Goal: Task Accomplishment & Management: Complete application form

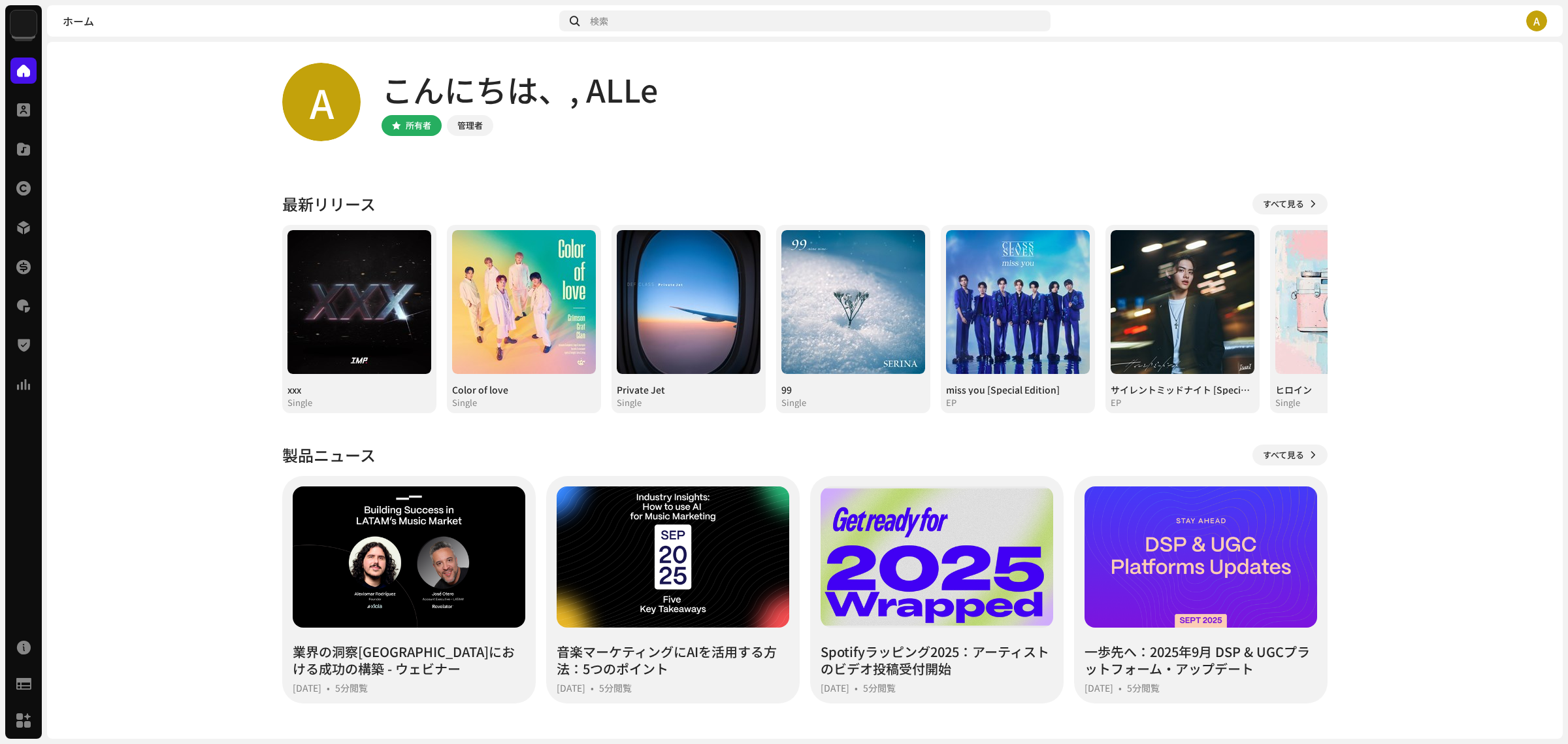
click at [33, 33] on img at bounding box center [23, 23] width 26 height 26
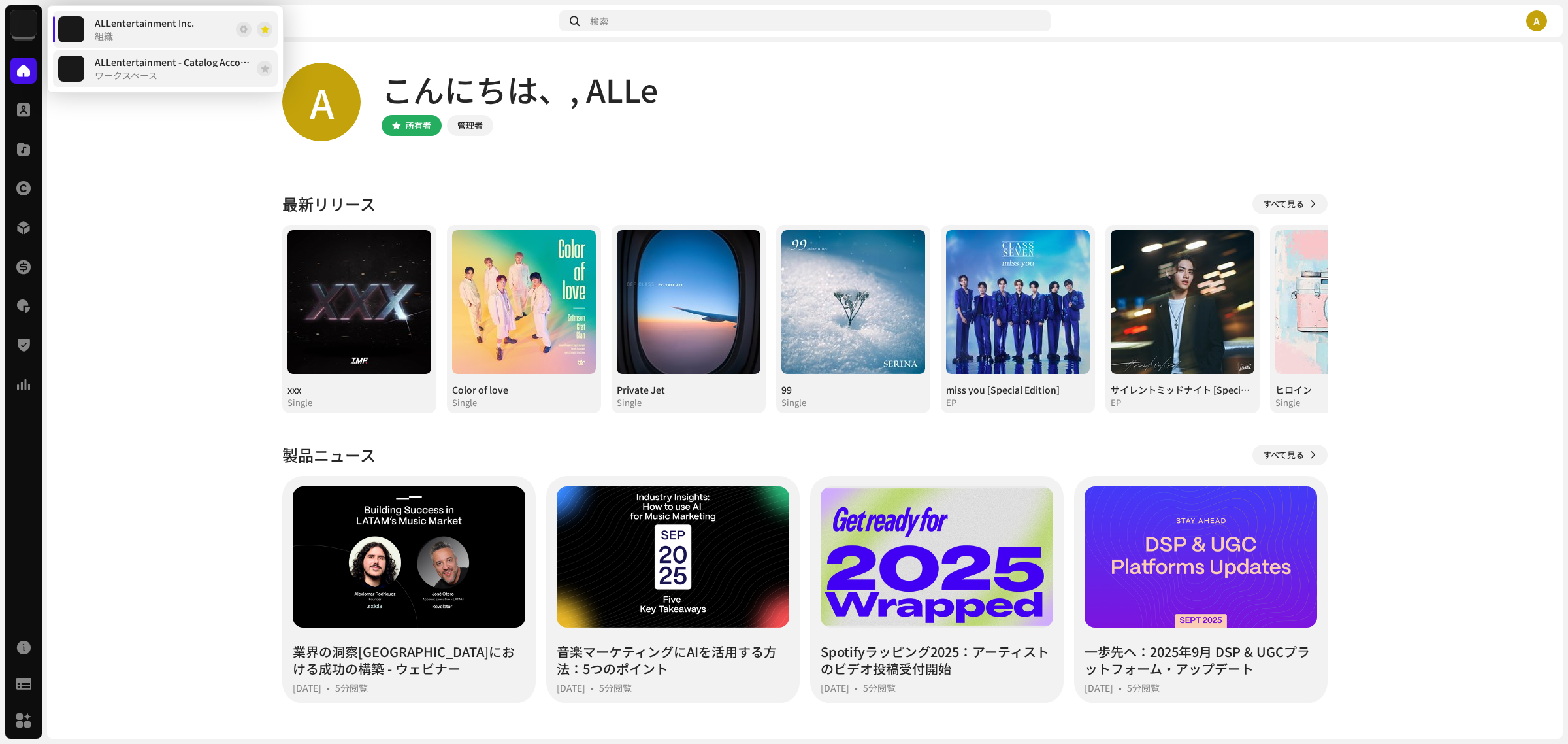
click at [151, 66] on span "ALLentertainment - Catalog Account" at bounding box center [172, 62] width 157 height 10
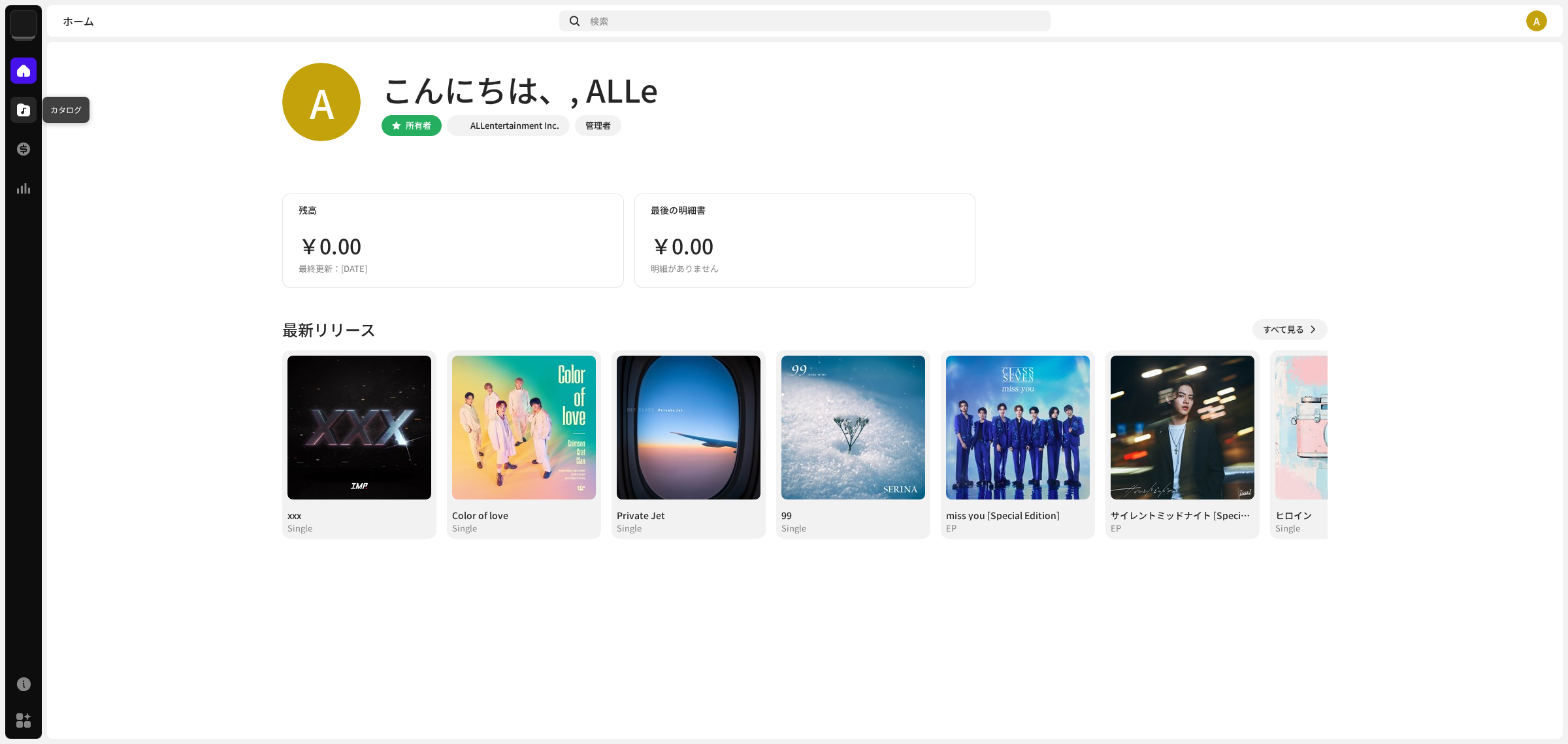
click at [23, 109] on span at bounding box center [23, 110] width 13 height 10
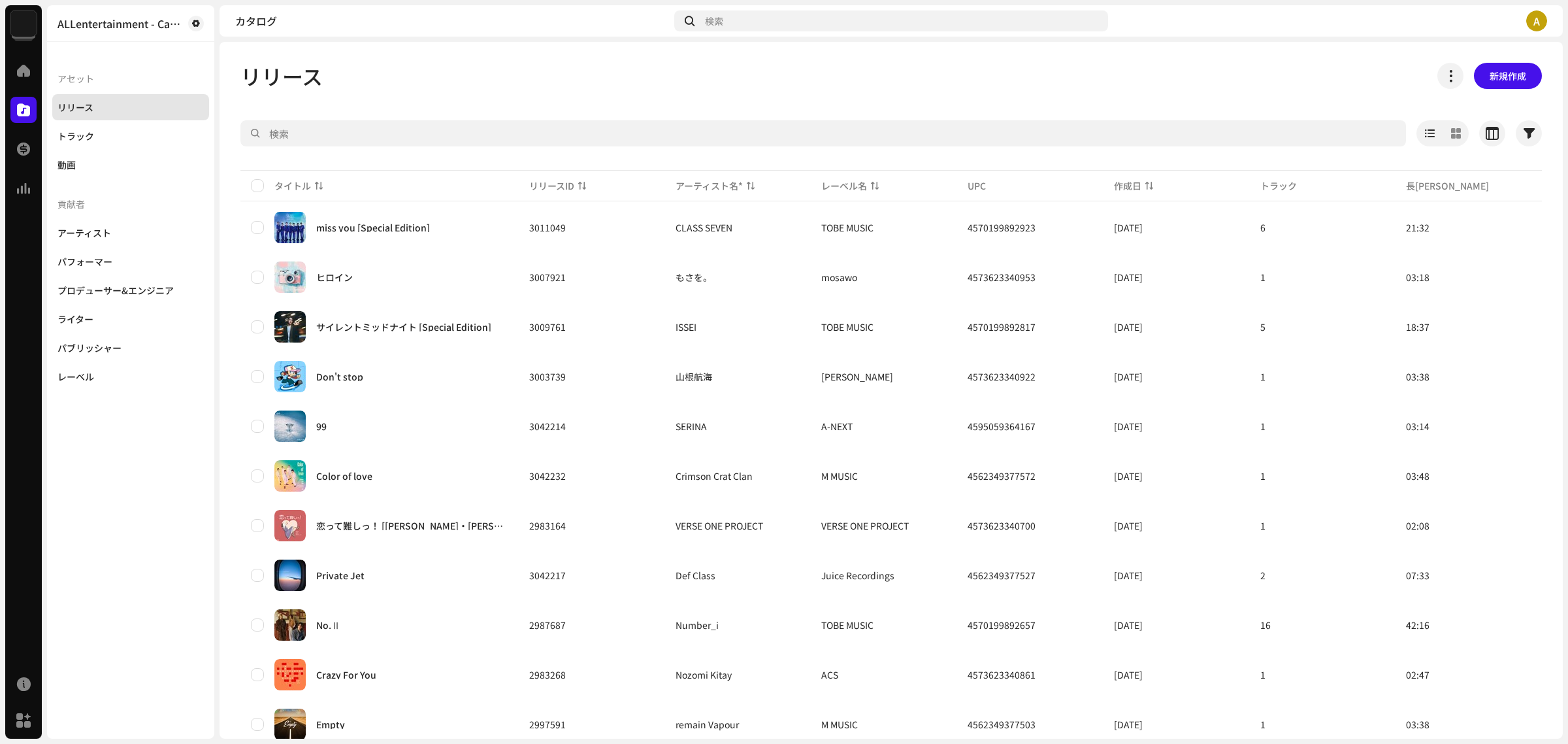
drag, startPoint x: 23, startPoint y: 109, endPoint x: 144, endPoint y: 48, distance: 135.5
click at [144, 48] on div "アセット リリース トラック 動画 貢献者 アーティスト パフォーマー プロデューサー&エンジニア ライター パブリッシャー レーベル" at bounding box center [130, 218] width 157 height 342
click at [140, 142] on div "トラック" at bounding box center [130, 136] width 157 height 26
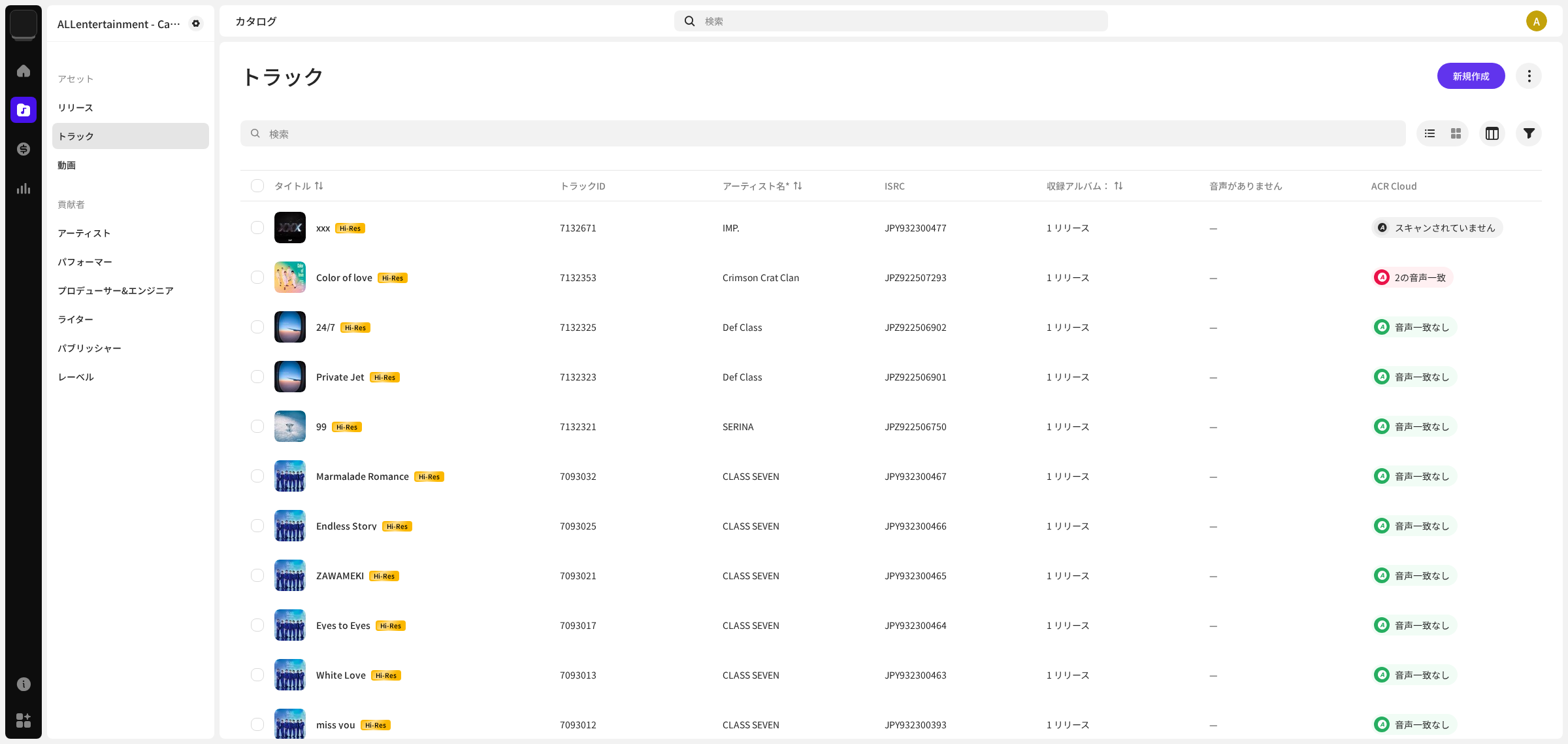
click at [1470, 80] on span "新規作成" at bounding box center [1471, 76] width 36 height 26
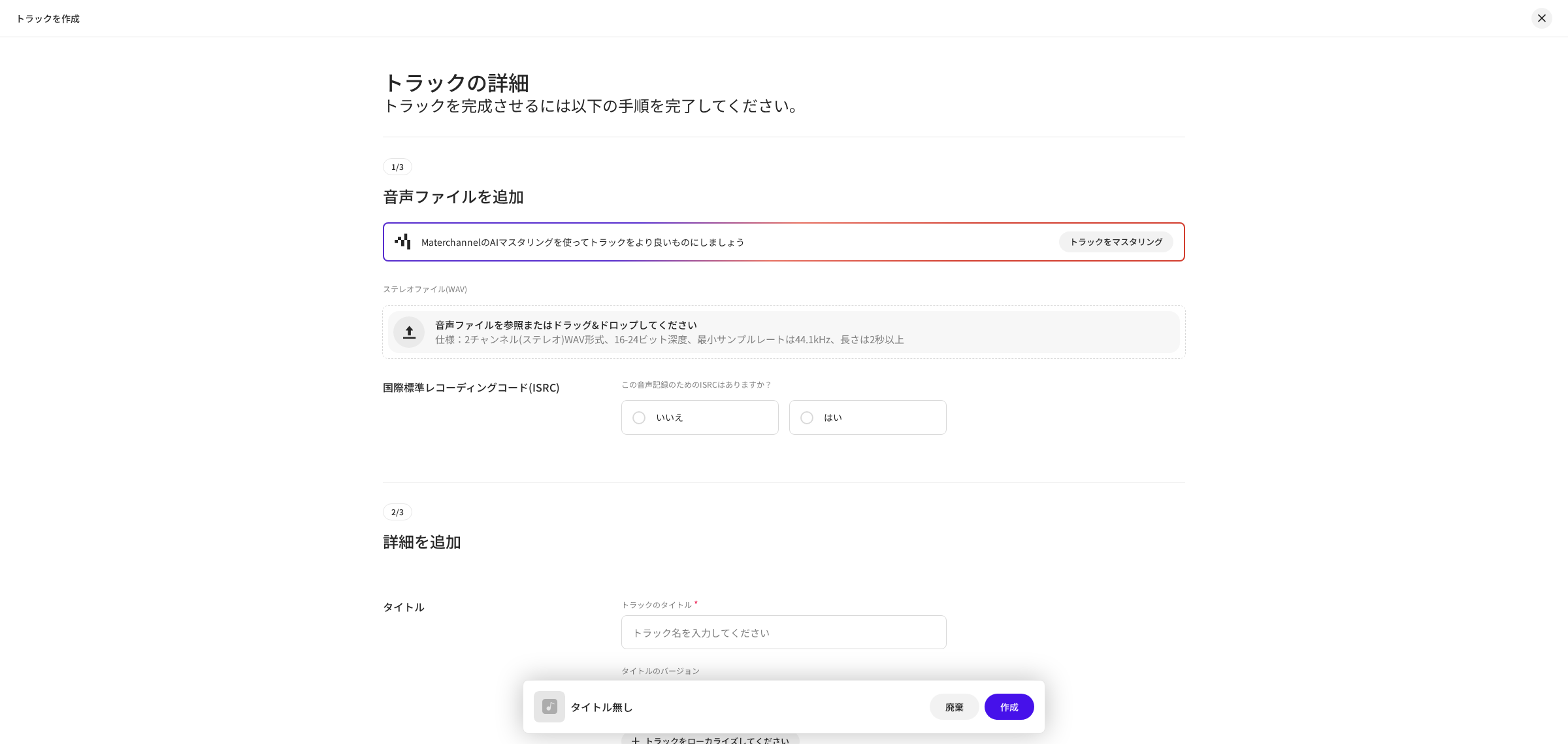
scroll to position [671, 0]
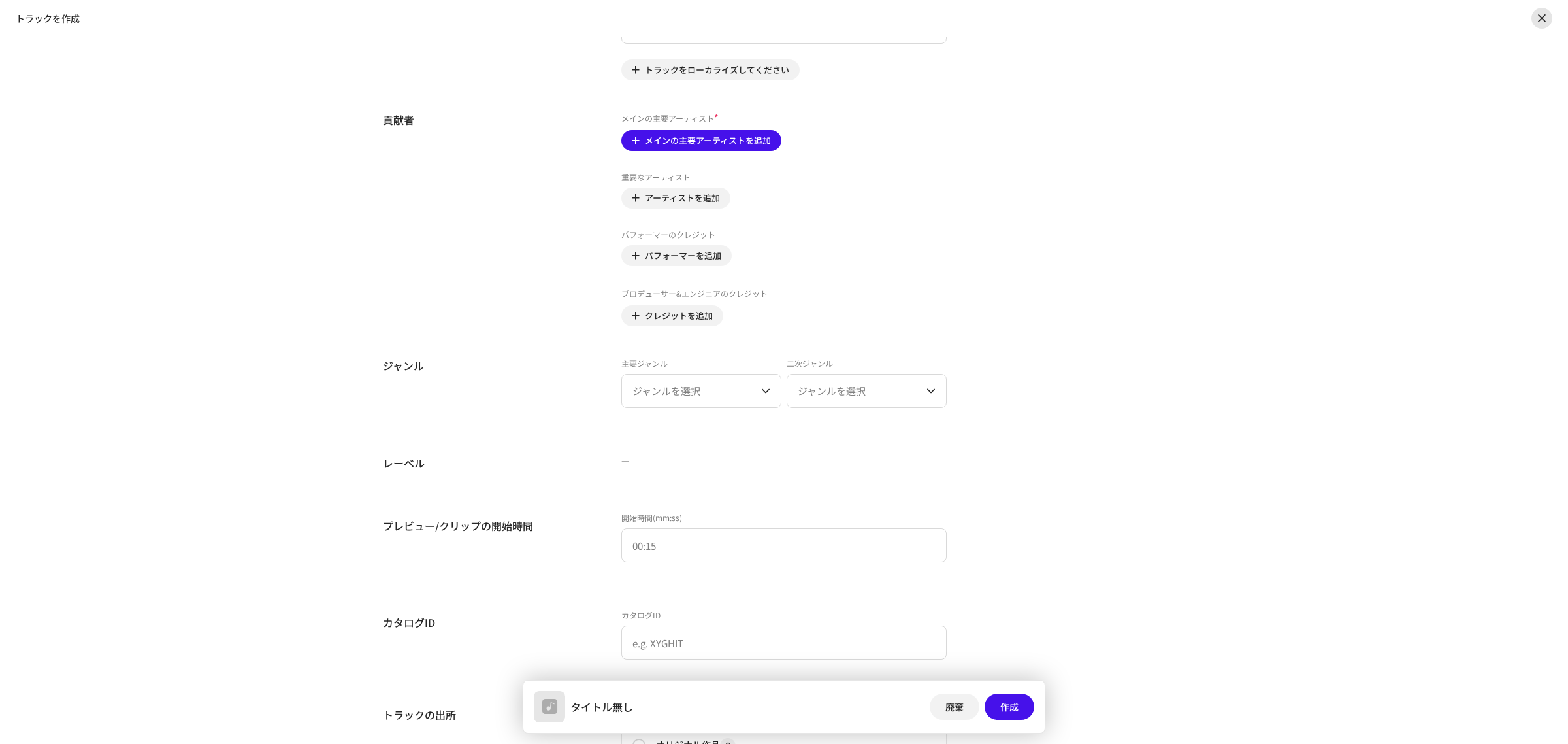
click at [1545, 17] on span "button" at bounding box center [1541, 18] width 8 height 10
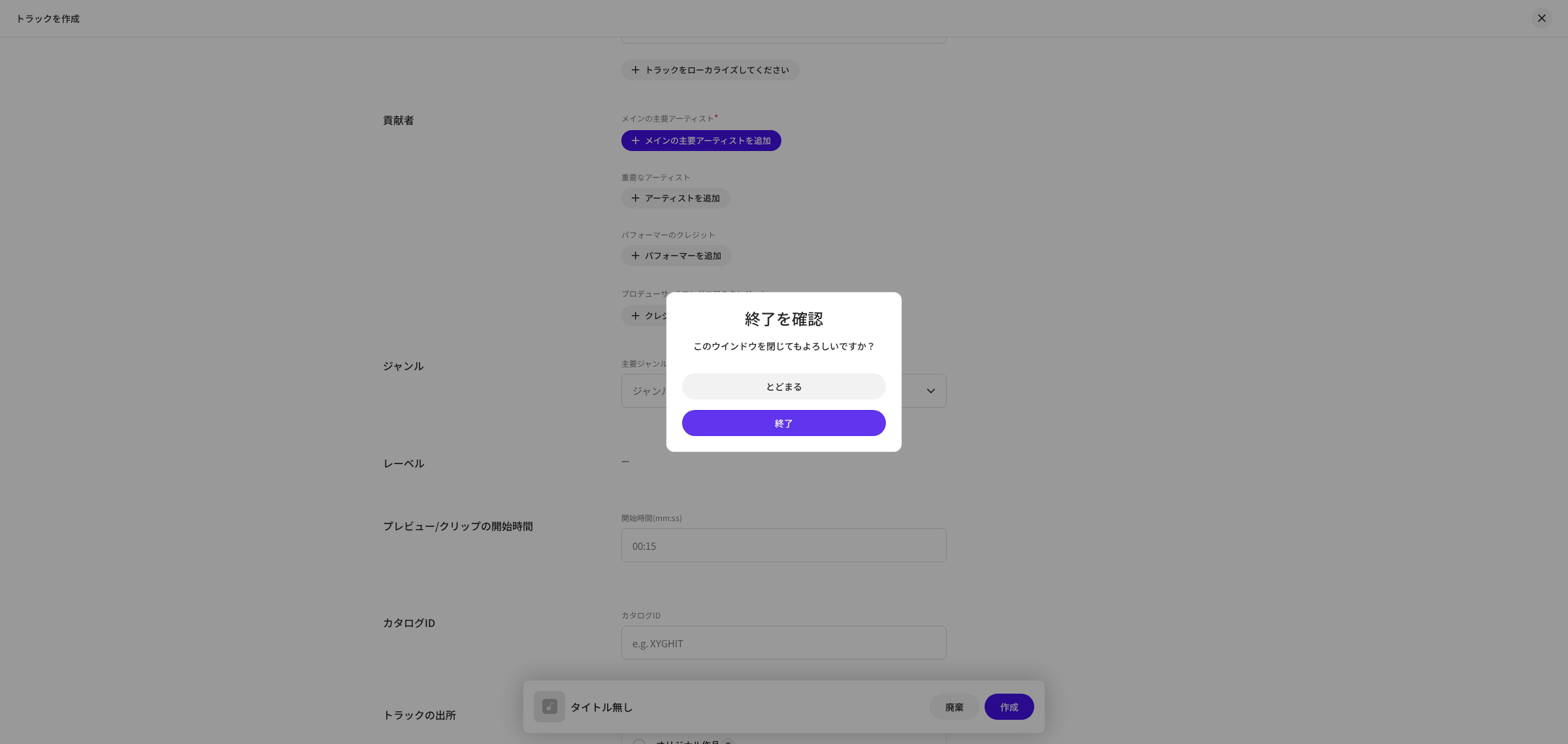
click at [815, 423] on button "終了" at bounding box center [784, 423] width 204 height 26
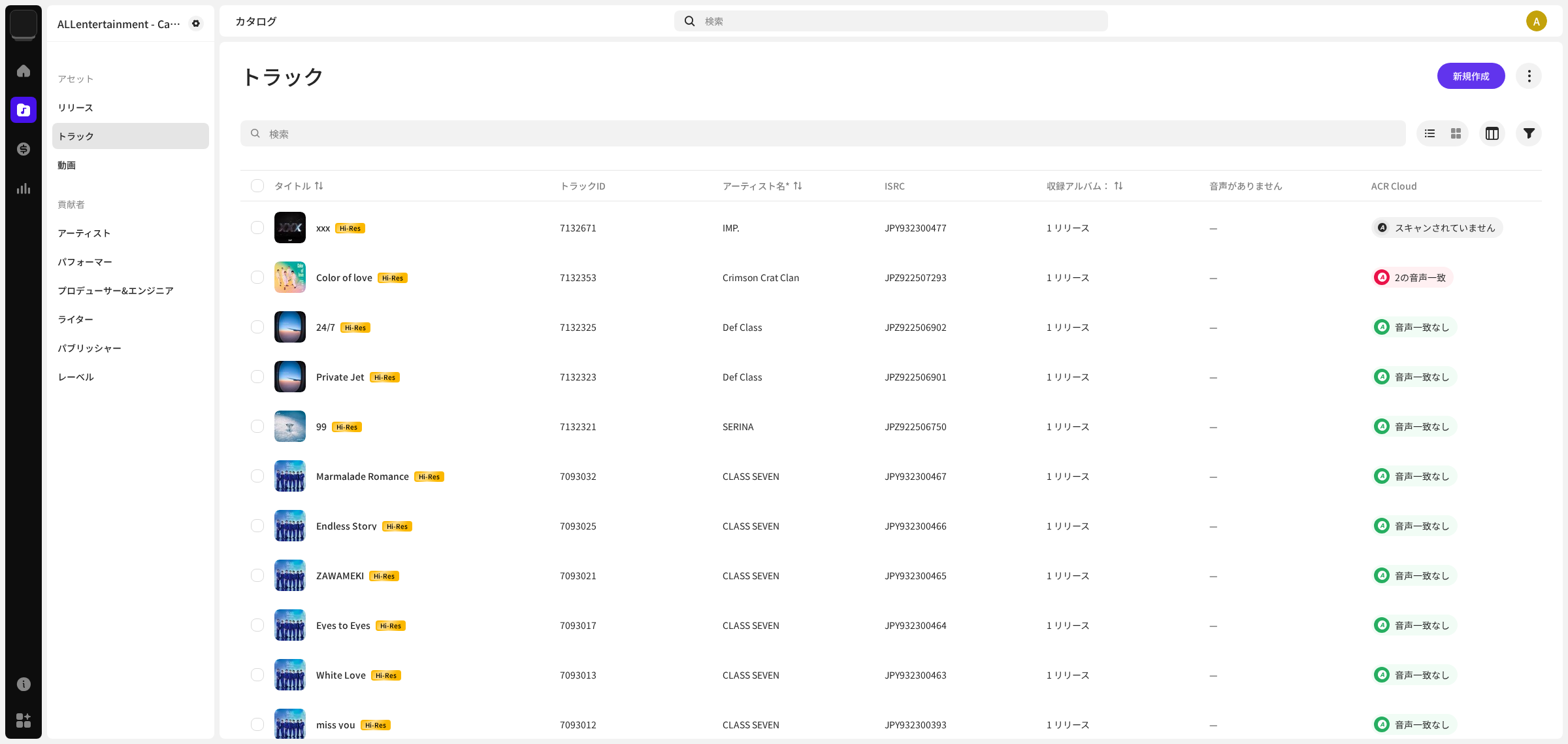
click at [1458, 72] on span "新規作成" at bounding box center [1471, 76] width 36 height 26
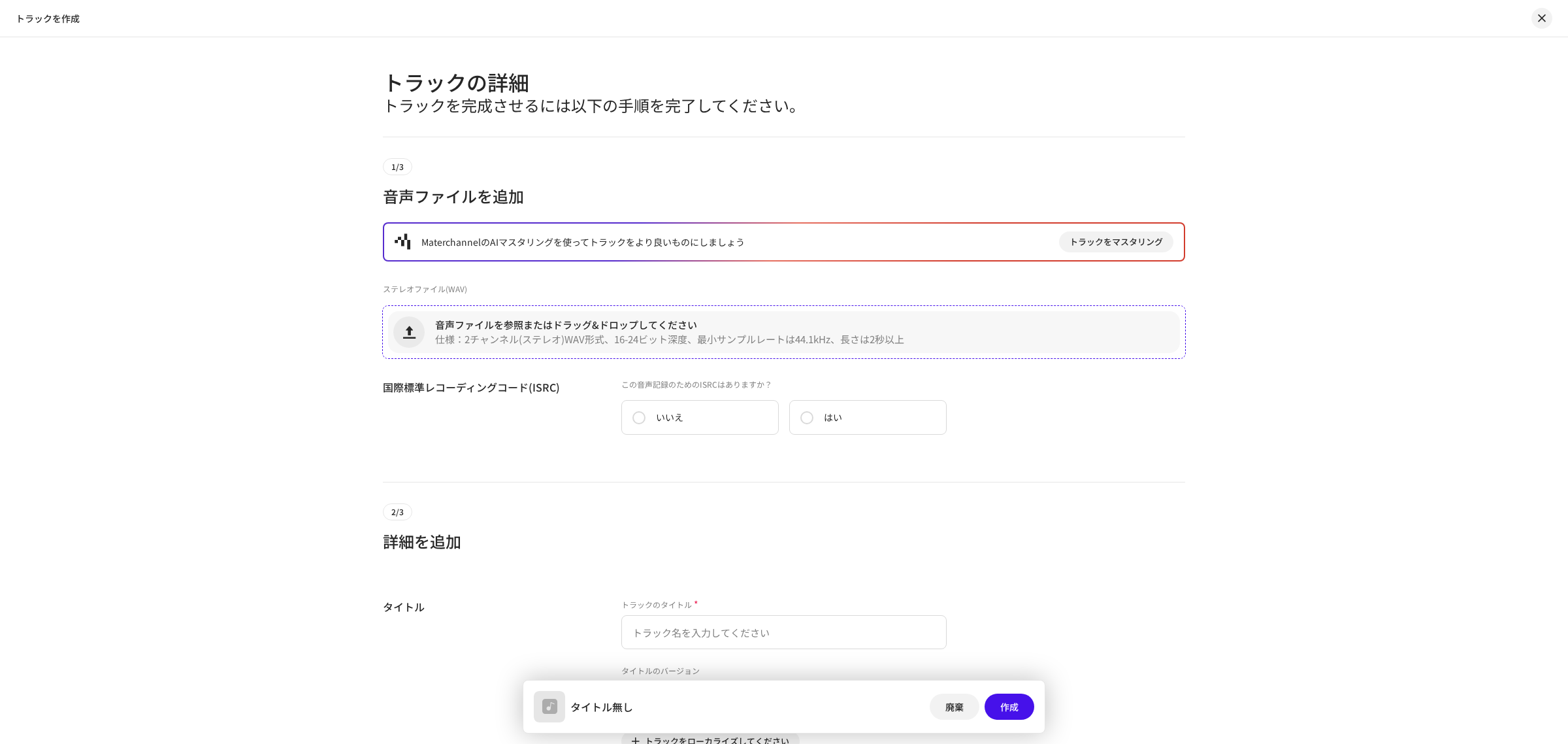
click at [601, 337] on span "仕様：2チャンネル(ステレオ)WAV形式、16-24ビット深度、最小サンプルレートは44.1kHz、長さは2秒以上" at bounding box center [670, 339] width 469 height 9
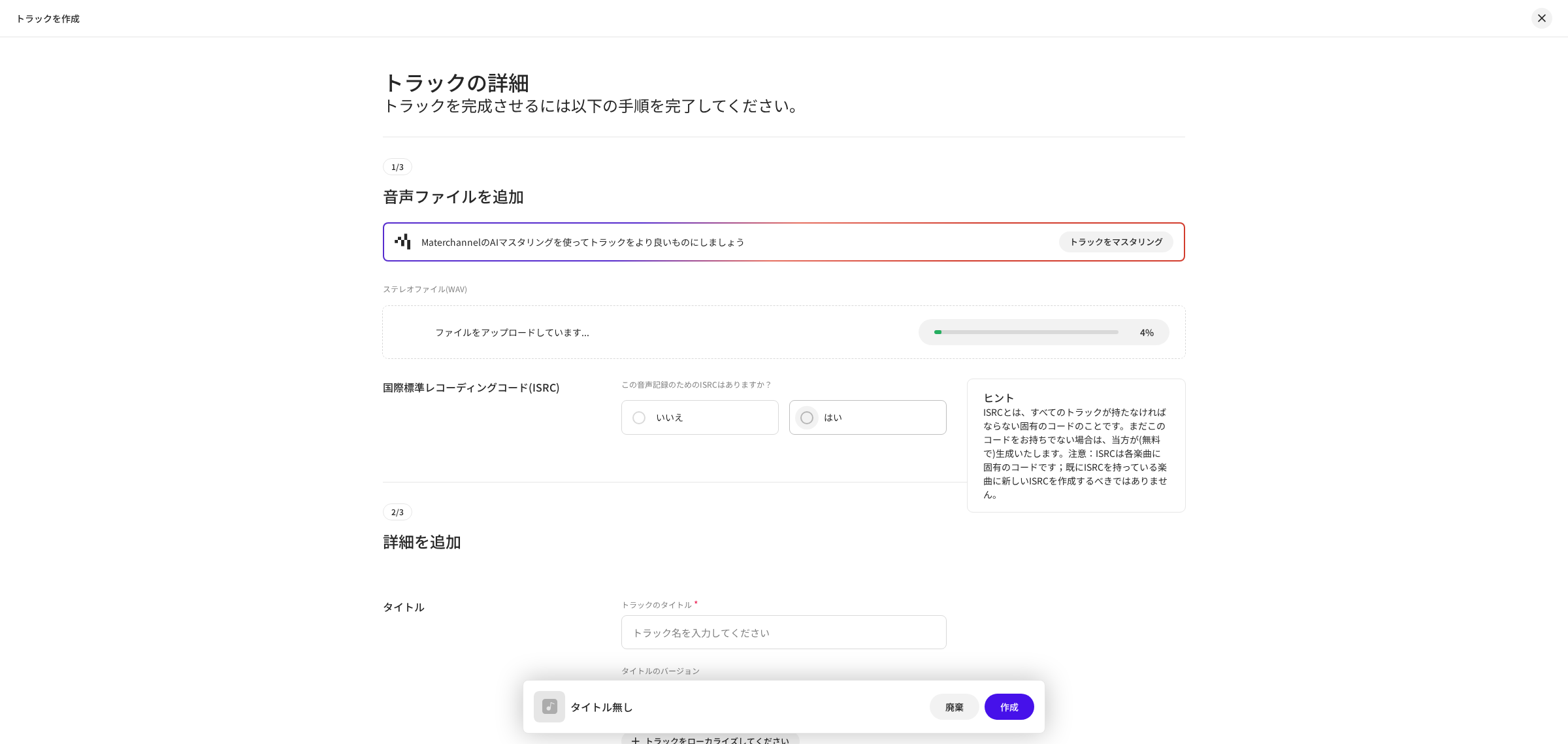
click at [807, 417] on input "はい" at bounding box center [807, 418] width 13 height 13
radio input "true"
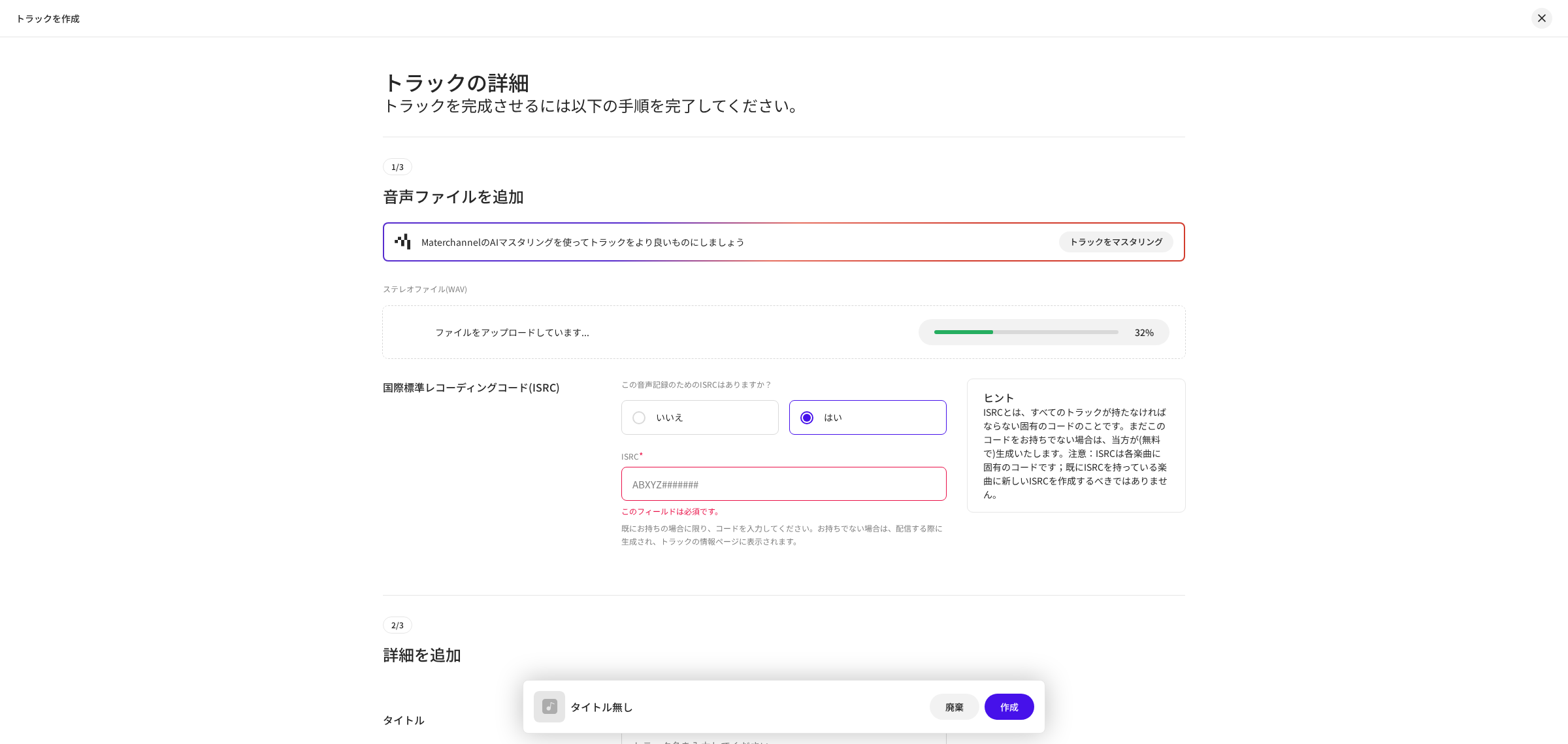
click at [712, 476] on input "text" at bounding box center [784, 484] width 326 height 34
paste input "JPZ922508131"
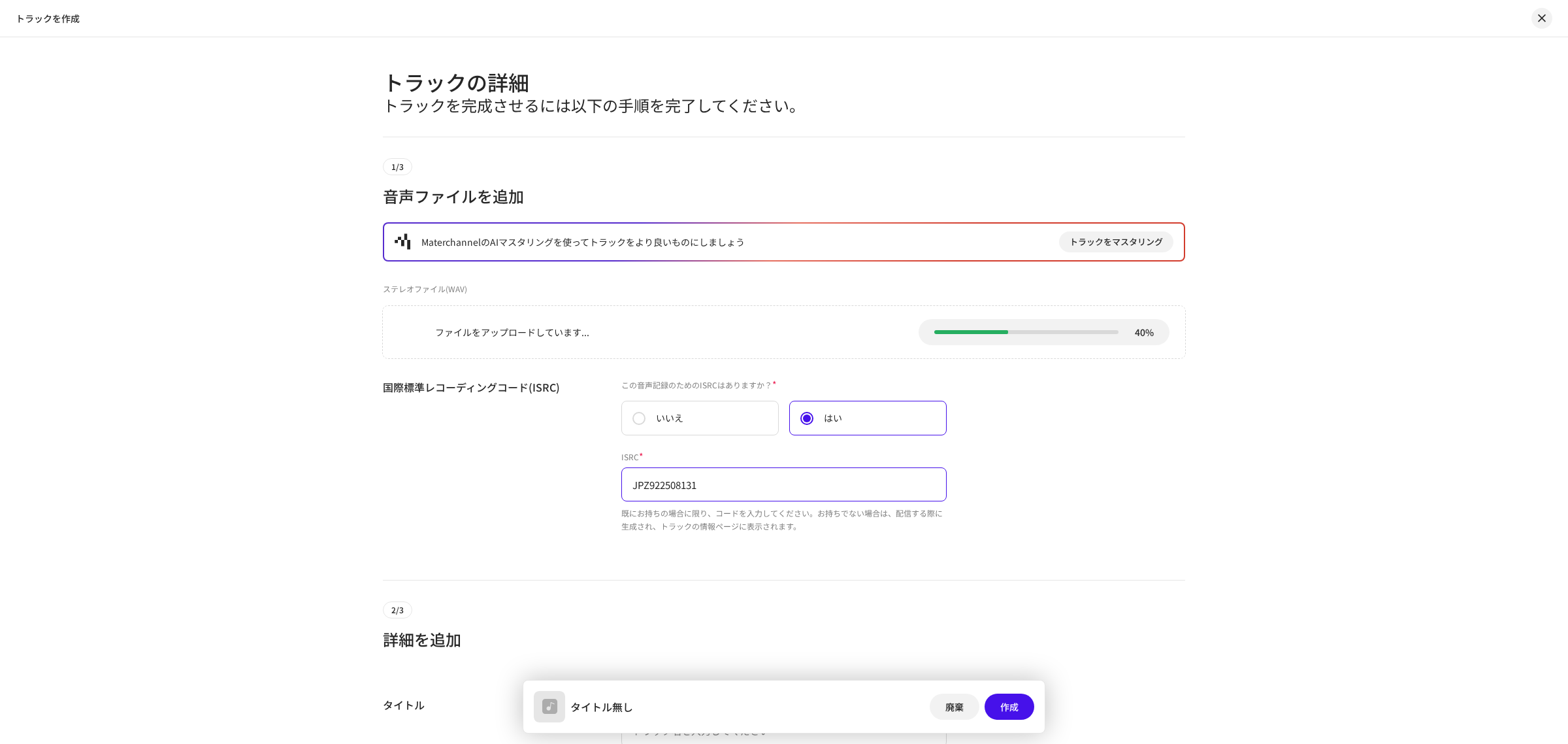
type input "JPZ922508131"
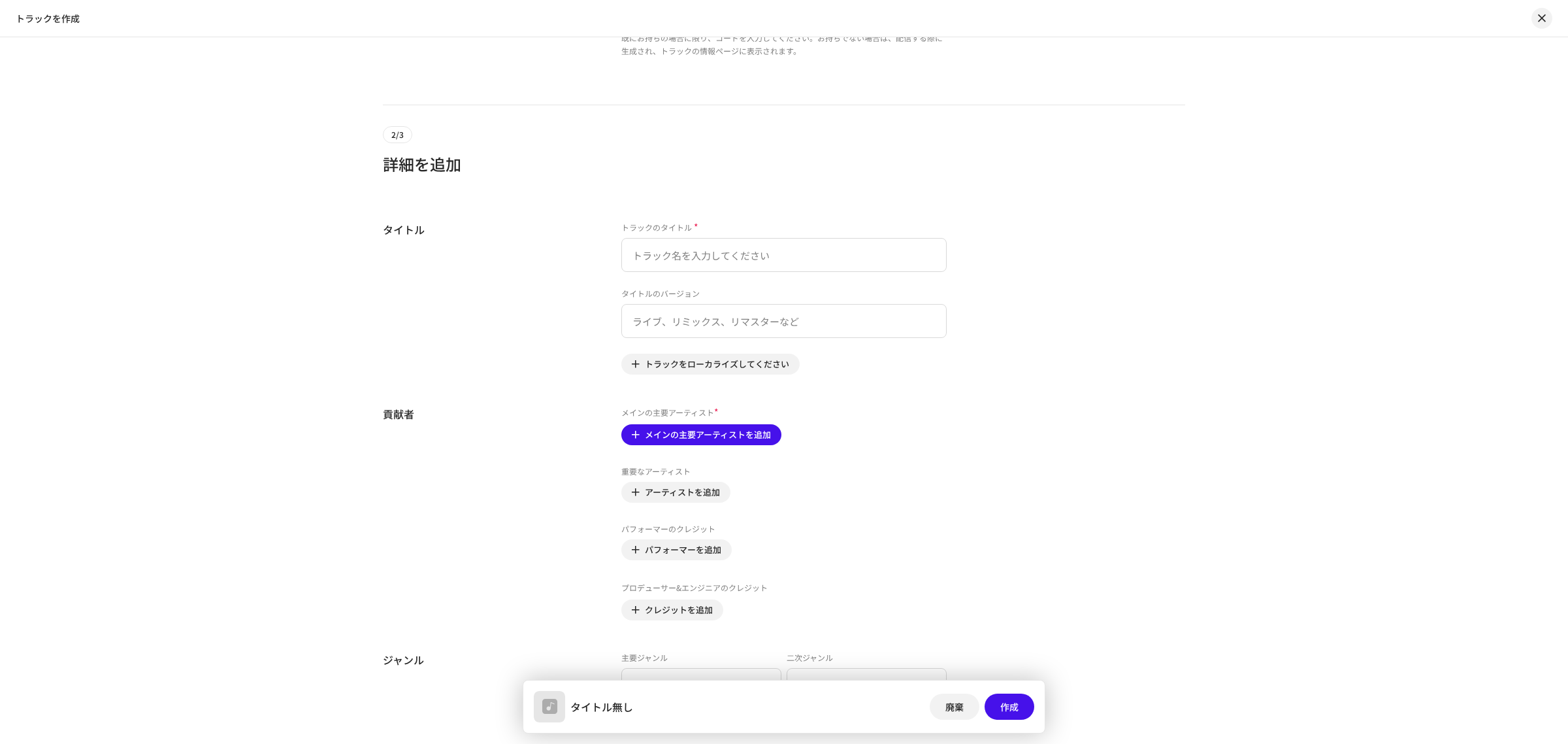
scroll to position [488, 0]
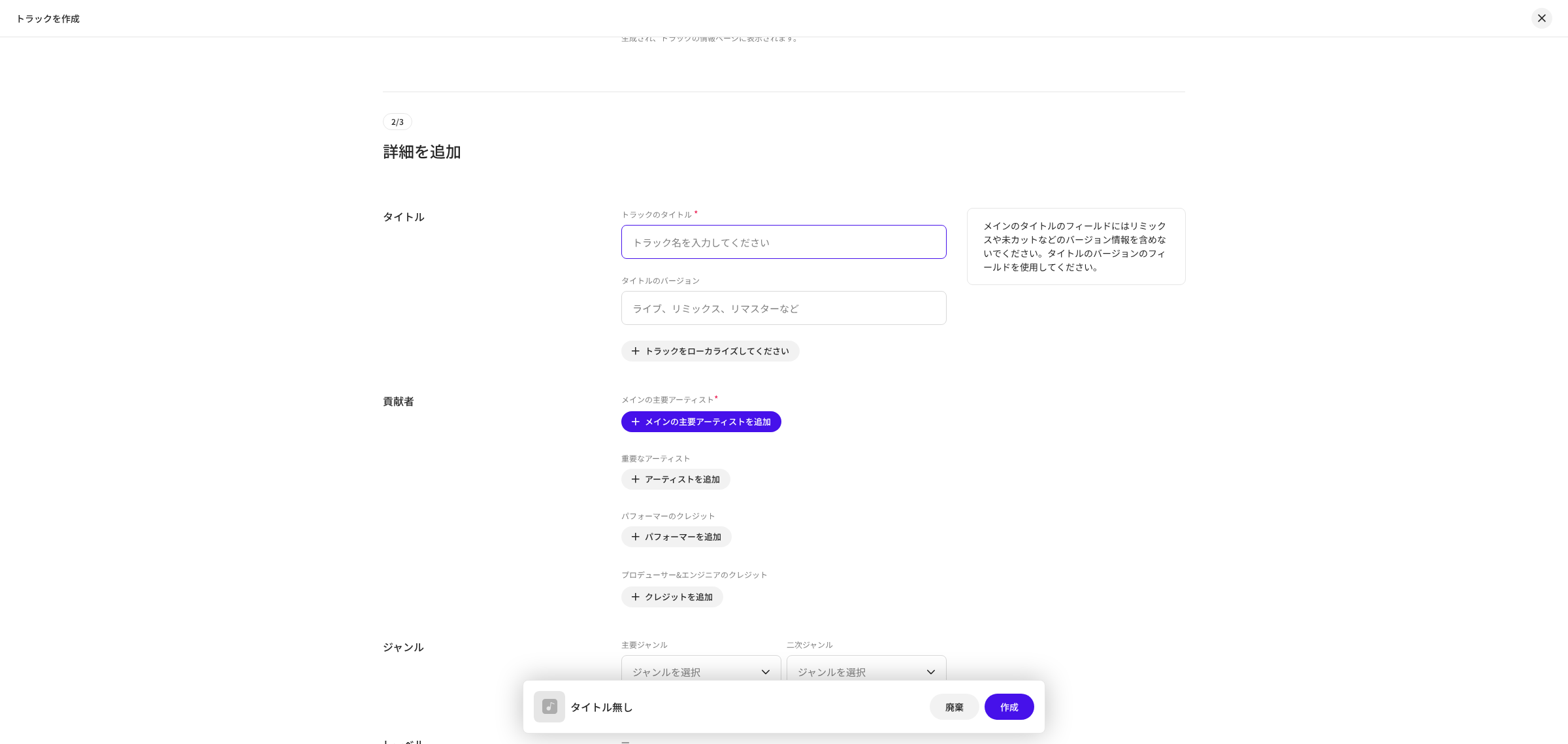
click at [664, 242] on input "text" at bounding box center [784, 242] width 326 height 34
paste input "Don't Call My Name"
drag, startPoint x: 722, startPoint y: 244, endPoint x: 948, endPoint y: 260, distance: 226.6
click at [948, 260] on div "タイトル トラックのタイトル * Don't Call My Name タイトルのバージョン トラックをローカライズしてください メインのタイトルのフィールド…" at bounding box center [784, 285] width 802 height 153
type input "Don't Call My Name"
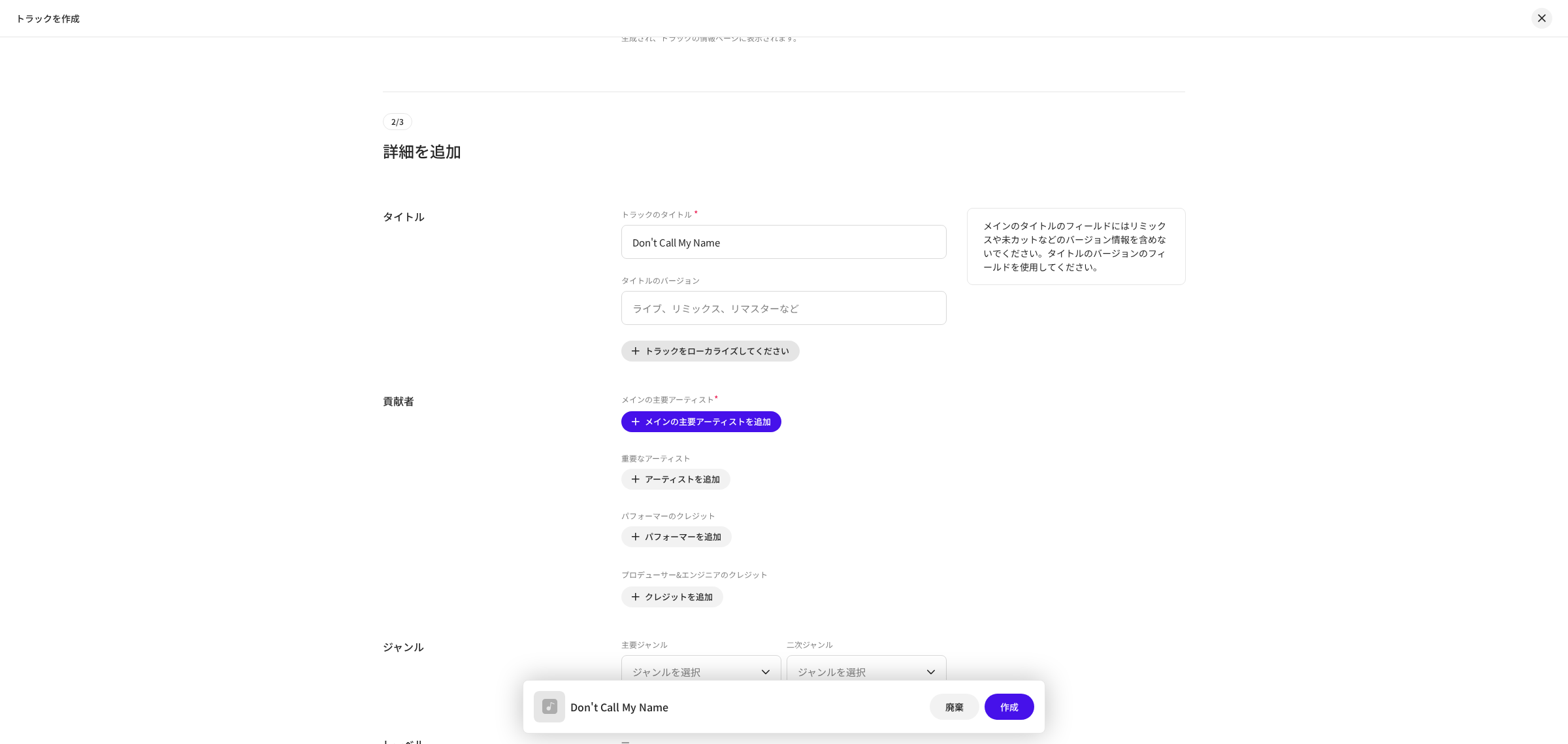
click at [749, 344] on span "トラックをローカライズしてください" at bounding box center [717, 351] width 144 height 26
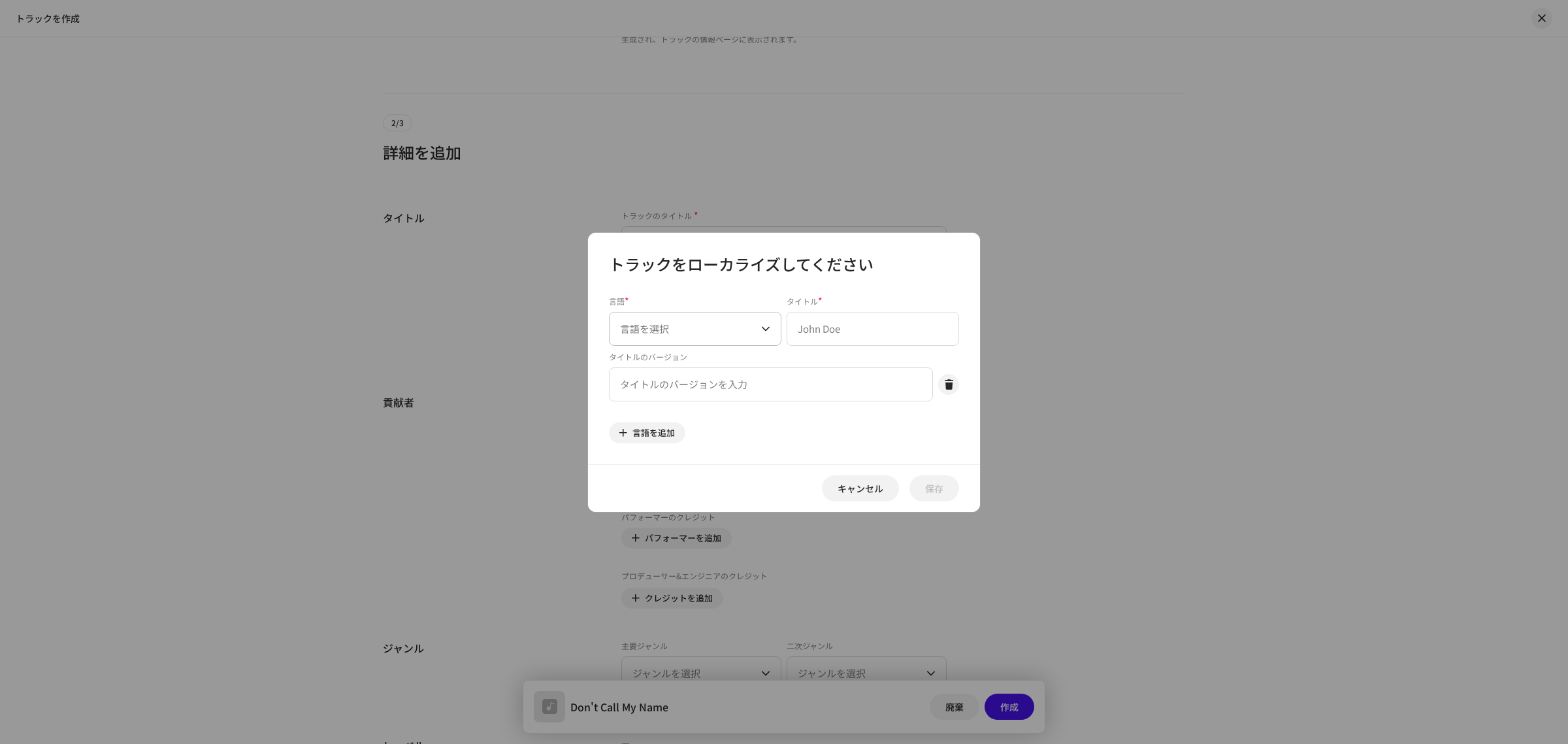
scroll to position [490, 0]
click at [720, 386] on input "text" at bounding box center [771, 385] width 324 height 34
click at [831, 328] on input "text" at bounding box center [873, 329] width 172 height 34
paste input "Don't Call My Name"
type input "Don't Call My Name"
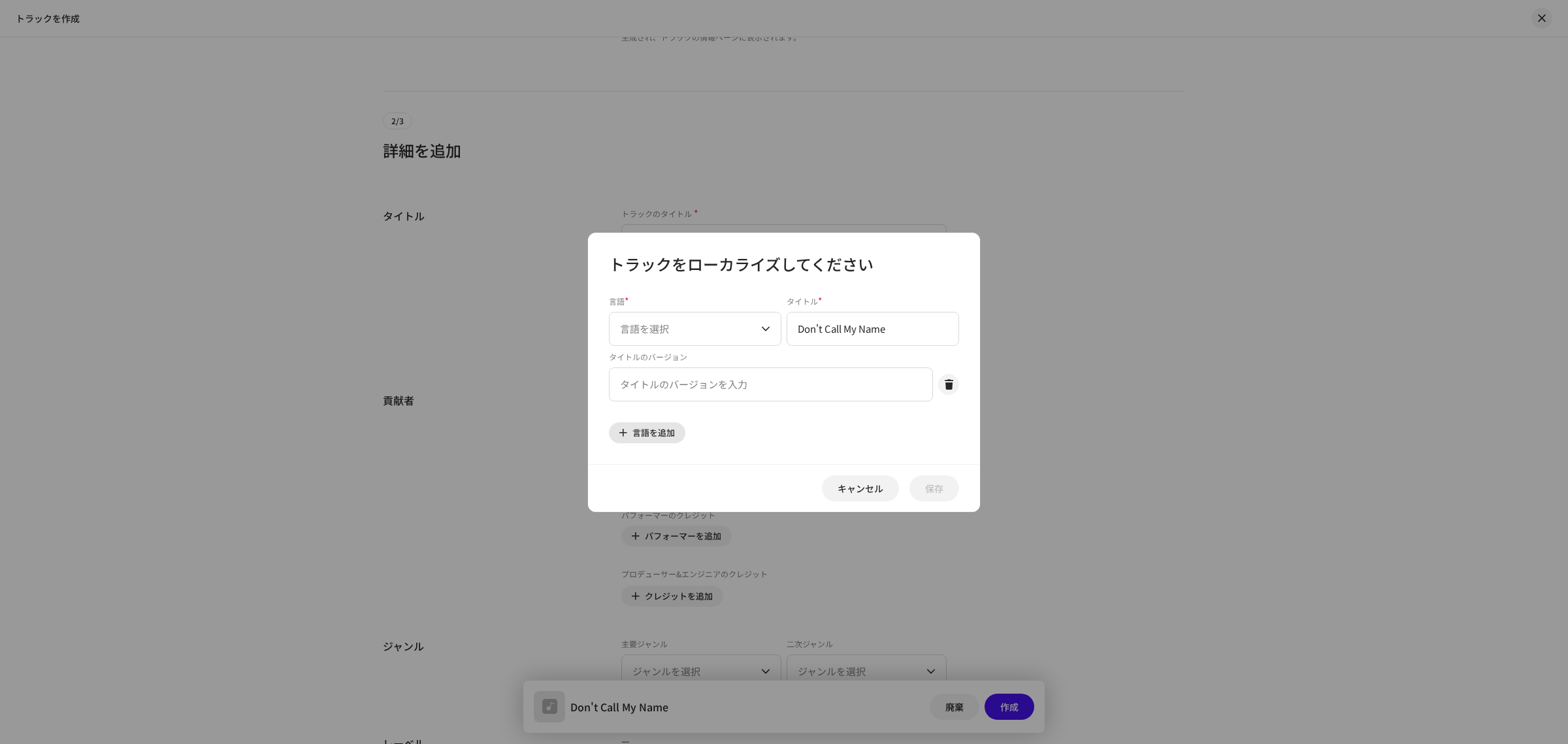
click at [650, 435] on span "言語を追加" at bounding box center [654, 433] width 42 height 26
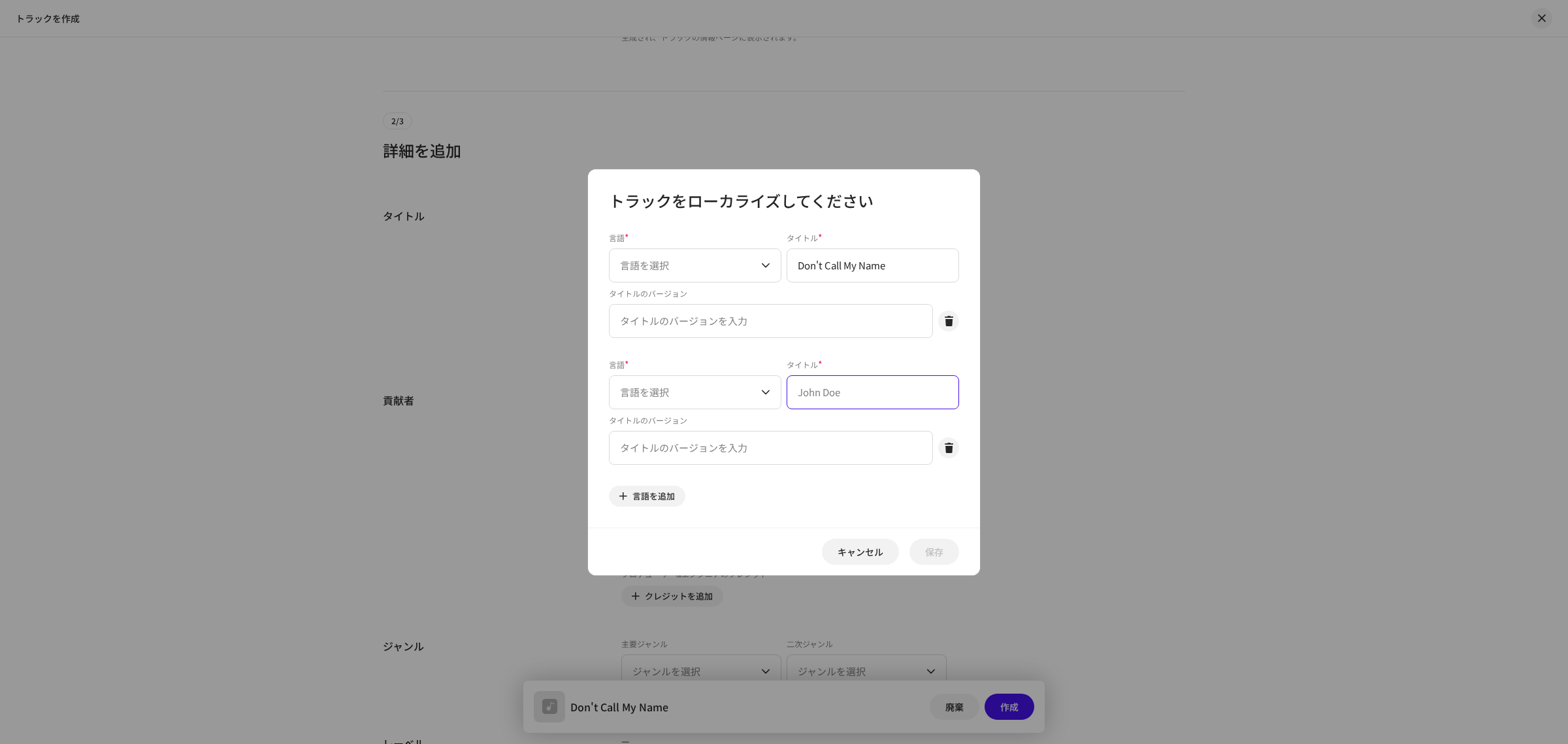
click at [818, 386] on input "text" at bounding box center [873, 392] width 172 height 34
paste input "Don't Call My Name"
type input "Don't Call My Name"
click at [706, 271] on span "言語を選択" at bounding box center [690, 266] width 141 height 33
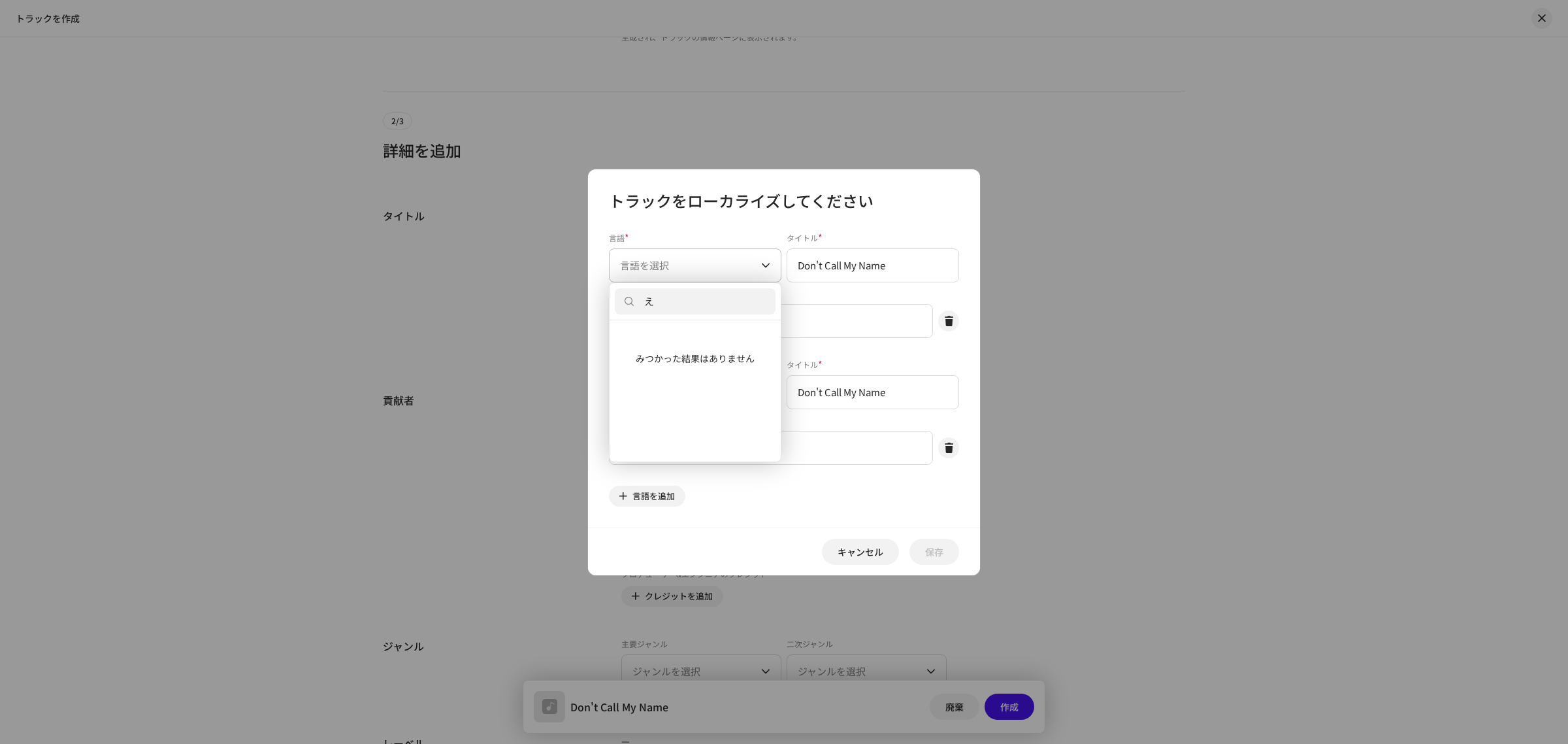
scroll to position [0, 0]
type input "え"
type input "eng"
click at [681, 361] on li "English" at bounding box center [695, 365] width 161 height 26
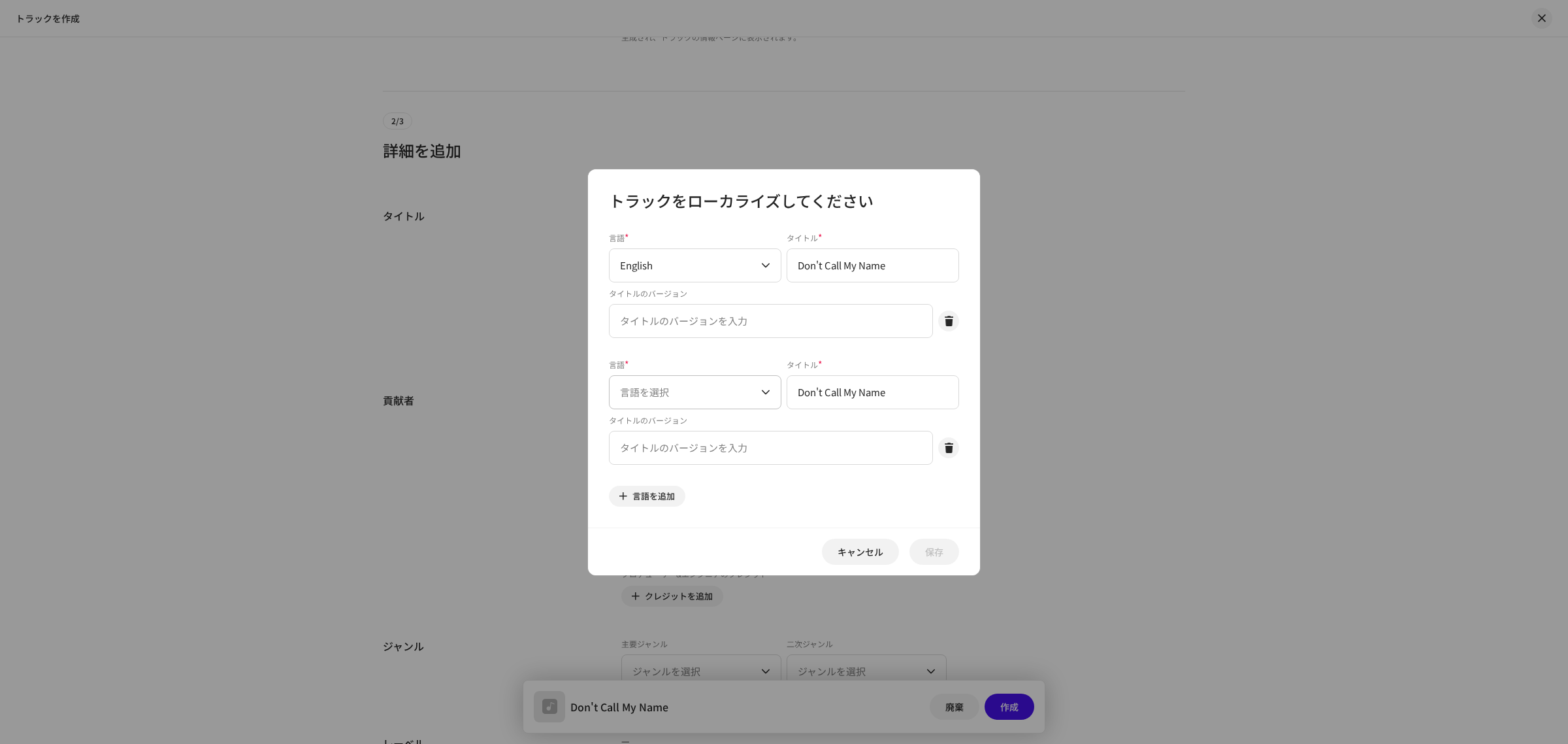
click at [655, 400] on span "言語を選択" at bounding box center [690, 392] width 141 height 33
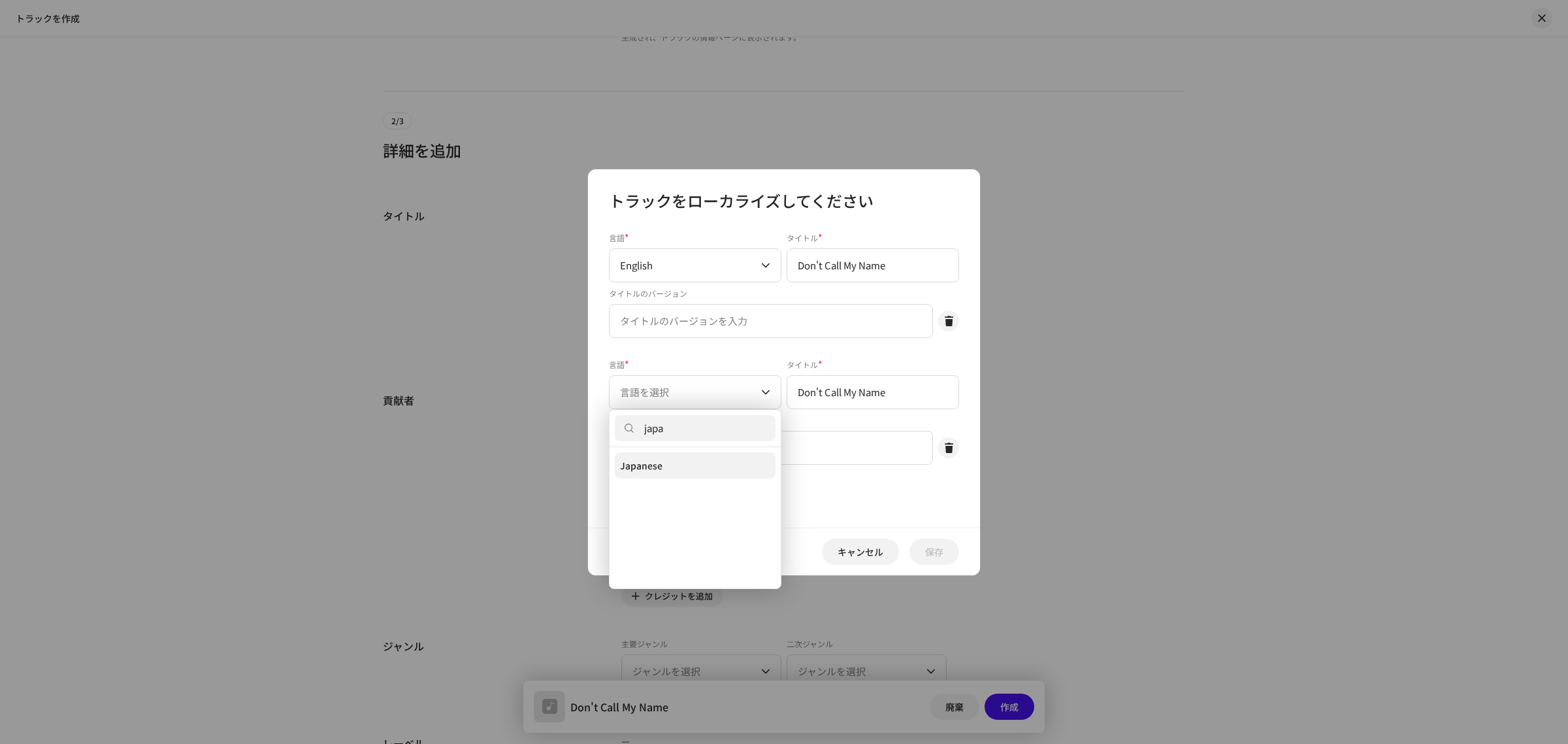
type input "japa"
click at [651, 467] on span "Japanese" at bounding box center [641, 465] width 42 height 13
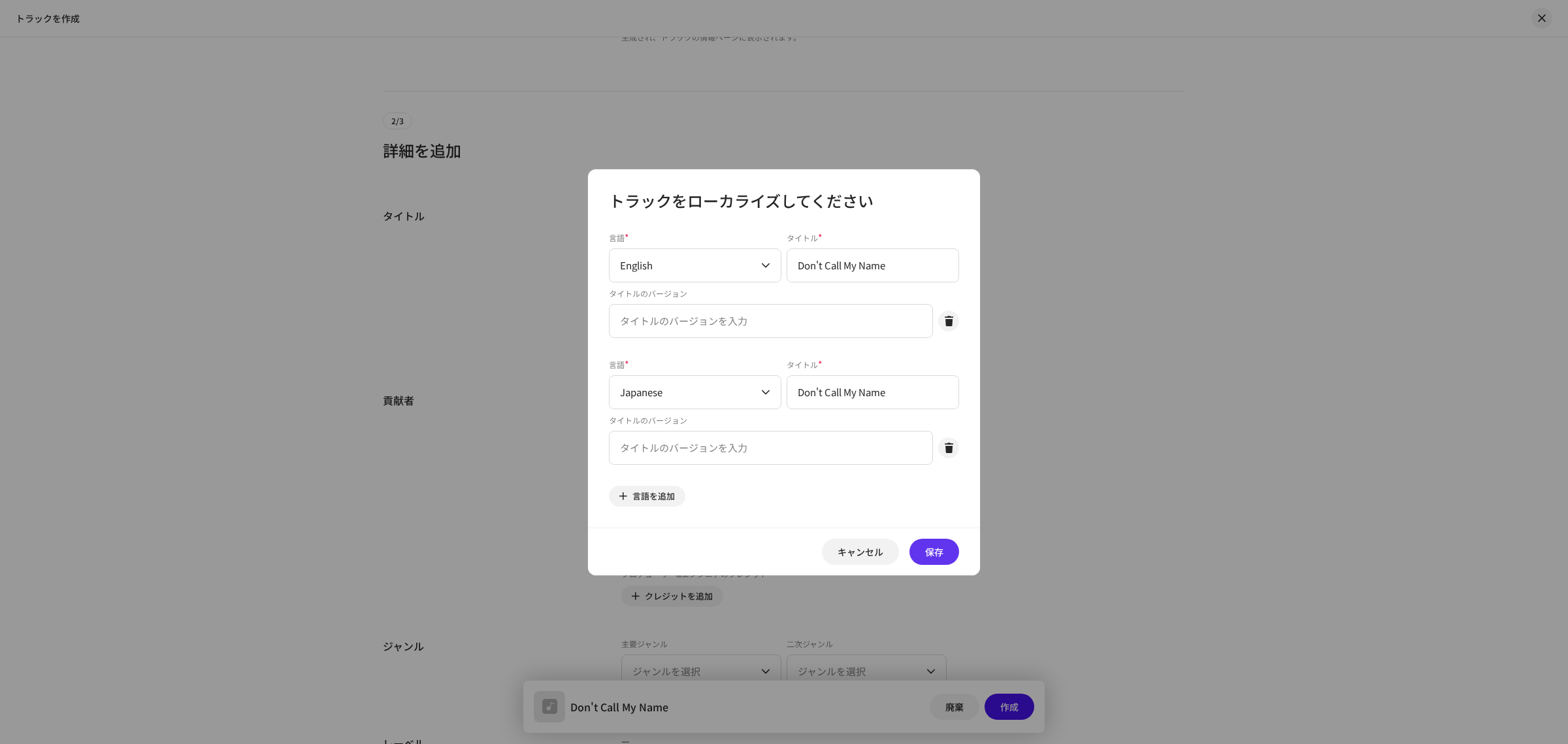
click at [933, 547] on span "保存" at bounding box center [934, 552] width 18 height 26
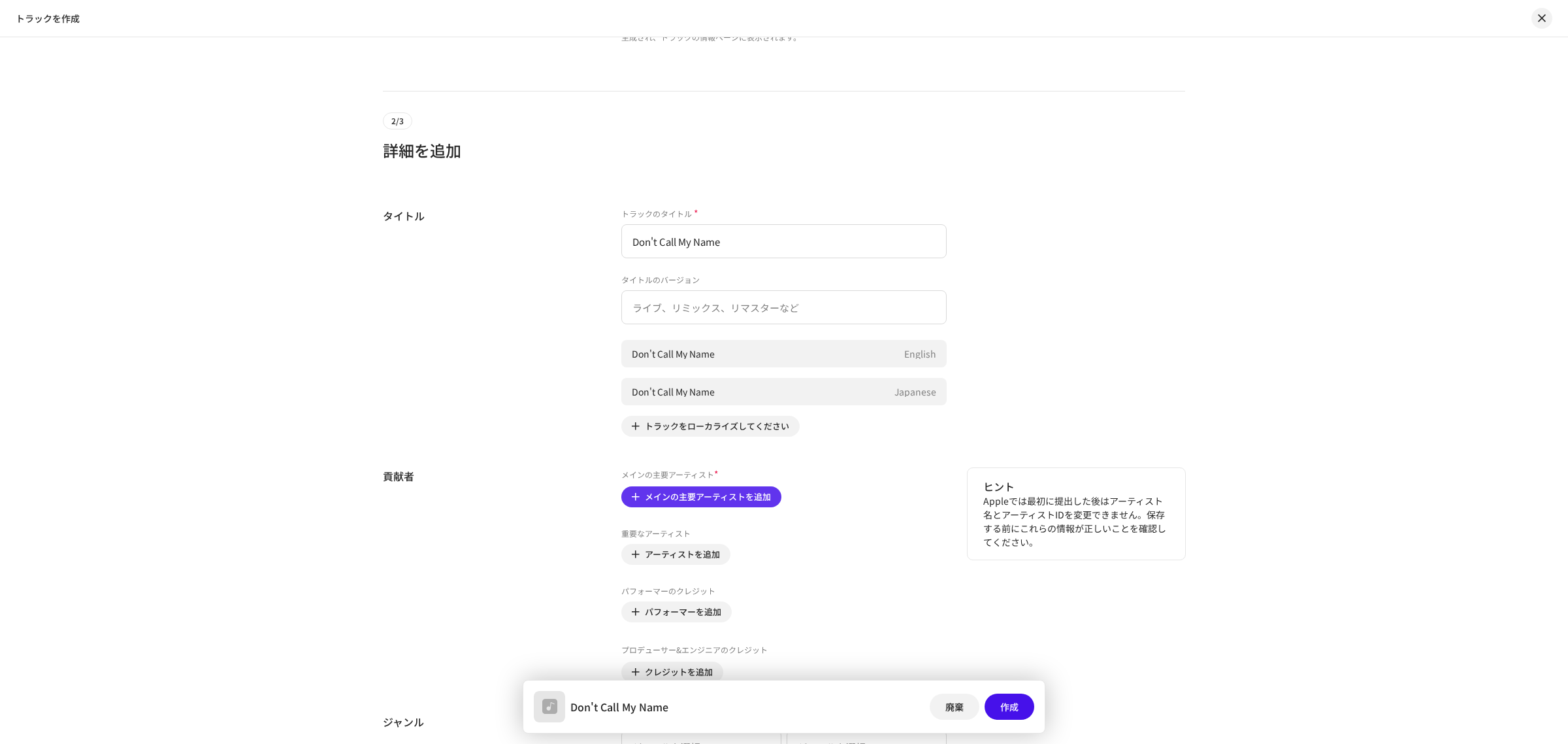
click at [701, 494] on span "メインの主要アーティストを追加" at bounding box center [708, 497] width 126 height 26
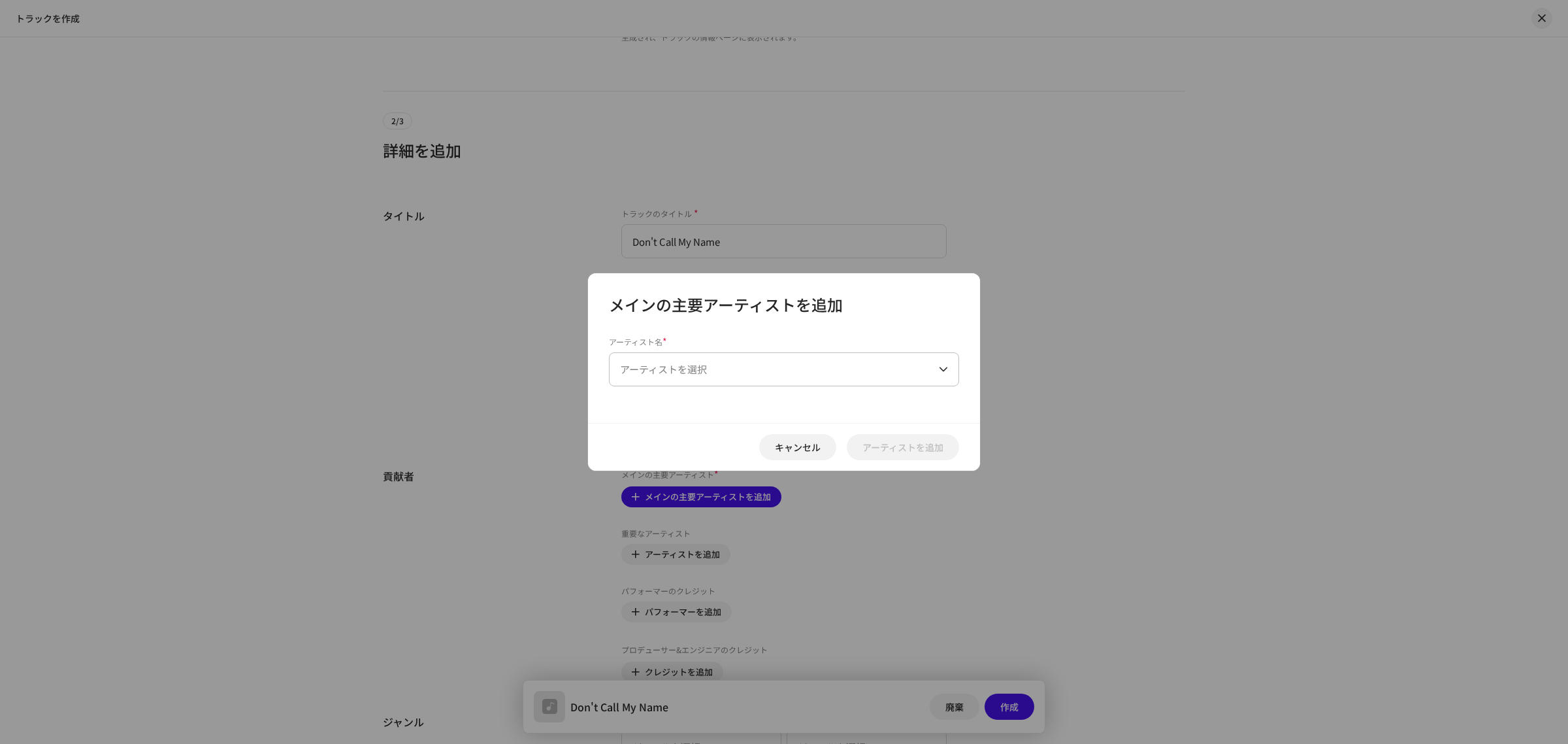
click at [639, 370] on span "アーティストを選択" at bounding box center [663, 369] width 87 height 14
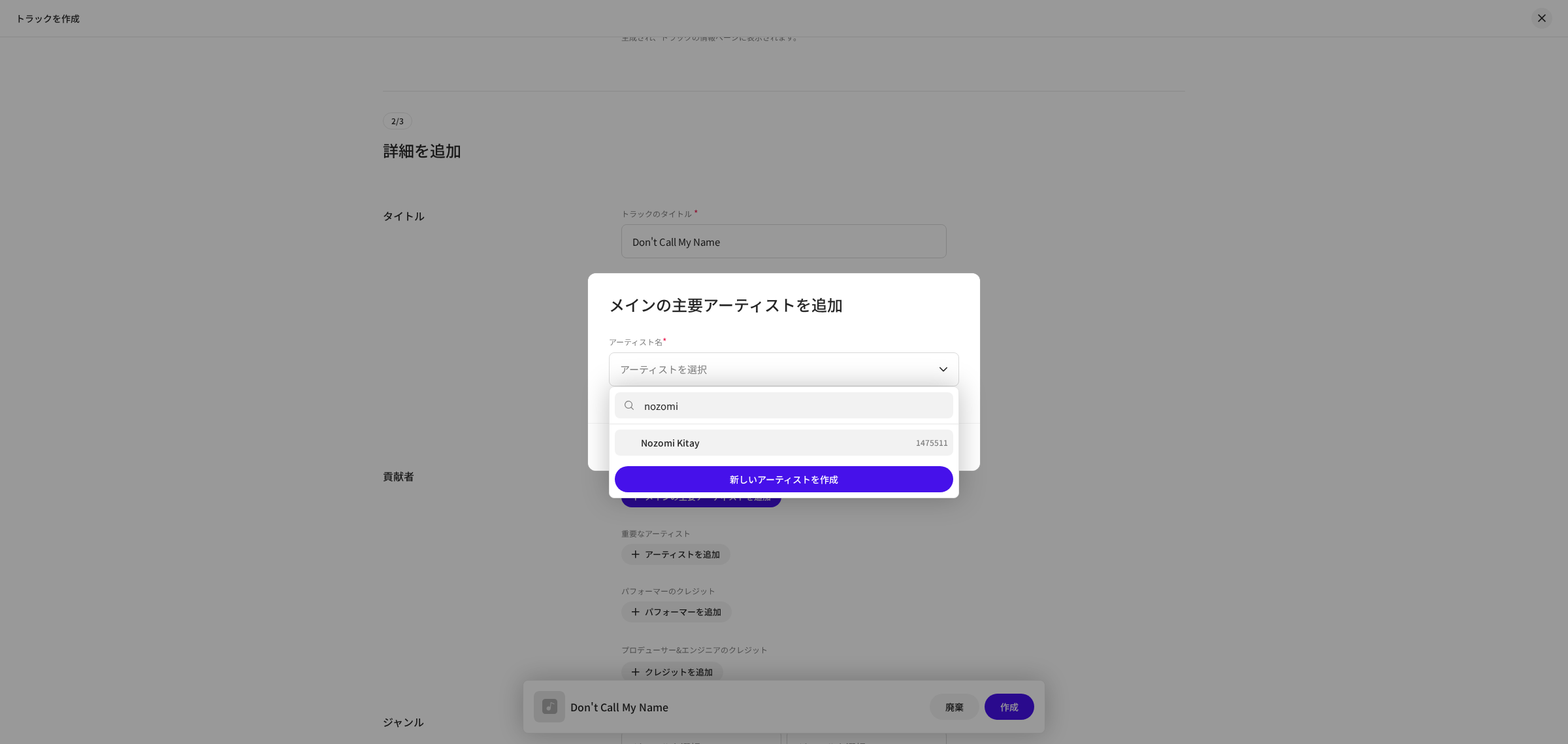
type input "nozomi"
click at [688, 442] on strong "Nozomi Kitay" at bounding box center [670, 442] width 59 height 13
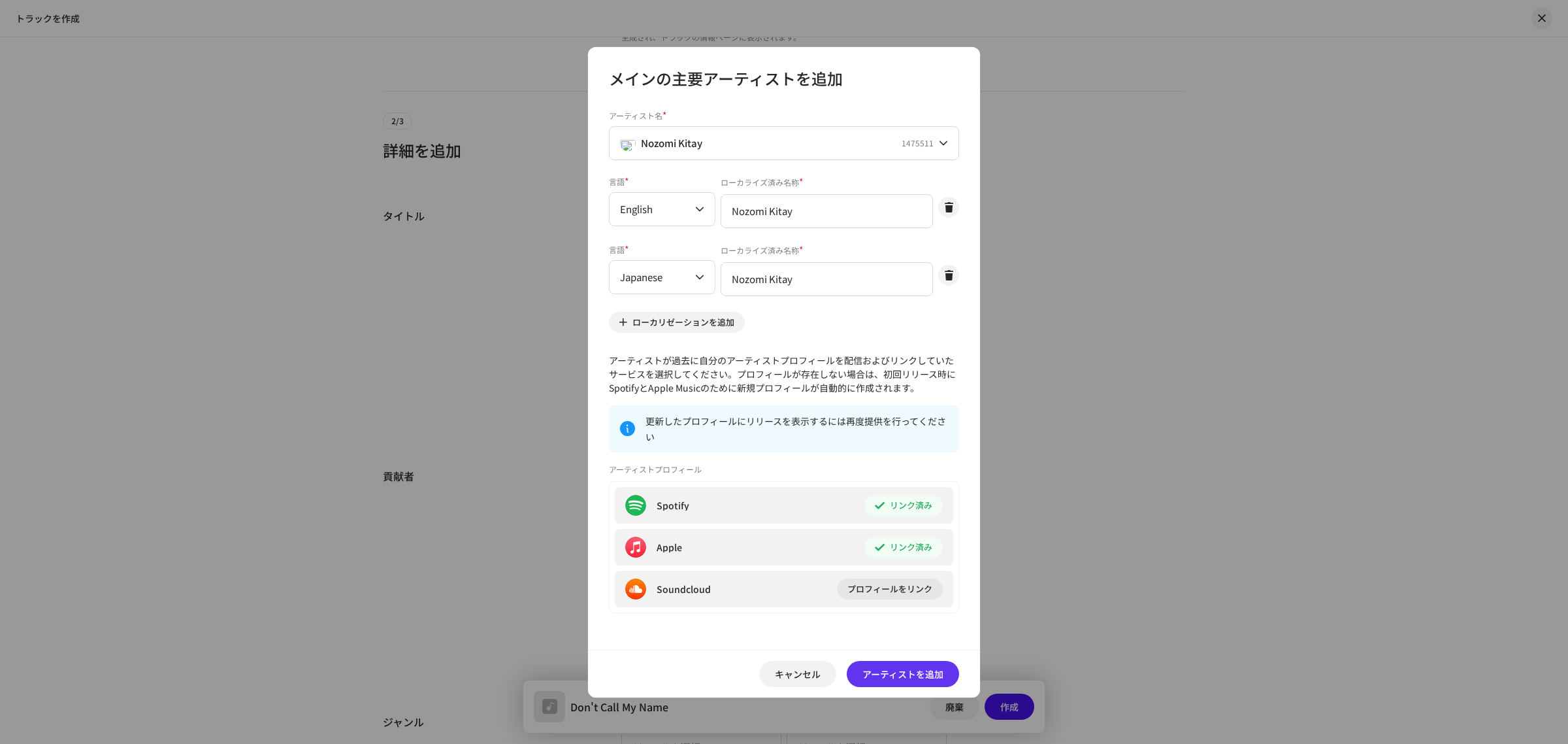
click at [907, 678] on span "アーティストを追加" at bounding box center [903, 674] width 81 height 26
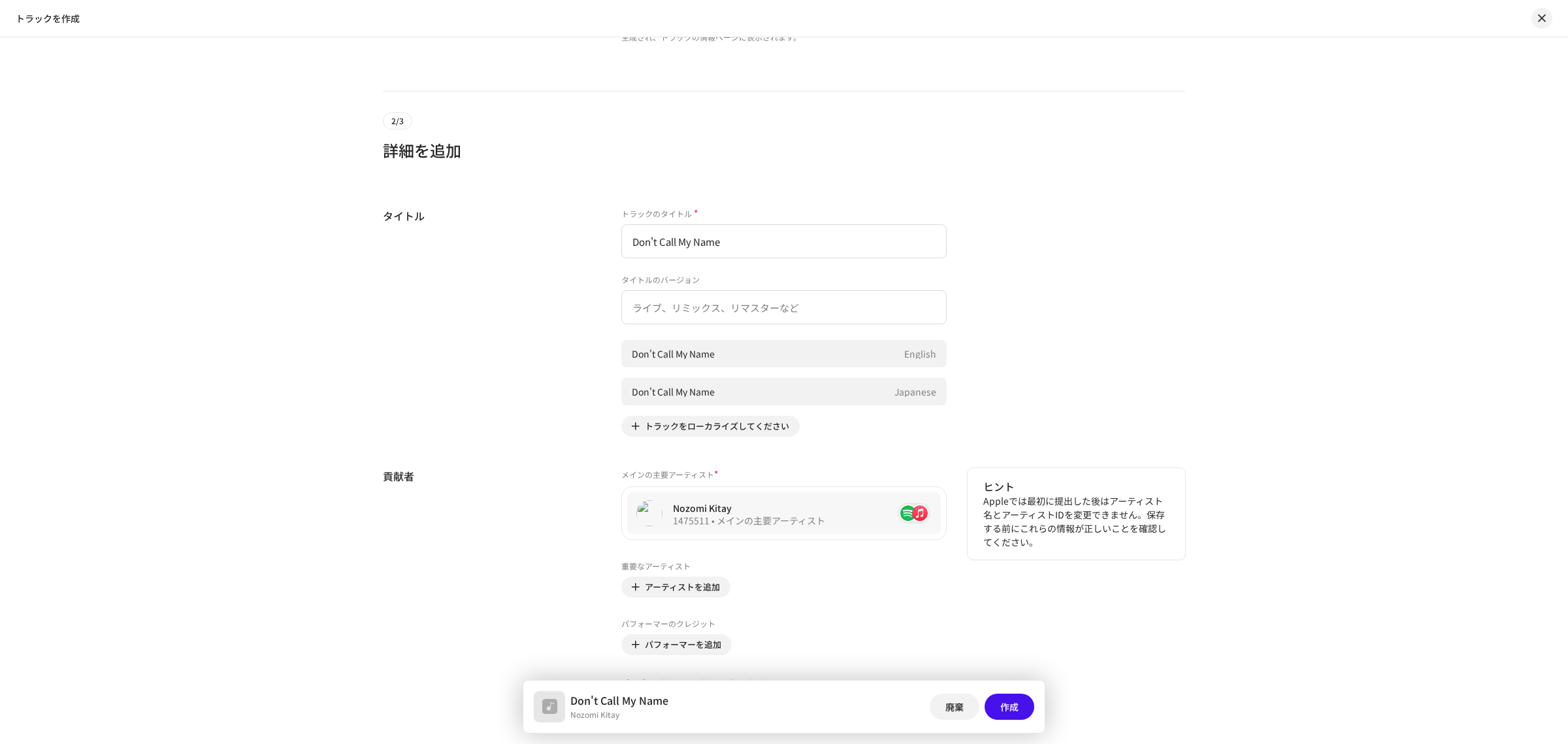
click at [809, 619] on div "パフォーマーのクレジット パフォーマーを追加" at bounding box center [784, 637] width 326 height 36
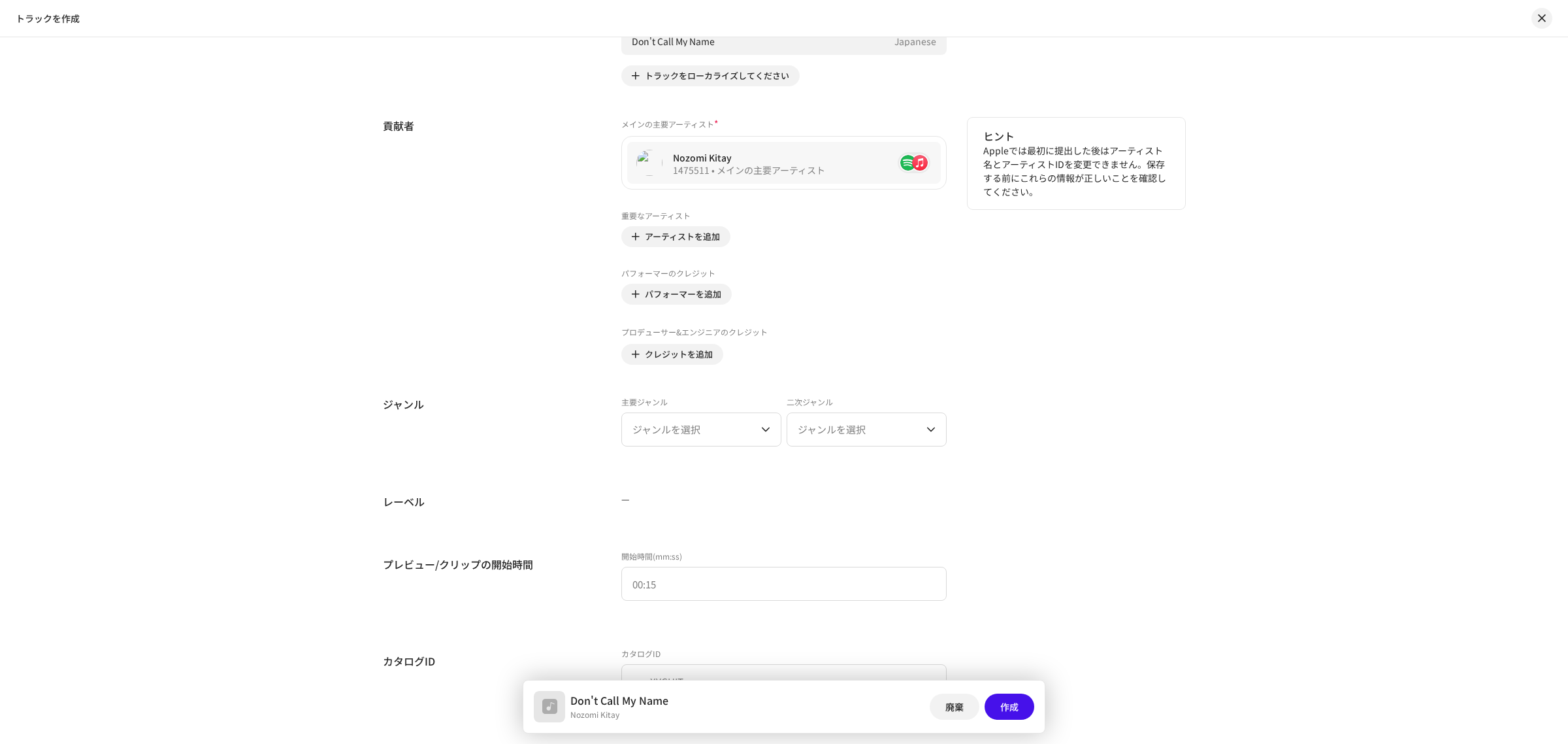
scroll to position [850, 0]
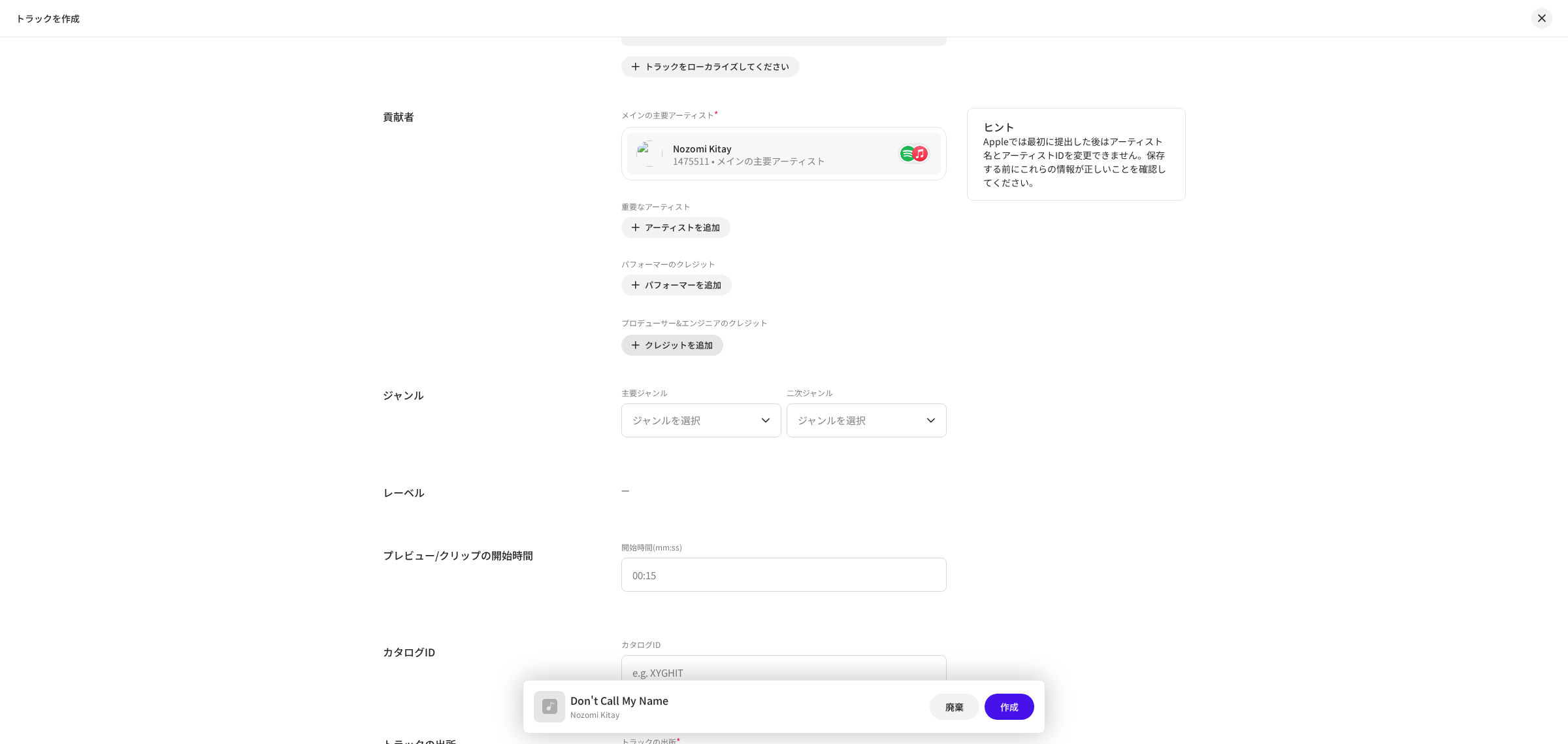
click at [677, 347] on span "クレジットを追加" at bounding box center [679, 345] width 68 height 26
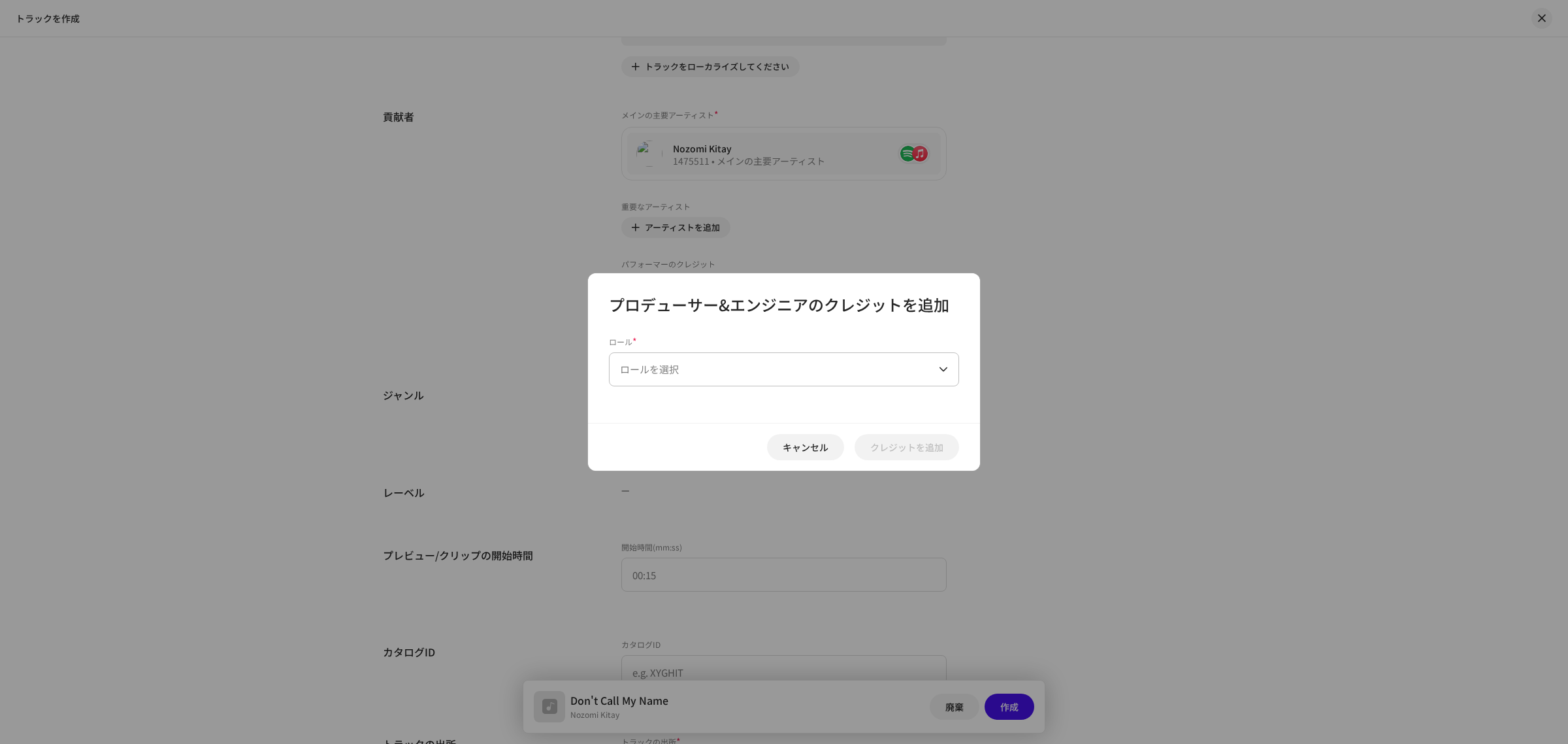
click at [690, 372] on span "ロールを選択" at bounding box center [779, 370] width 319 height 33
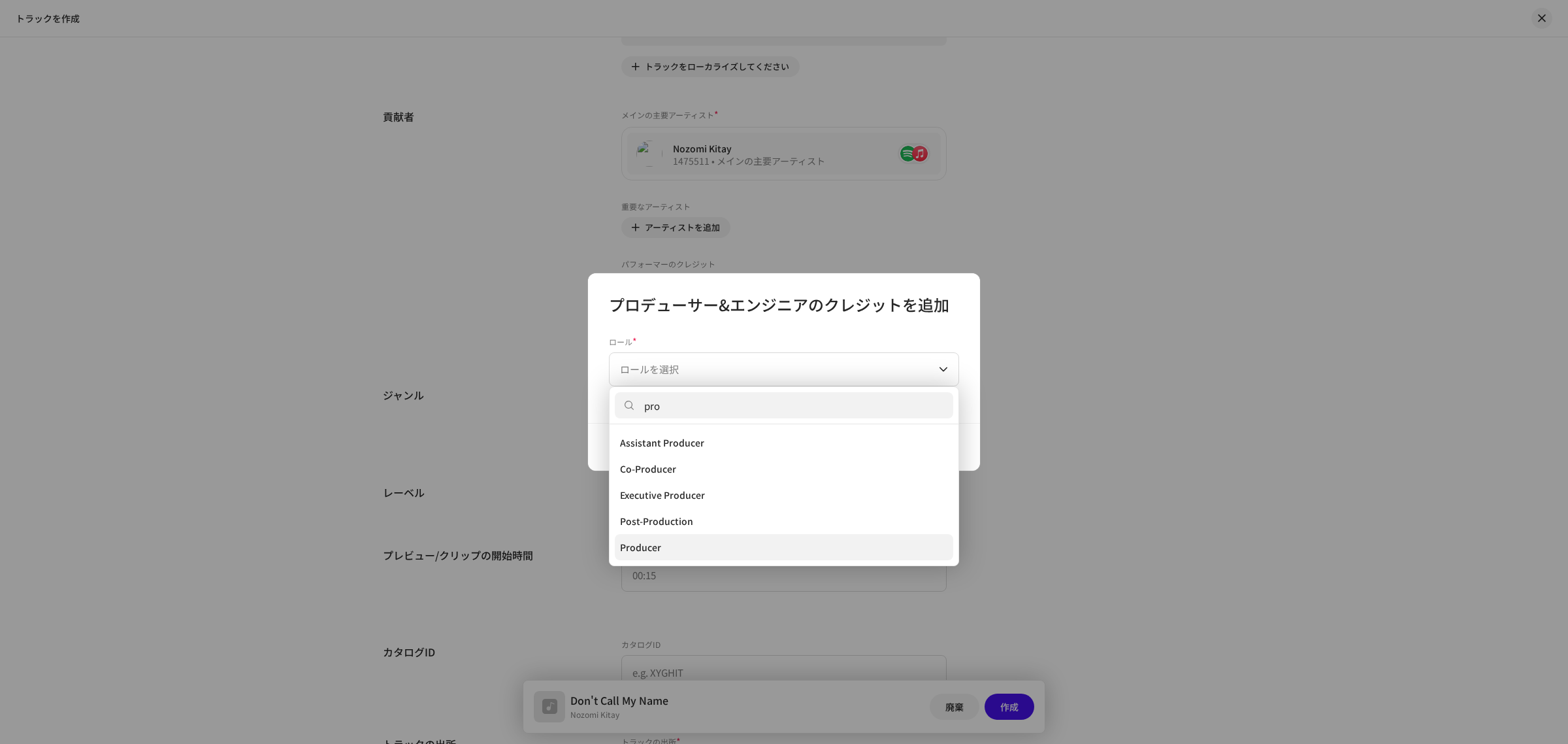
type input "pro"
click at [691, 549] on li "Producer" at bounding box center [784, 547] width 339 height 26
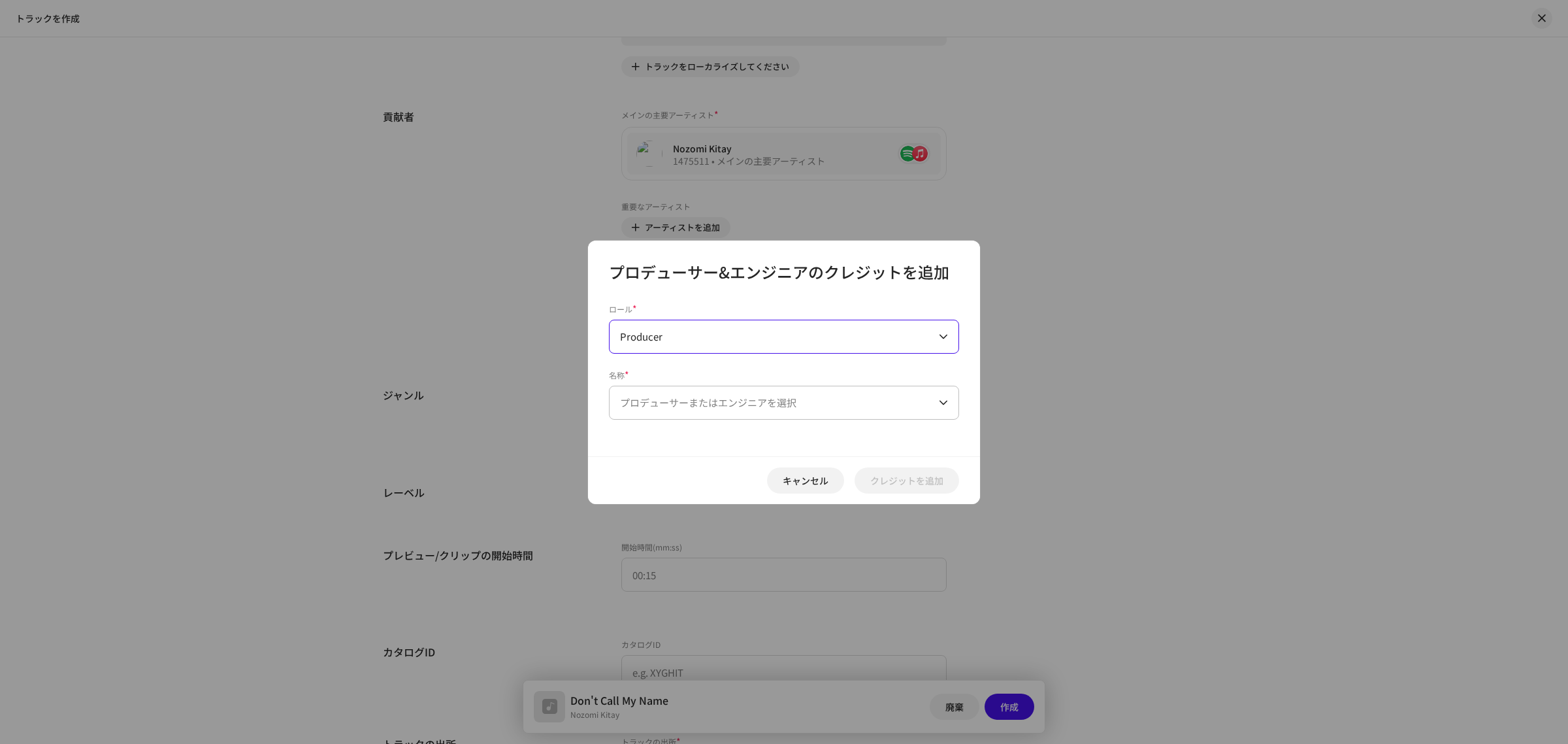
click at [703, 407] on span "プロデューサーまたはエンジニアを選択" at bounding box center [708, 402] width 177 height 14
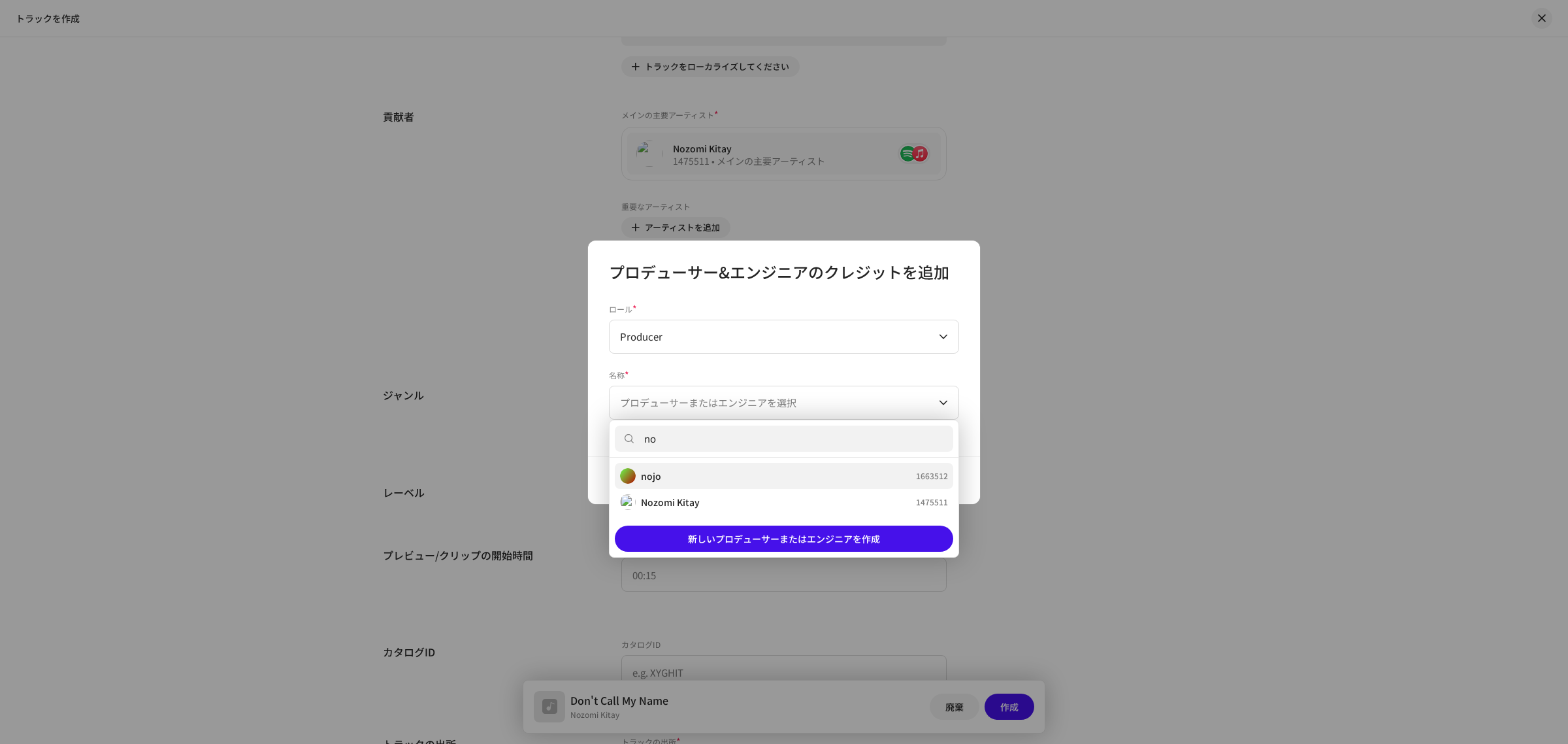
type input "no"
click at [683, 485] on li "nojo 1663512" at bounding box center [784, 476] width 339 height 26
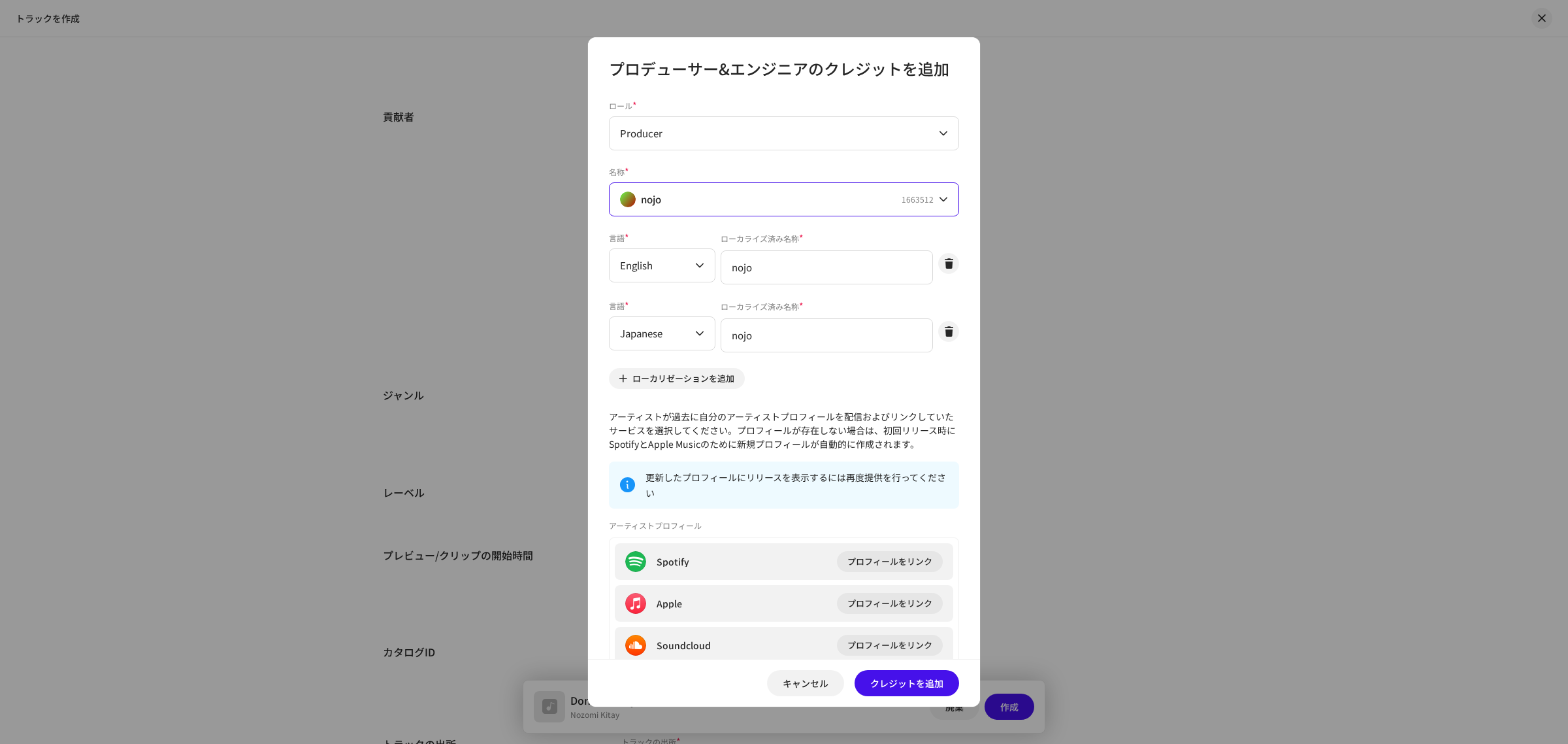
click at [815, 204] on div "nojo 1663512" at bounding box center [776, 199] width 313 height 33
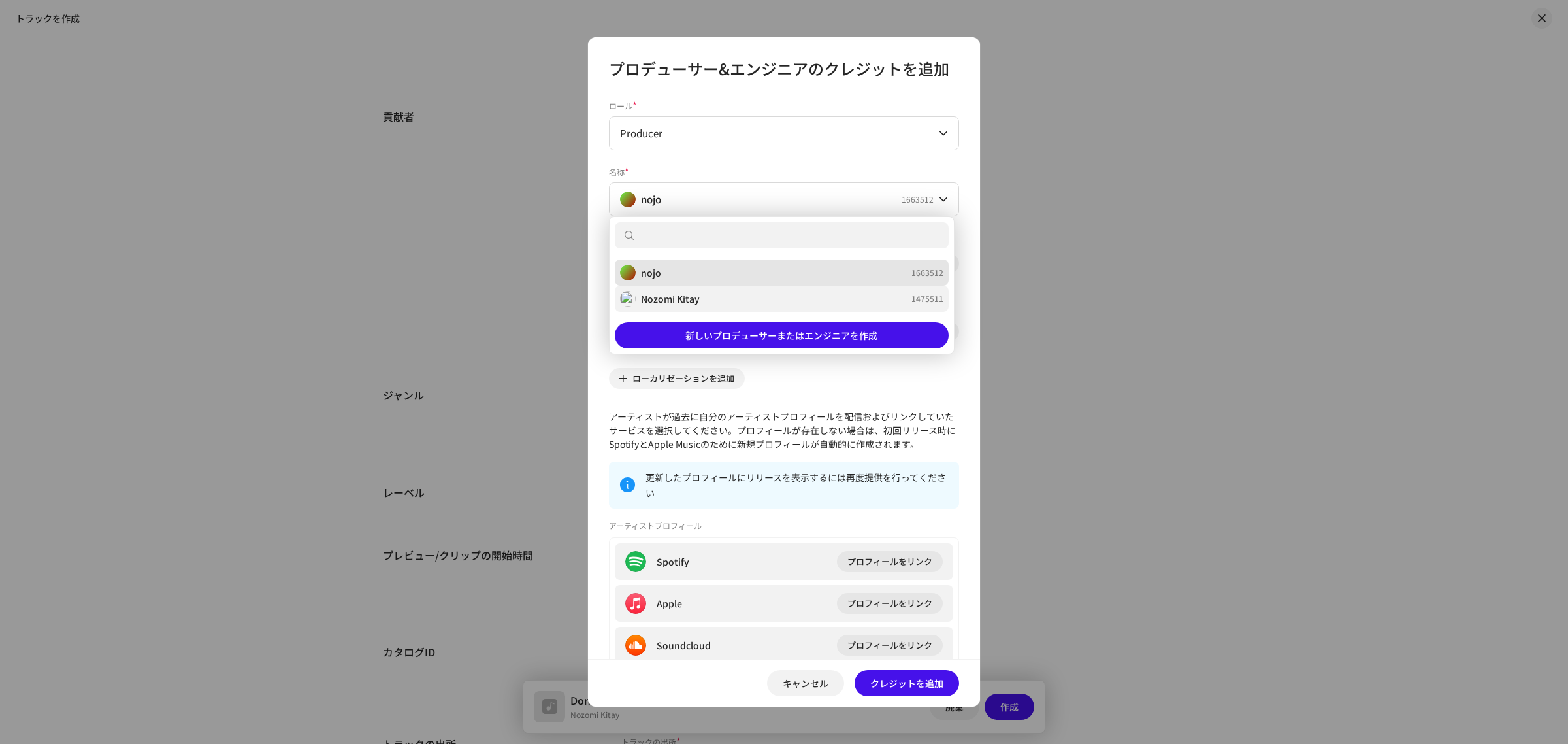
click at [768, 293] on div "[PERSON_NAME] 1475511" at bounding box center [781, 298] width 324 height 16
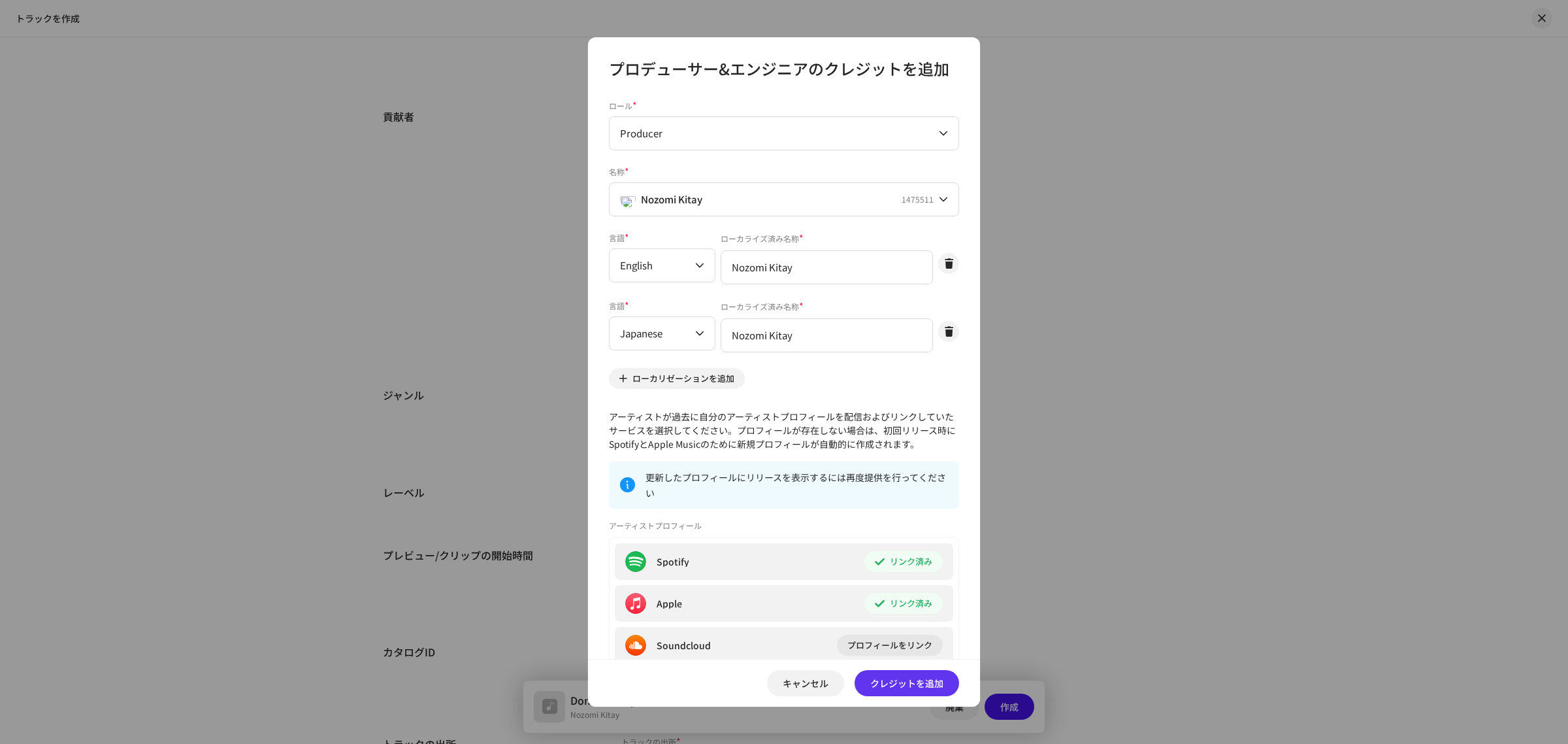
click at [883, 656] on div "プロデューサー&エンジニアのクレジットを追加 ロール * Producer 名称 * [PERSON_NAME] 1475511 言語 * English ロ…" at bounding box center [784, 372] width 392 height 669
click at [884, 688] on span "クレジットを追加" at bounding box center [906, 683] width 73 height 26
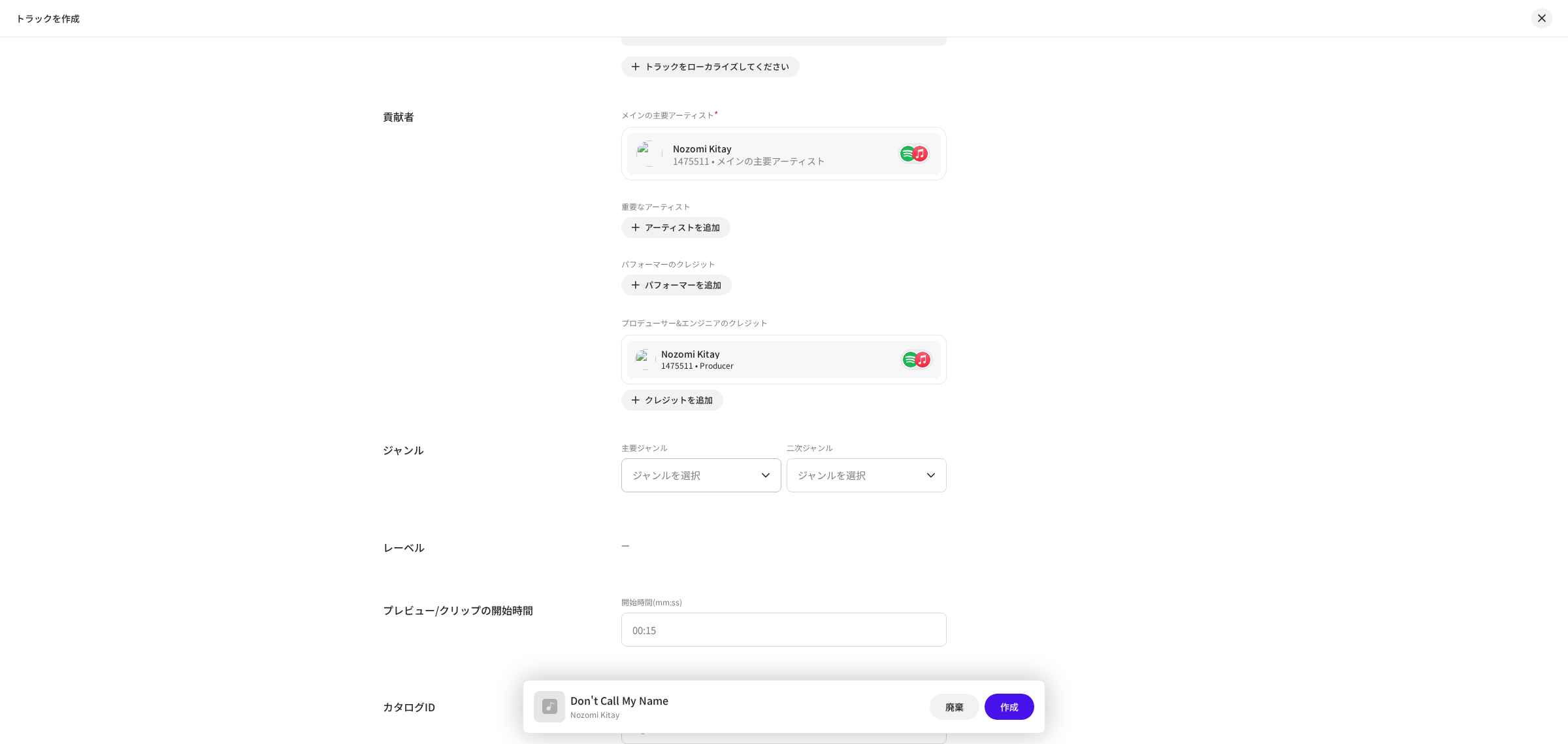
click at [690, 476] on span "ジャンルを選択" at bounding box center [697, 475] width 129 height 33
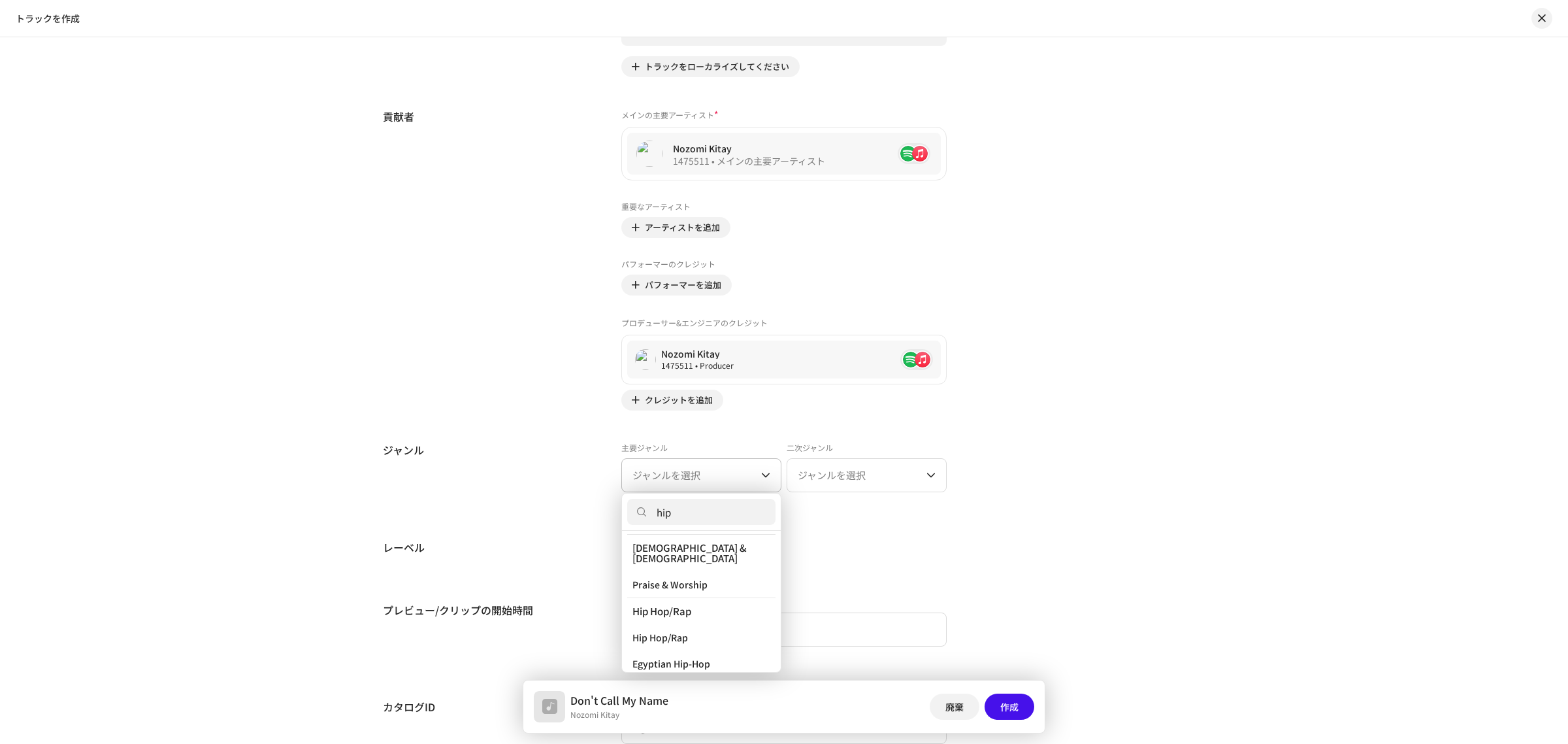
scroll to position [75, 0]
type input "hip"
click at [734, 604] on li "Hip Hop/Rap" at bounding box center [701, 617] width 148 height 26
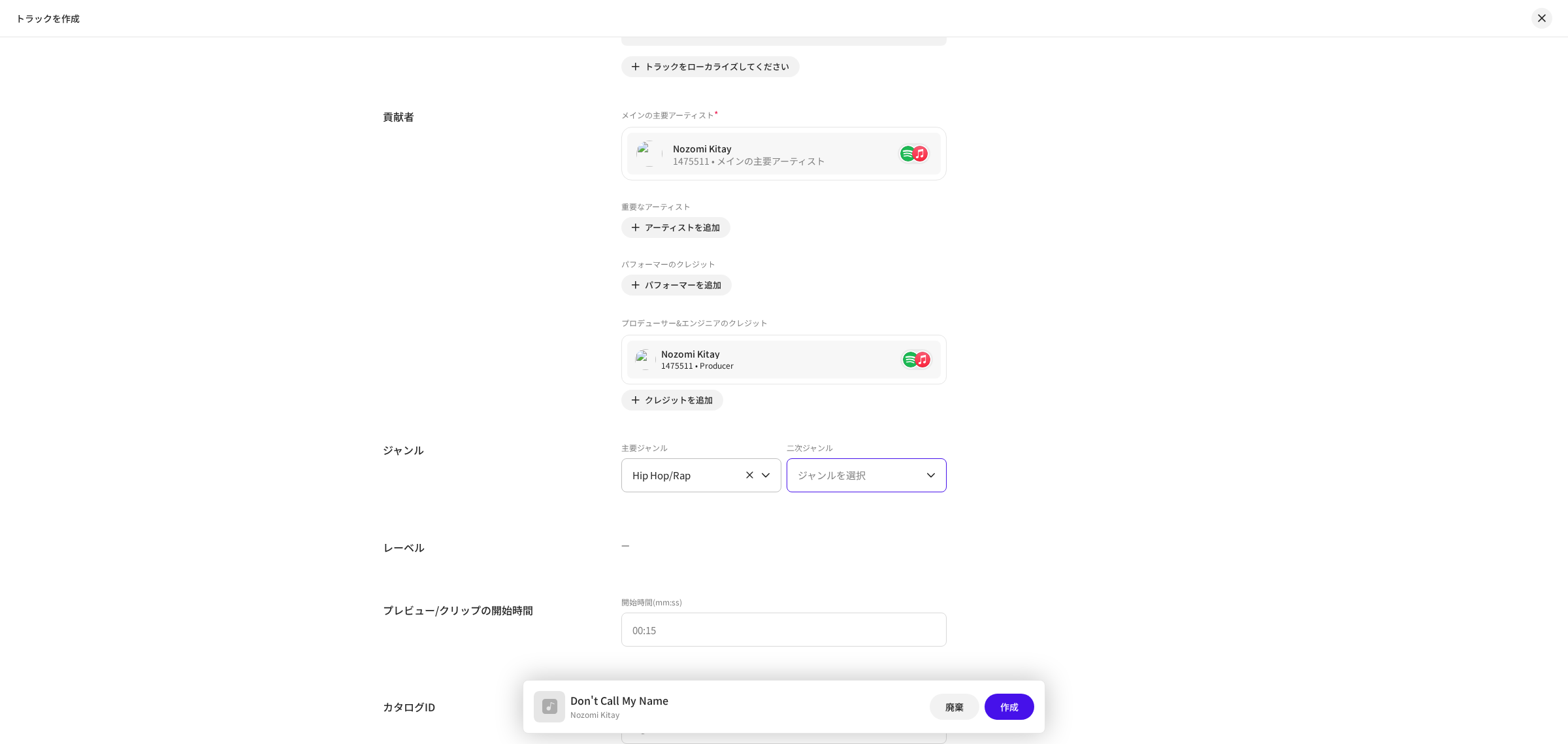
click at [845, 487] on span "ジャンルを選択" at bounding box center [862, 475] width 129 height 33
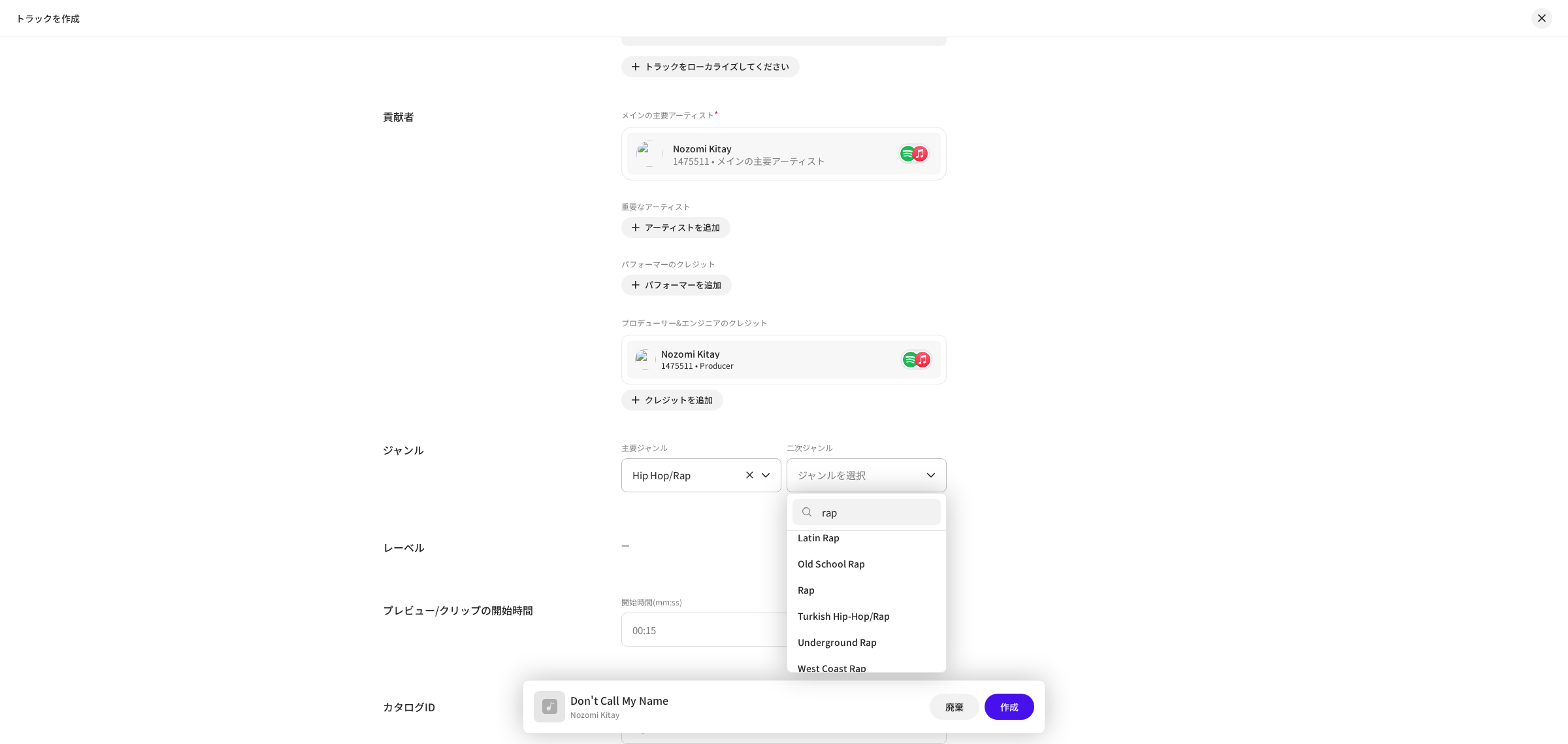
scroll to position [236, 0]
type input "rap"
click at [870, 580] on li "Rap" at bounding box center [867, 586] width 148 height 26
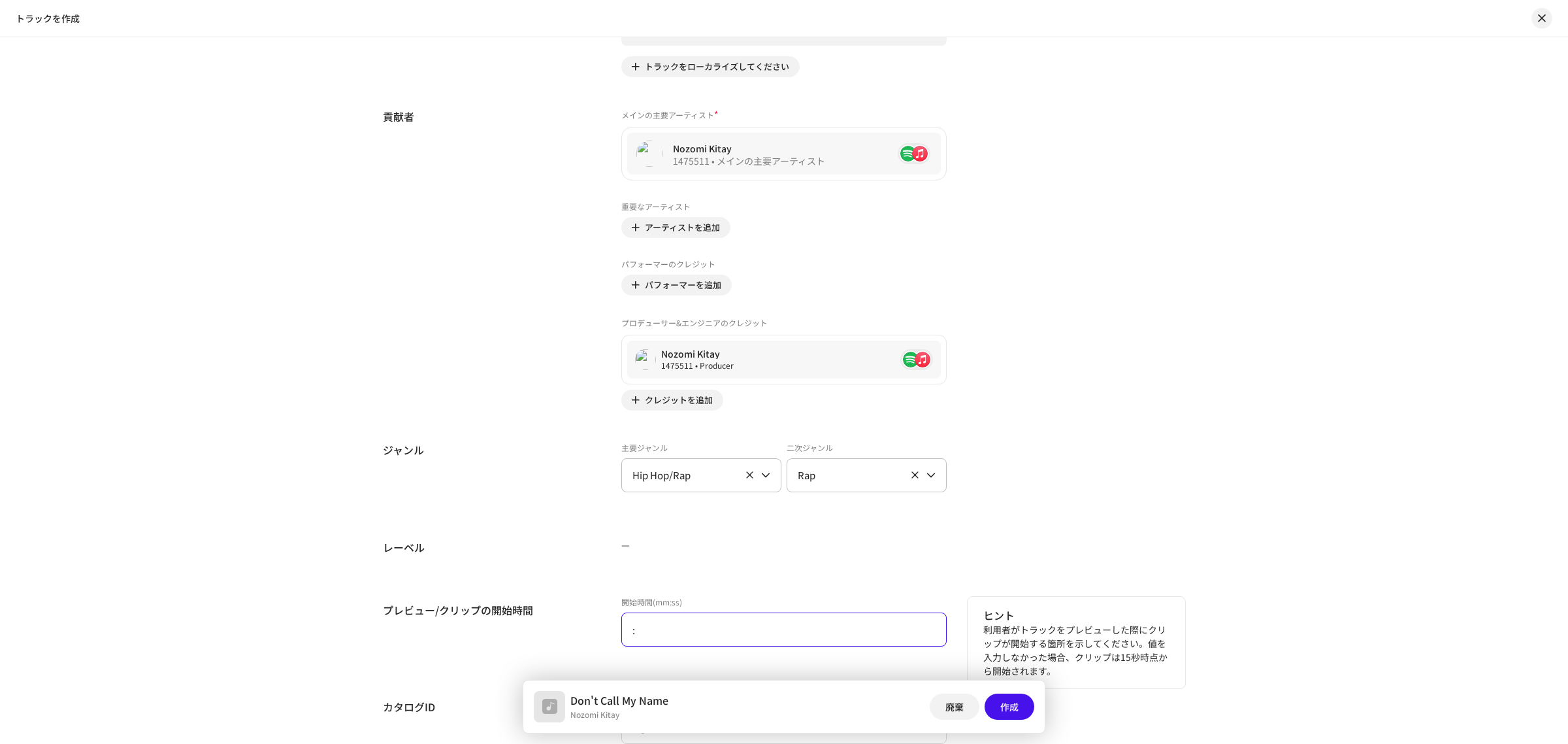
click at [734, 619] on input ":" at bounding box center [784, 630] width 326 height 34
type input "00:00"
click at [530, 556] on div "レーベル" at bounding box center [492, 552] width 218 height 26
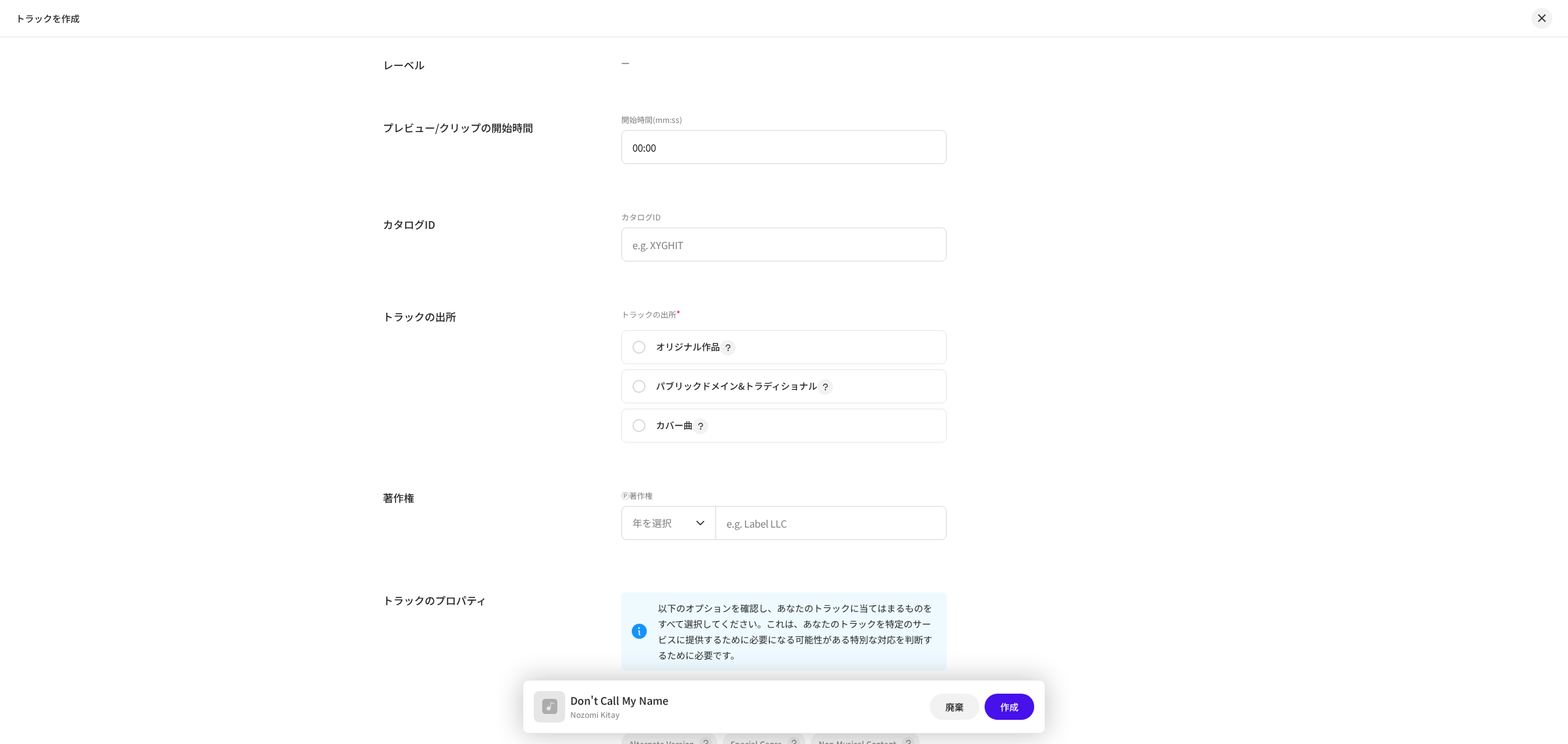
scroll to position [1340, 0]
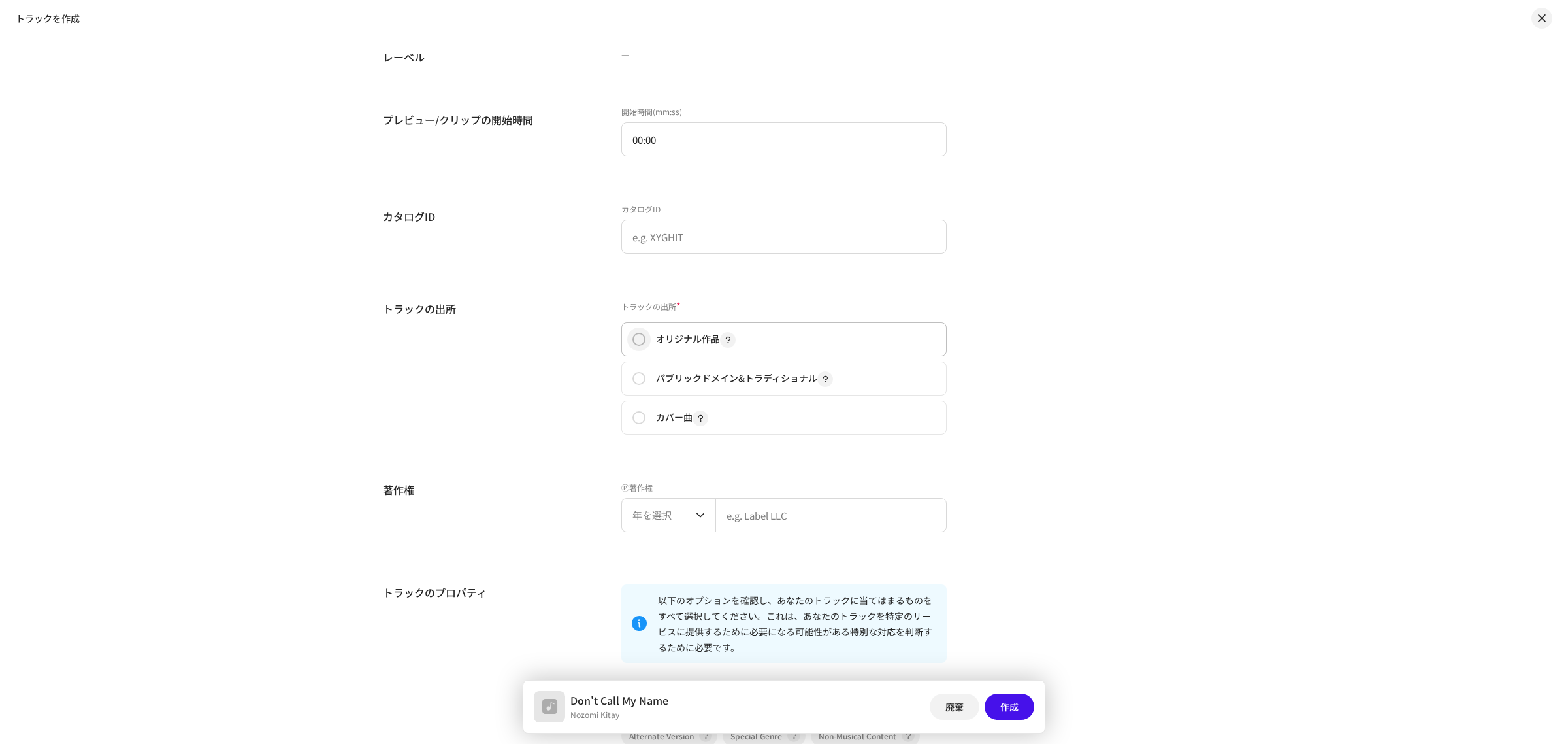
click at [638, 342] on input "radio" at bounding box center [639, 339] width 13 height 13
radio input "true"
click at [664, 502] on span "年を選択" at bounding box center [664, 515] width 64 height 33
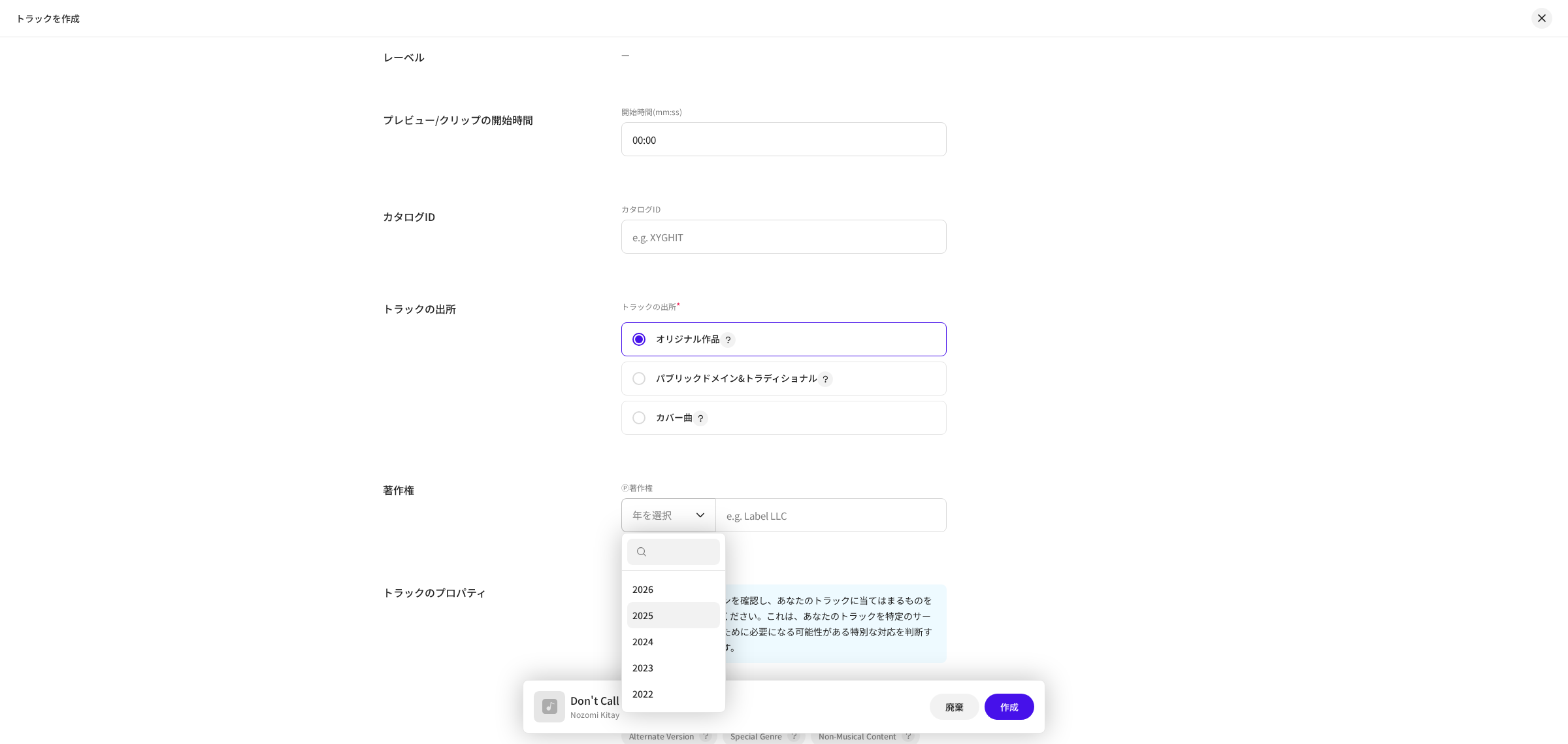
click at [670, 609] on li "2025" at bounding box center [674, 615] width 93 height 26
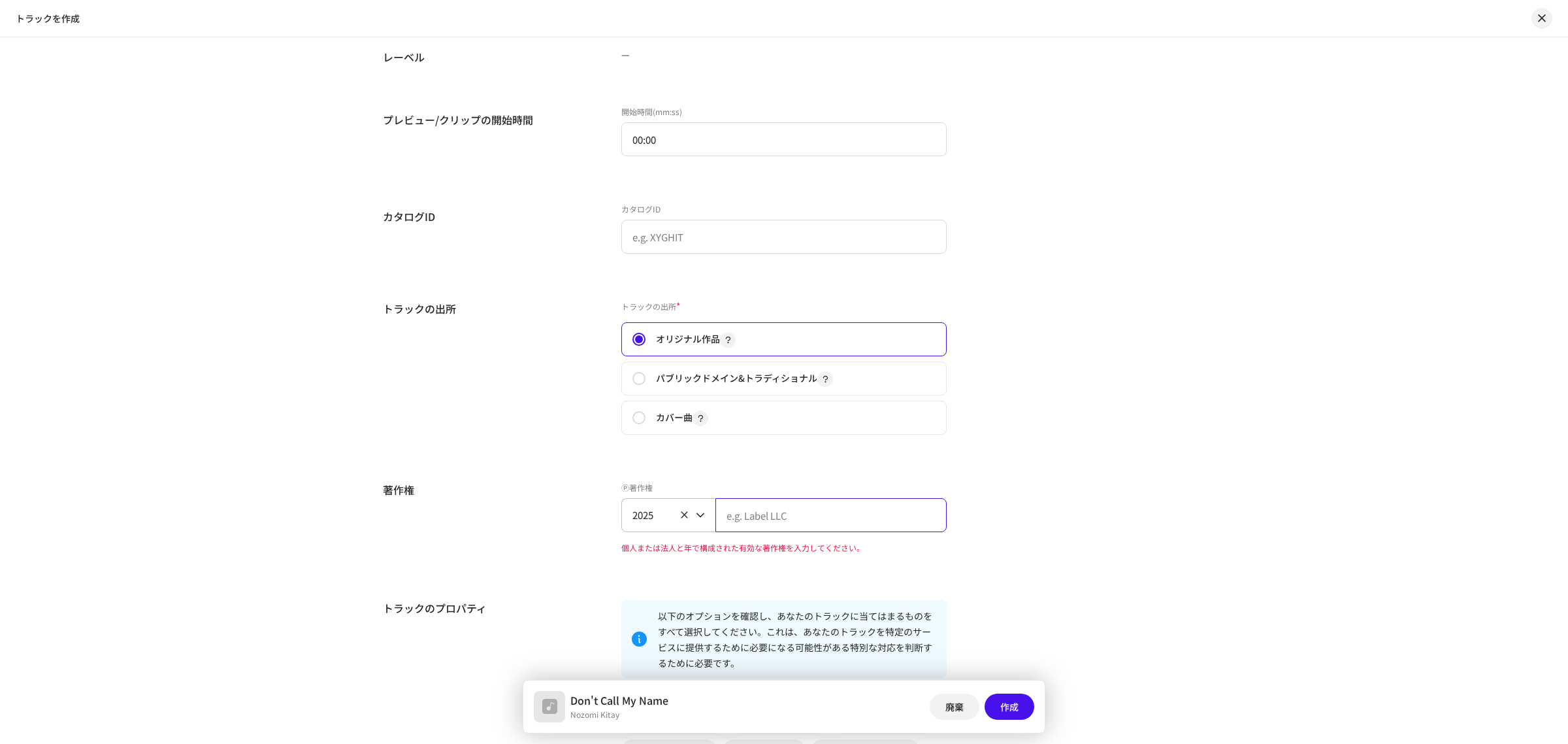
click at [771, 517] on input "text" at bounding box center [831, 515] width 231 height 34
type input "ACS"
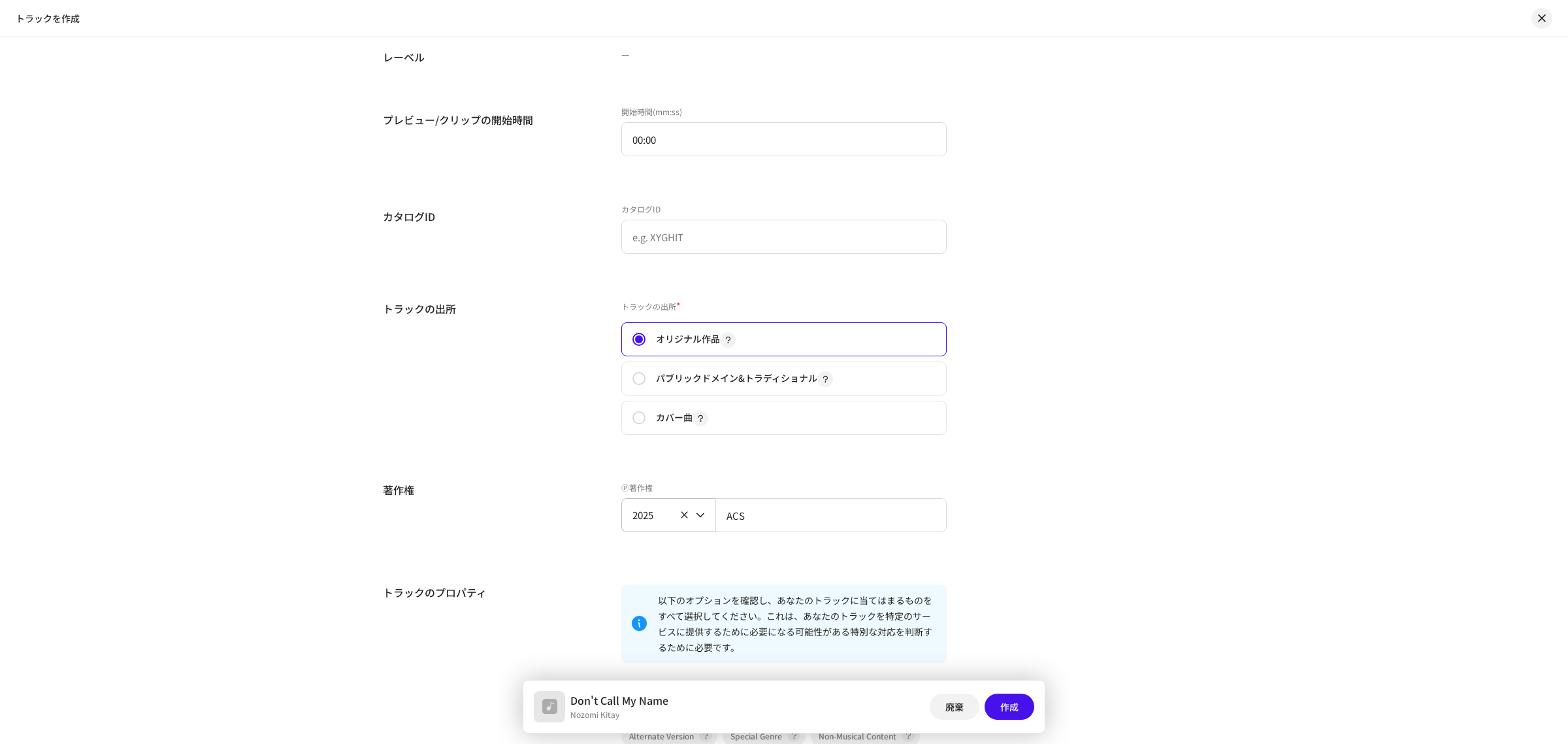
click at [546, 567] on div "トラックの詳細 トラックを完成させるには以下の手順を完了してください。 1/3 音声ファイルを追加 MaterchannelのAIマスタリングを使ってトラック…" at bounding box center [784, 130] width 844 height 2804
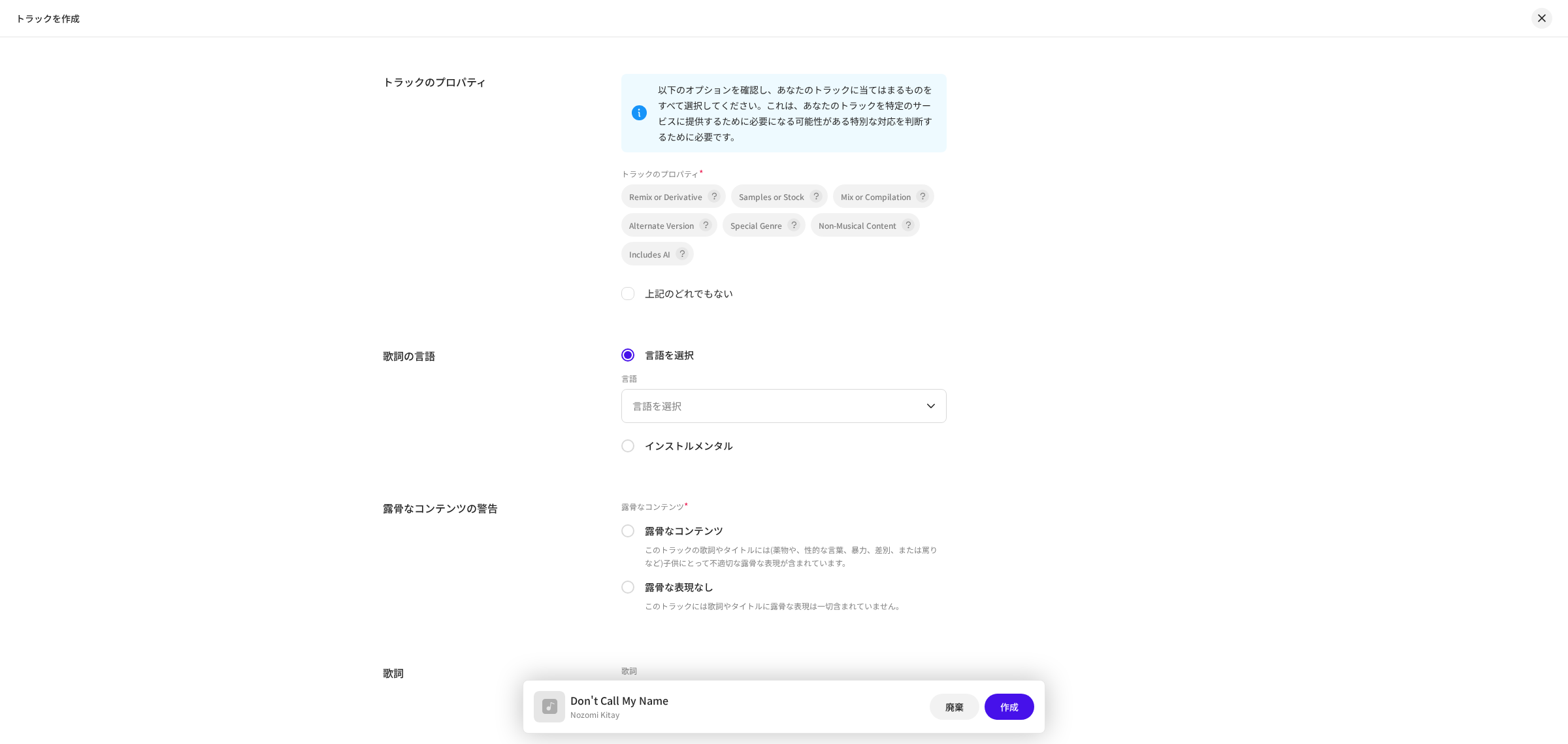
scroll to position [1863, 0]
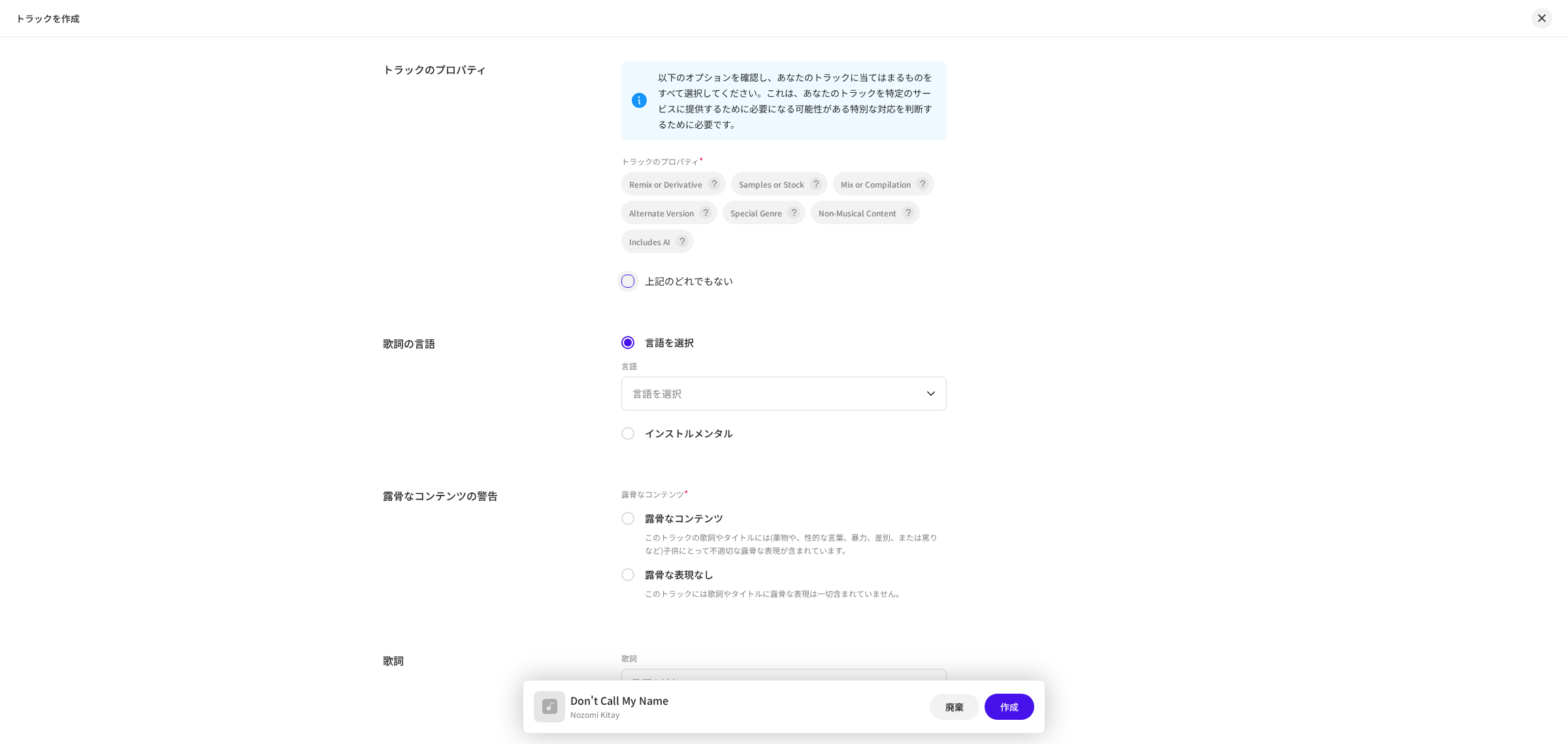
click at [625, 284] on input "上記のどれでもない" at bounding box center [627, 281] width 13 height 13
checkbox input "true"
click at [670, 394] on span "言語を選択" at bounding box center [780, 394] width 294 height 33
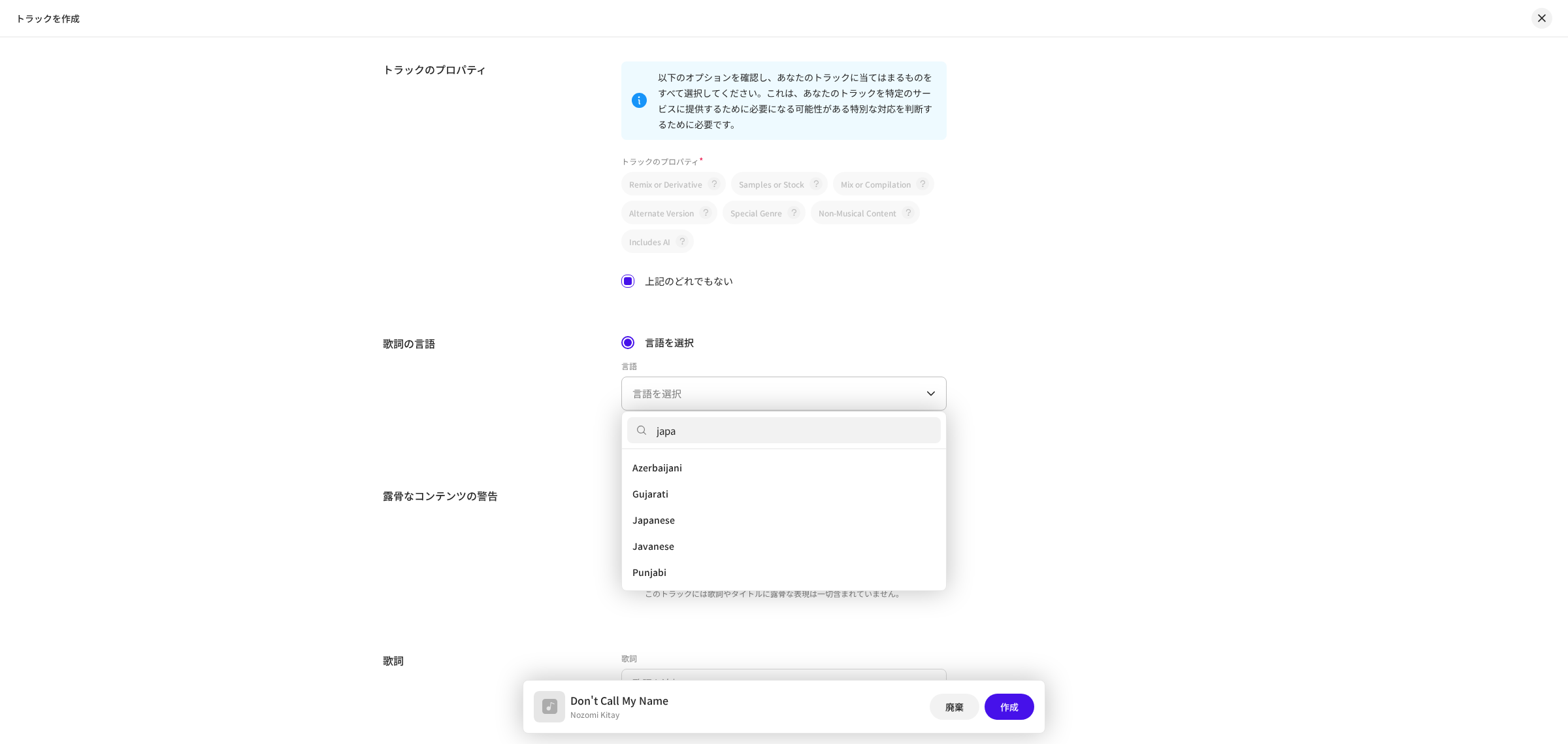
scroll to position [0, 0]
type input "japa"
click at [666, 465] on span "Japanese" at bounding box center [654, 467] width 42 height 13
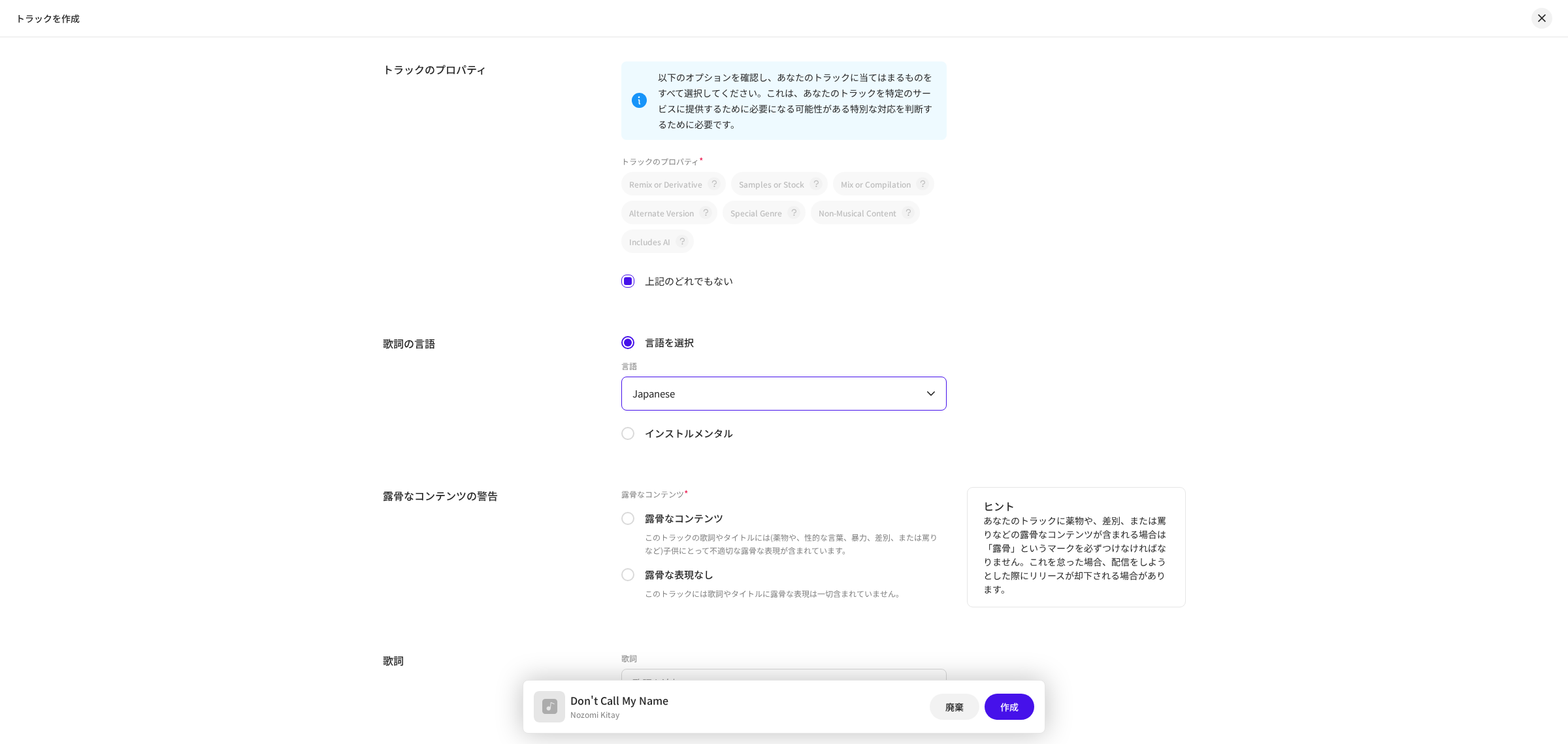
click at [621, 567] on div "露骨なコンテンツ * 露骨なコンテンツ このトラックの歌詞やタイトルには(薬物や、性的な言葉、暴力、差別、または罵りなど)子供にとって不適切な露骨な表現が含ま…" at bounding box center [784, 546] width 326 height 118
click at [622, 576] on input "露骨な表現なし" at bounding box center [627, 574] width 13 height 13
radio input "true"
click at [574, 582] on div "露骨なコンテンツの警告" at bounding box center [492, 554] width 218 height 133
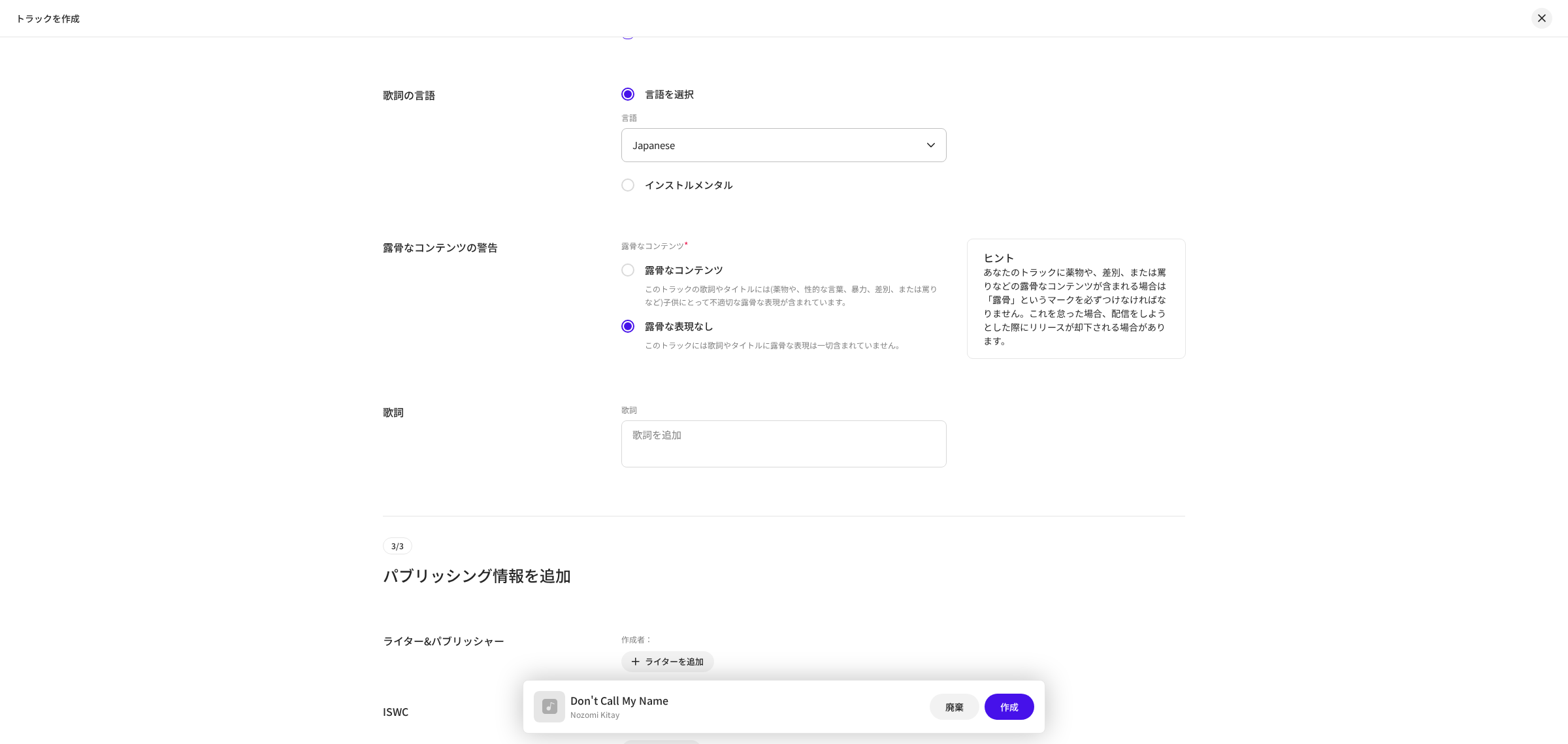
scroll to position [2256, 0]
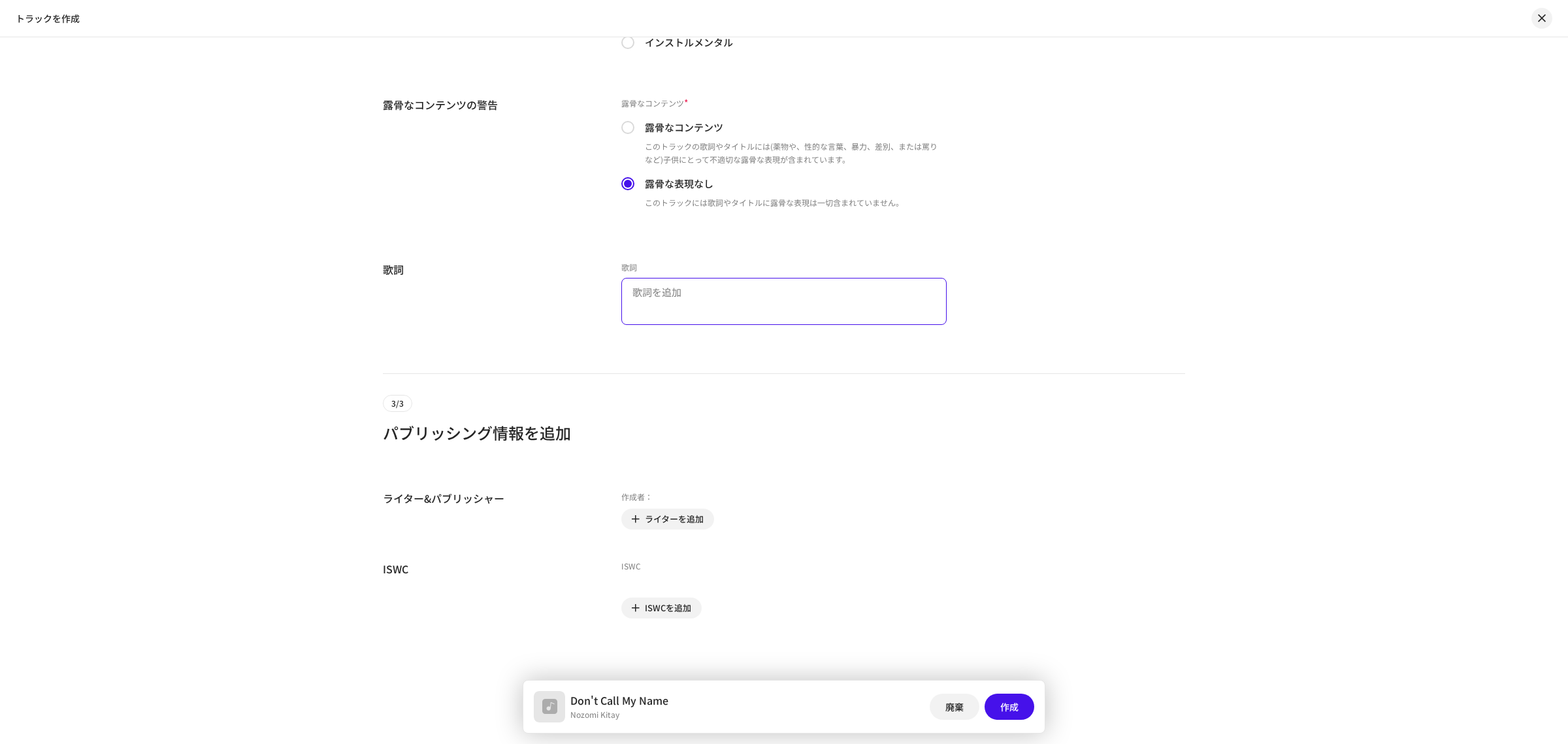
click at [854, 286] on textarea at bounding box center [784, 301] width 326 height 47
paste textarea "loremipsum dolorsi ametconse adipiscingeli？ s doeiusmodt Incidi, utl E’d magna …"
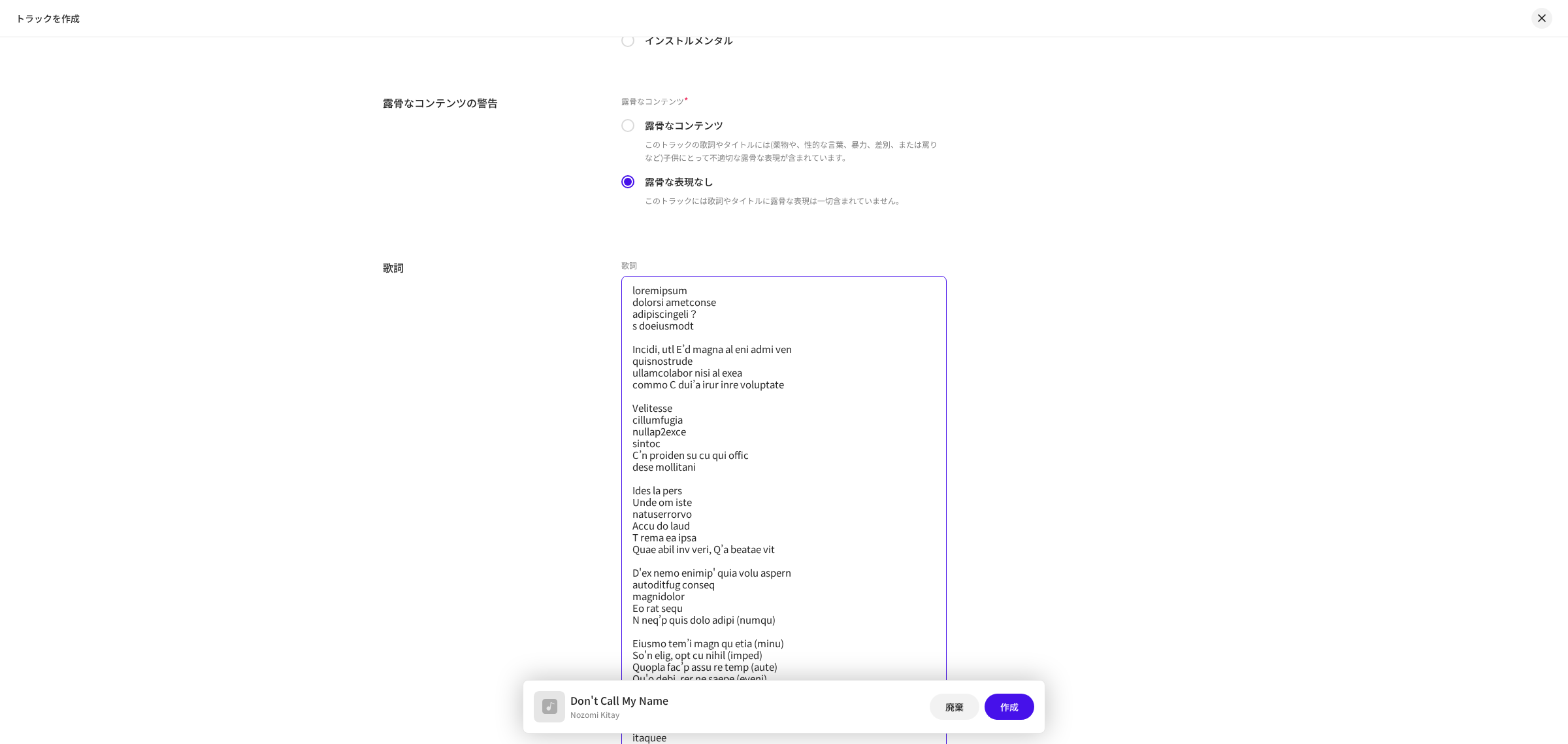
scroll to position [2799, 0]
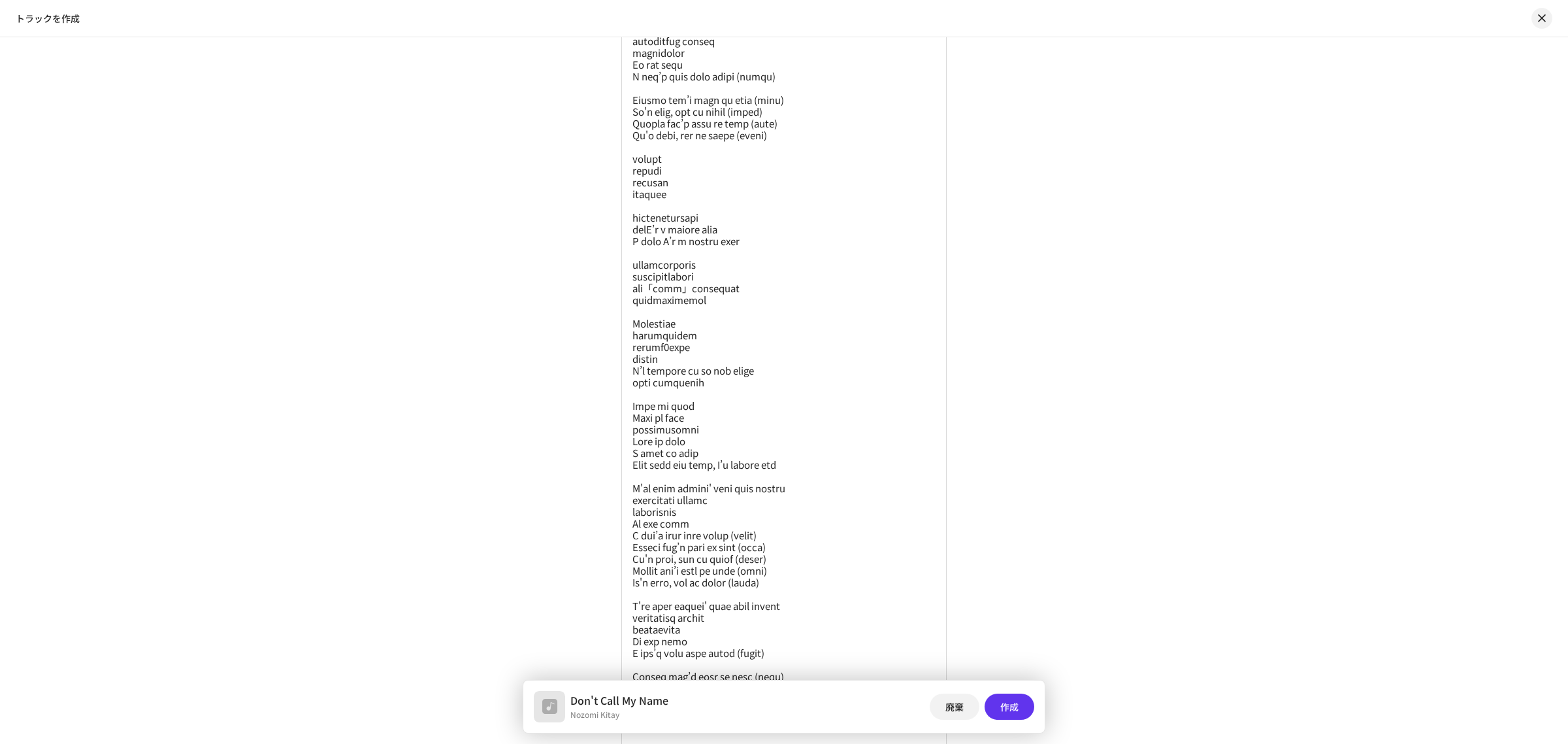
type textarea "loremipsum dolorsi ametconse adipiscingeli？ s doeiusmodt Incidi, utl E’d magna …"
click at [1018, 706] on span "作成" at bounding box center [1009, 706] width 18 height 26
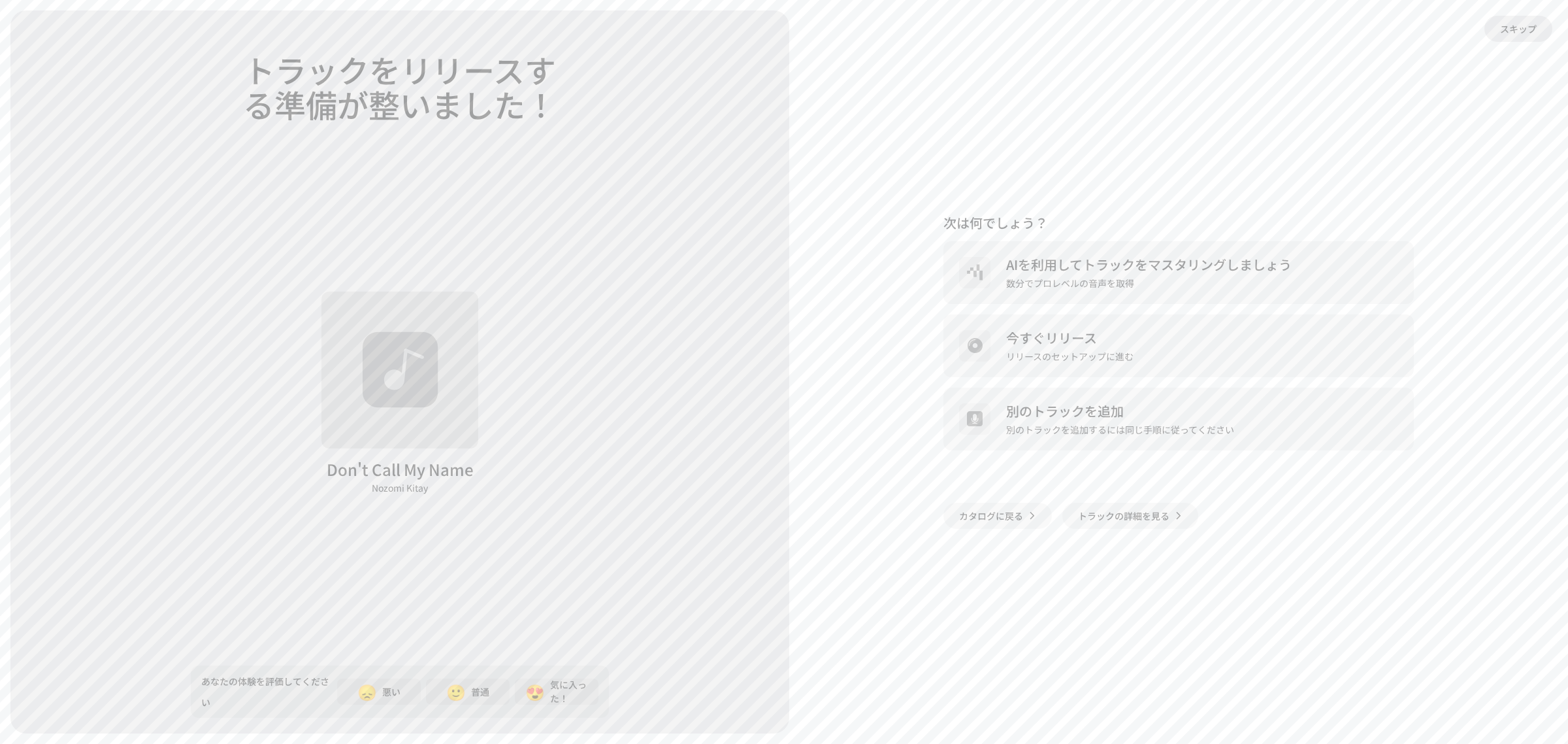
click at [1514, 34] on span "スキップ" at bounding box center [1518, 29] width 36 height 26
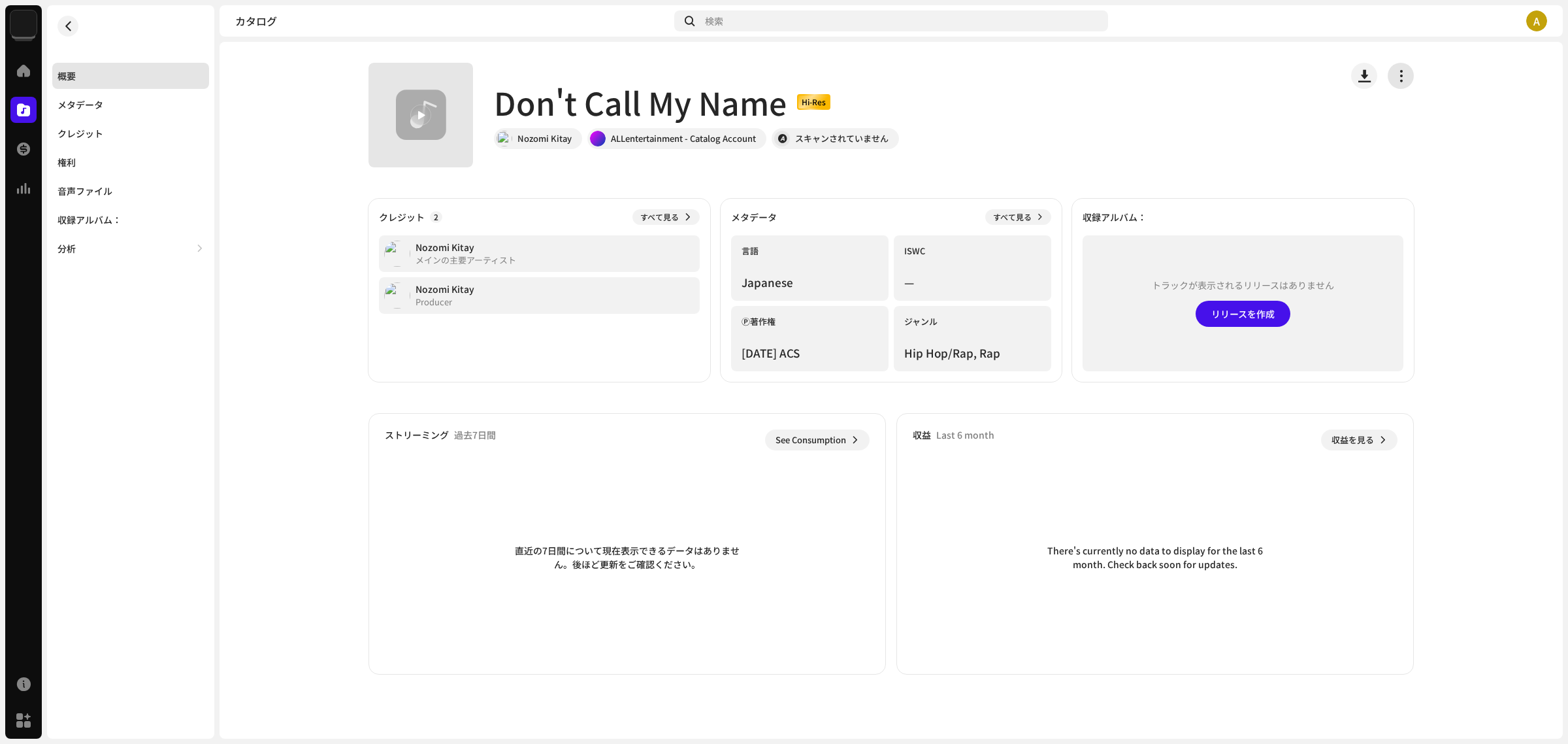
click at [1395, 79] on span "button" at bounding box center [1401, 75] width 12 height 10
click at [1413, 132] on span "編集" at bounding box center [1408, 133] width 18 height 10
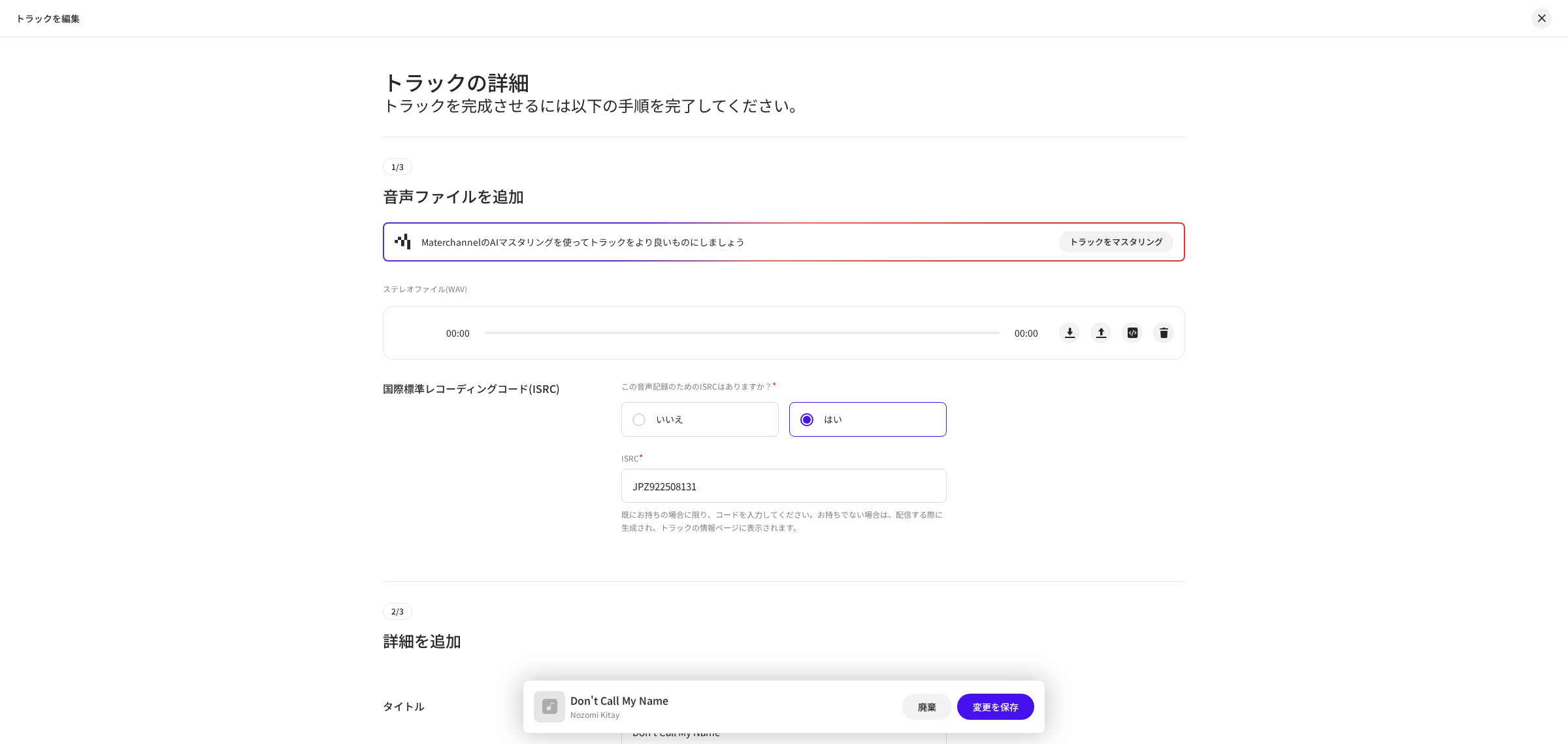
click at [1400, 208] on div "トラックの詳細 トラックを完成させるには以下の手順を完了してください。 1/3 音声ファイルを追加 MaterchannelのAIマスタリングを使ってトラック…" at bounding box center [784, 390] width 1568 height 706
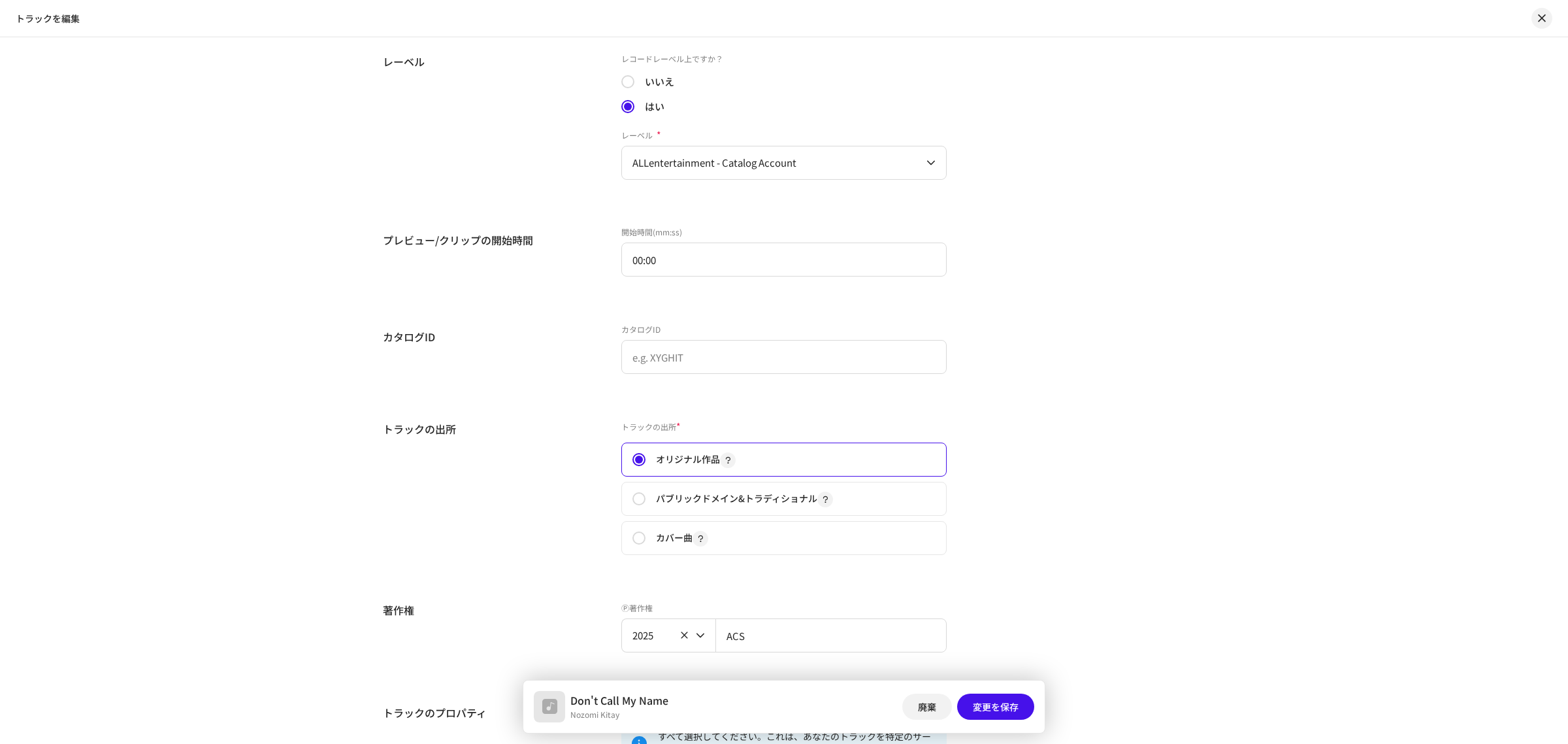
scroll to position [1340, 0]
click at [906, 153] on span "ALLentertainment - Catalog Account" at bounding box center [780, 158] width 294 height 33
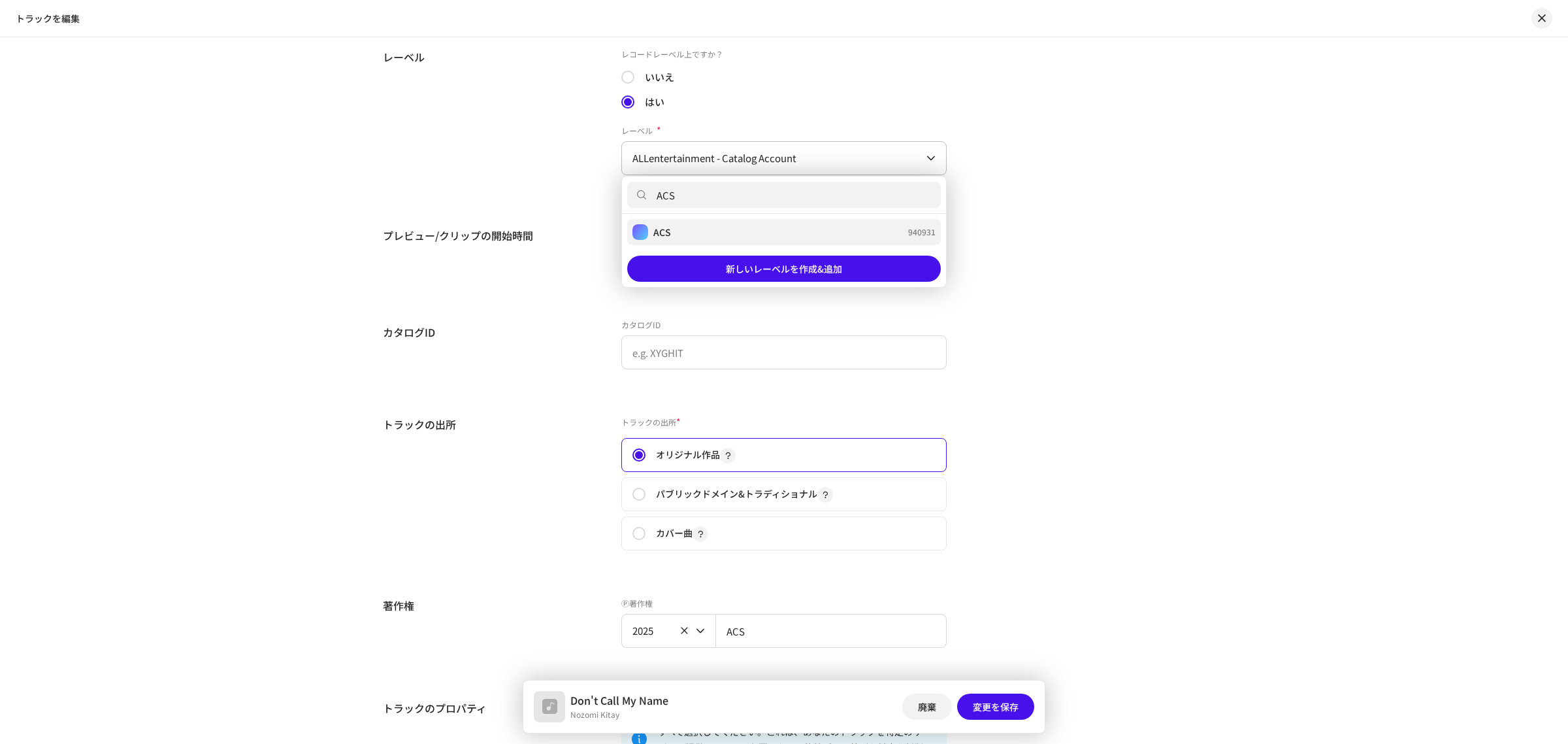
type input "ACS"
click at [787, 233] on div "ACS 940931" at bounding box center [784, 232] width 303 height 16
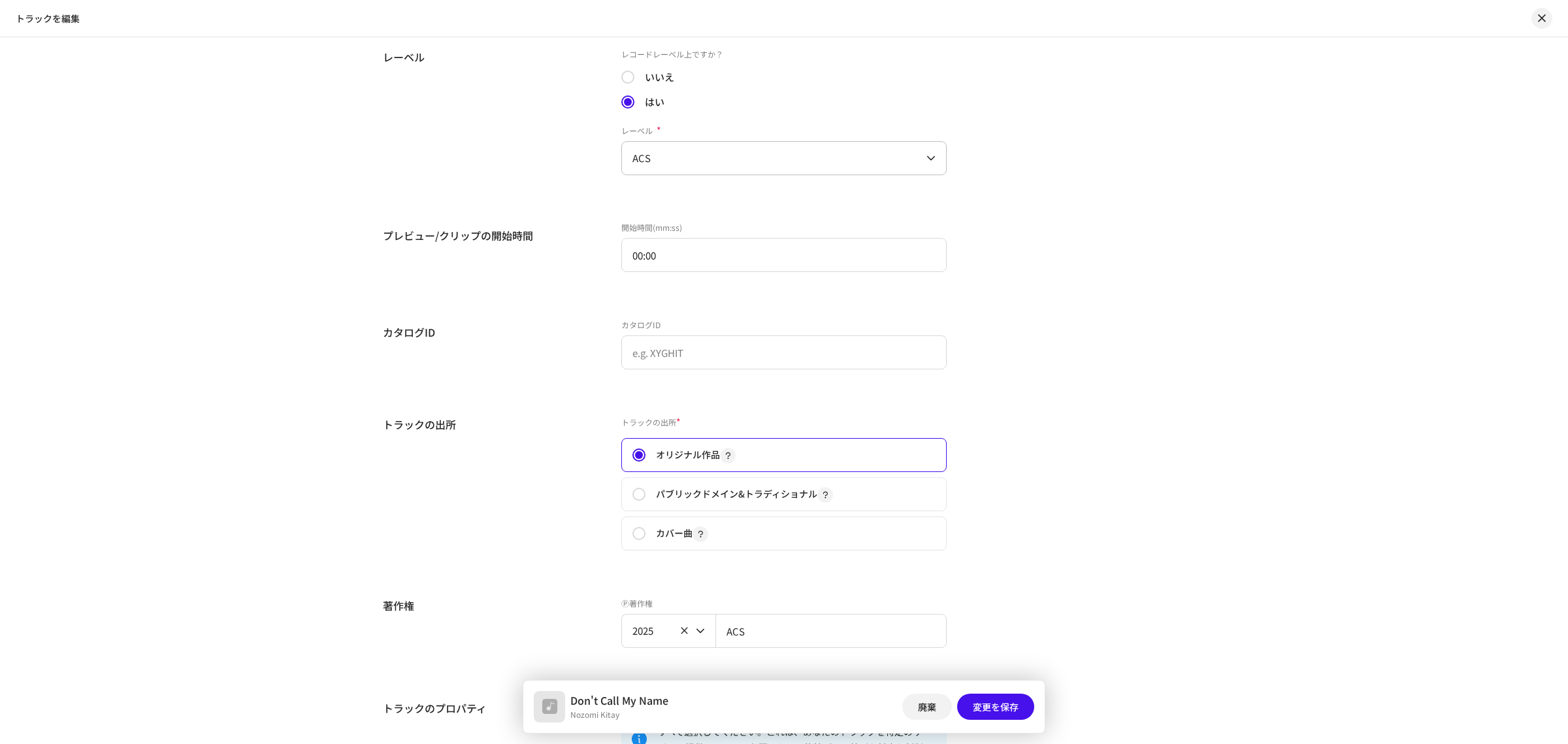
click at [1067, 489] on div "トラックの出所 トラックの出所 * オリジナル作品 パブリックドメイン&トラディショナル カバー曲" at bounding box center [784, 491] width 802 height 150
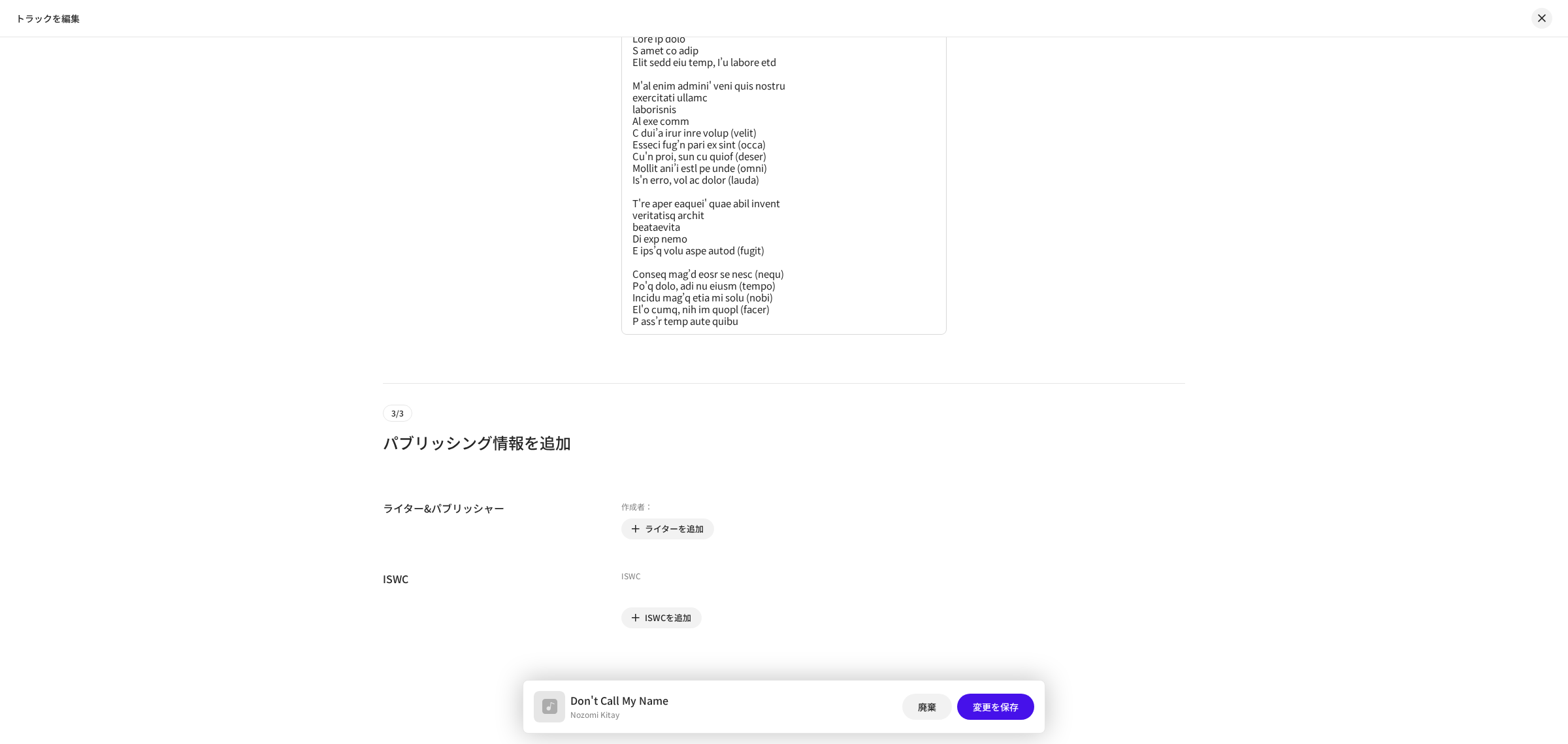
scroll to position [3329, 0]
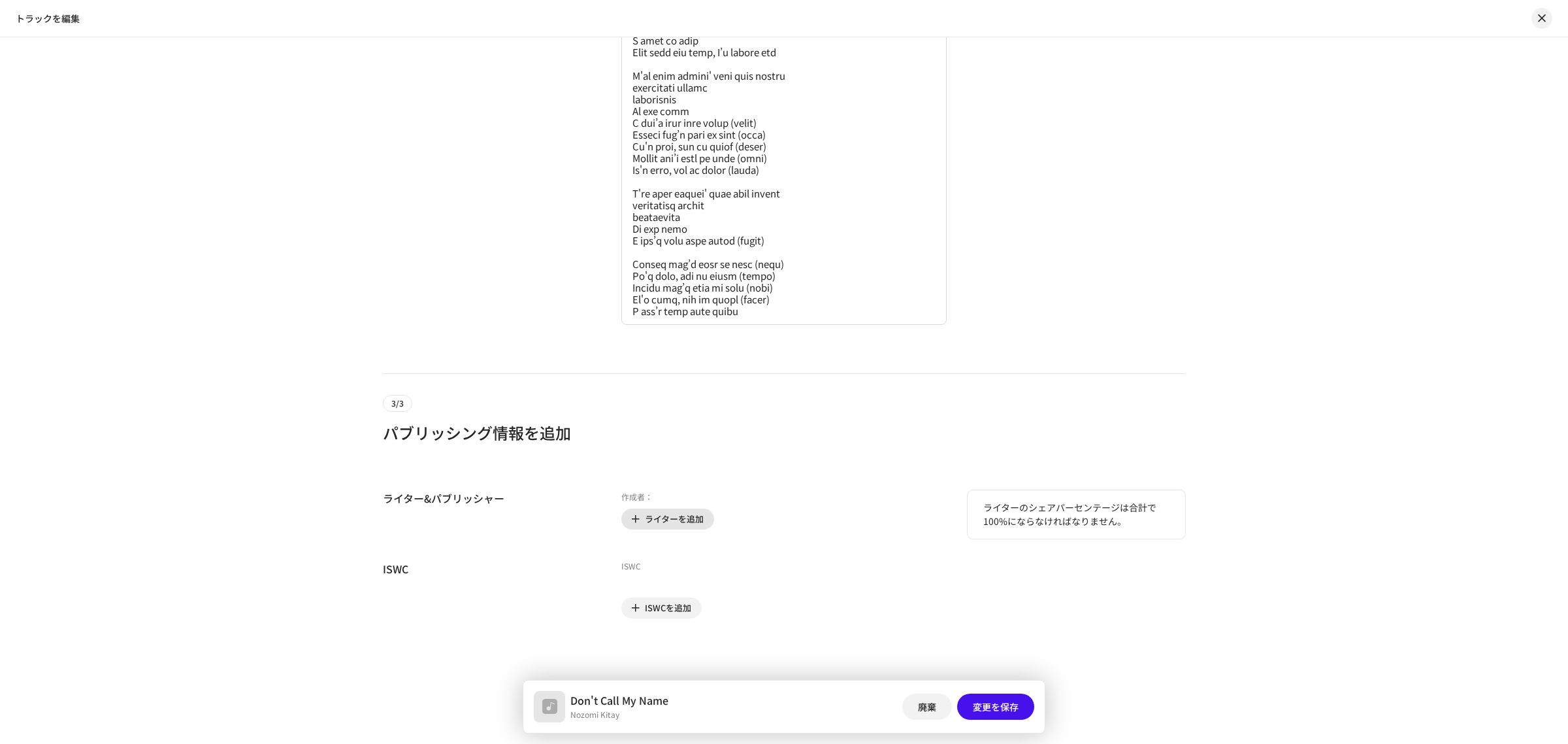
click at [683, 511] on span "ライターを追加" at bounding box center [675, 519] width 59 height 26
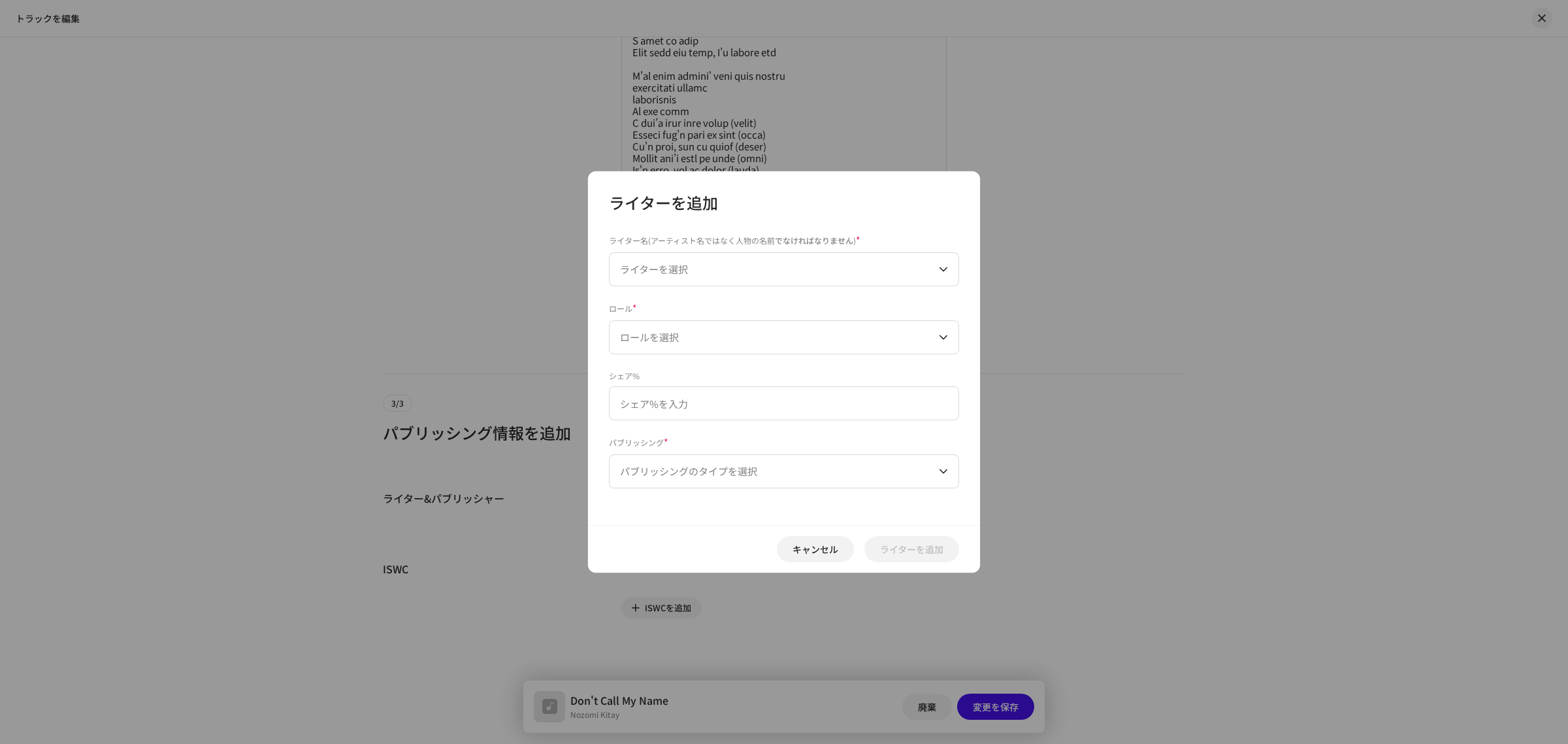
click at [704, 251] on div "ライター名(アーティスト名ではなく人物の名前 でなければなりません ) * ライターを選択" at bounding box center [784, 260] width 350 height 52
click at [700, 262] on span "ライターを選択" at bounding box center [779, 270] width 319 height 33
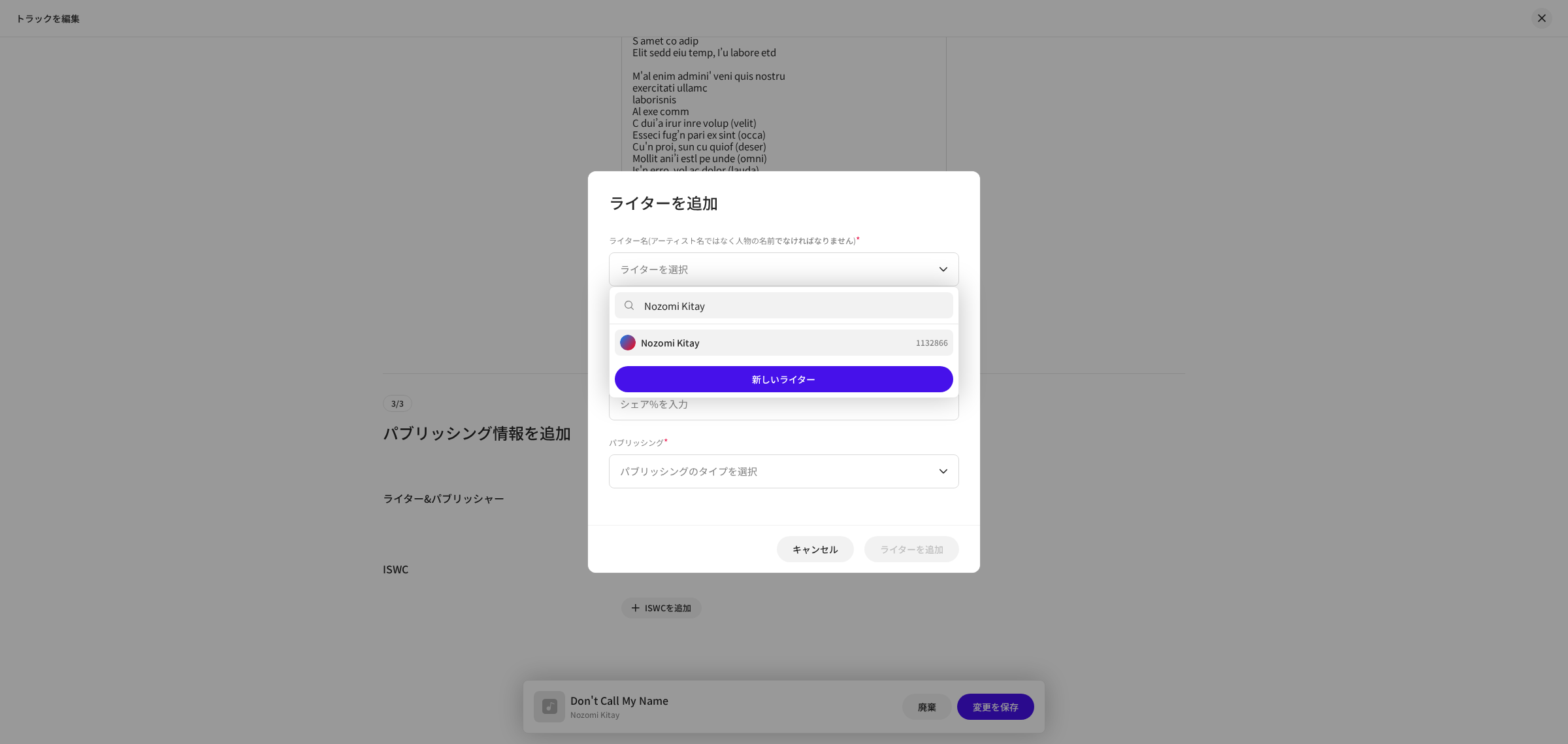
type input "Nozomi Kitay"
click at [723, 335] on div "Nozomi Kitay 1132866" at bounding box center [783, 342] width 328 height 16
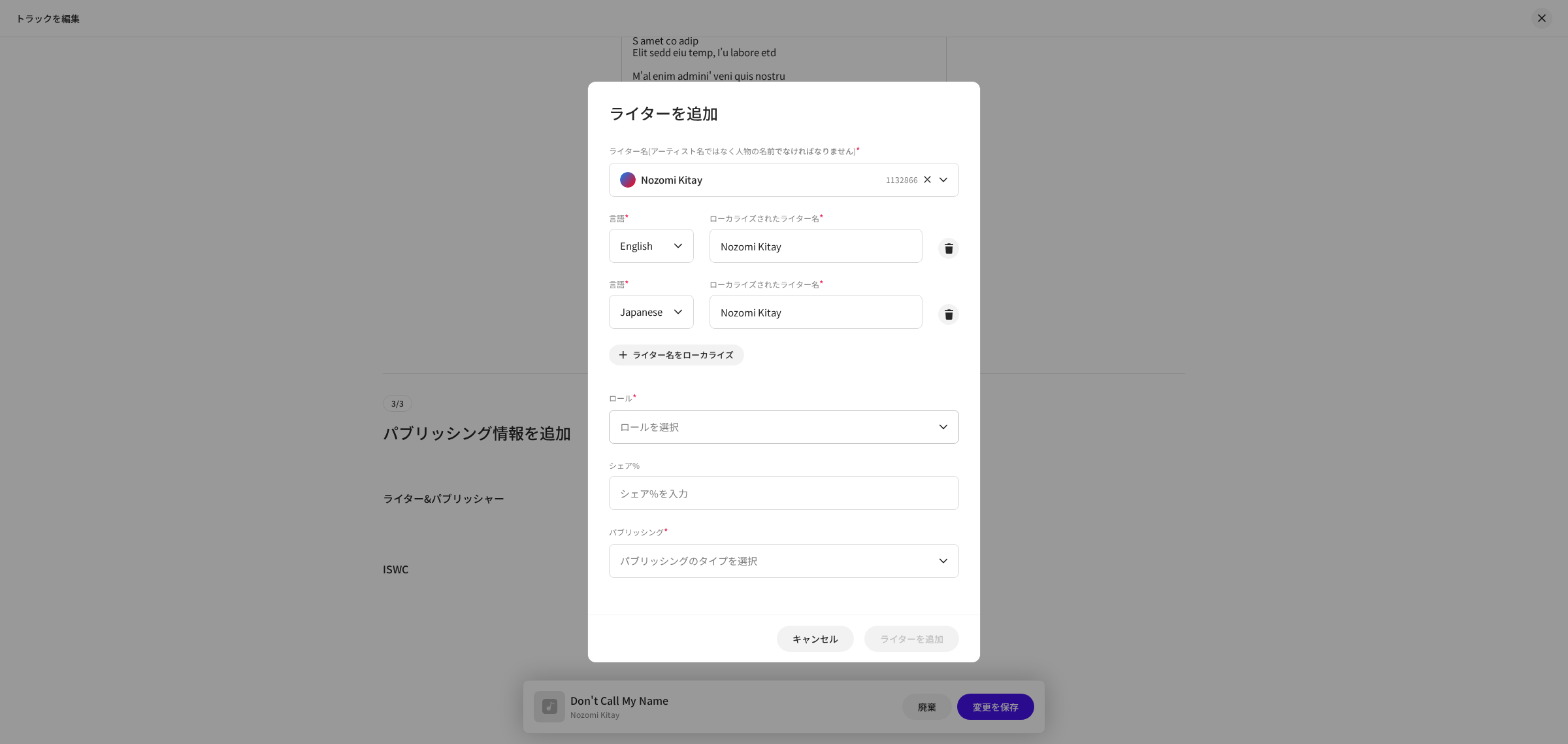
click at [729, 424] on span "ロールを選択" at bounding box center [779, 427] width 319 height 33
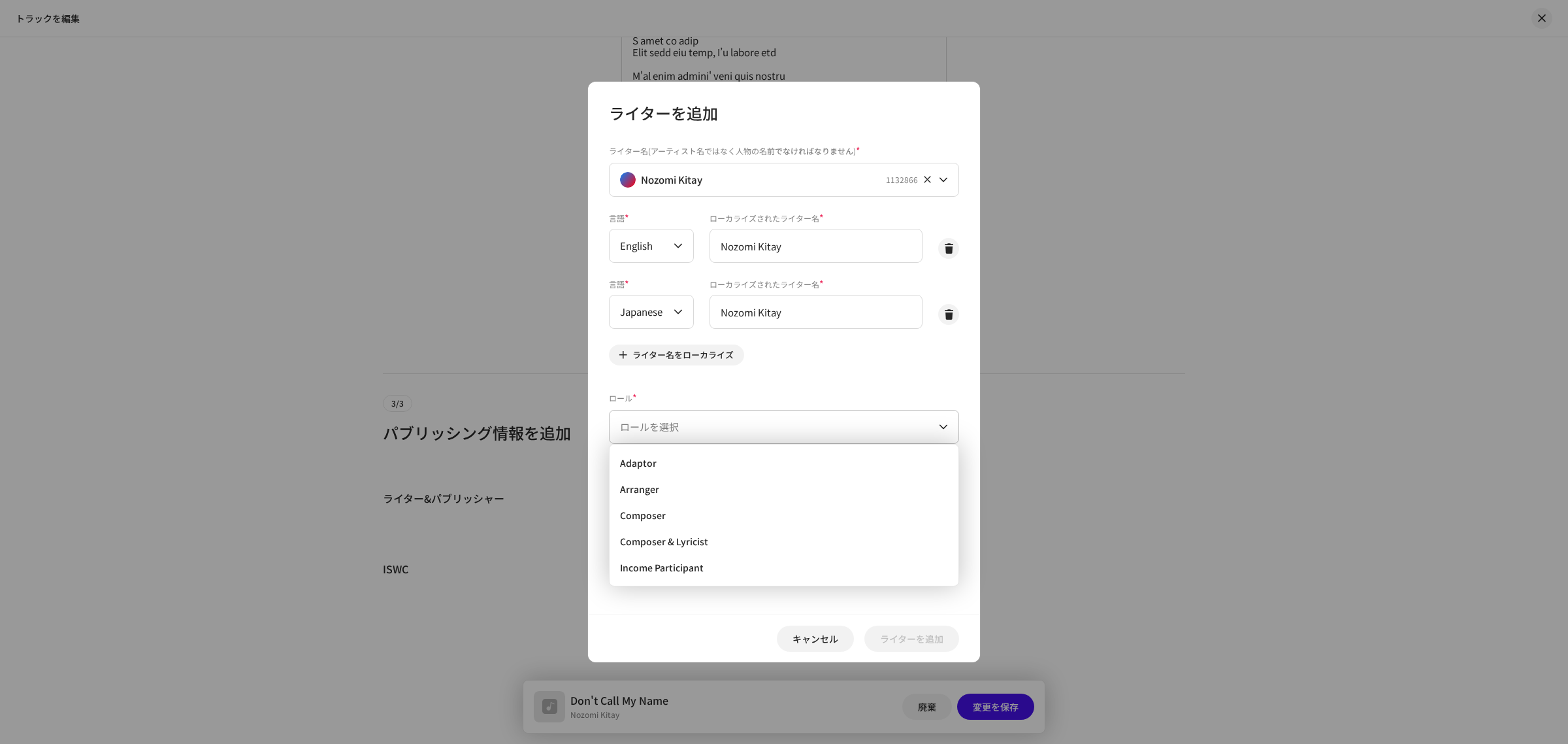
scroll to position [21, 0]
click at [706, 573] on li "Lyricist" at bounding box center [784, 573] width 339 height 26
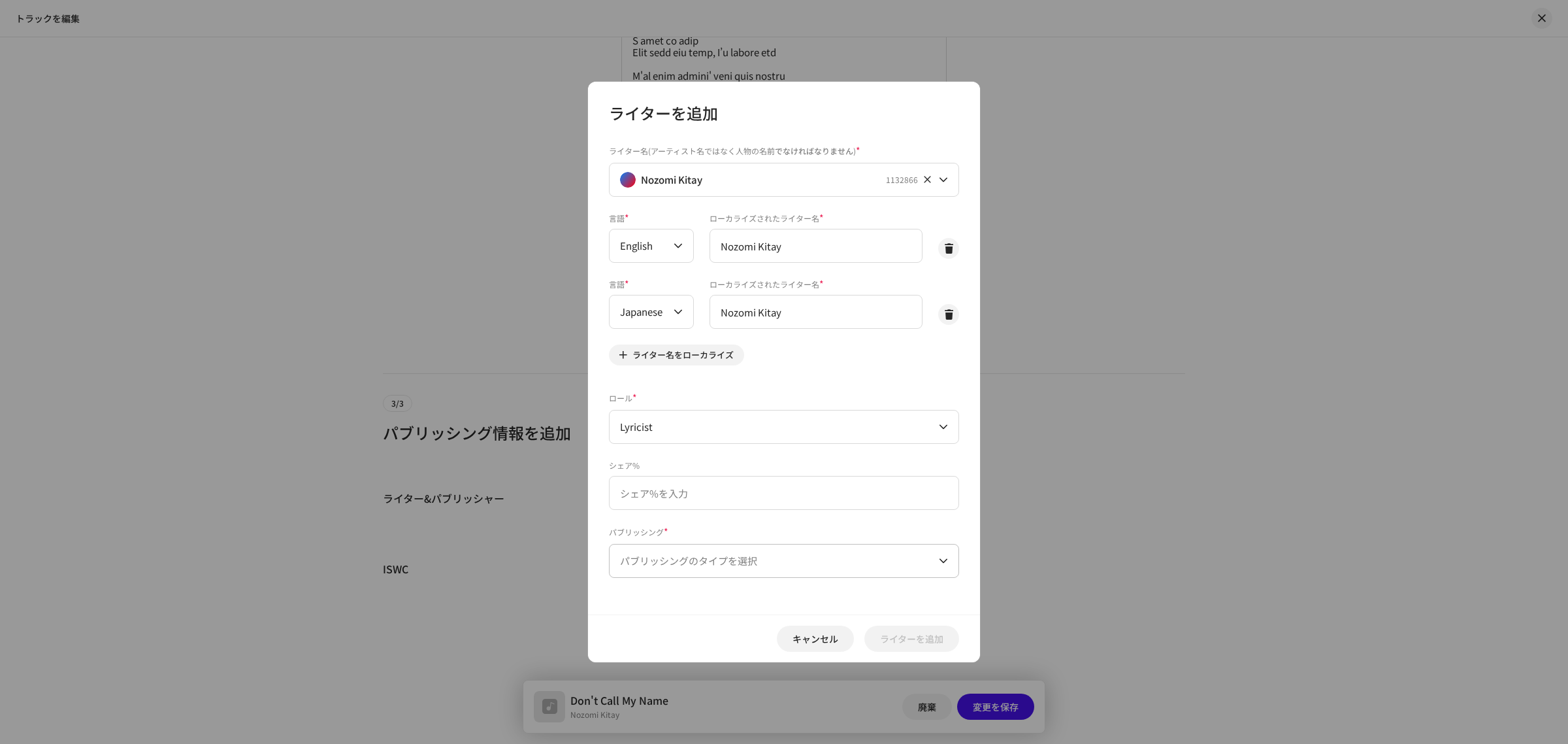
click at [691, 562] on span "パブリッシングのタイプを選択" at bounding box center [779, 561] width 319 height 33
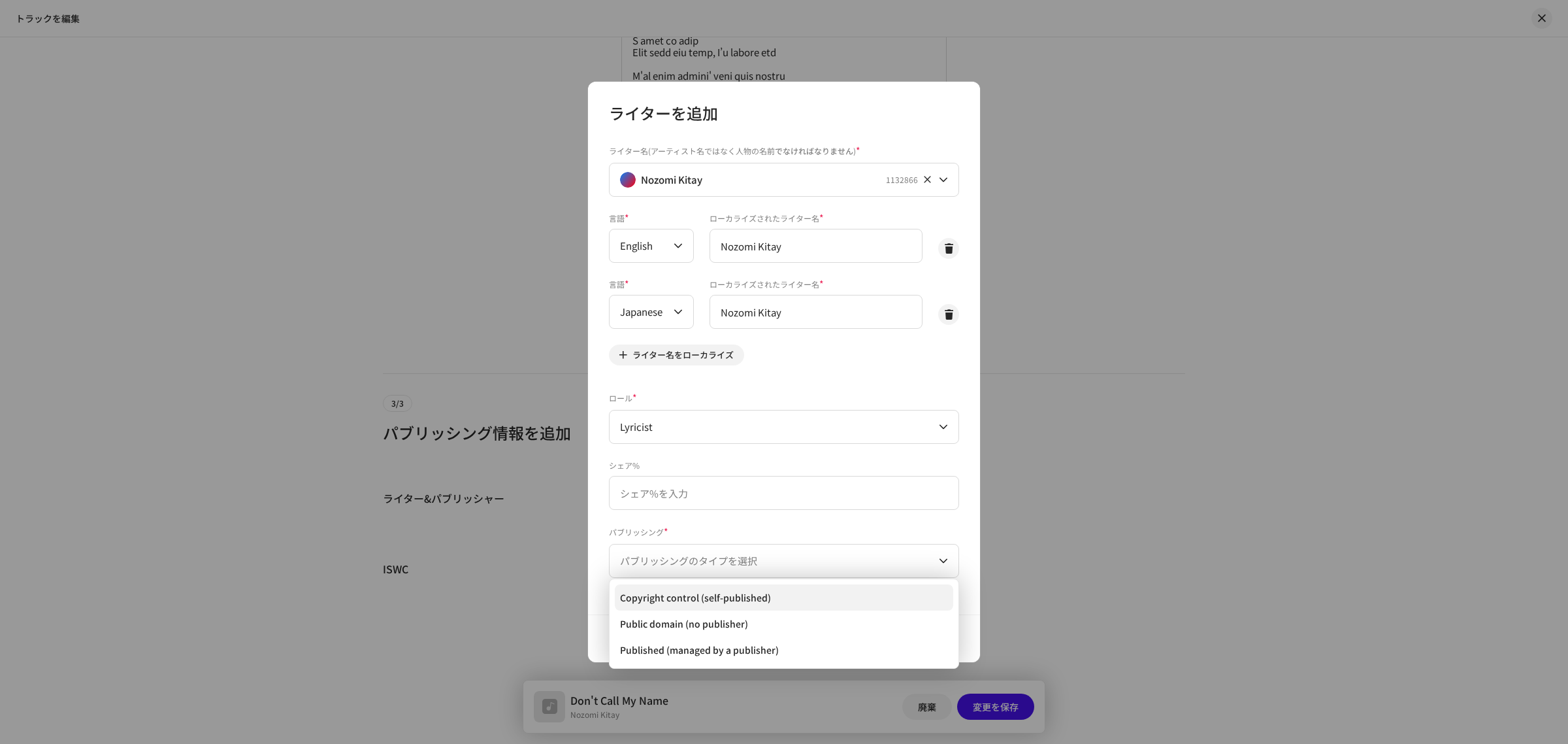
click at [691, 595] on span "Copyright control (self-published)" at bounding box center [695, 597] width 151 height 13
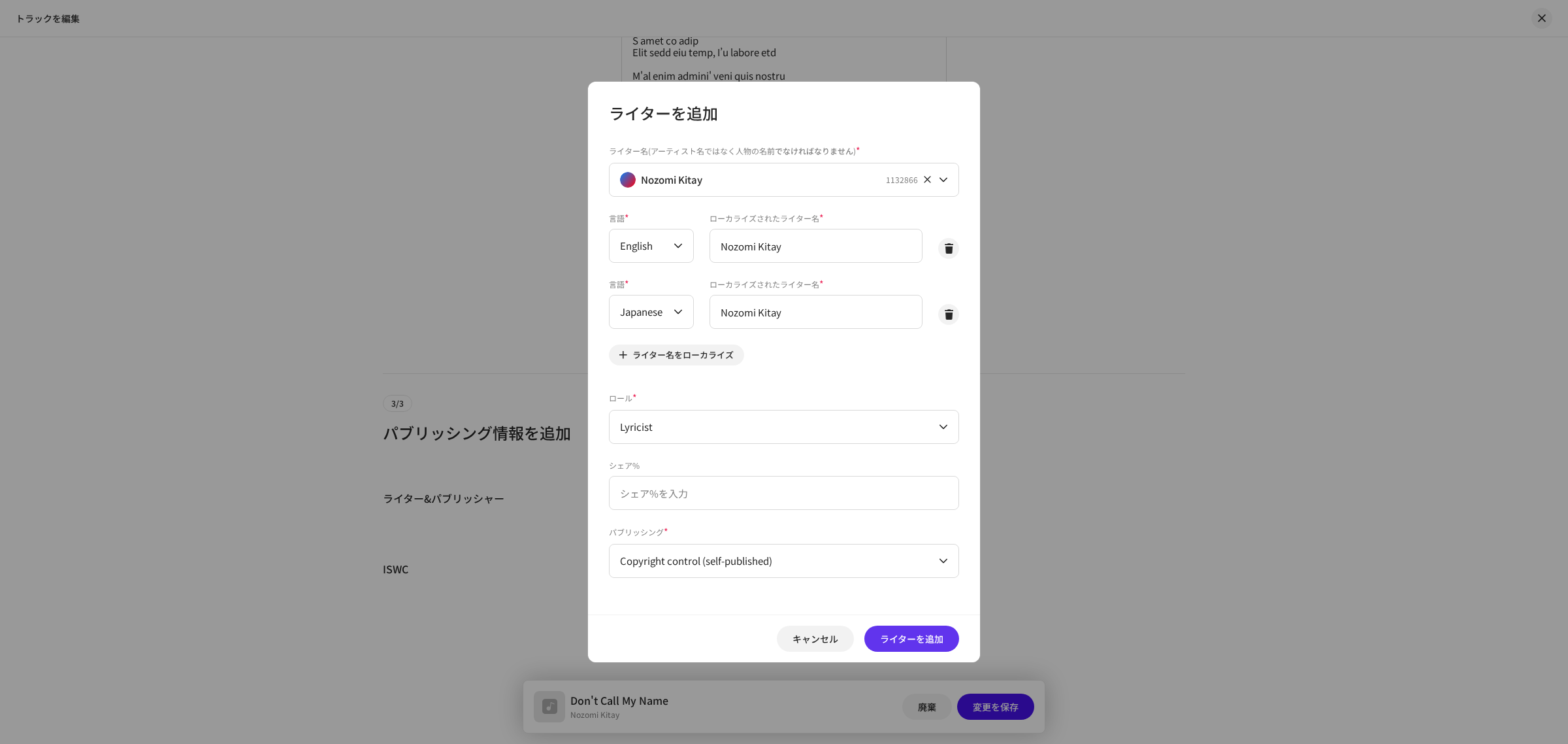
click at [892, 637] on span "ライターを追加" at bounding box center [912, 639] width 64 height 26
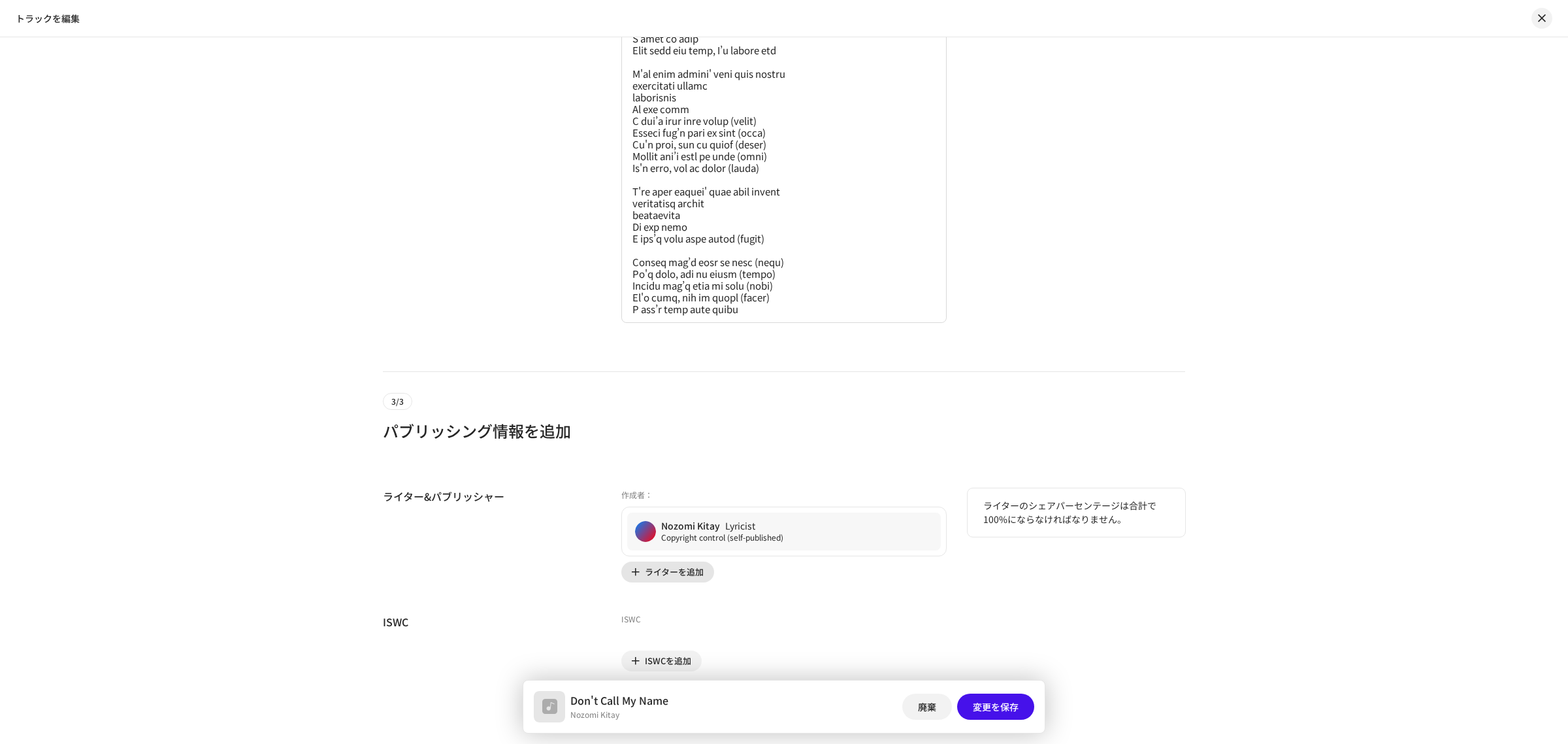
click at [674, 583] on span "ライターを追加" at bounding box center [675, 572] width 59 height 26
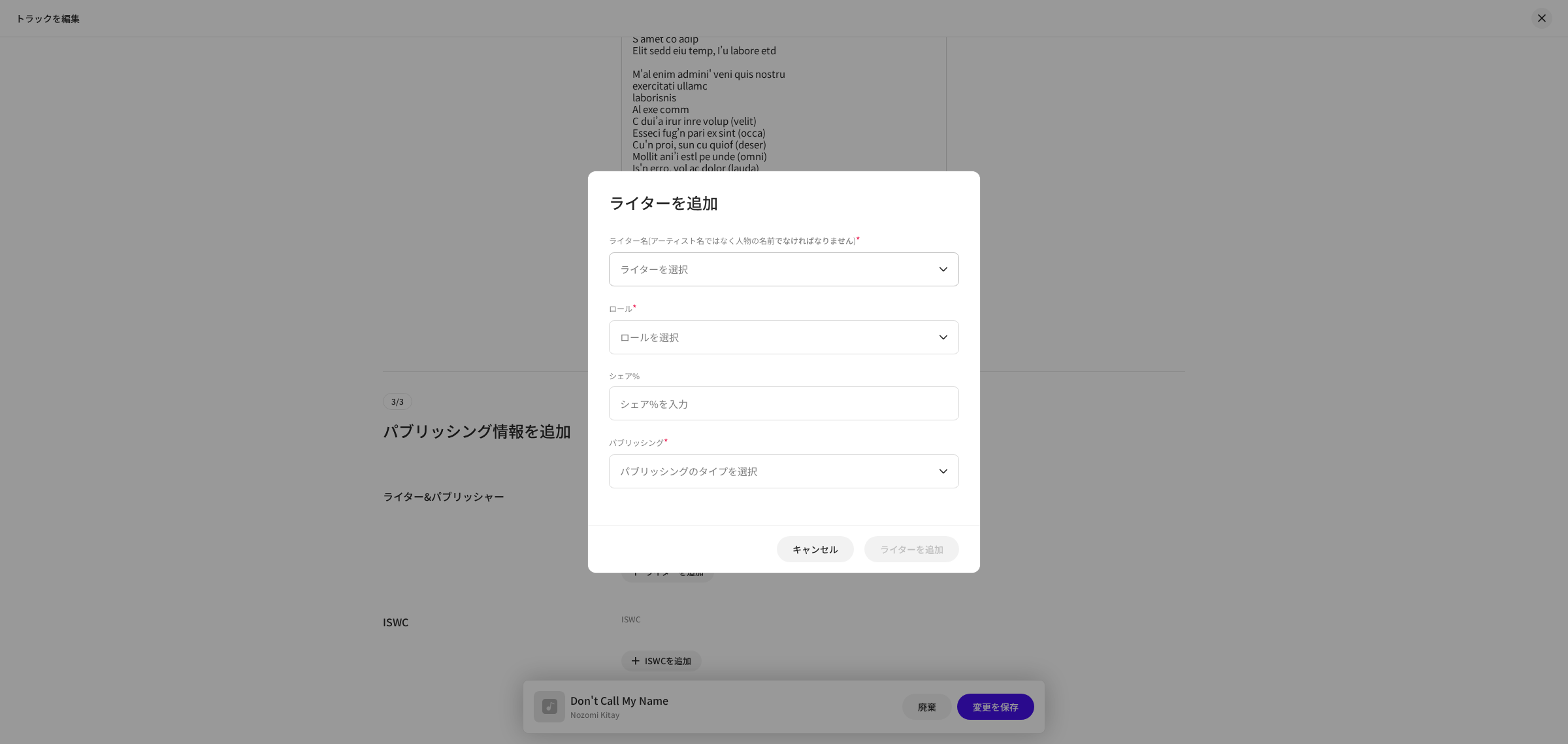
click at [709, 270] on span "ライターを選択" at bounding box center [779, 270] width 319 height 33
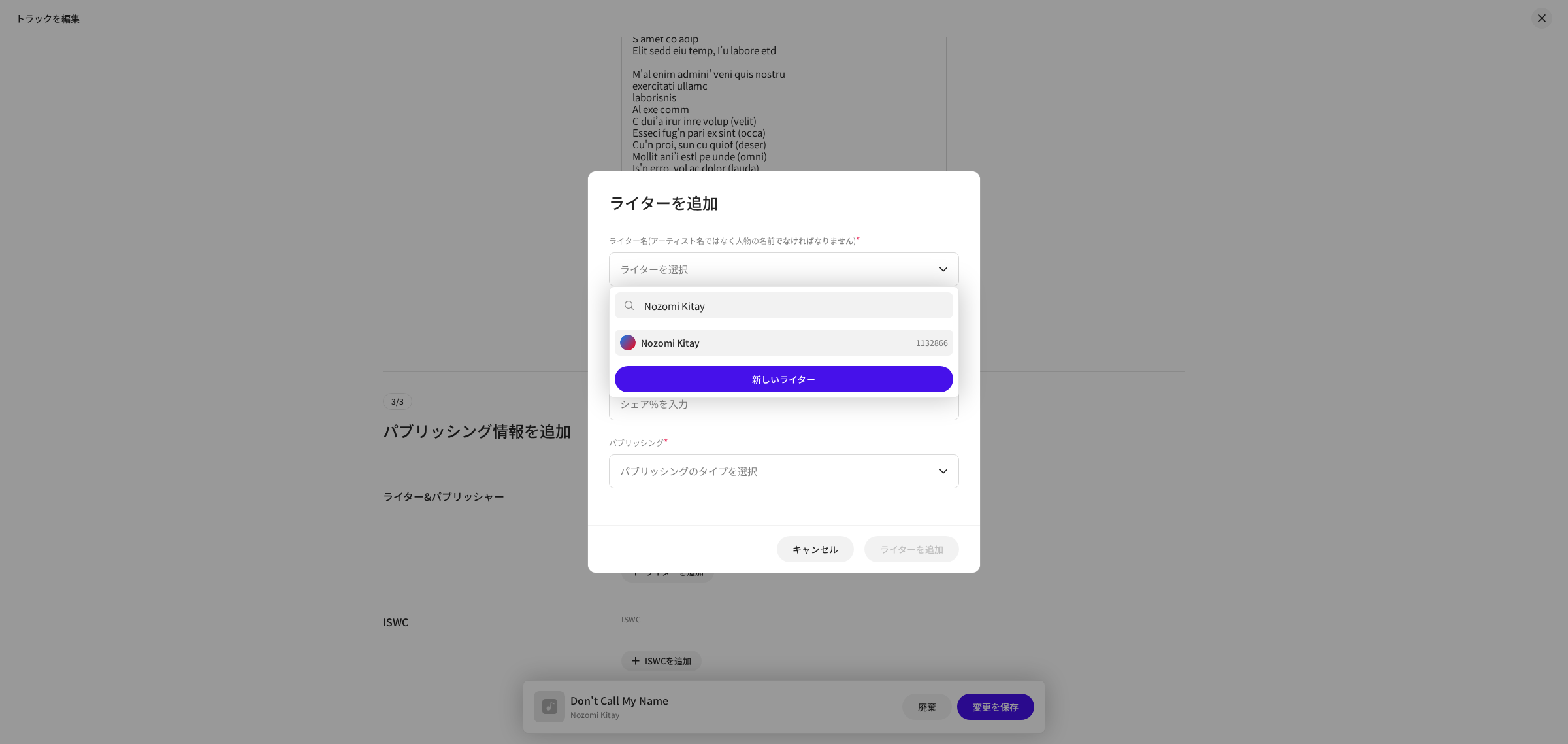
type input "Nozomi Kitay"
click at [694, 347] on strong "Nozomi Kitay" at bounding box center [670, 342] width 59 height 13
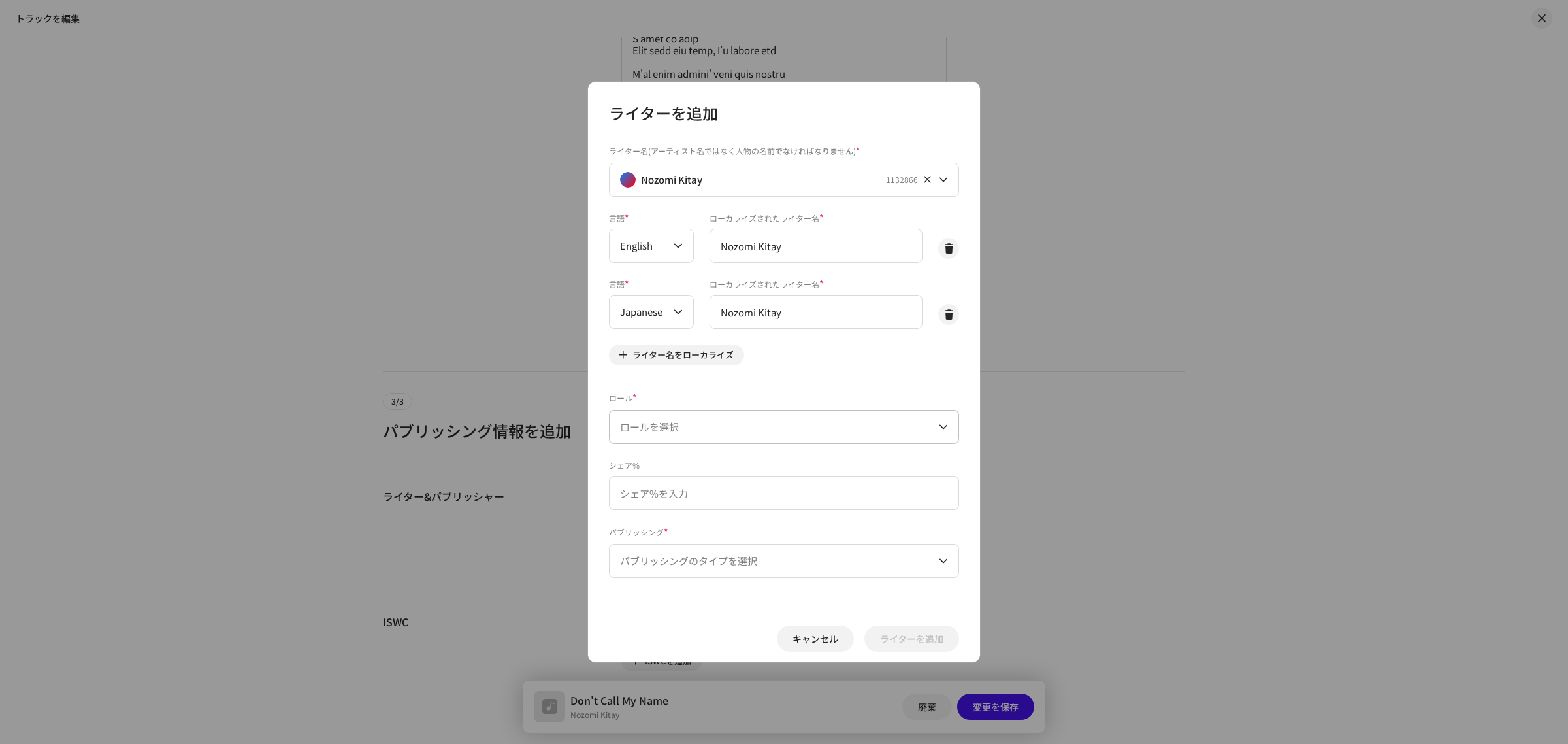
click at [699, 426] on span "ロールを選択" at bounding box center [779, 427] width 319 height 33
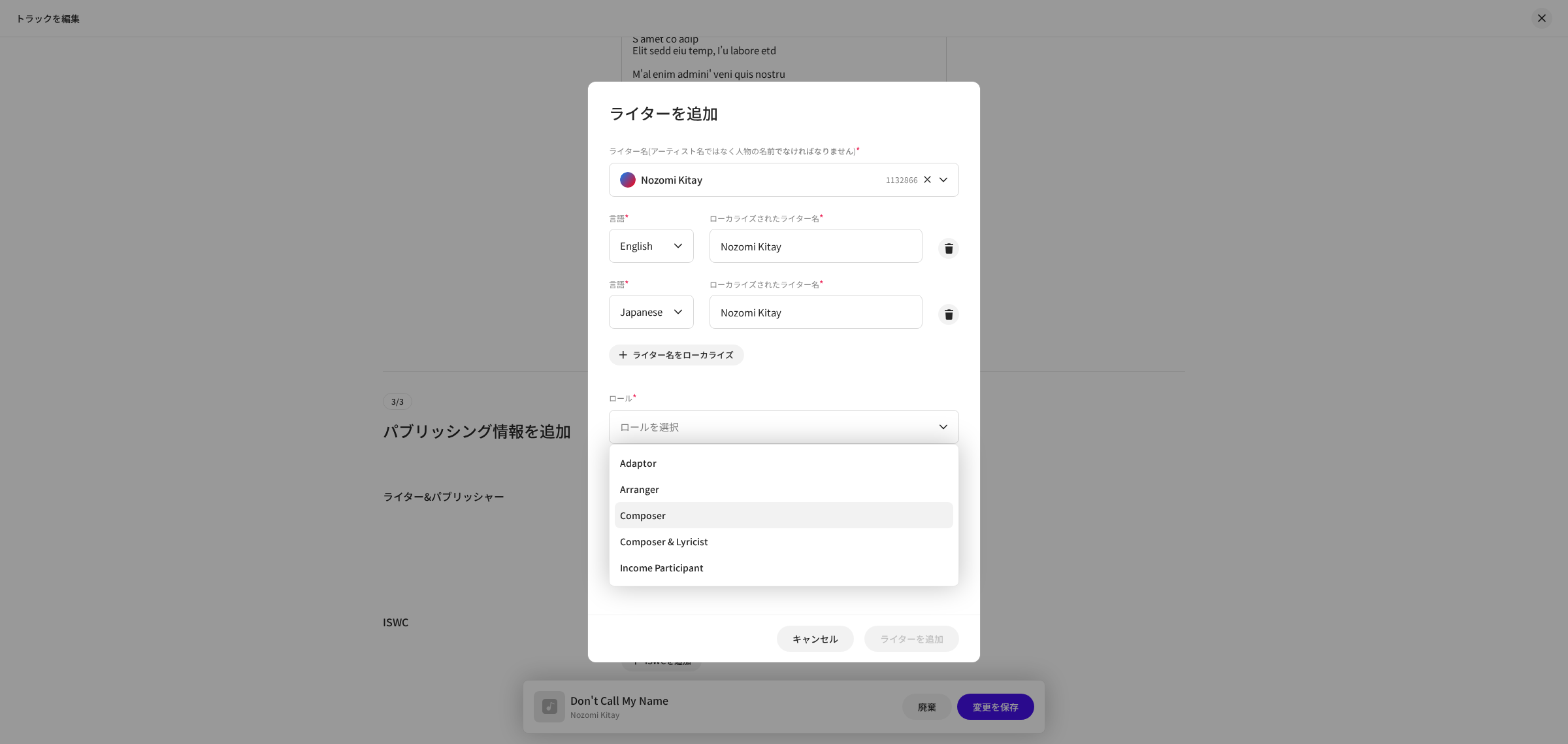
click at [701, 512] on li "Composer" at bounding box center [784, 515] width 339 height 26
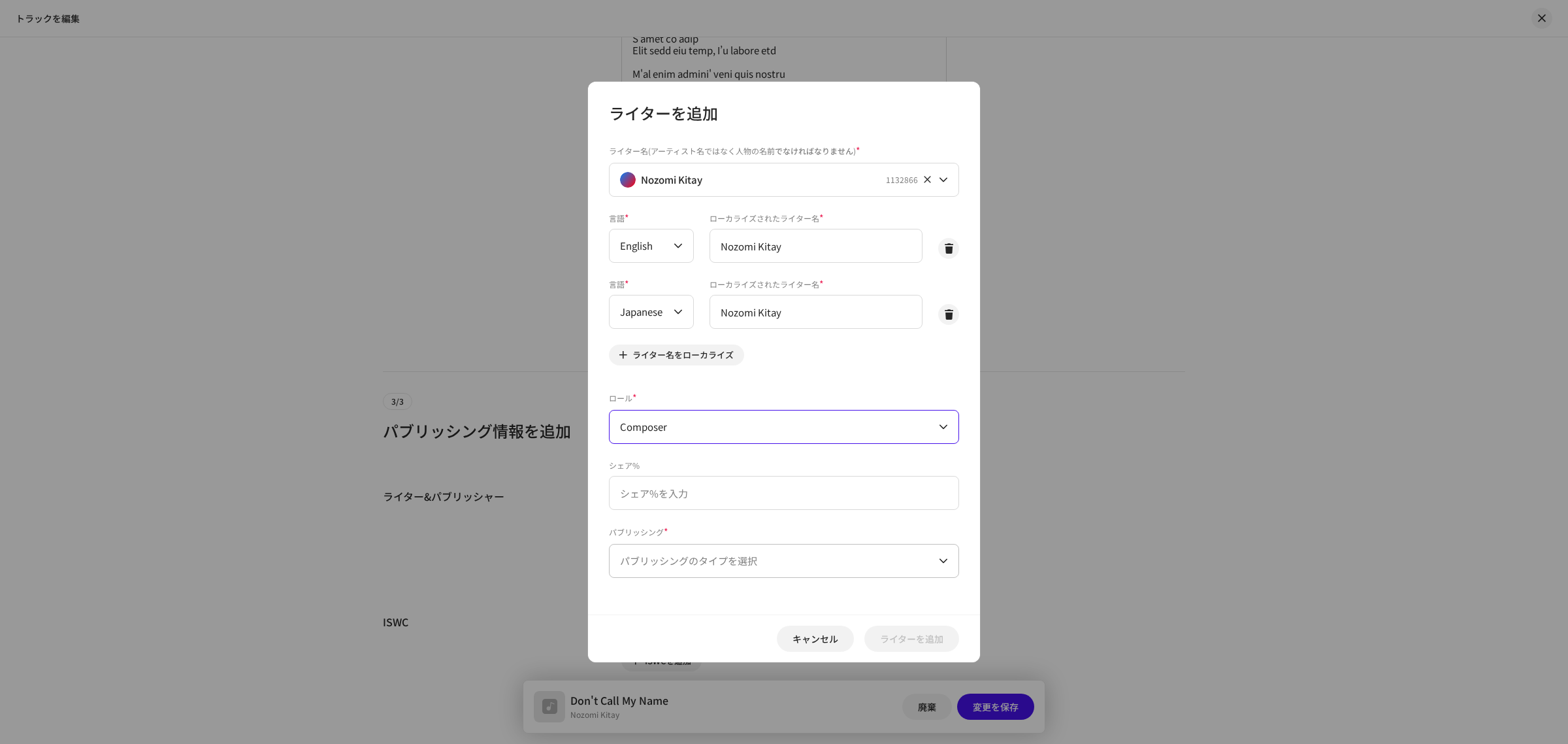
click at [693, 559] on span "パブリッシングのタイプを選択" at bounding box center [779, 561] width 319 height 33
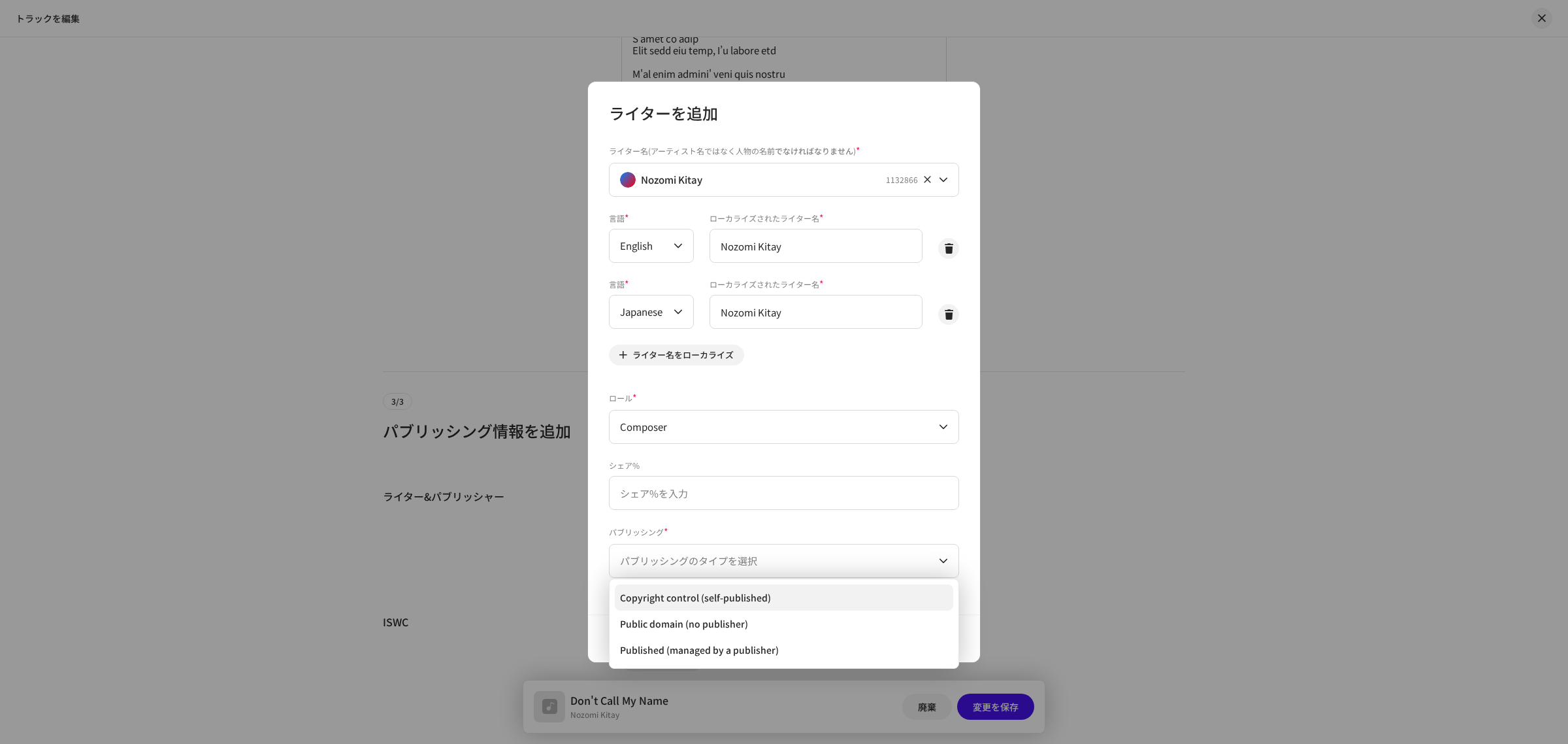
click at [691, 602] on span "Copyright control (self-published)" at bounding box center [695, 597] width 151 height 13
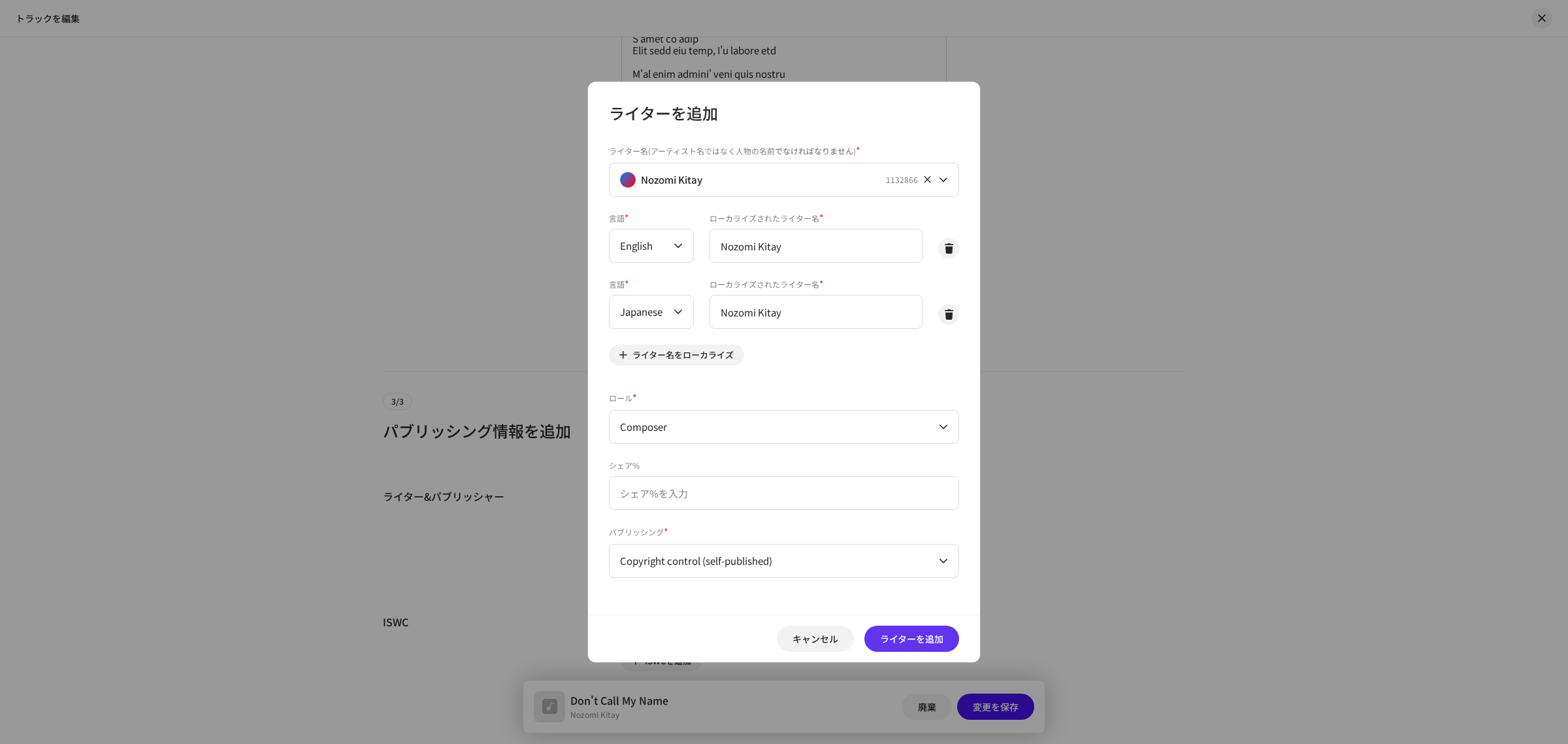
click at [895, 634] on span "ライターを追加" at bounding box center [912, 639] width 64 height 26
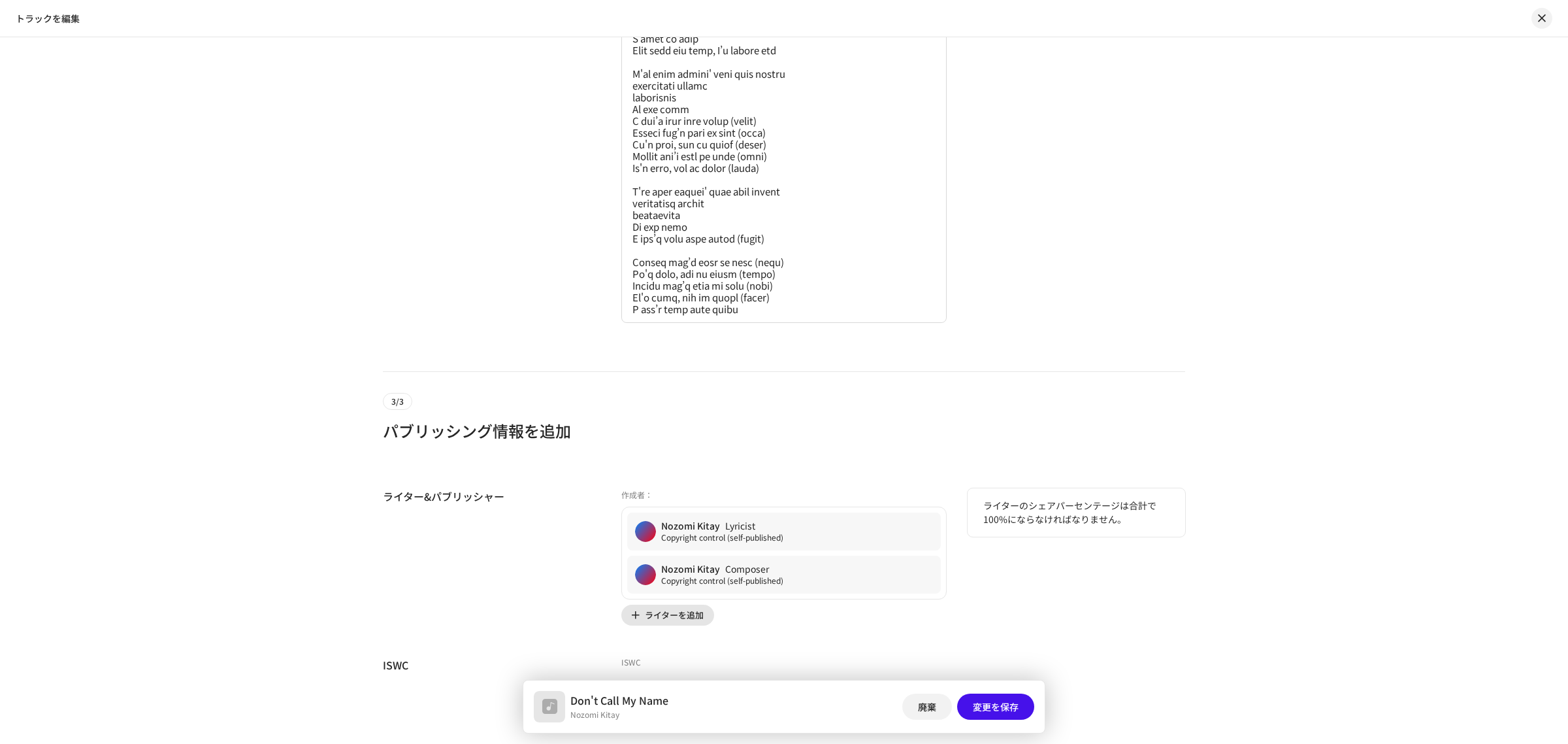
click at [677, 624] on span "ライターを追加" at bounding box center [675, 615] width 59 height 26
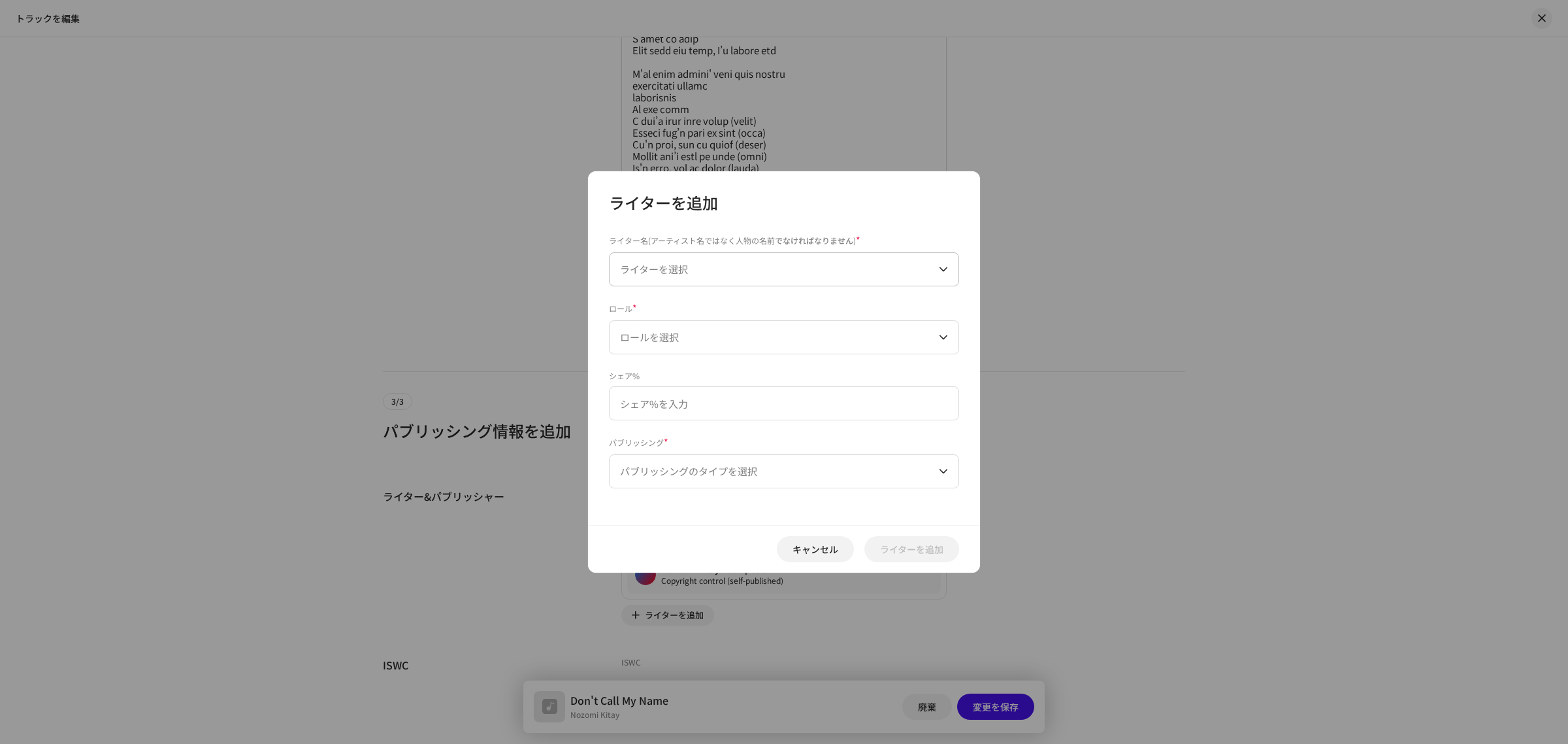
click at [634, 259] on span "ライターを選択" at bounding box center [779, 270] width 319 height 33
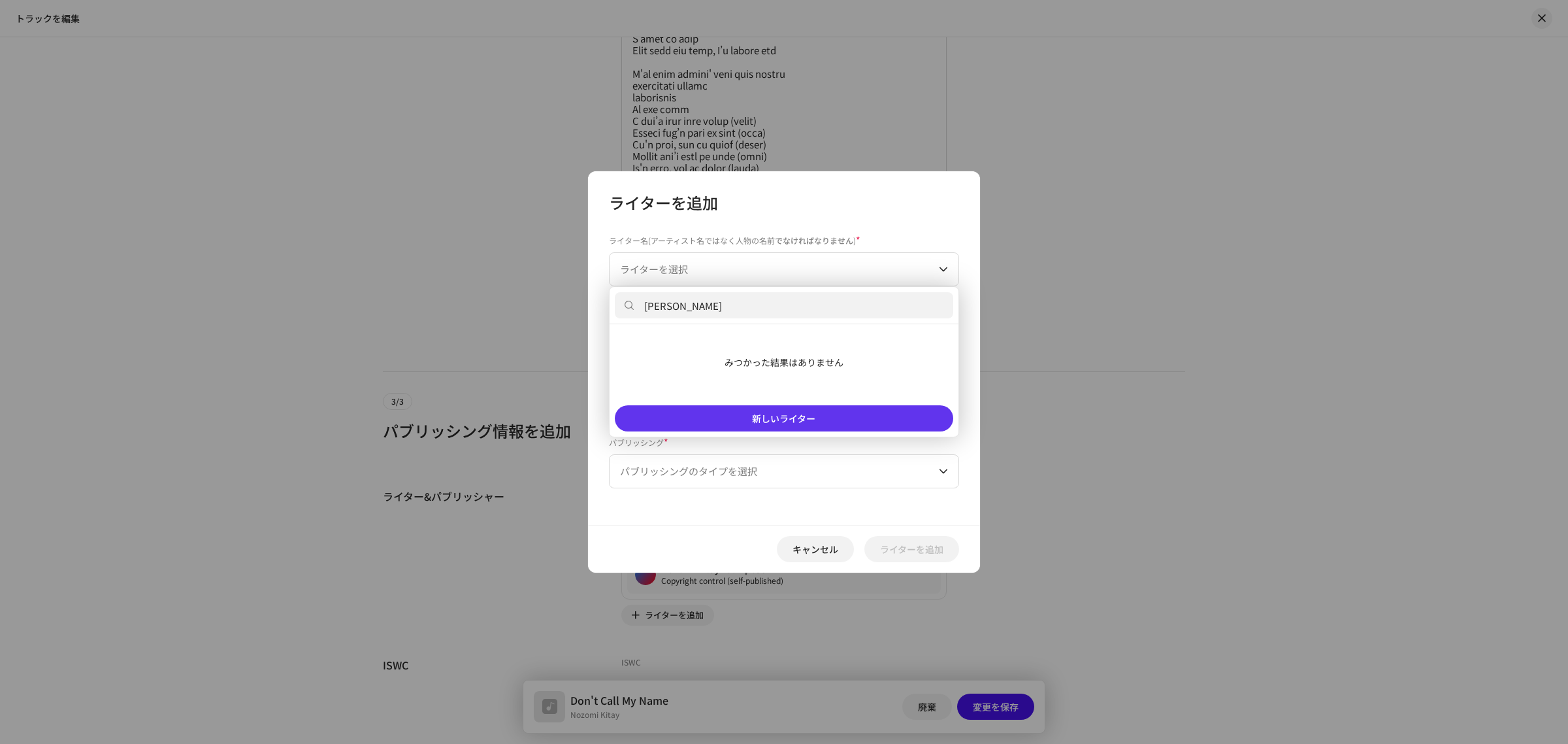
type input "[PERSON_NAME]"
click at [729, 416] on button "新しいライター" at bounding box center [784, 418] width 339 height 26
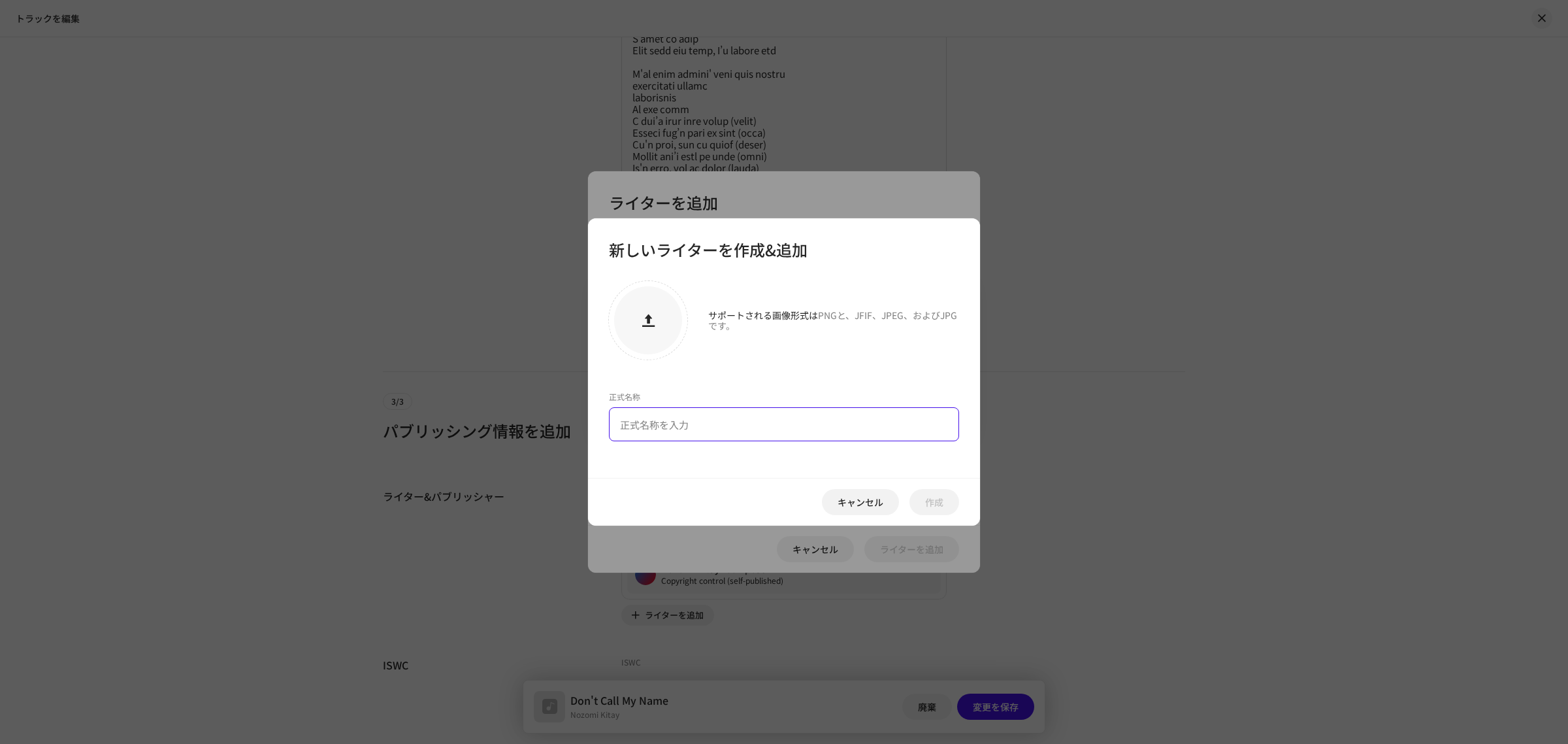
click at [677, 426] on input "text" at bounding box center [784, 424] width 350 height 34
paste input "[PERSON_NAME]"
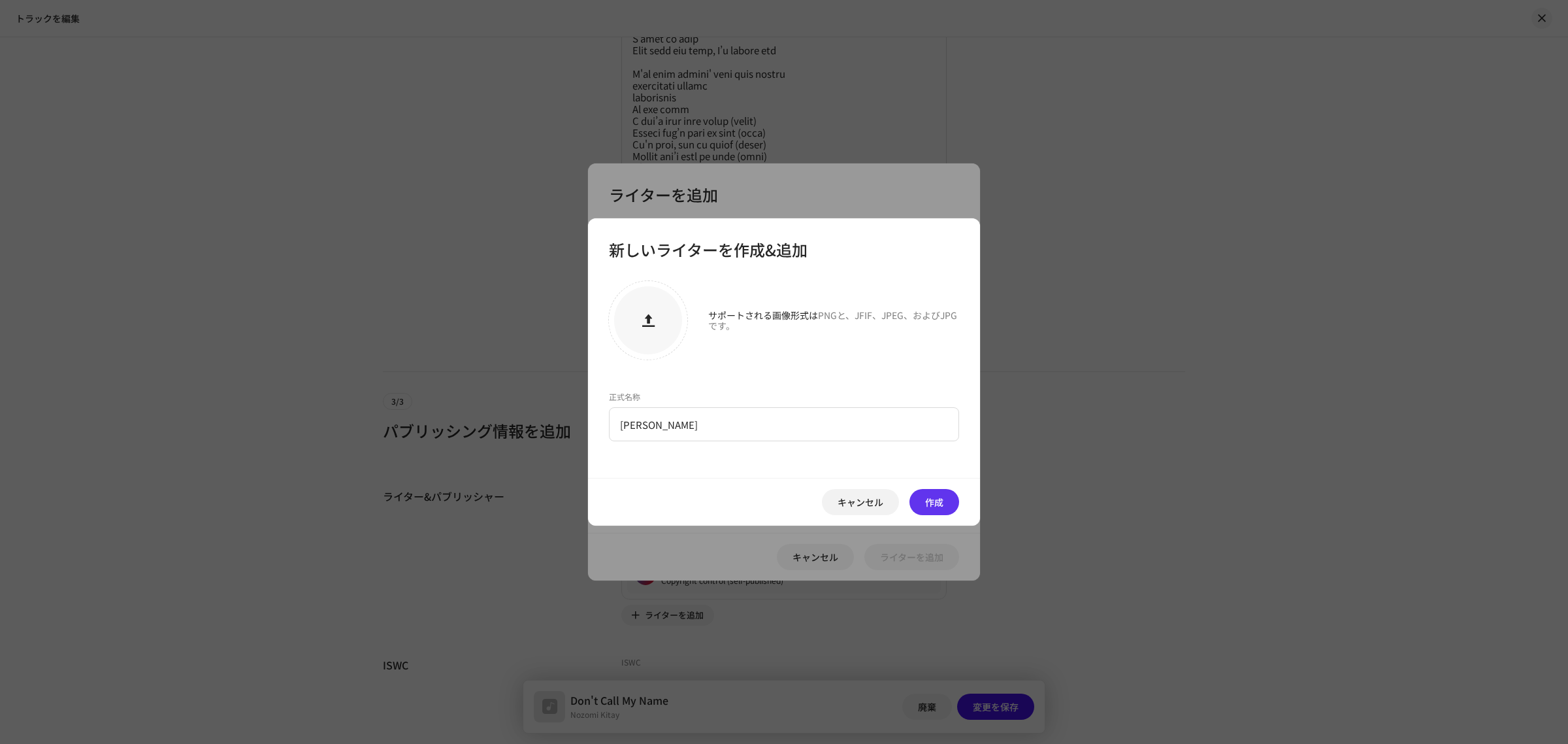
type input "[PERSON_NAME]"
click at [937, 503] on span "作成" at bounding box center [934, 502] width 18 height 26
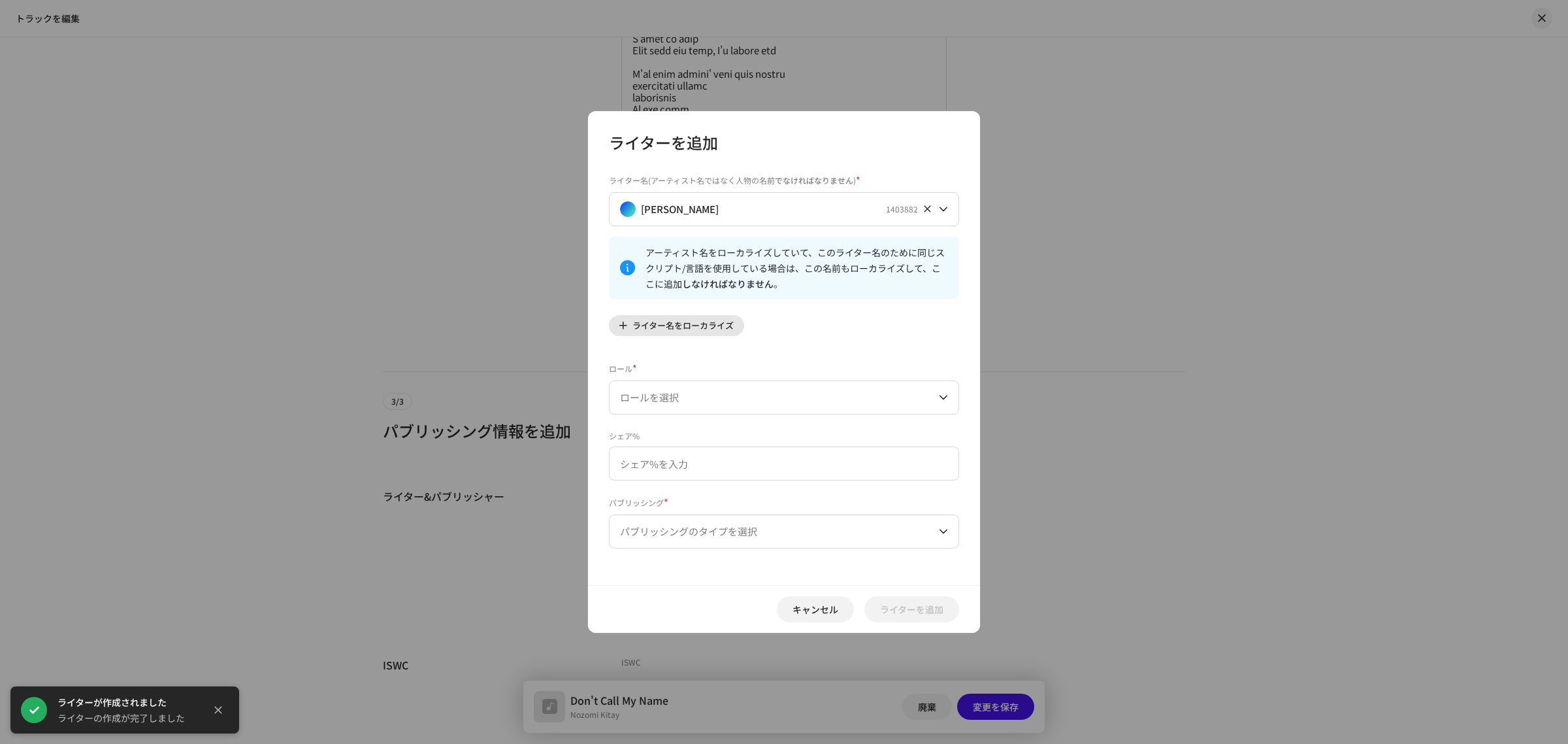
click at [705, 328] on span "ライター名をローカライズ" at bounding box center [683, 326] width 101 height 26
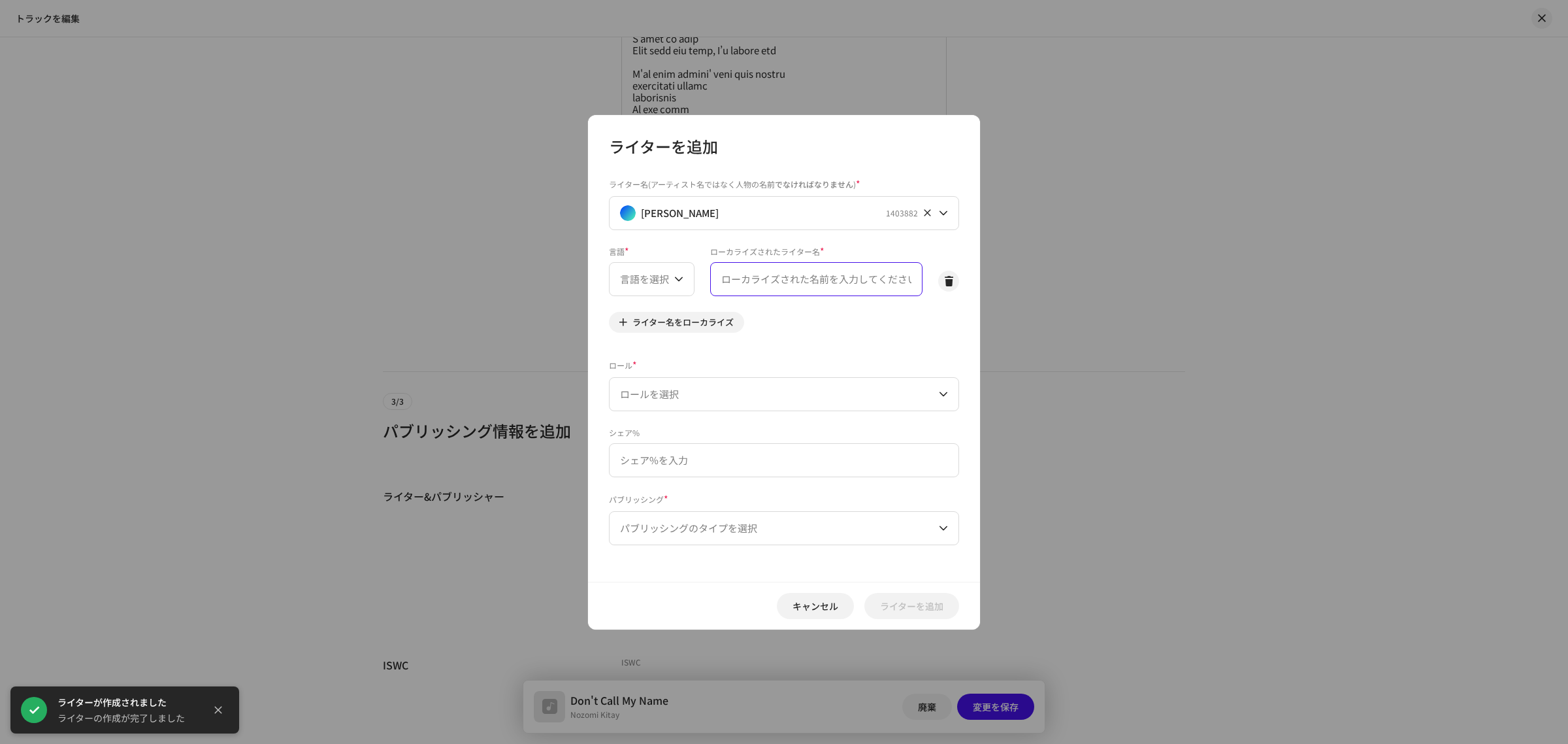
click at [776, 277] on input "text" at bounding box center [816, 279] width 212 height 34
paste input "[PERSON_NAME]"
type input "[PERSON_NAME]"
click at [714, 318] on span "ライター名をローカライズ" at bounding box center [683, 322] width 101 height 26
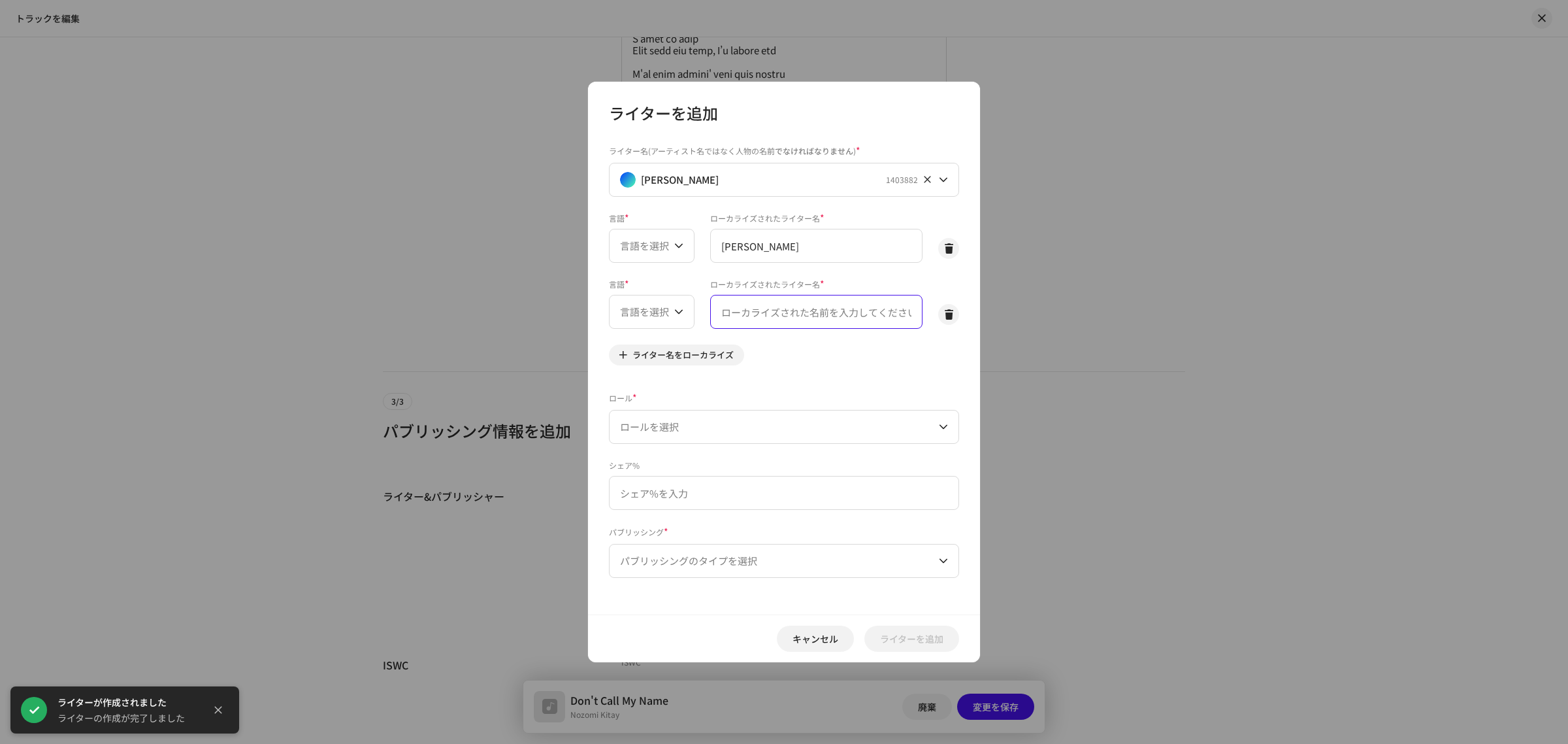
click at [769, 317] on input "text" at bounding box center [816, 312] width 212 height 34
paste input "[PERSON_NAME]"
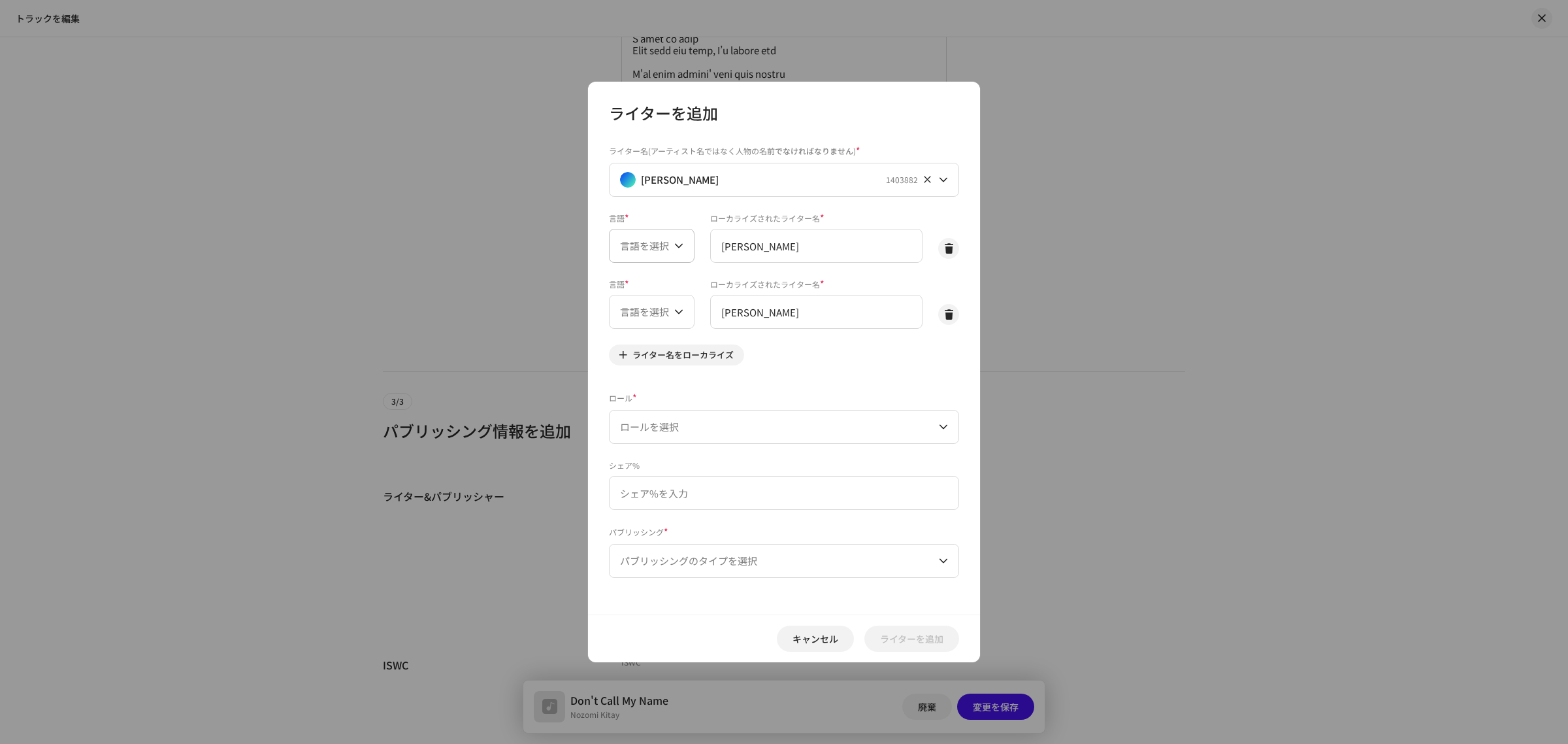
type input "[PERSON_NAME]"
click at [641, 242] on span "言語を選択" at bounding box center [646, 246] width 54 height 33
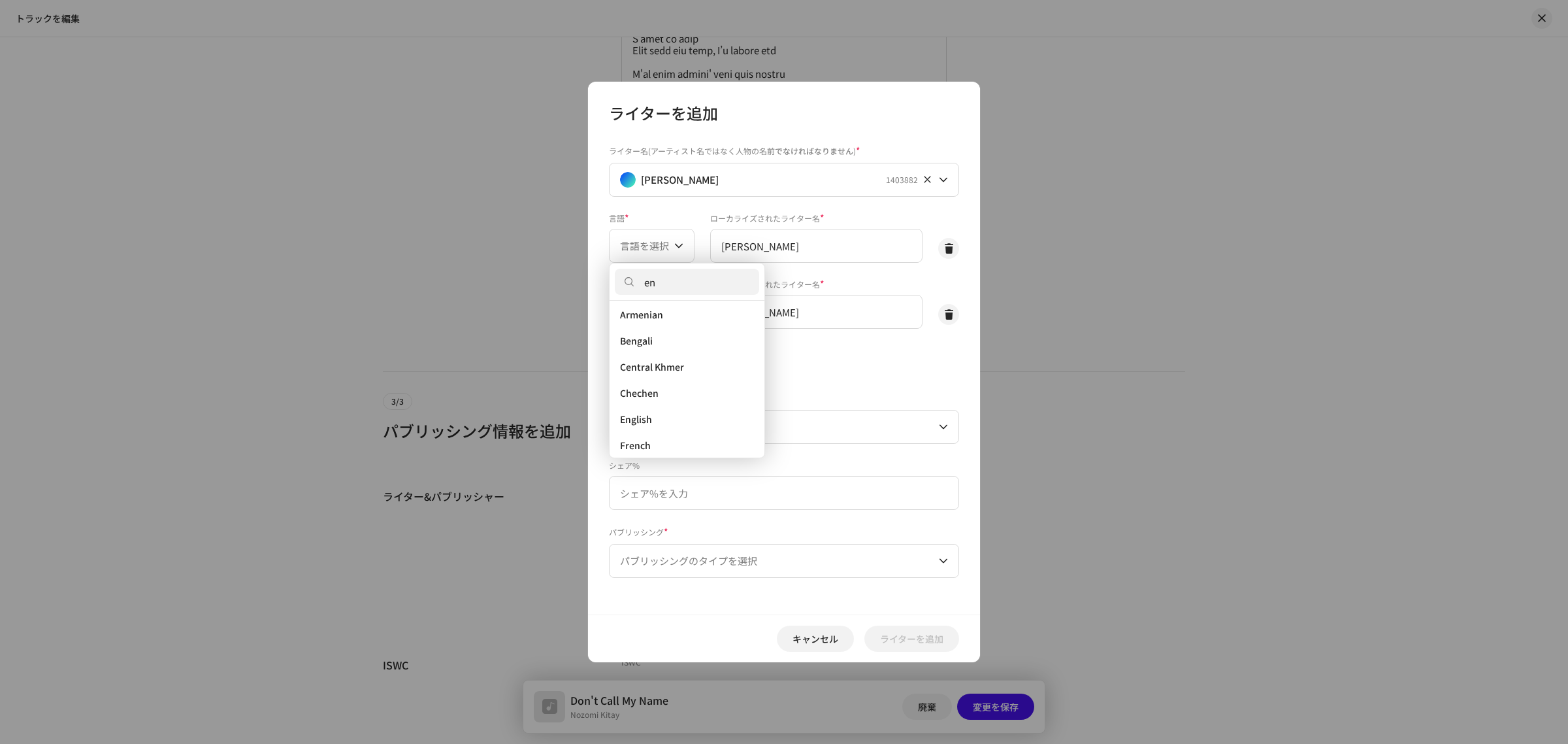
scroll to position [0, 0]
type input "en"
click at [657, 415] on li "English" at bounding box center [687, 424] width 144 height 26
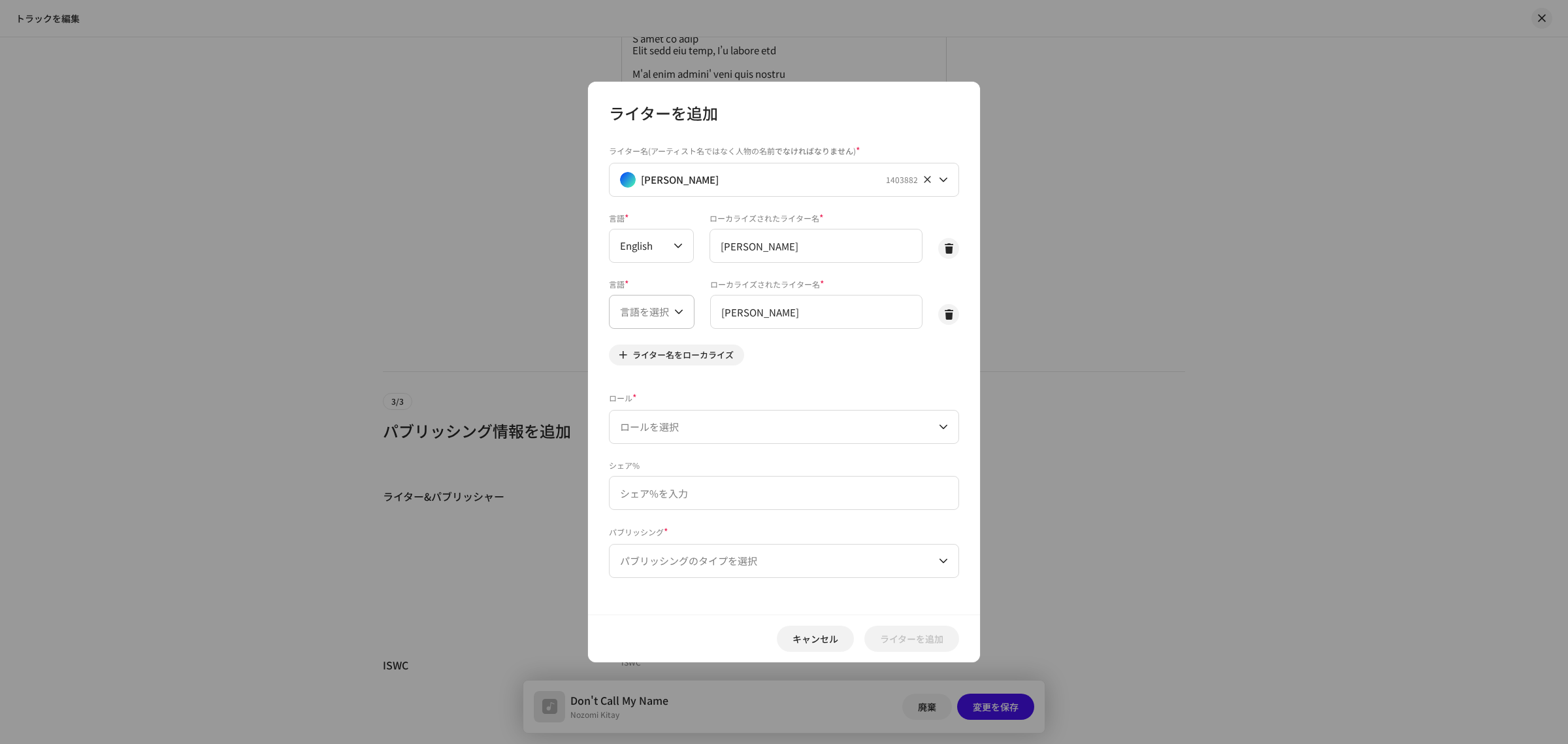
click at [654, 309] on span "言語を選択" at bounding box center [646, 312] width 54 height 33
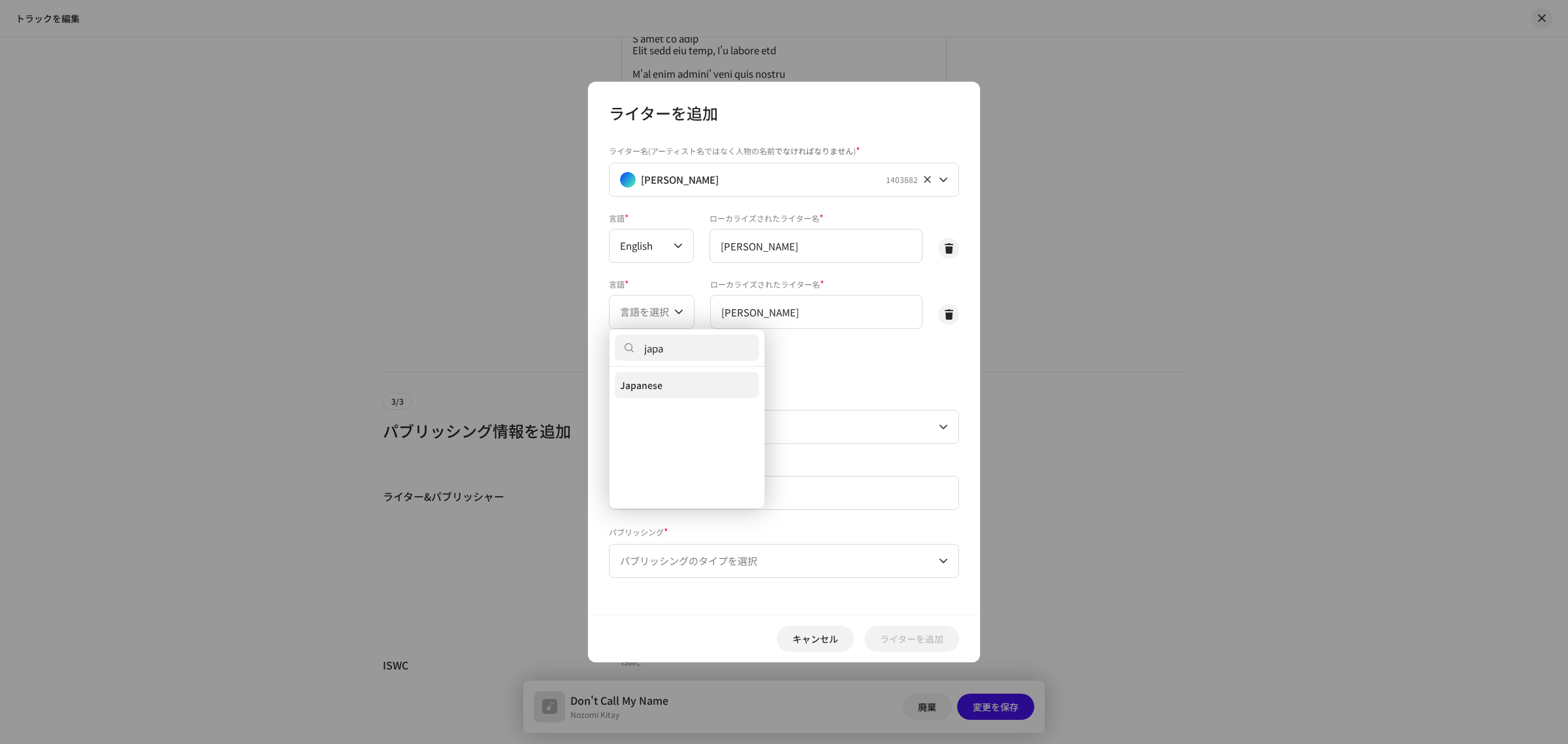
type input "japa"
click at [652, 387] on span "Japanese" at bounding box center [641, 385] width 42 height 13
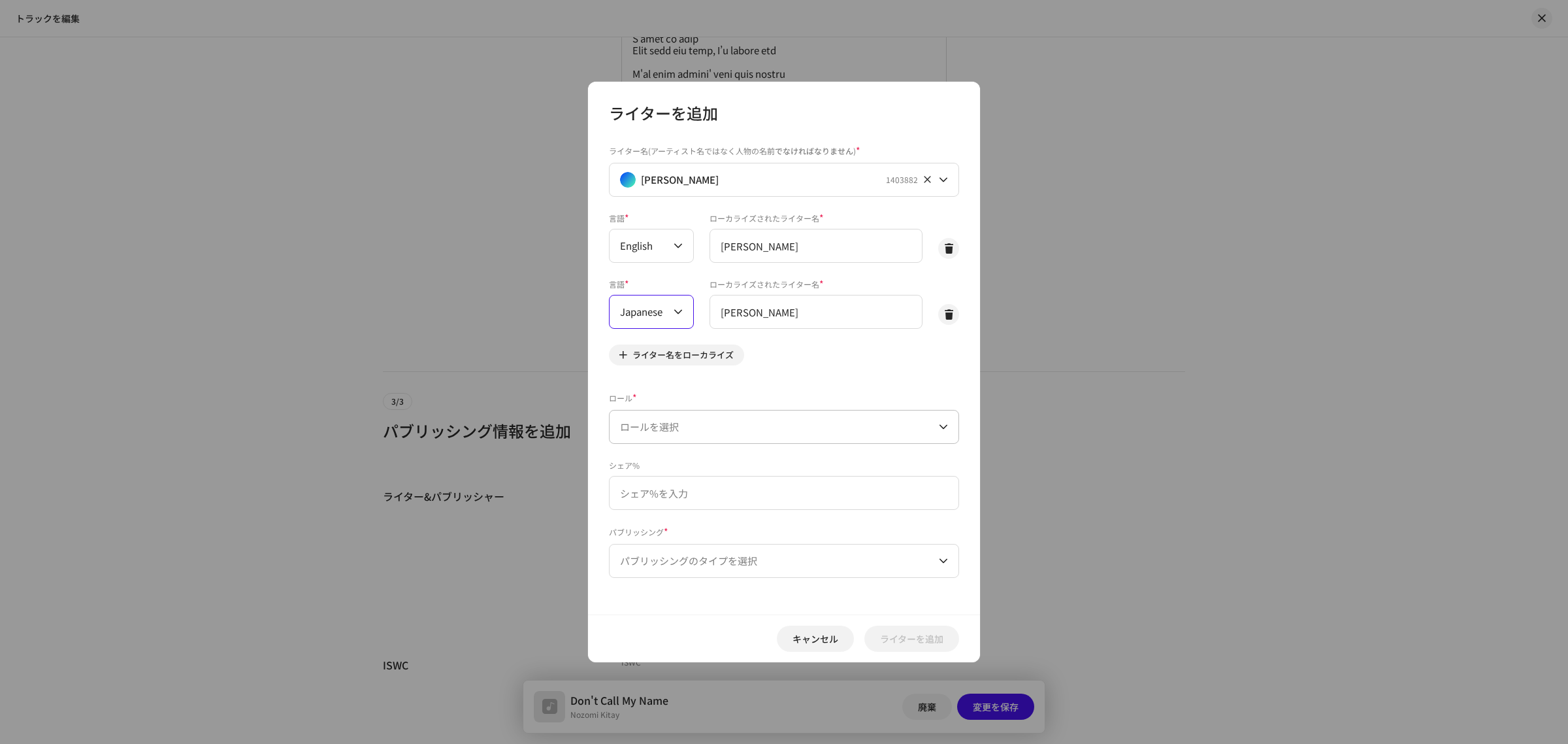
click at [657, 428] on span "ロールを選択" at bounding box center [779, 427] width 319 height 33
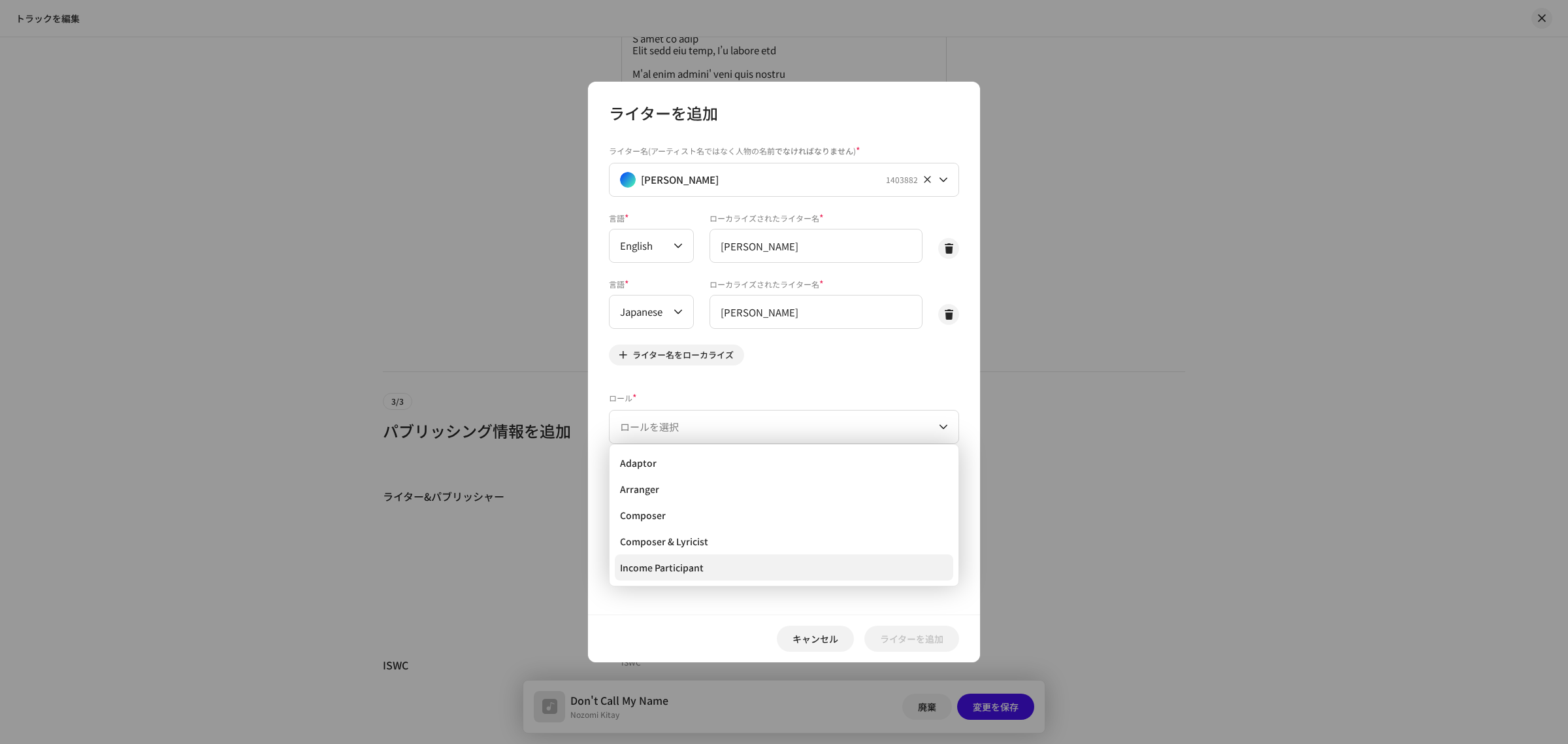
scroll to position [21, 0]
click at [680, 565] on li "Lyricist" at bounding box center [784, 573] width 339 height 26
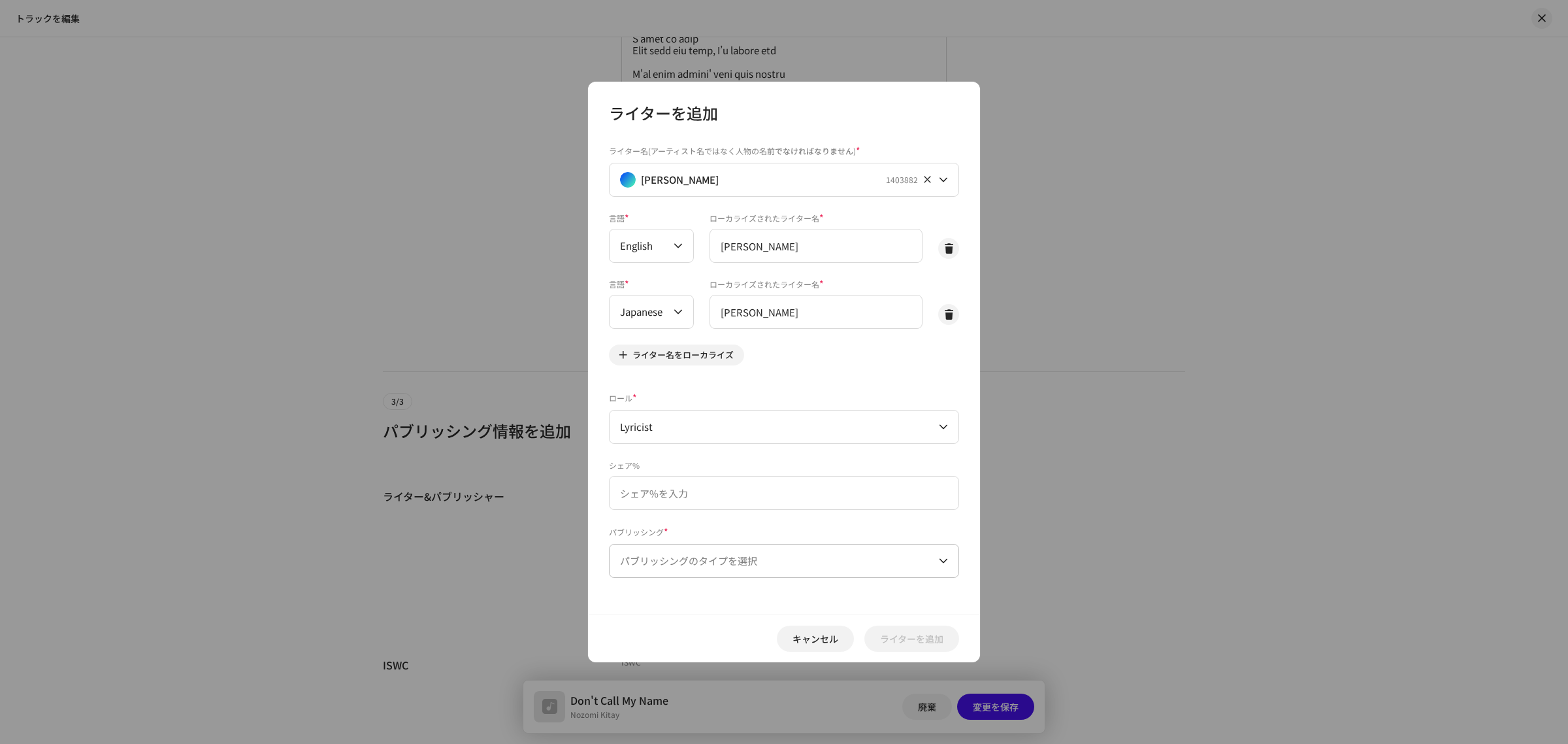
click at [711, 564] on span "パブリッシングのタイプを選択" at bounding box center [779, 561] width 319 height 33
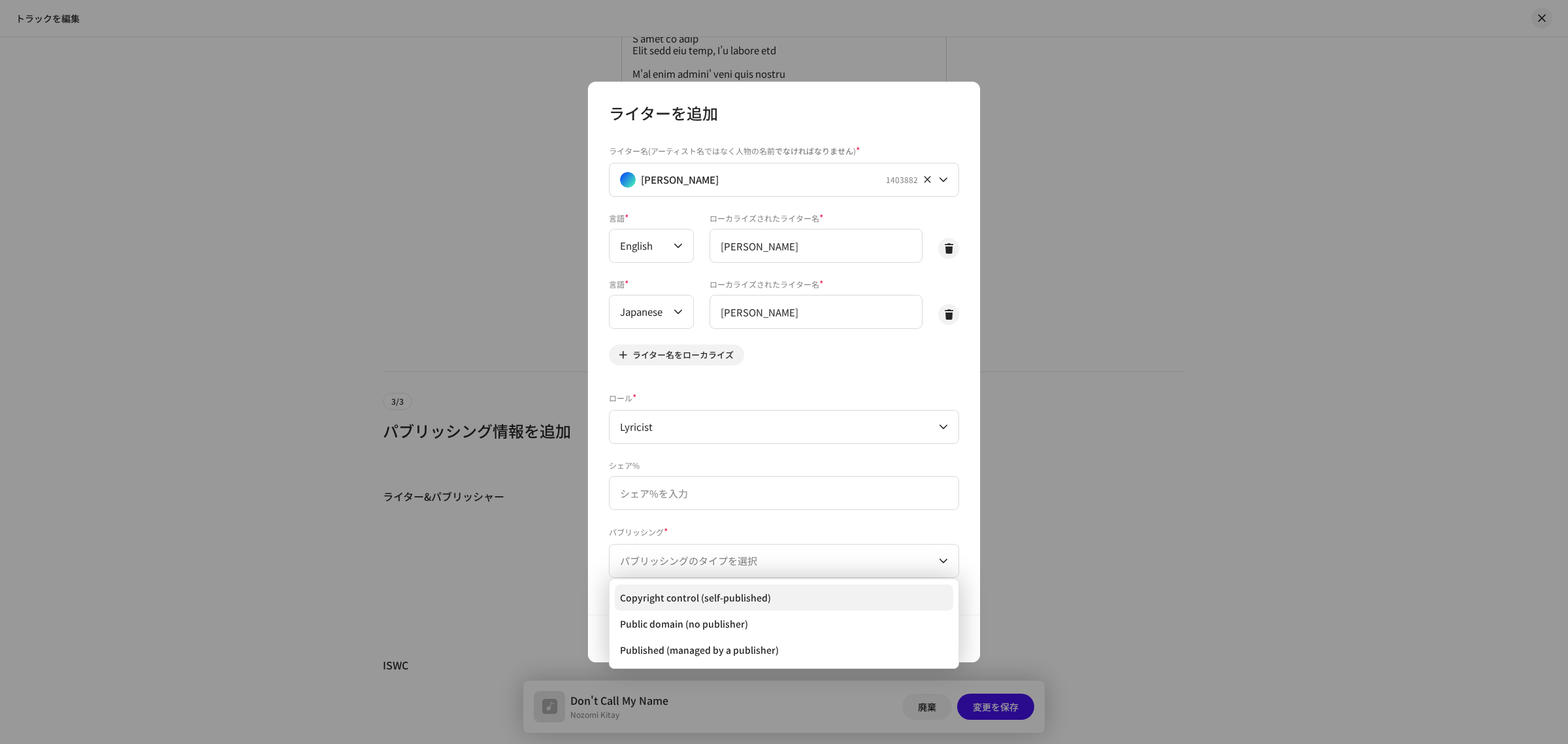
click at [714, 593] on span "Copyright control (self-published)" at bounding box center [695, 597] width 151 height 13
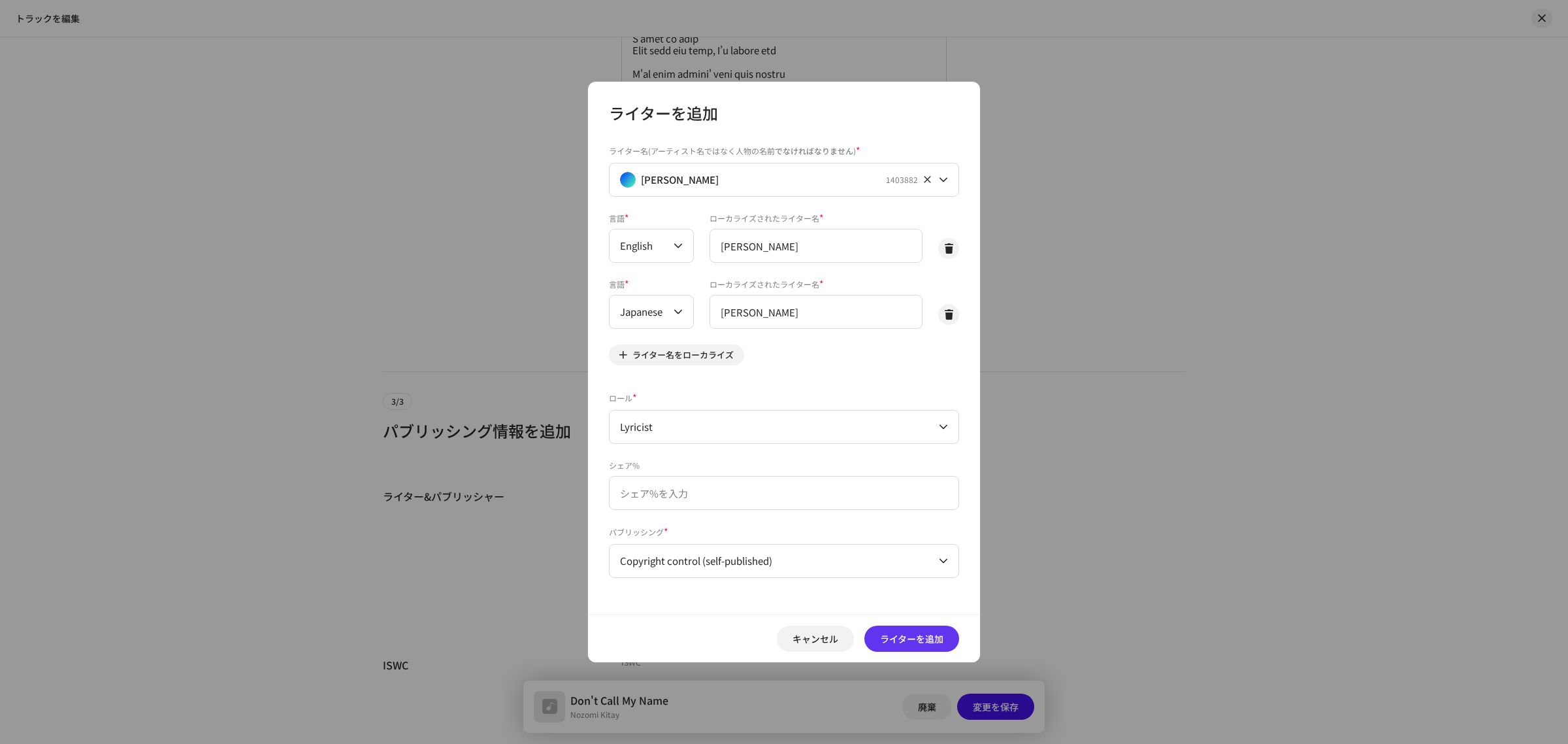
click at [892, 633] on span "ライターを追加" at bounding box center [912, 639] width 64 height 26
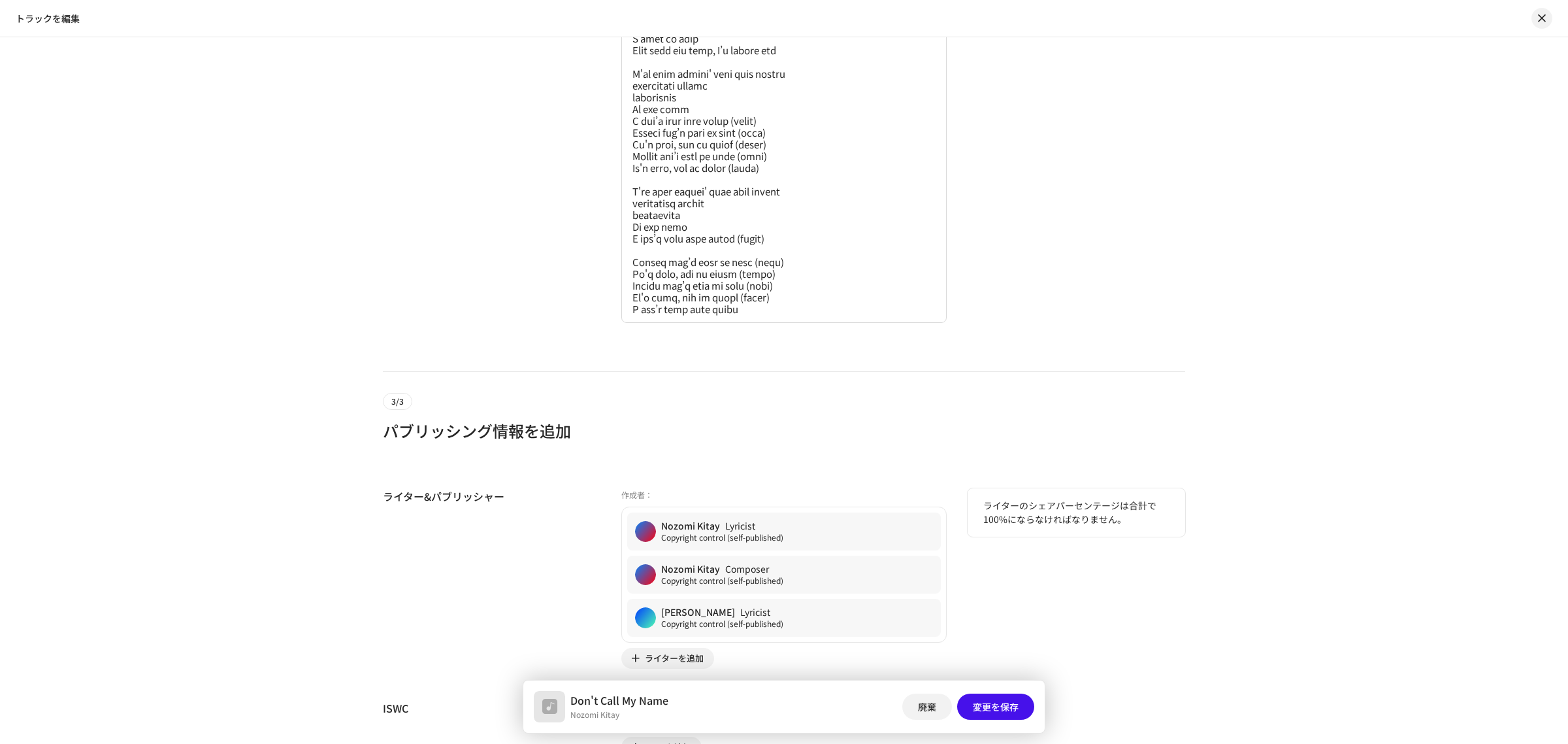
click at [534, 554] on div "ライター&パブリッシャー" at bounding box center [492, 578] width 218 height 181
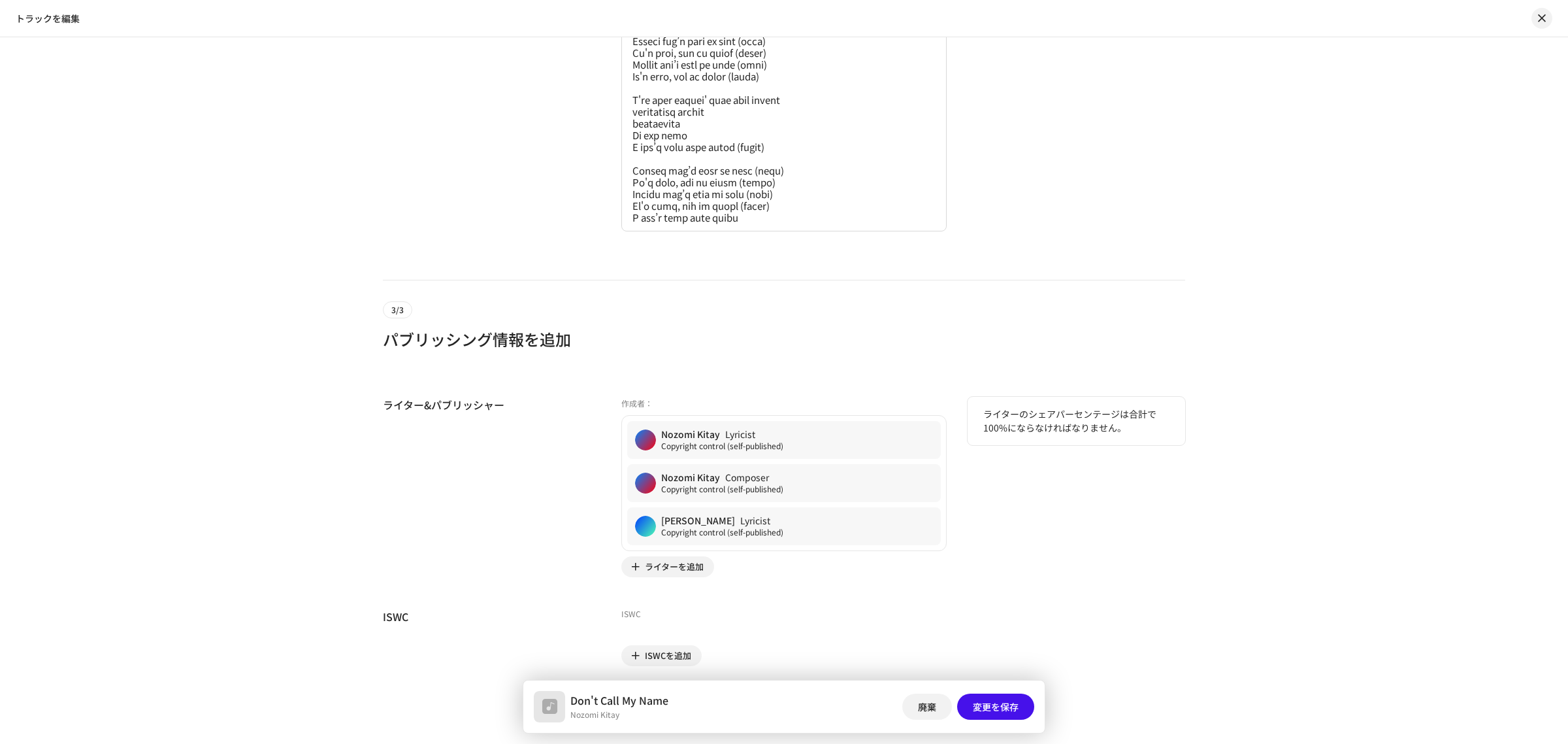
scroll to position [3470, 0]
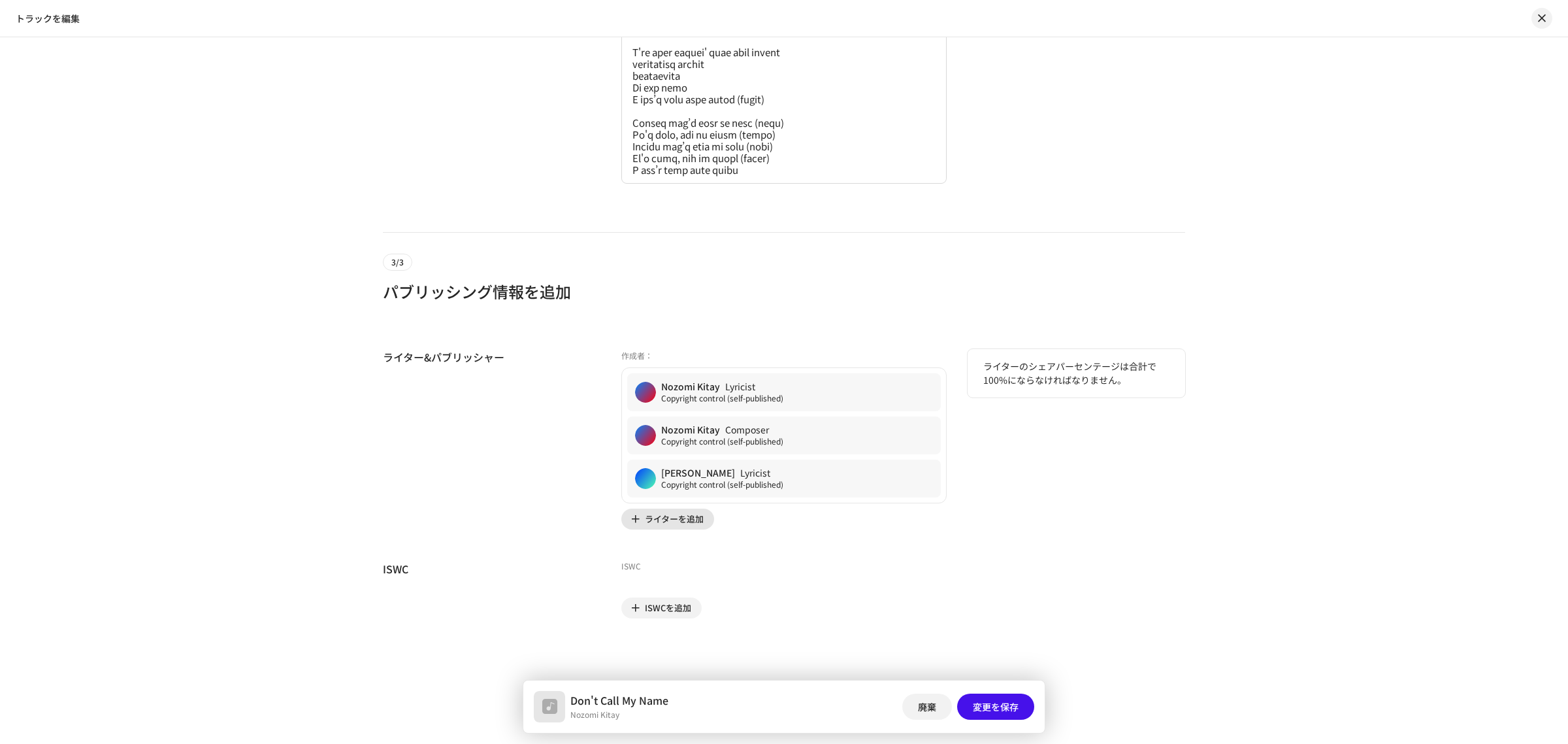
click at [663, 519] on span "ライターを追加" at bounding box center [675, 519] width 59 height 26
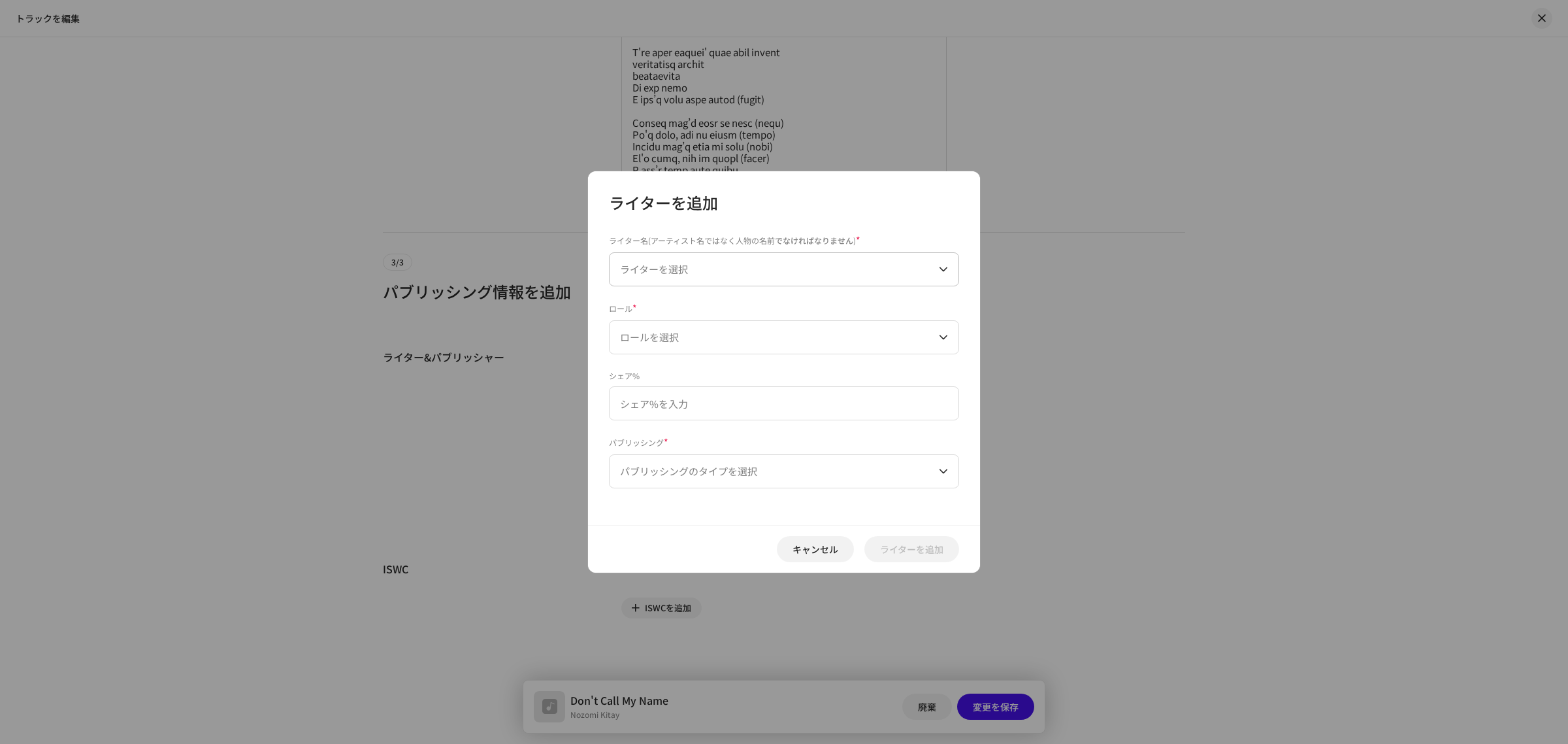
click at [660, 269] on span "ライターを選択" at bounding box center [653, 269] width 68 height 14
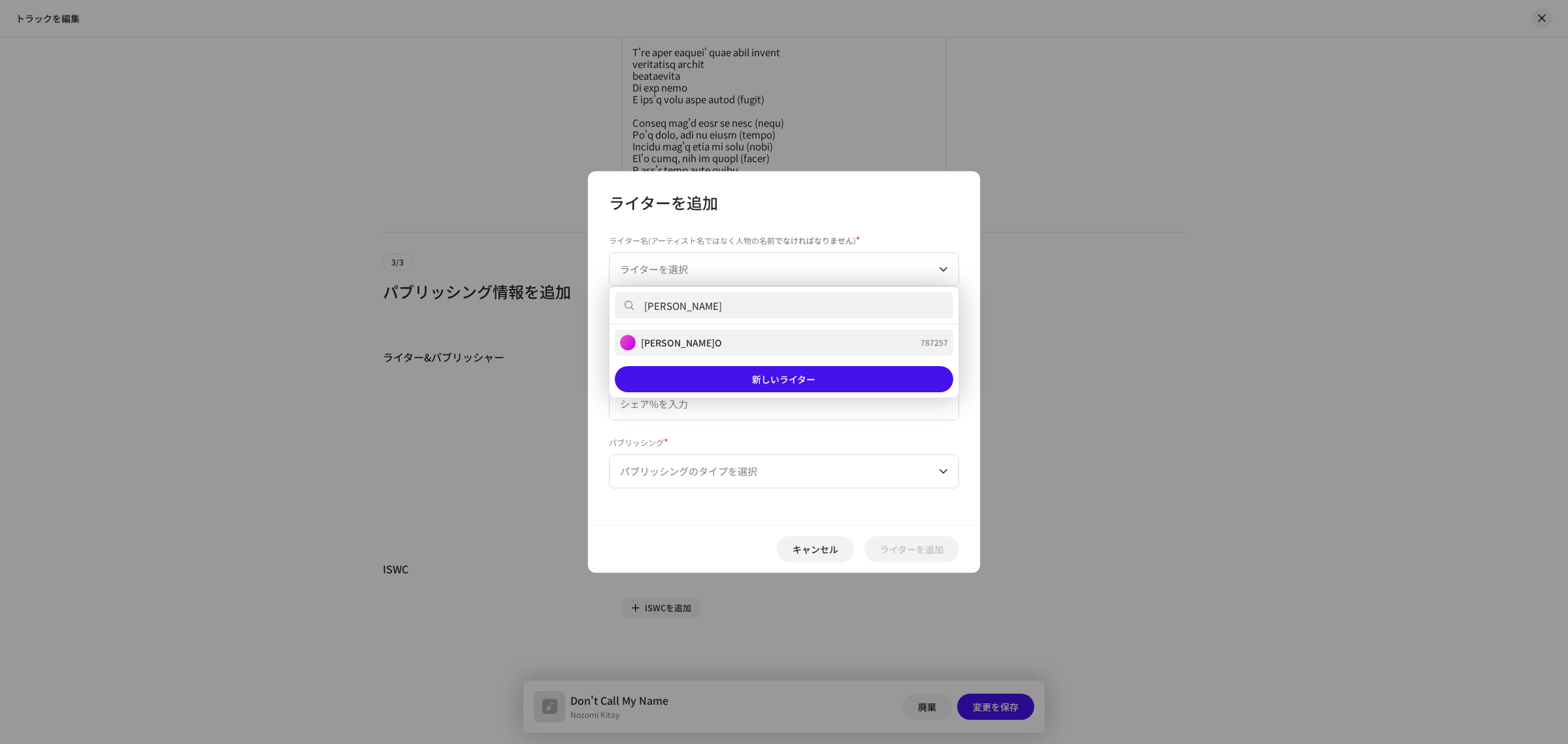
type input "[PERSON_NAME]"
click at [678, 335] on div "[PERSON_NAME]O 787257" at bounding box center [783, 342] width 328 height 16
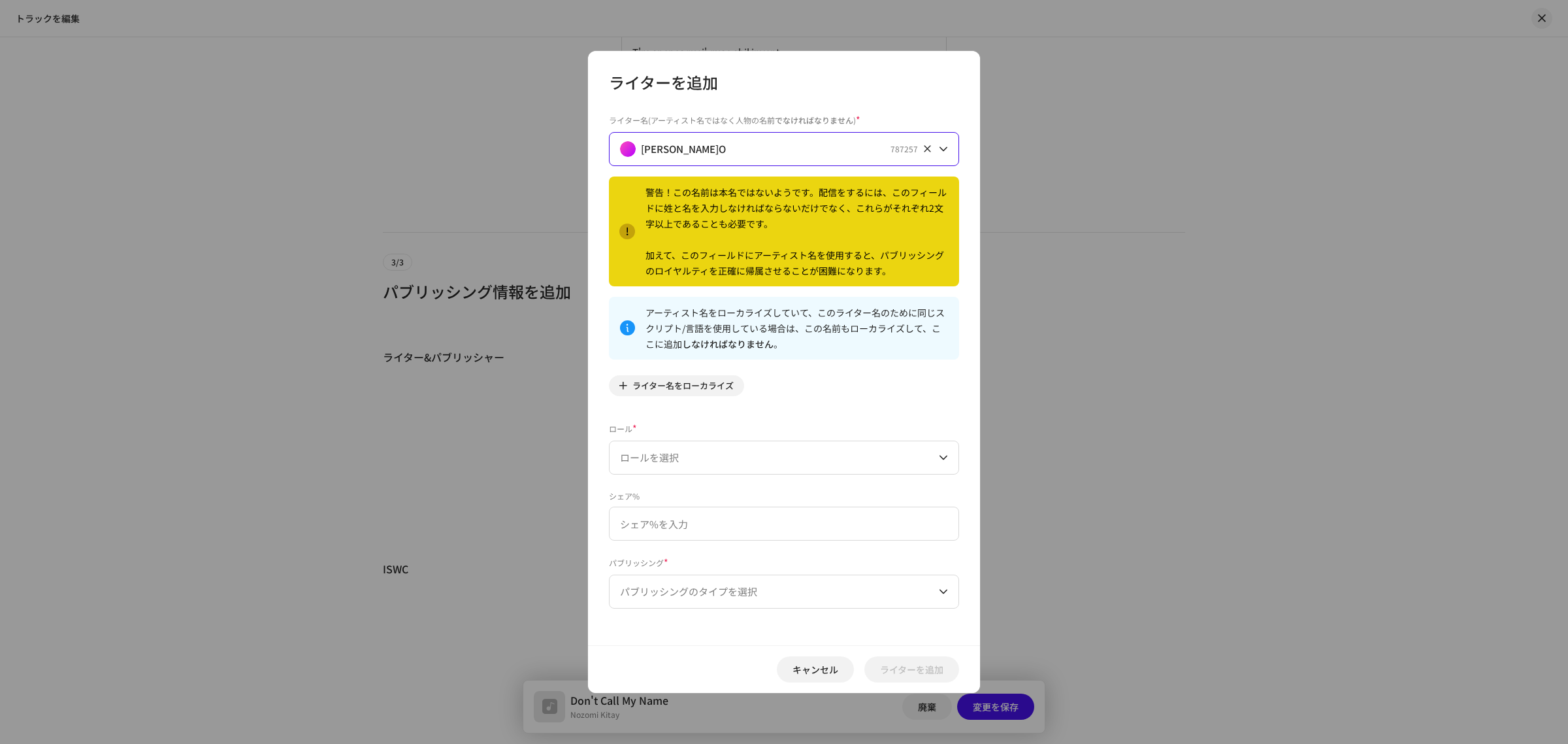
click at [929, 148] on icon at bounding box center [928, 149] width 8 height 8
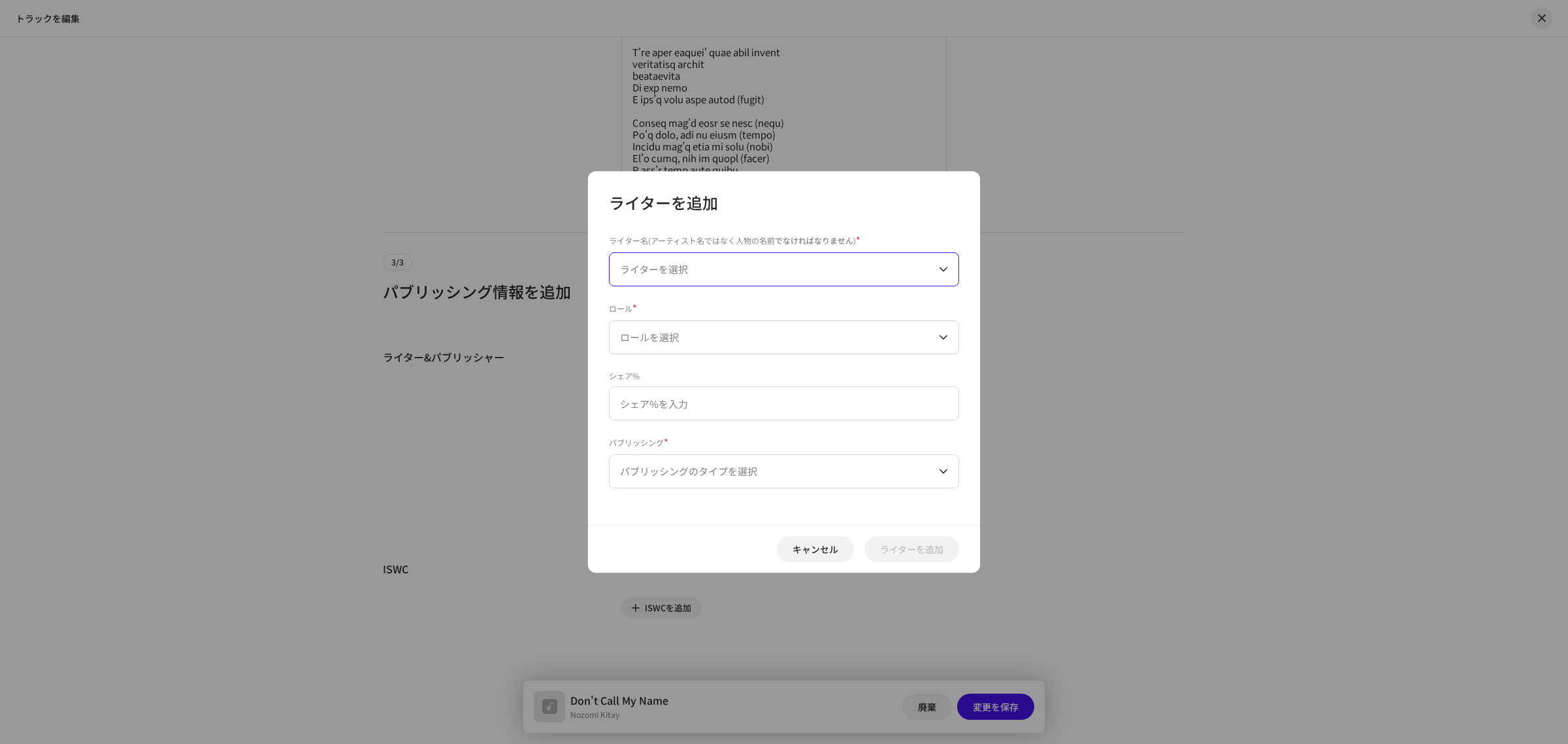
click at [772, 272] on span "ライターを選択" at bounding box center [779, 270] width 319 height 33
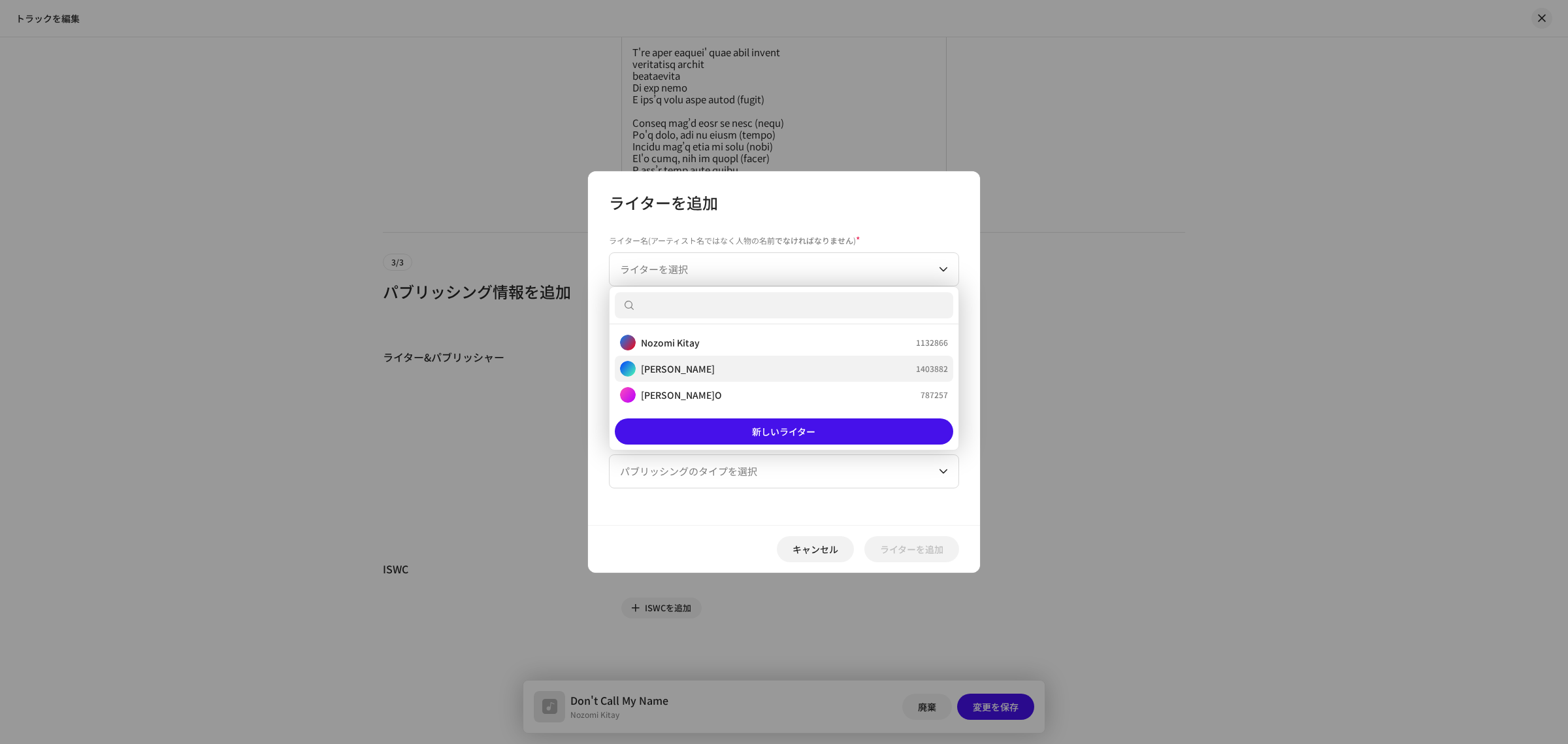
click at [726, 370] on div "[PERSON_NAME] 1403882" at bounding box center [783, 368] width 328 height 16
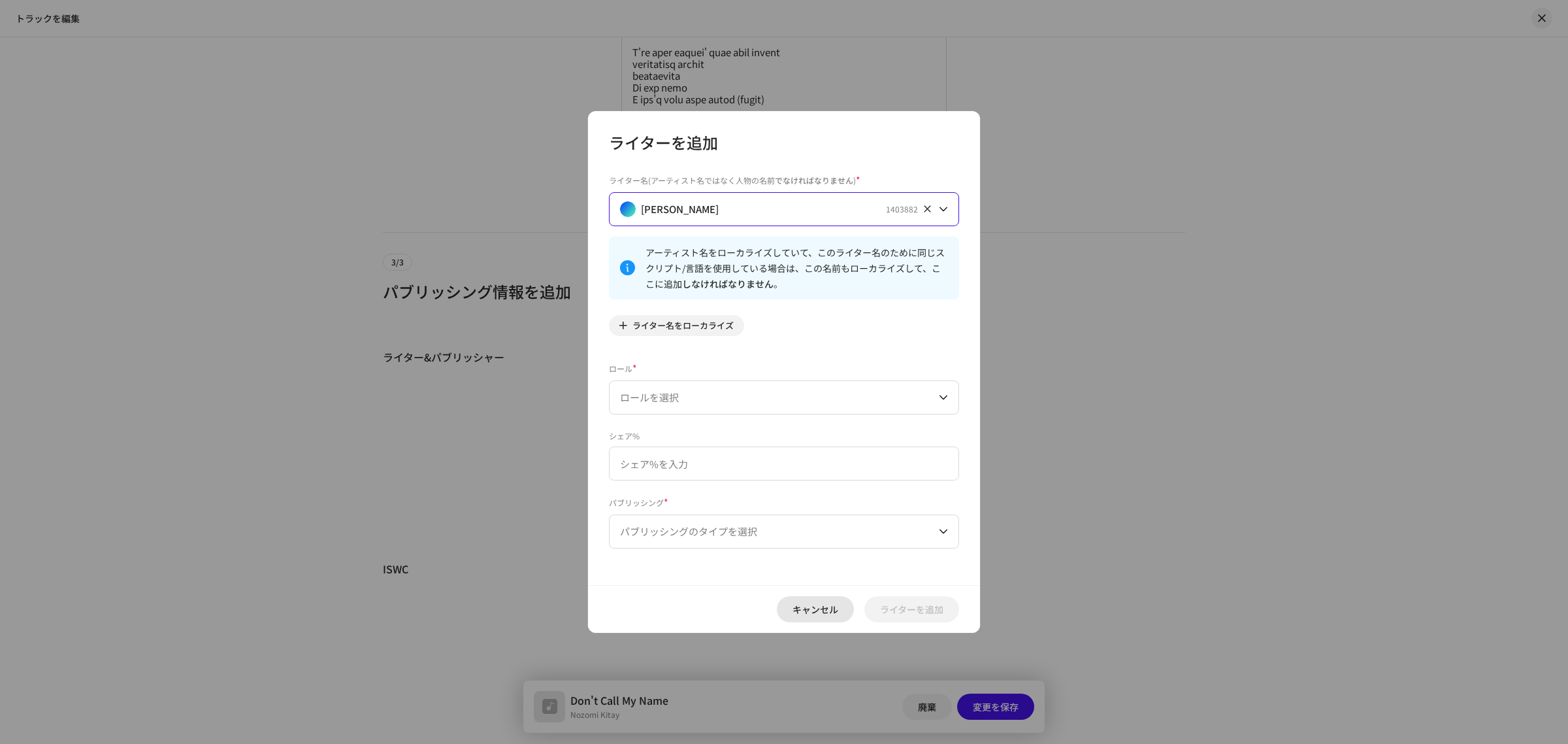
click at [817, 613] on span "キャンセル" at bounding box center [815, 609] width 46 height 26
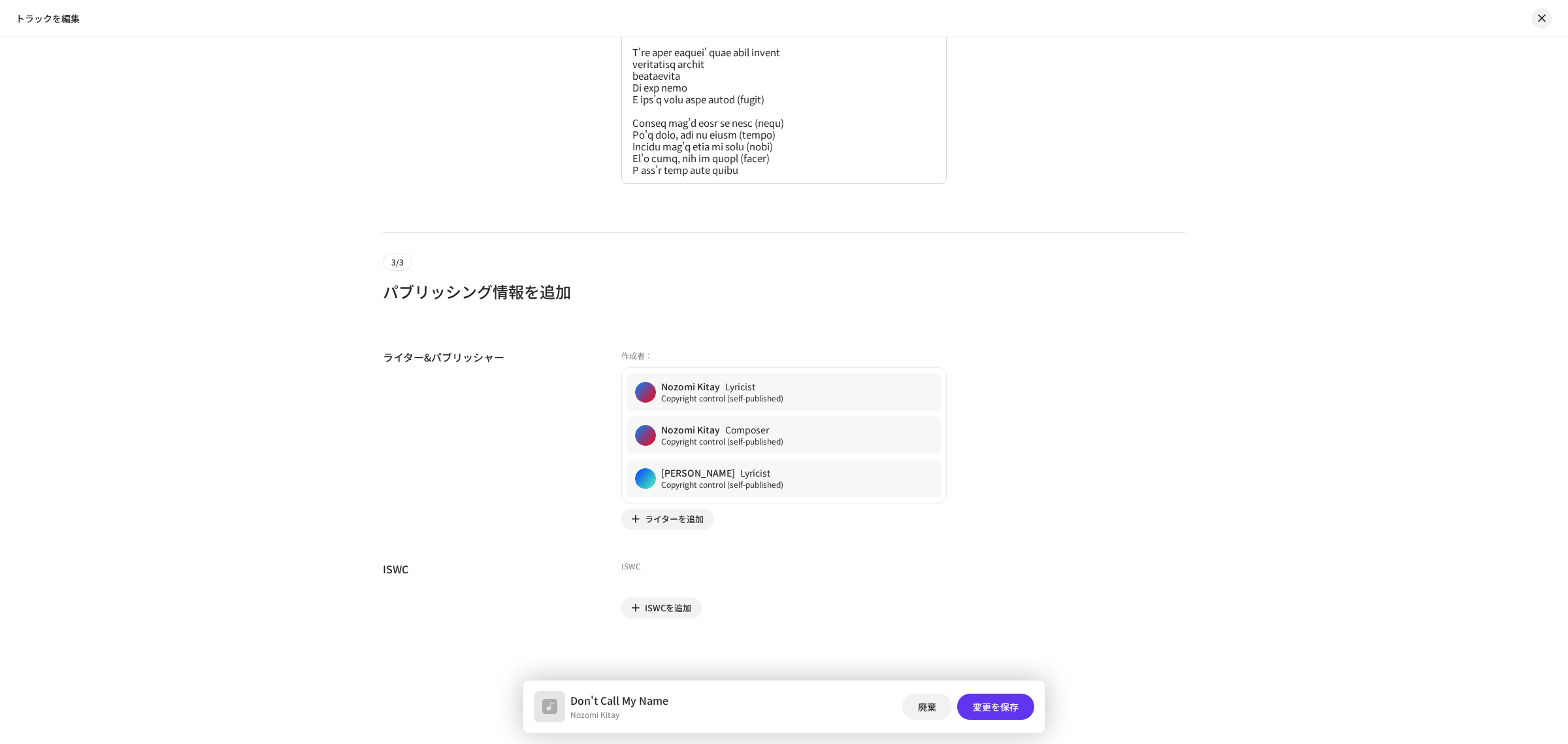
click at [1001, 710] on span "変更を保存" at bounding box center [995, 706] width 46 height 26
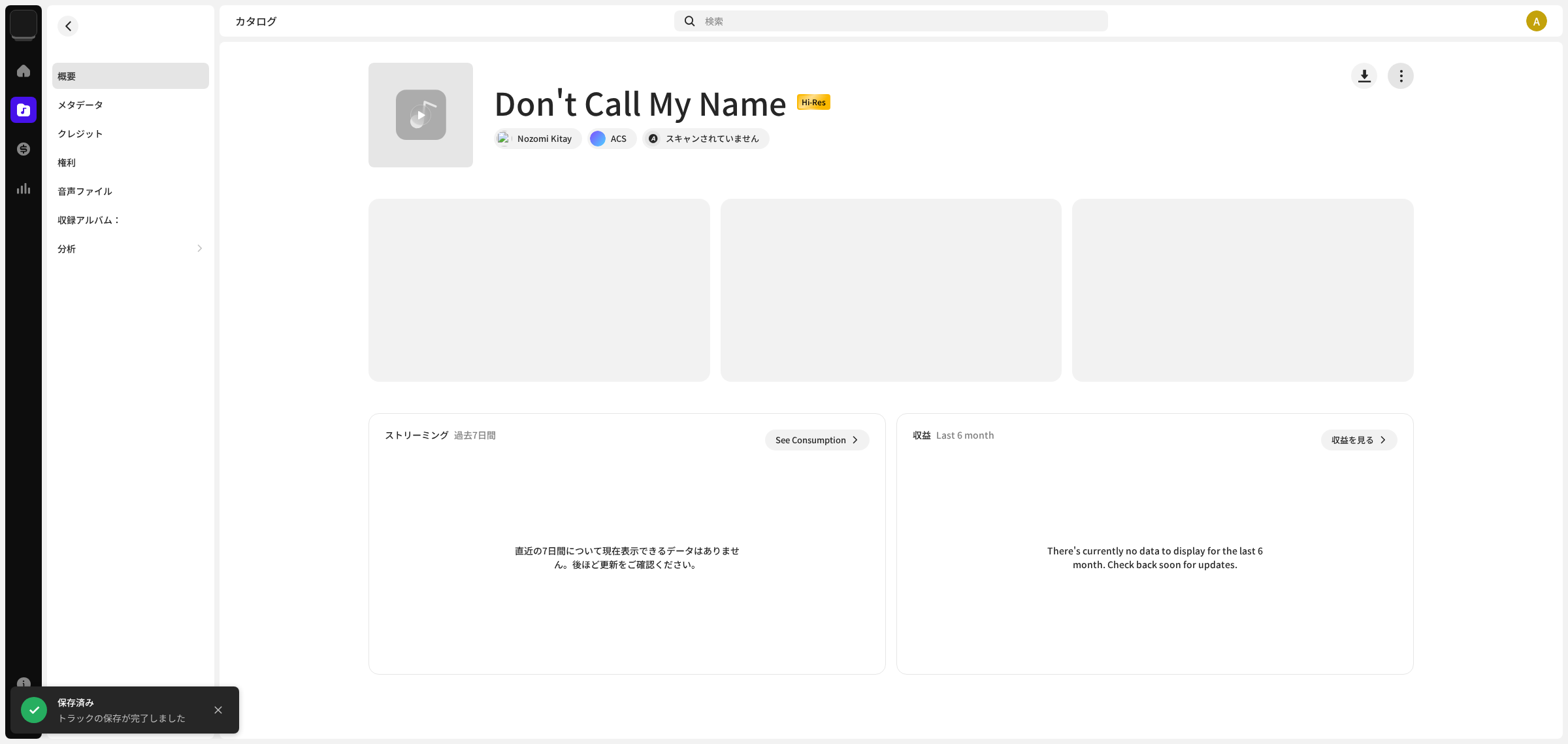
click at [1398, 83] on button "button" at bounding box center [1401, 76] width 26 height 26
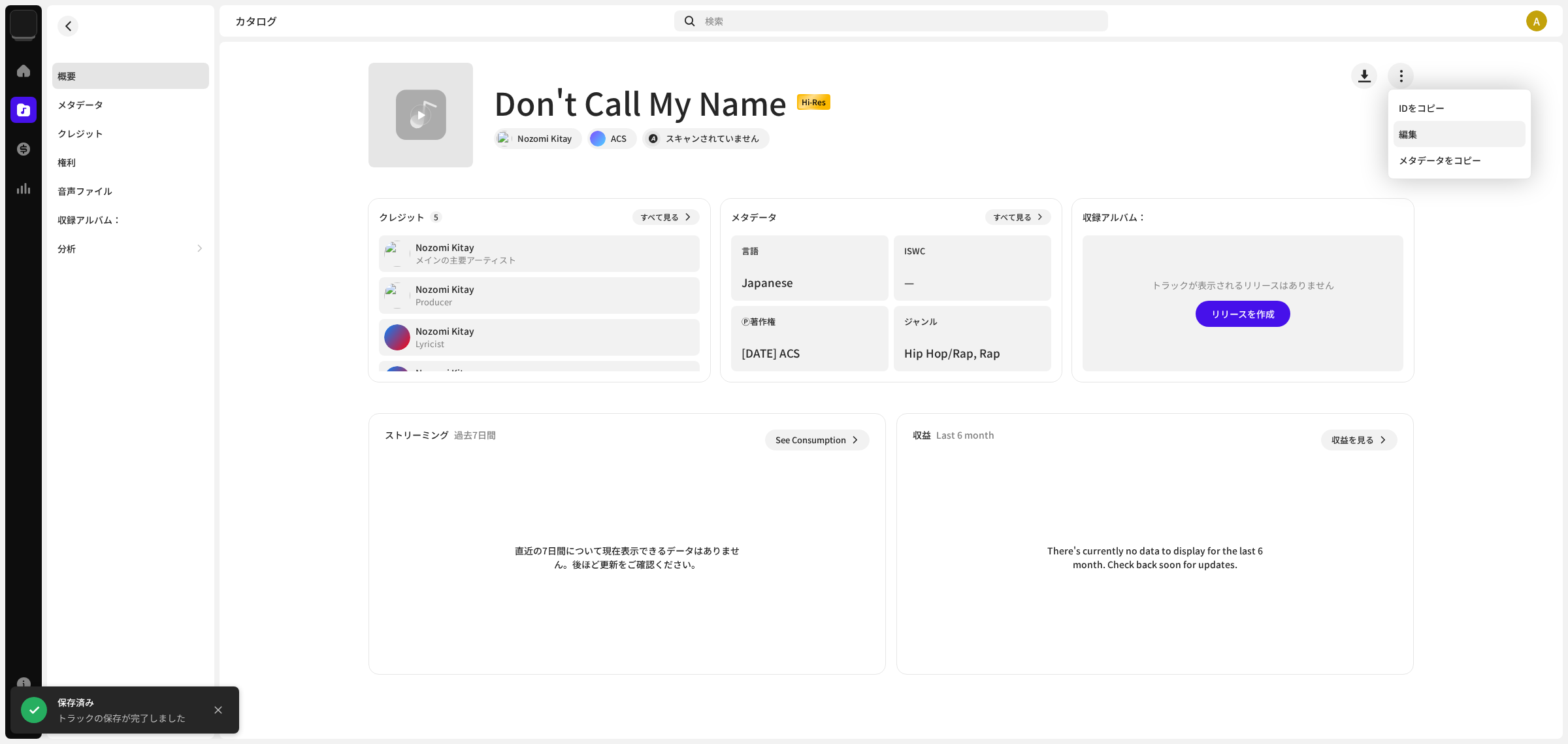
click at [1405, 131] on span "編集" at bounding box center [1408, 133] width 18 height 10
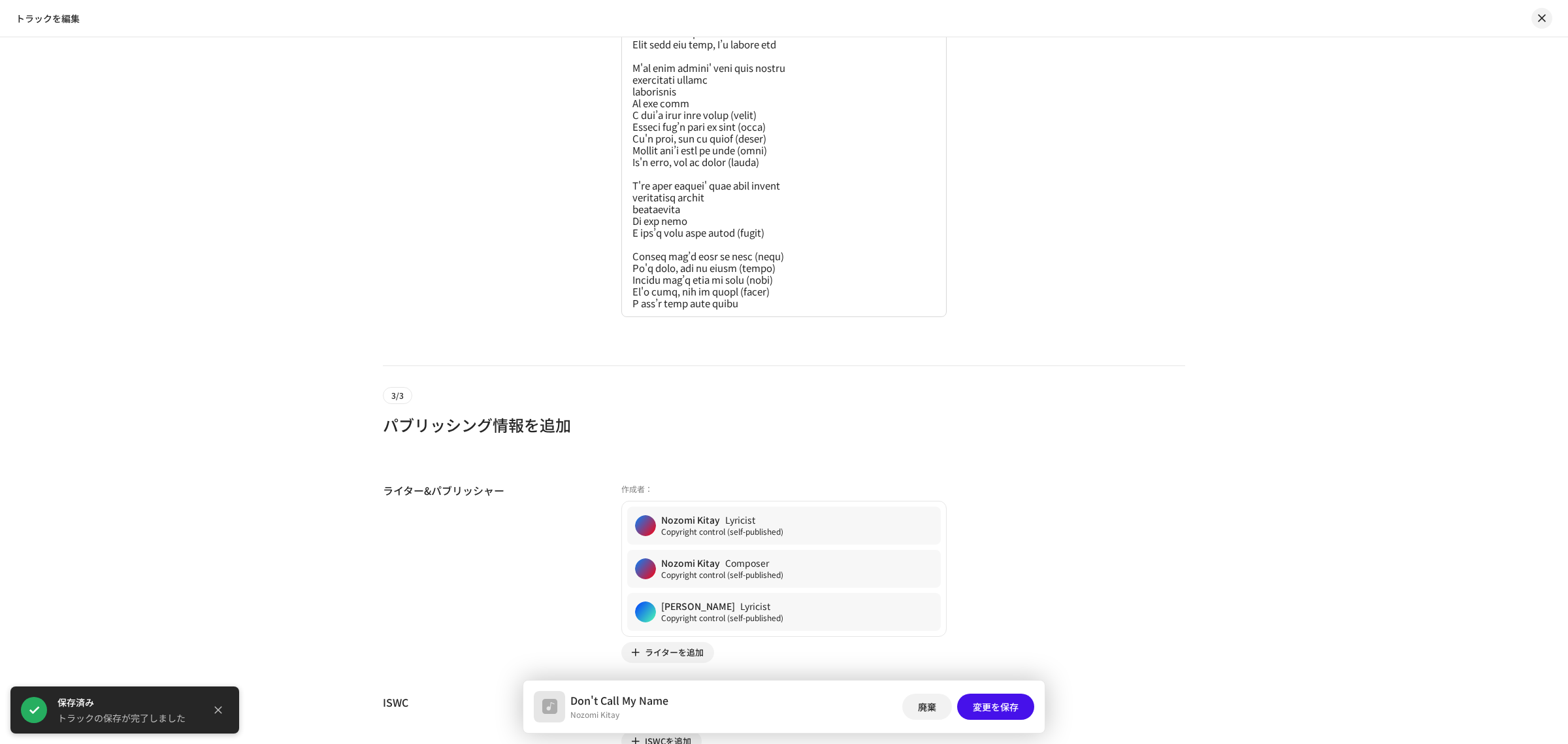
scroll to position [3470, 0]
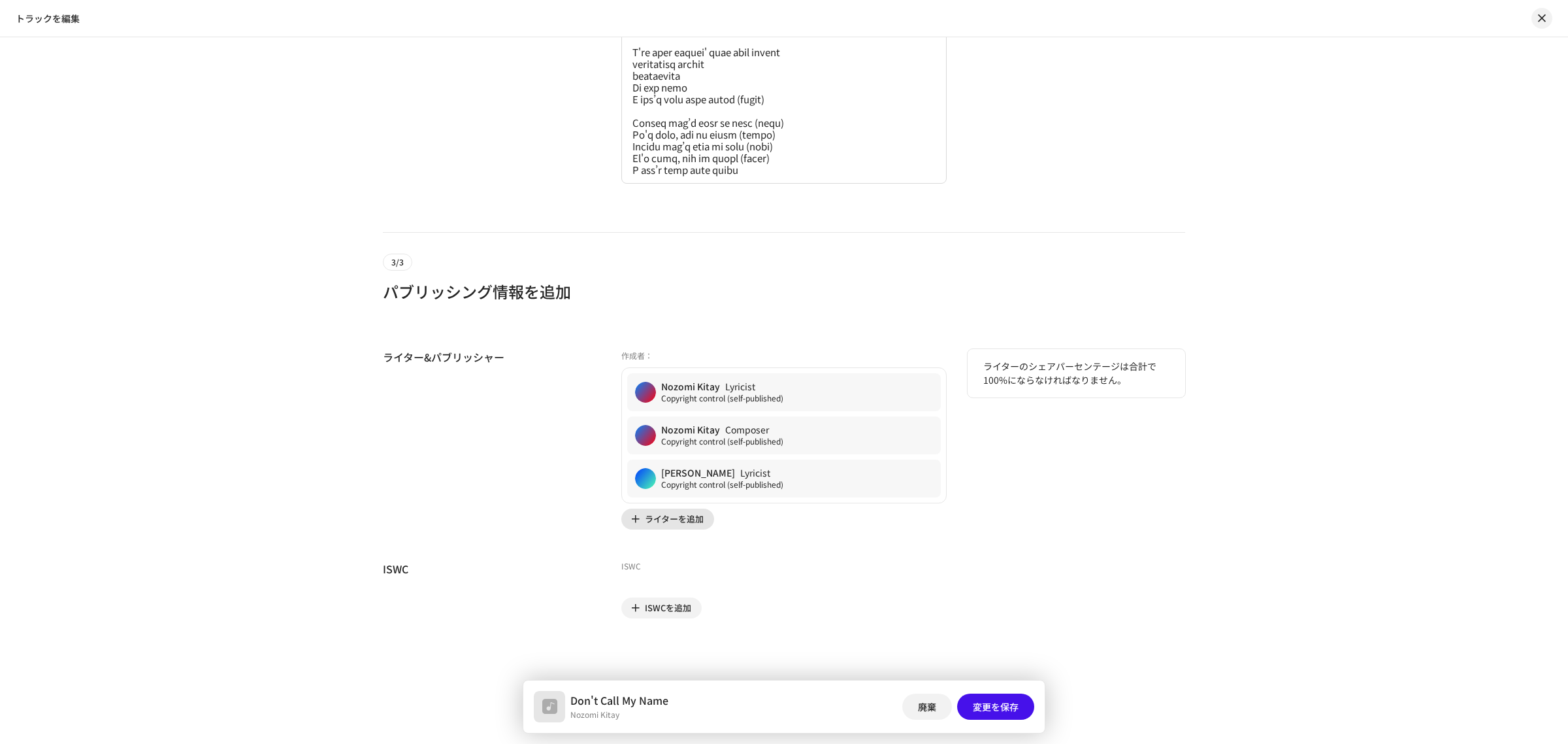
click at [684, 517] on span "ライターを追加" at bounding box center [675, 519] width 59 height 26
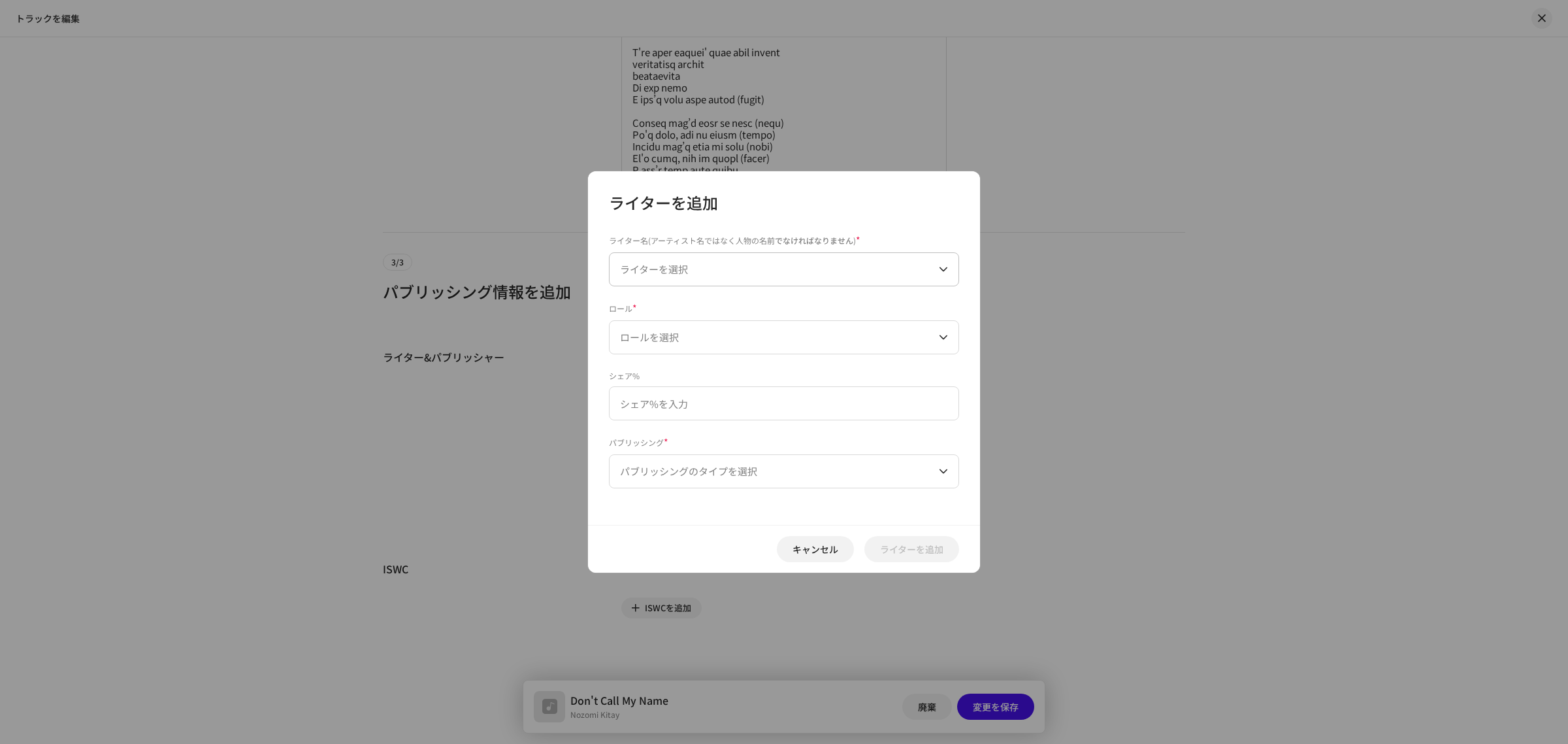
click at [699, 269] on span "ライターを選択" at bounding box center [779, 270] width 319 height 33
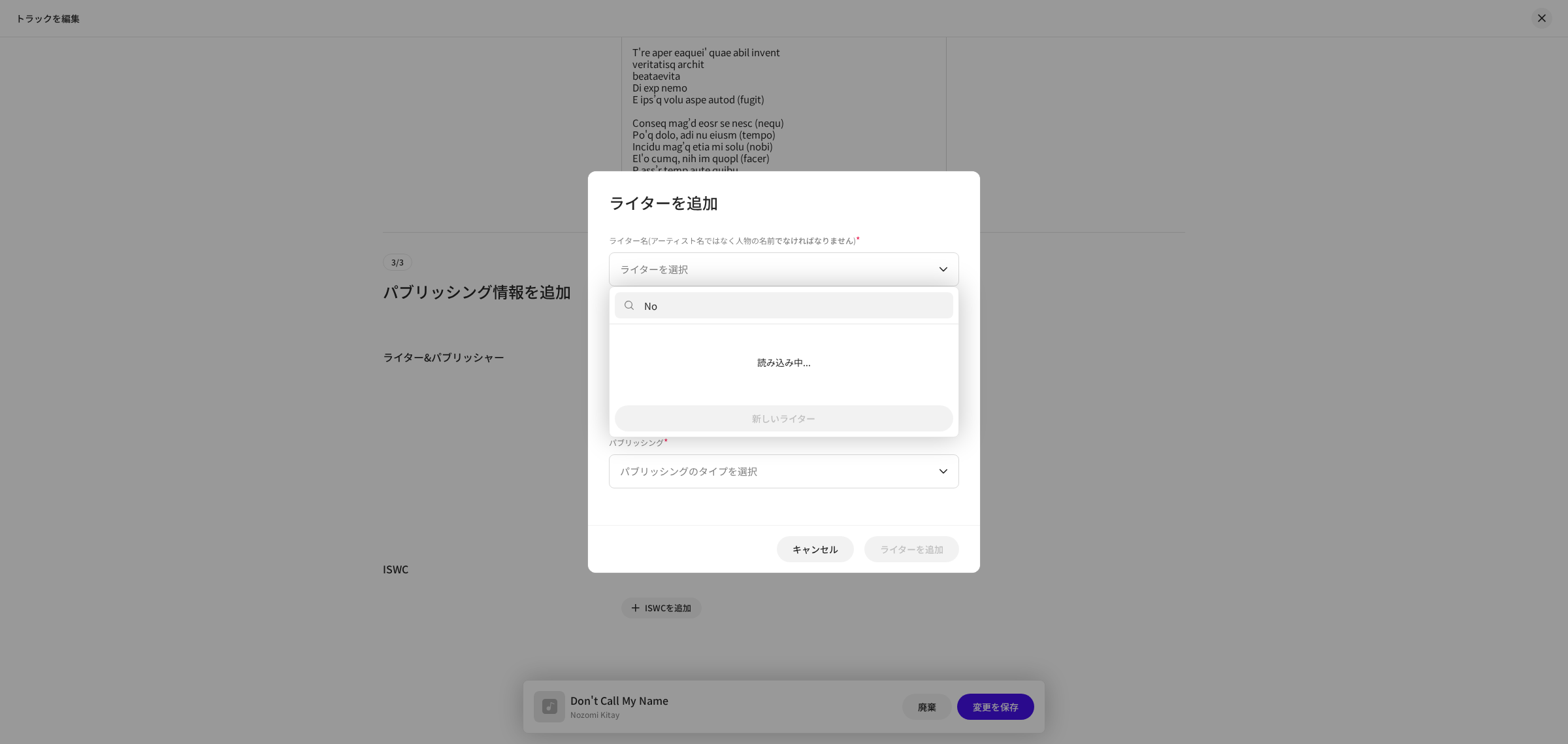
type input "N"
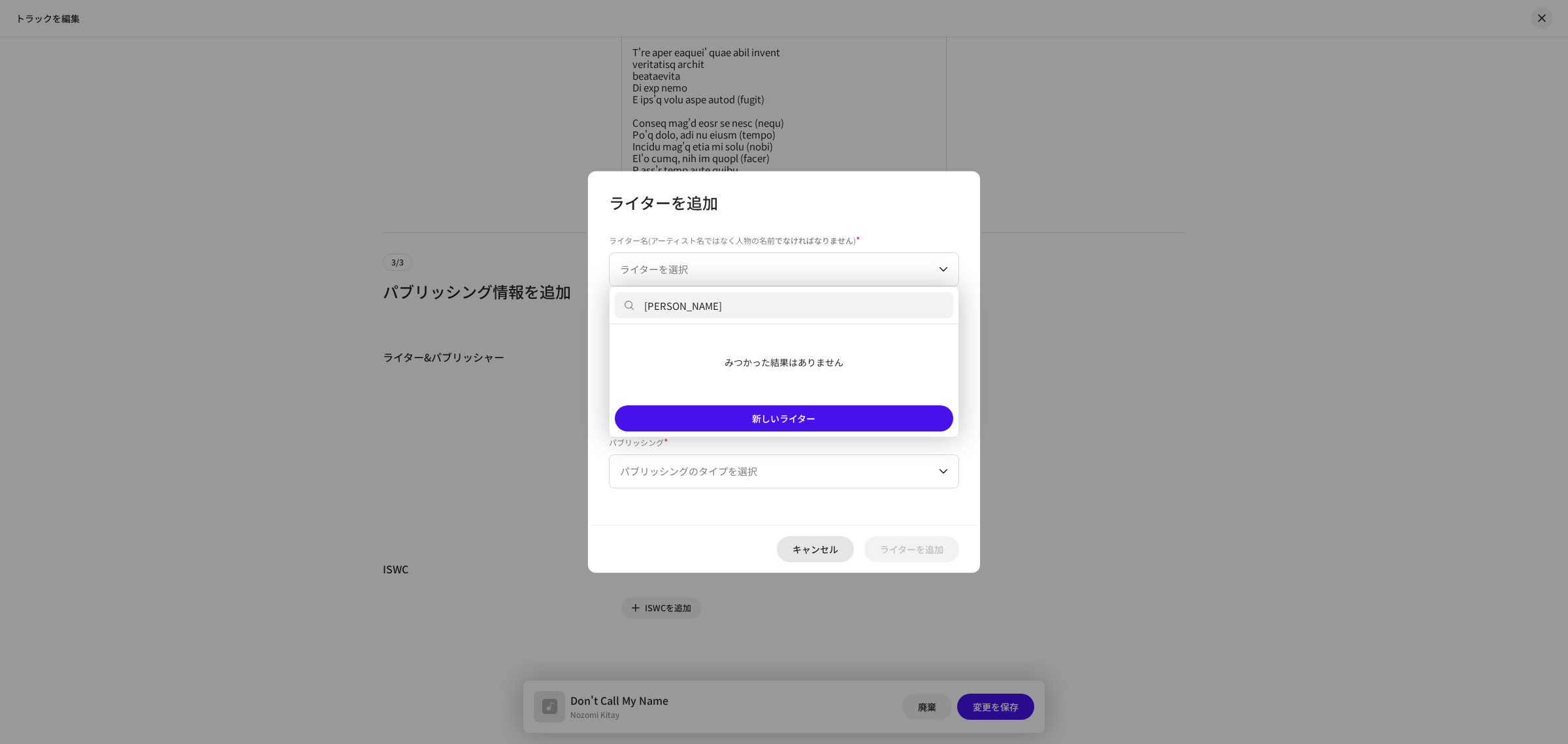
type input "[PERSON_NAME]"
click at [802, 545] on span "キャンセル" at bounding box center [815, 549] width 46 height 26
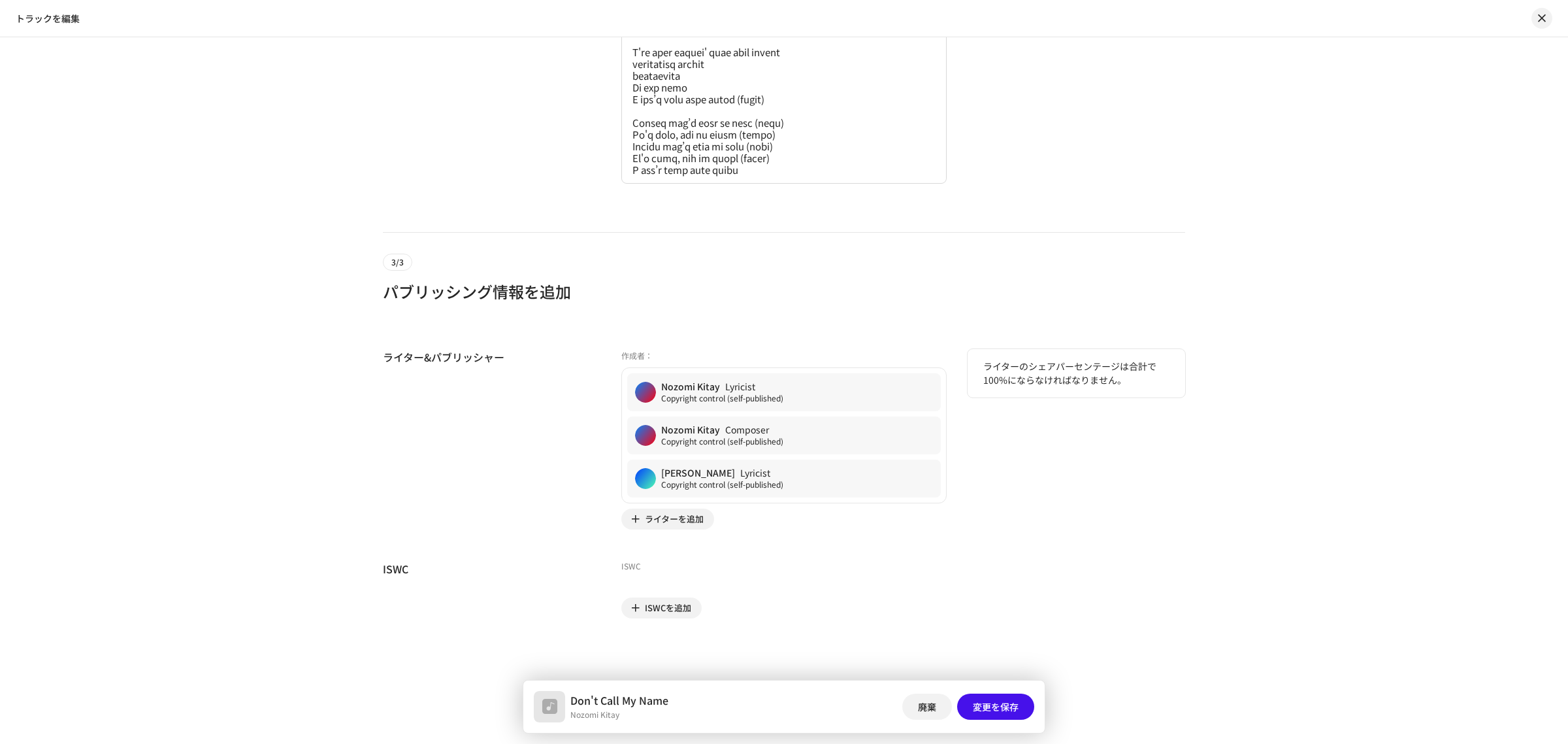
click at [976, 457] on div "ライターのシェアパーセンテージは合計で100%にならなければなりません。" at bounding box center [1076, 439] width 218 height 181
click at [1543, 10] on button "button" at bounding box center [1542, 18] width 21 height 21
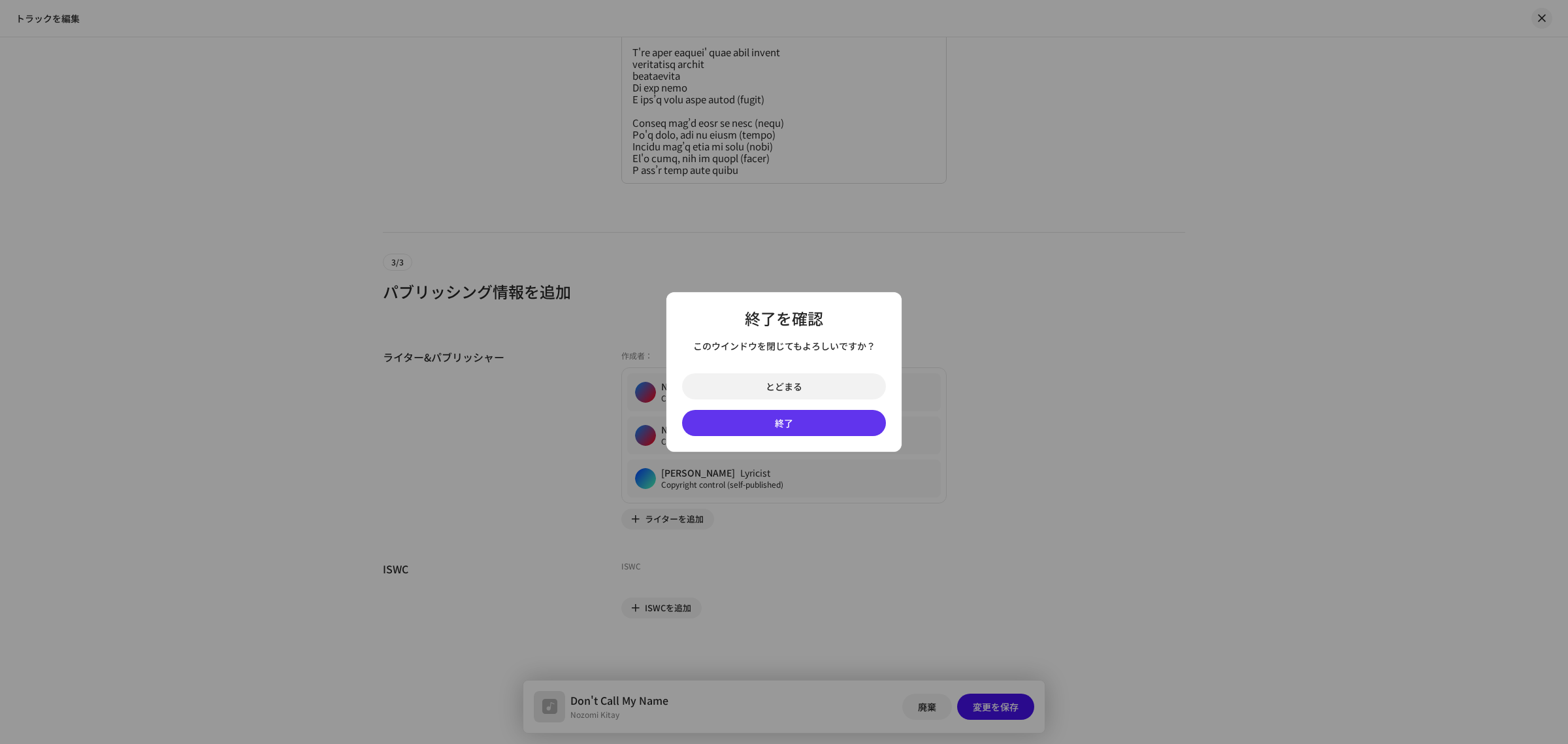
click at [792, 429] on button "終了" at bounding box center [784, 423] width 204 height 26
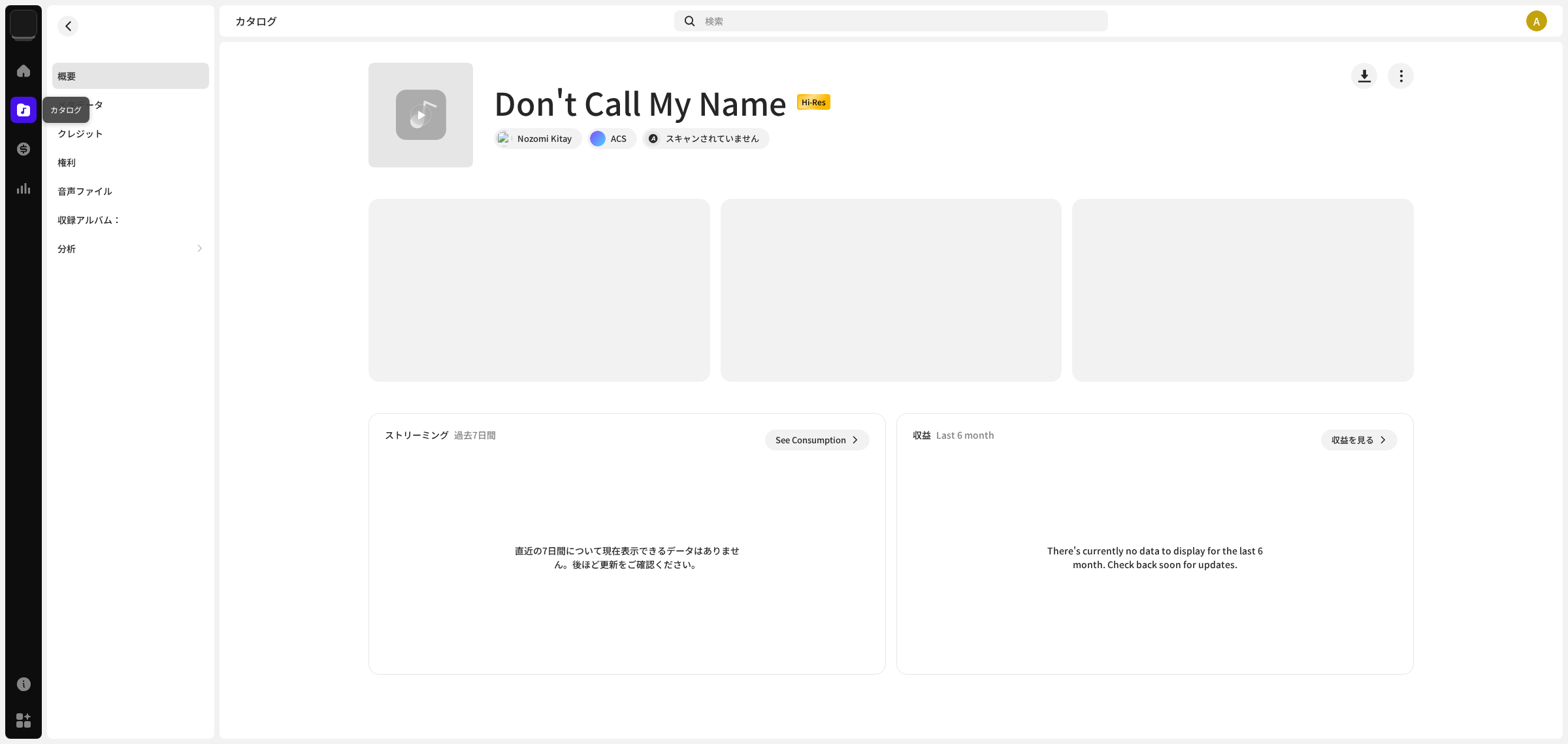
click at [27, 109] on span at bounding box center [23, 110] width 13 height 10
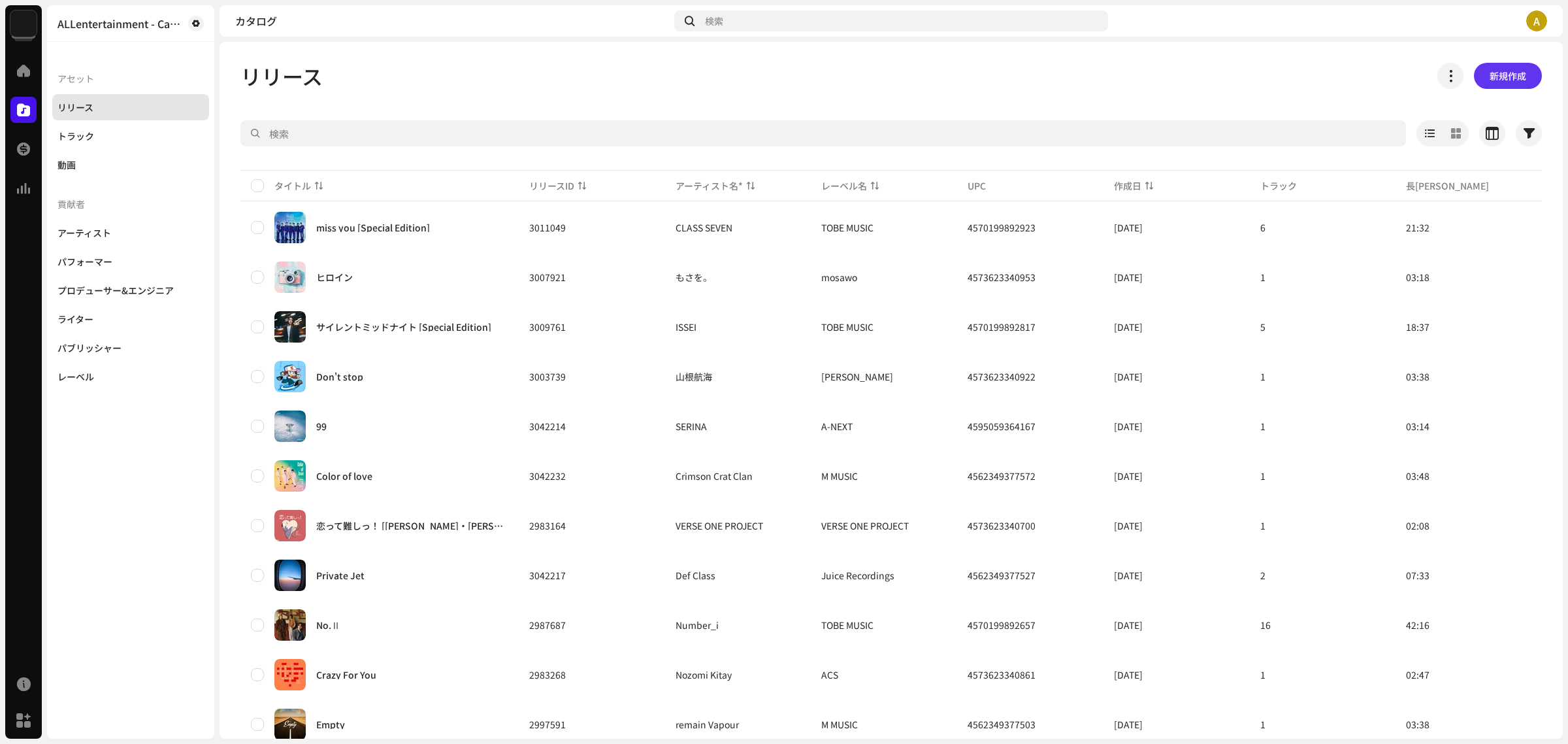
click at [1507, 75] on span "新規作成" at bounding box center [1508, 76] width 36 height 26
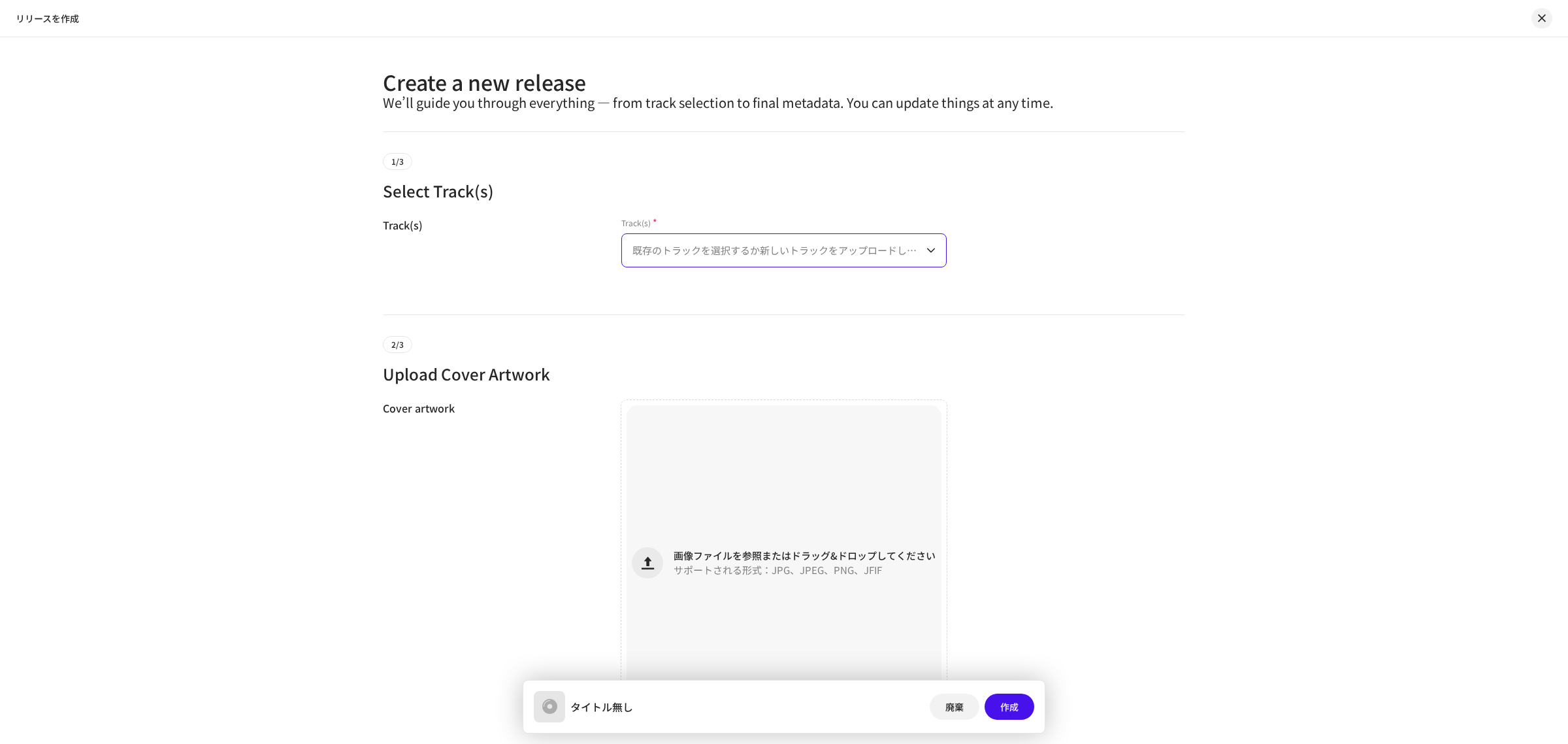
click at [694, 245] on span "既存のトラックを選択するか新しいトラックをアップロードしてください" at bounding box center [780, 251] width 294 height 33
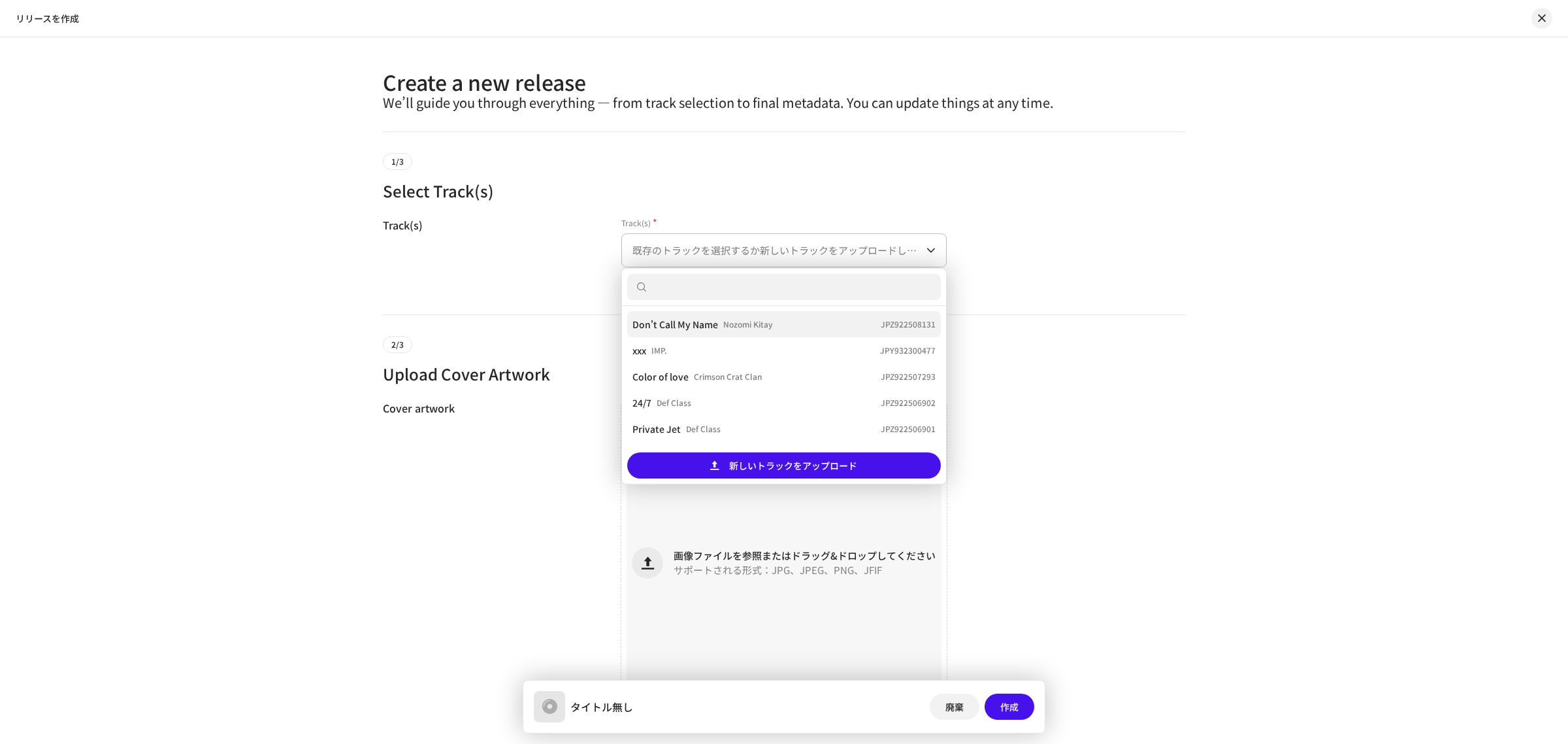
click at [705, 328] on strong "Don't Call My Name" at bounding box center [675, 324] width 86 height 21
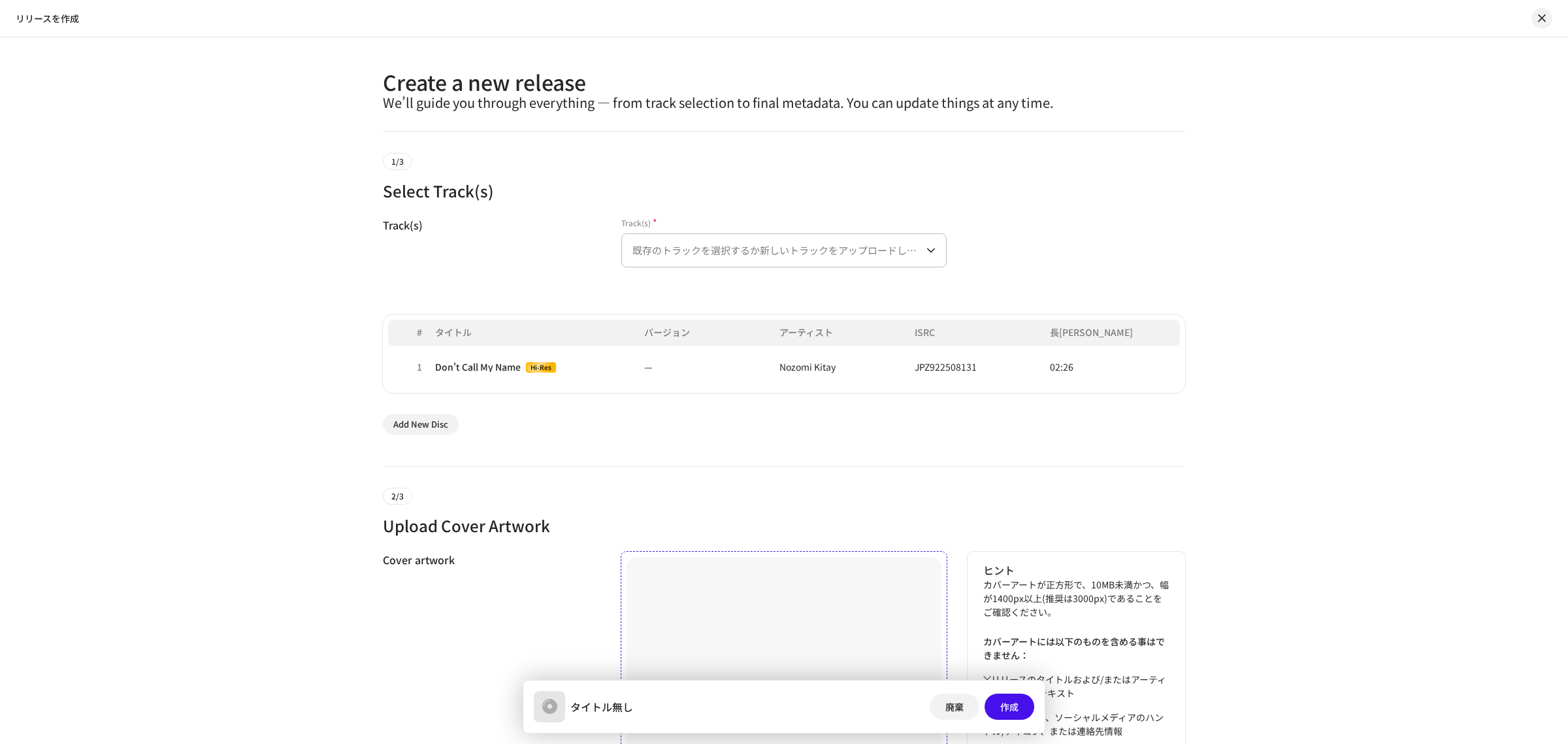
click at [751, 606] on div "画像ファイルを参照またはドラッグ&ドロップしてください サポートされる形式：JPG、JPEG、PNG、JFIF" at bounding box center [784, 715] width 315 height 315
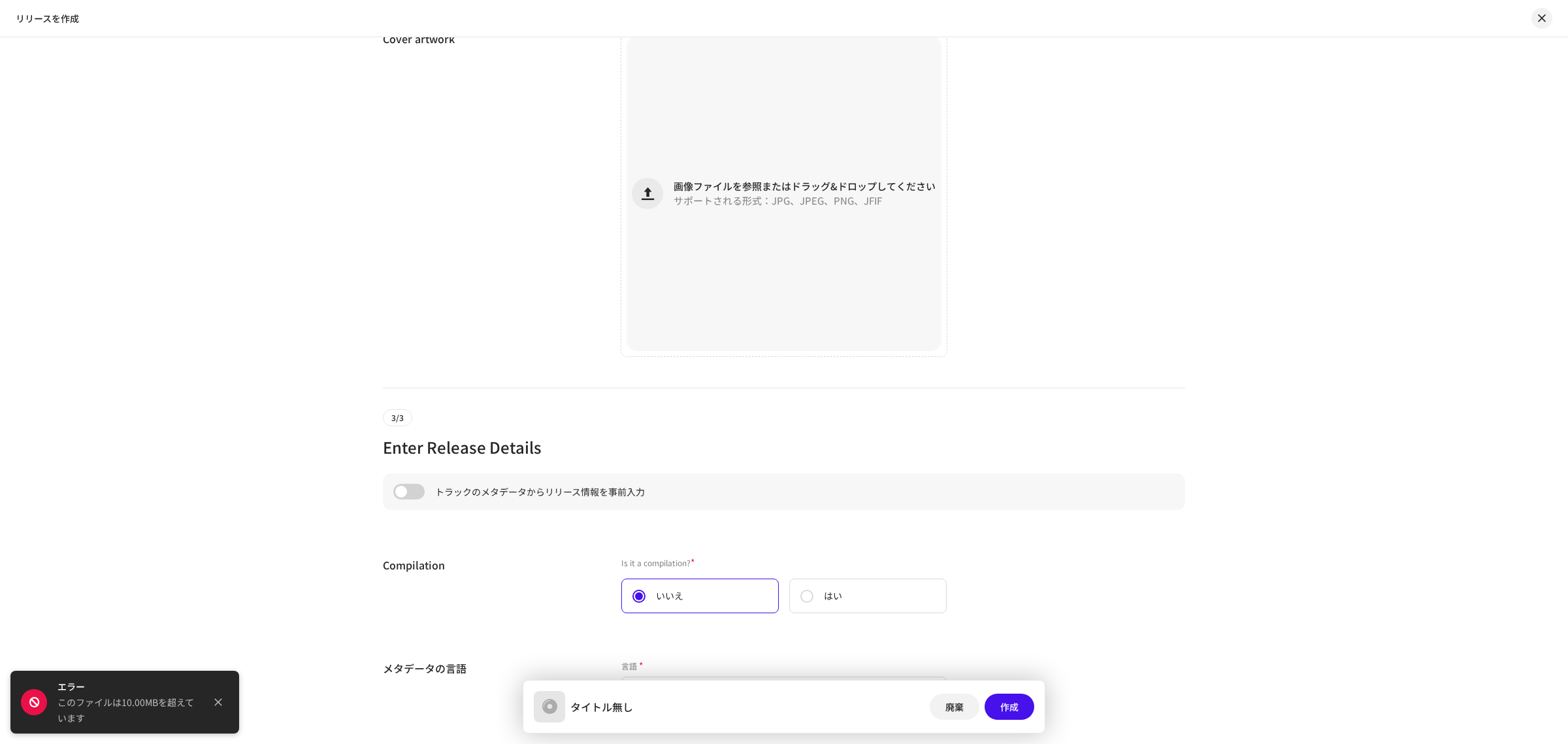
scroll to position [524, 0]
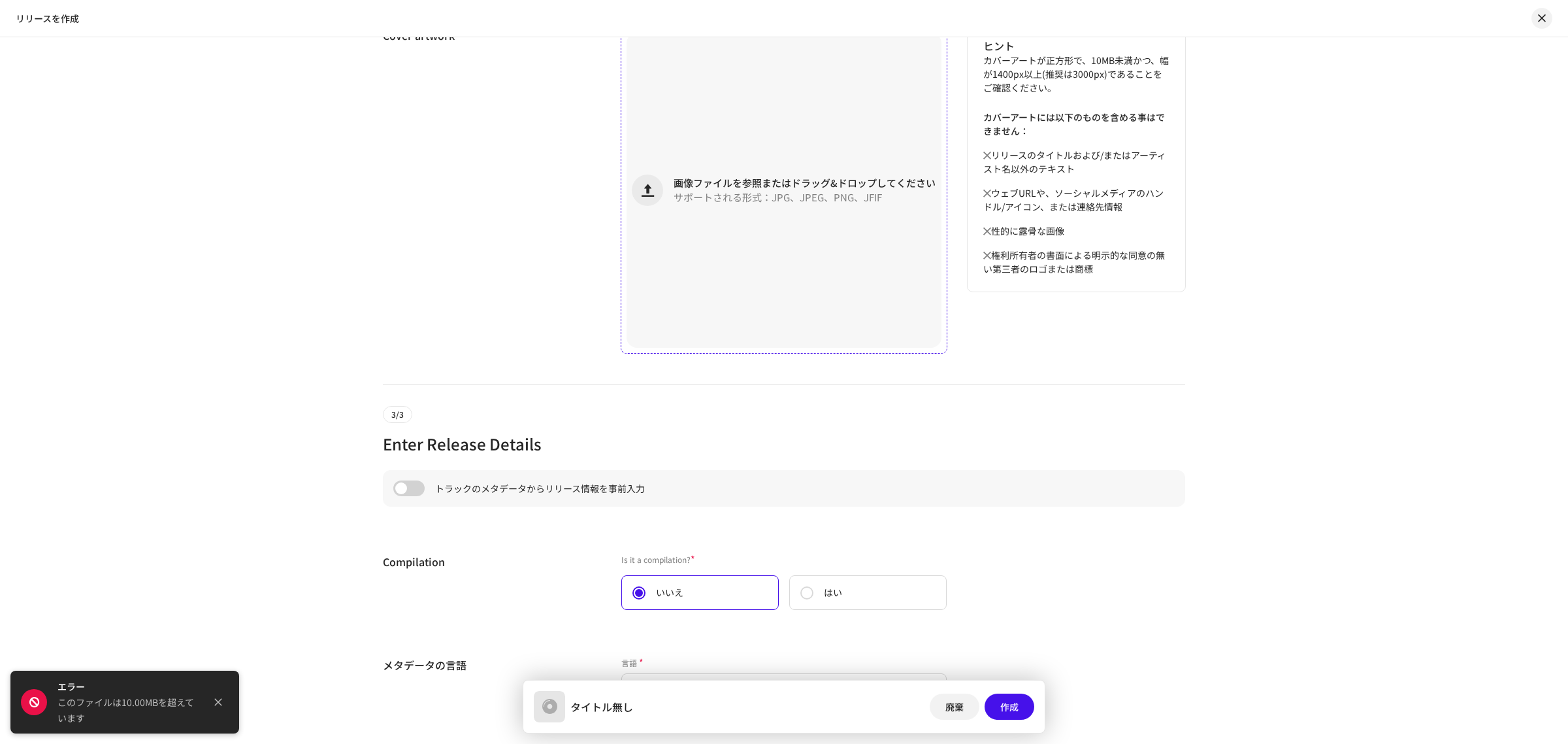
click at [768, 262] on div "画像ファイルを参照またはドラッグ&ドロップしてください サポートされる形式：JPG、JPEG、PNG、JFIF" at bounding box center [784, 190] width 315 height 315
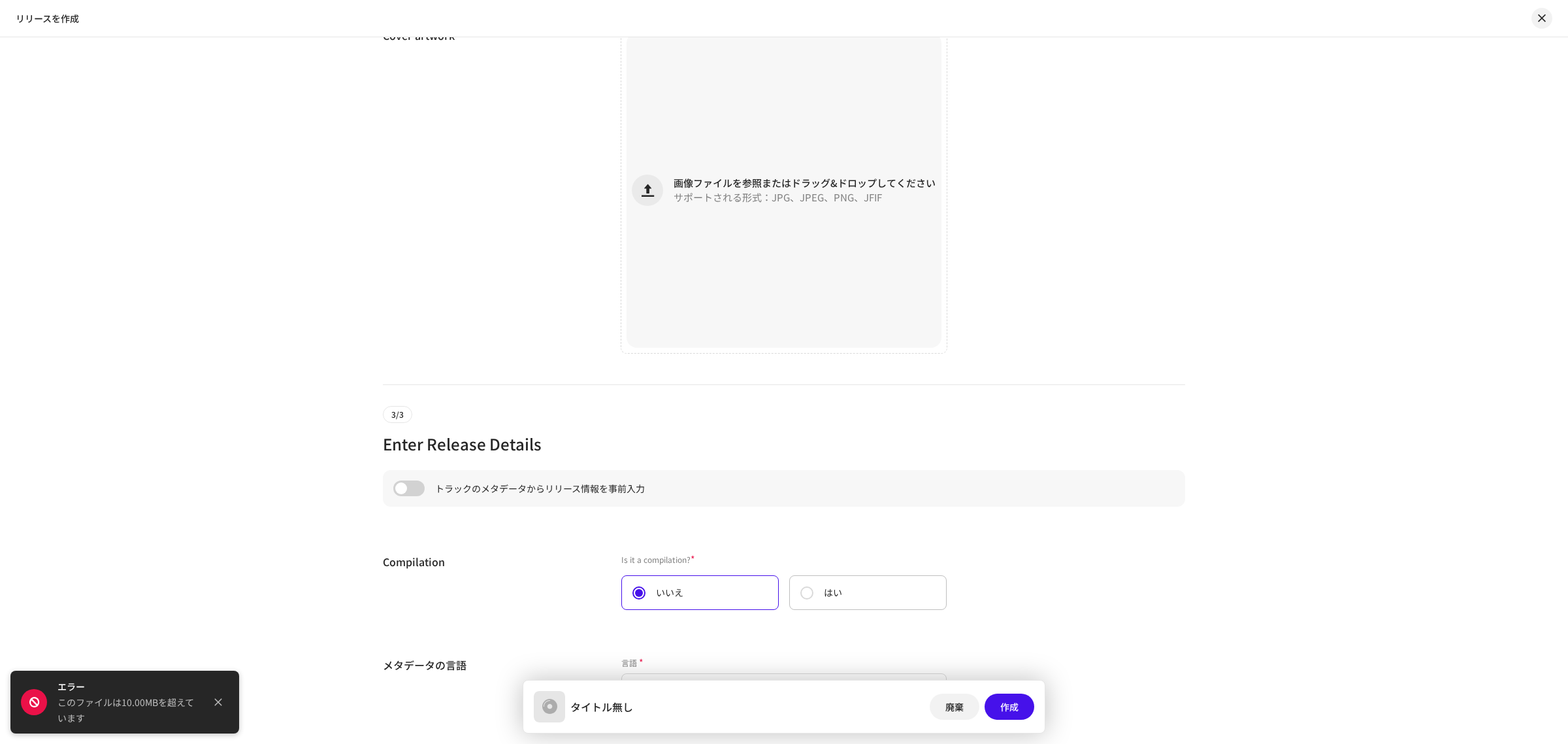
click at [815, 592] on label "はい" at bounding box center [868, 592] width 157 height 35
click at [813, 592] on input "はい" at bounding box center [807, 593] width 13 height 13
radio input "true"
click at [539, 591] on div "Compilation" at bounding box center [492, 589] width 218 height 72
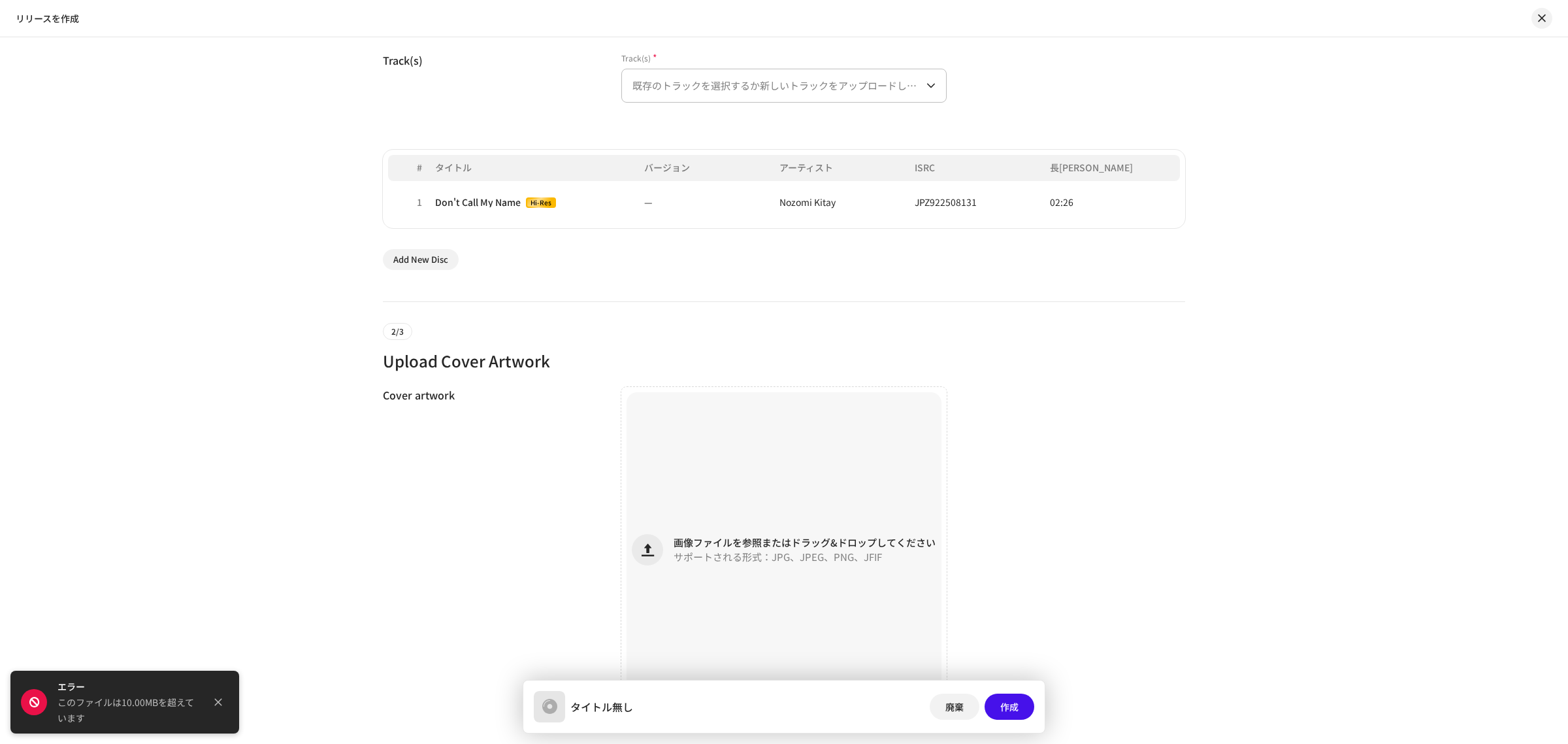
scroll to position [230, 0]
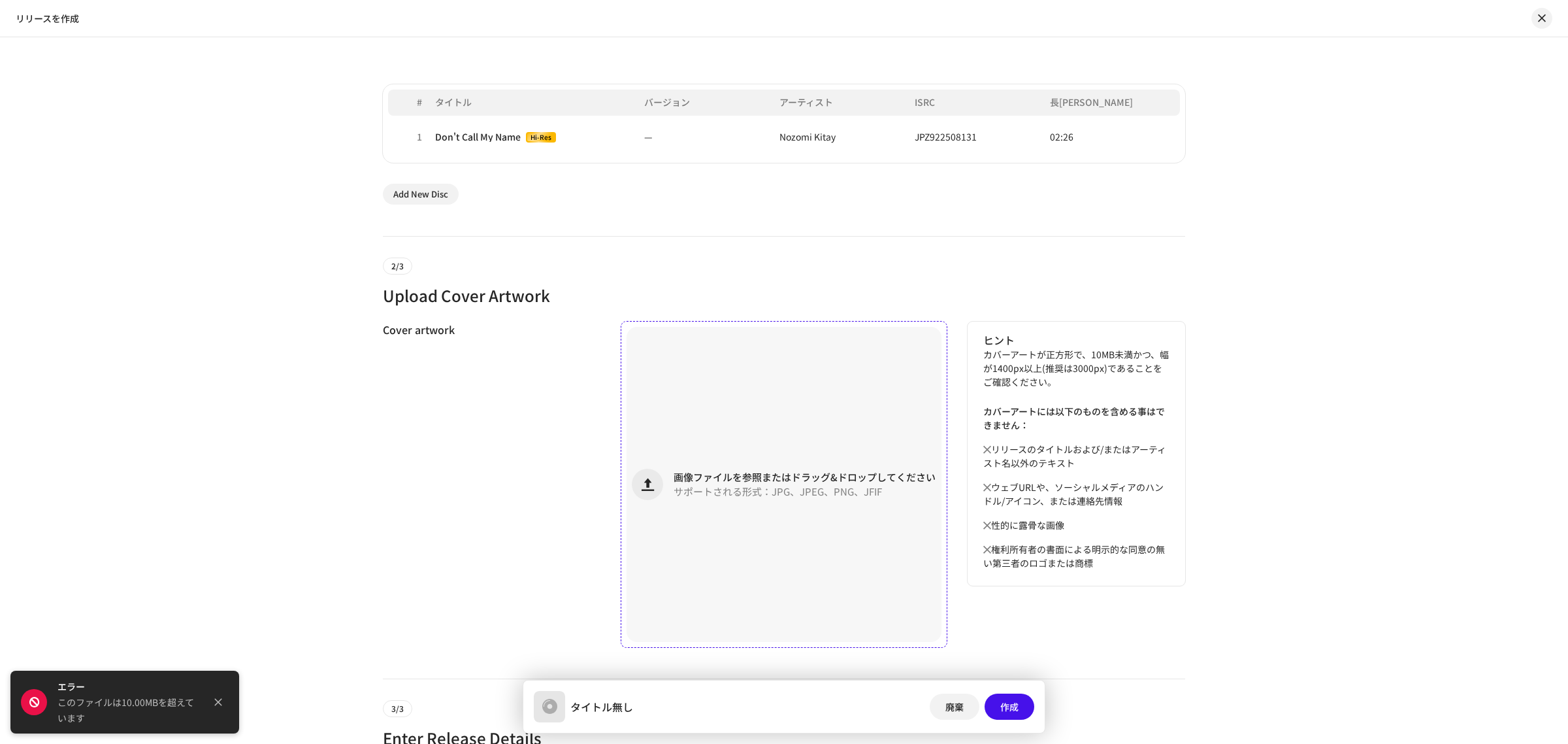
click at [659, 497] on div "画像ファイルを参照またはドラッグ&ドロップしてください サポートされる形式：JPG、JPEG、PNG、JFIF" at bounding box center [784, 485] width 315 height 315
click at [688, 426] on div "画像ファイルを参照またはドラッグ&ドロップしてください サポートされる形式：JPG、JPEG、PNG、JFIF" at bounding box center [784, 485] width 315 height 315
click at [729, 487] on span "サポートされる形式：JPG、JPEG、PNG、JFIF" at bounding box center [778, 491] width 209 height 9
click at [1088, 616] on div "ヒント カバーアートが正方形で、10MB未満かつ、幅が1400px以上(推奨は3000px)であることをご確認ください。 カバーアートには以下のものを含める事…" at bounding box center [1076, 485] width 218 height 326
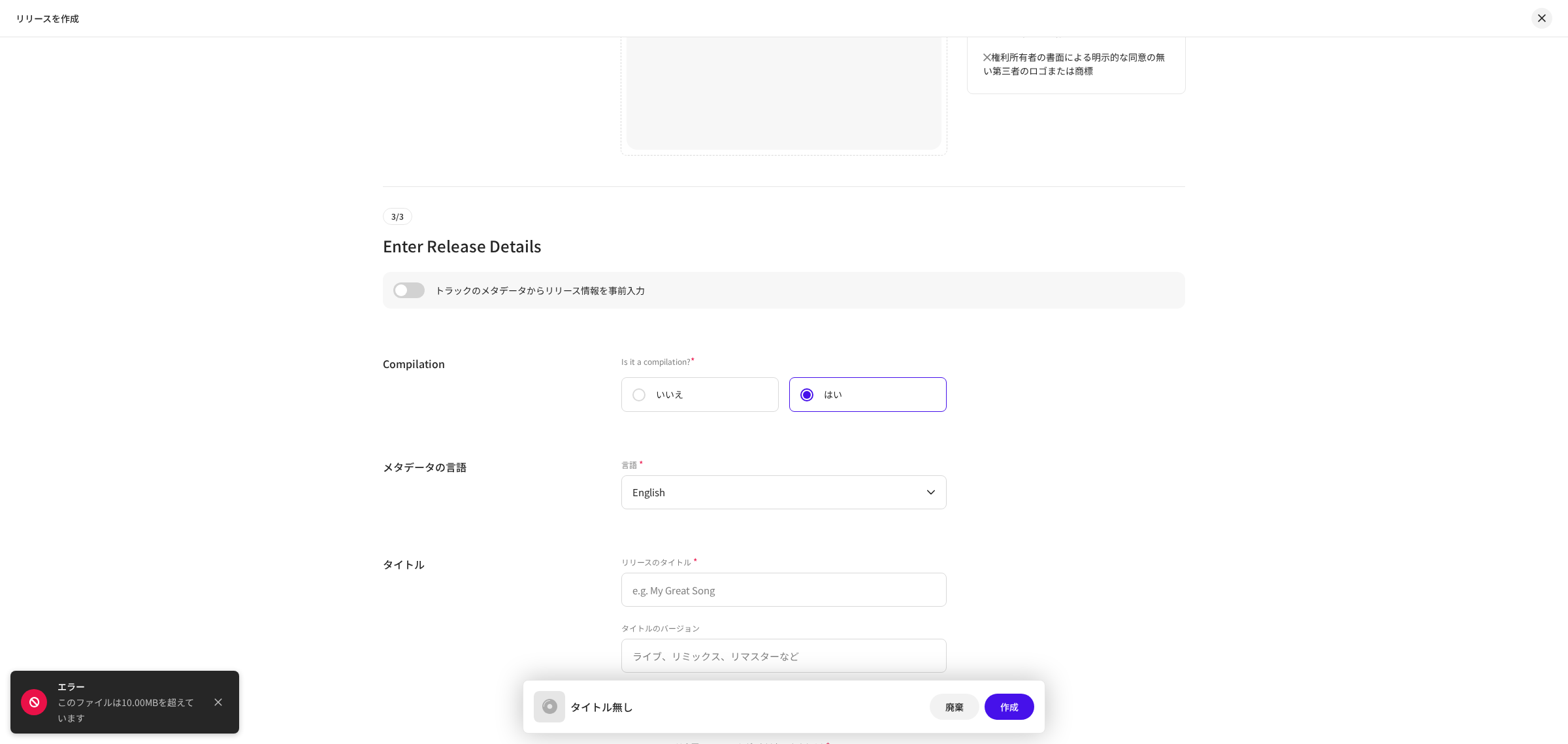
scroll to position [819, 0]
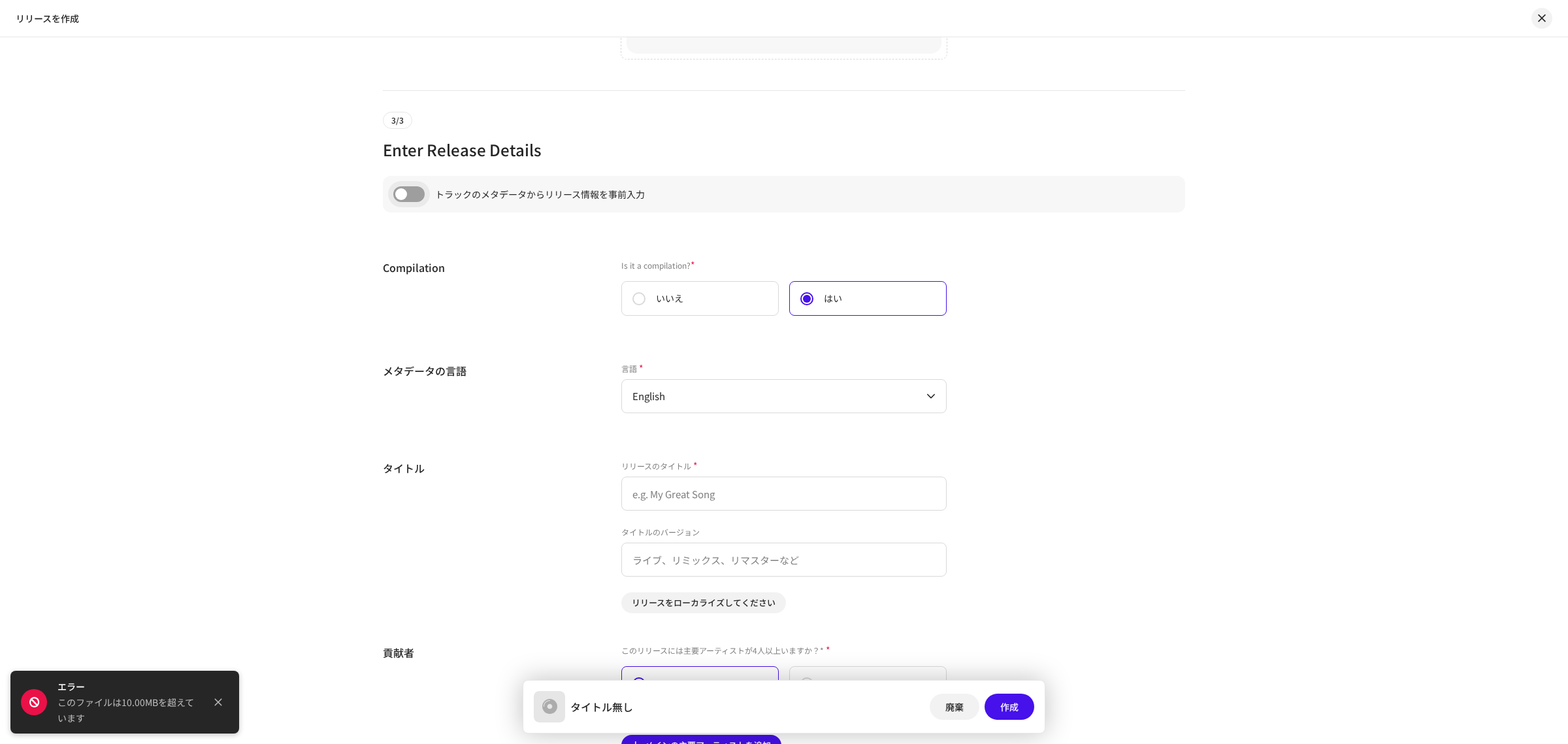
click at [413, 194] on input "checkbox" at bounding box center [409, 194] width 31 height 16
checkbox input "true"
type input "Don't Call My Name"
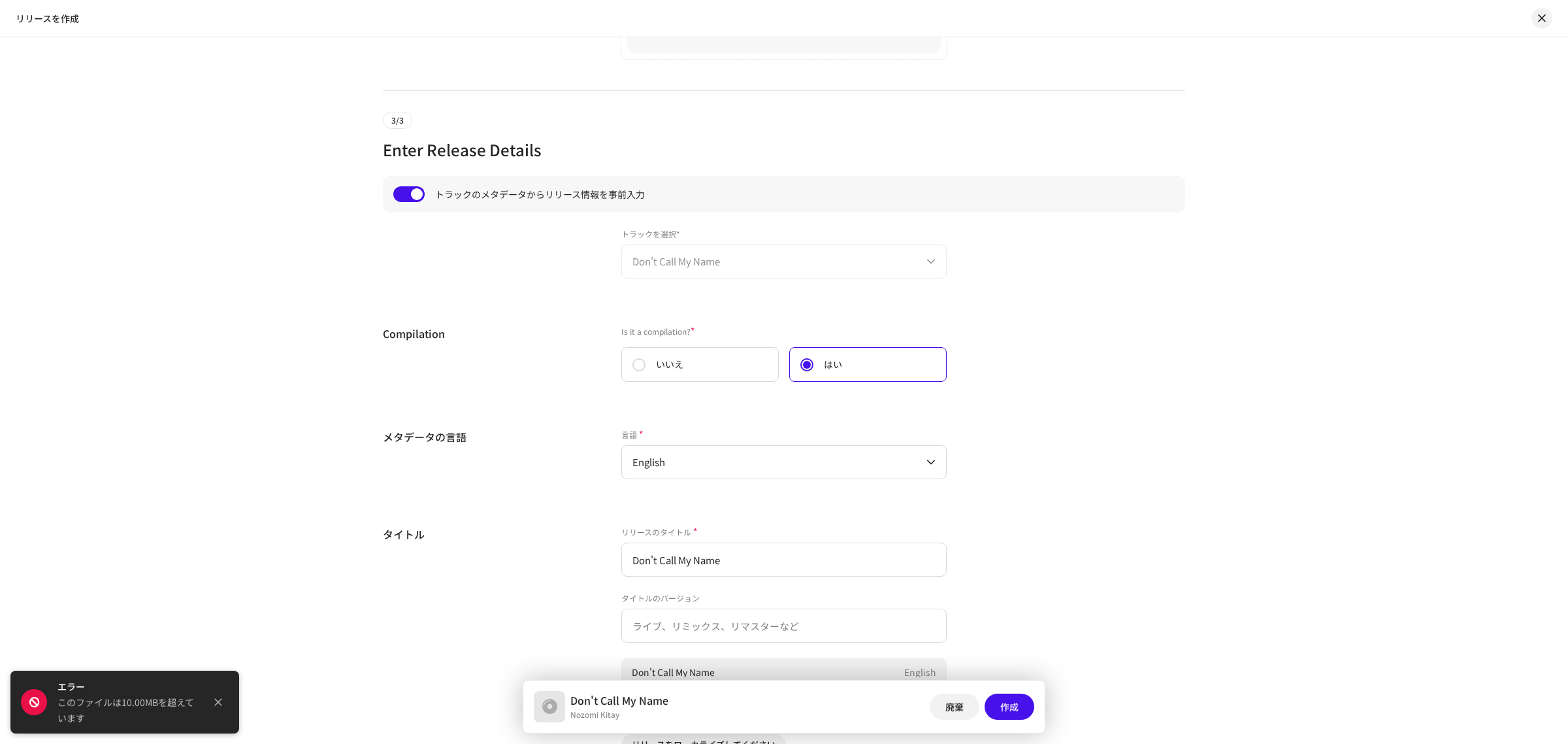
click at [668, 261] on div "トラックを選択* Don't Call My Name" at bounding box center [784, 253] width 326 height 51
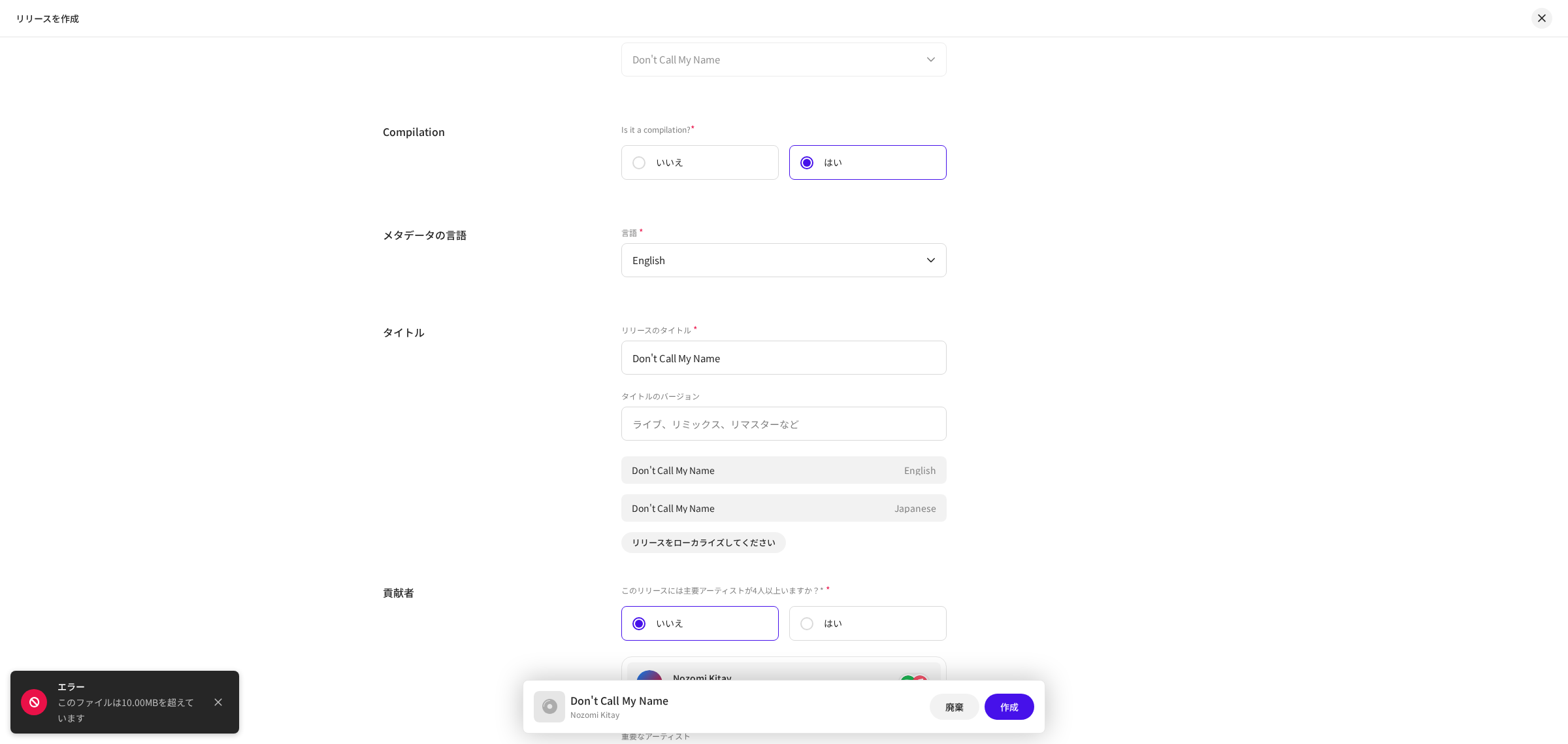
scroll to position [1047, 0]
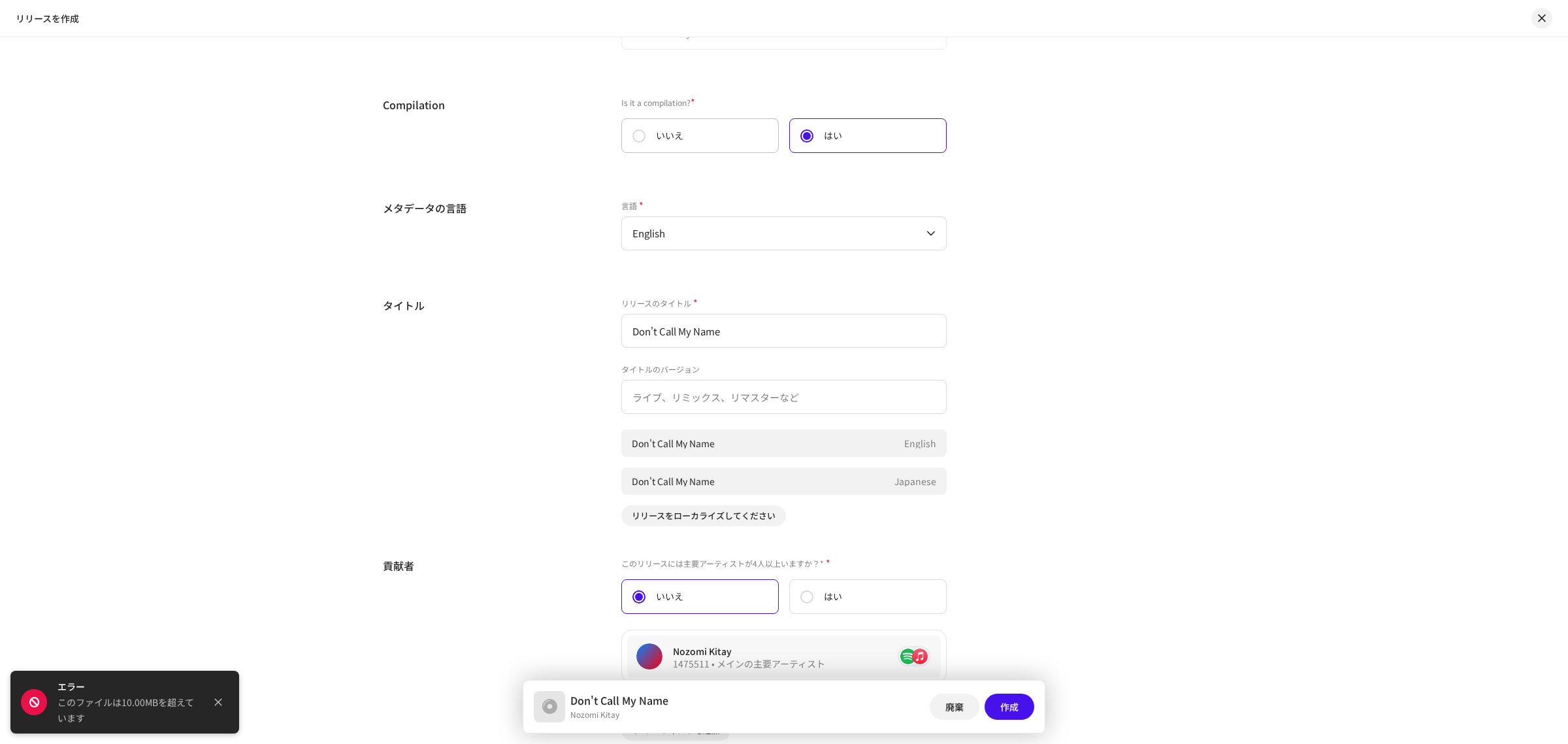
click at [683, 147] on label "いいえ" at bounding box center [700, 136] width 157 height 35
click at [646, 142] on input "いいえ" at bounding box center [639, 136] width 13 height 13
radio input "true"
click at [577, 168] on div "Compilation" at bounding box center [492, 132] width 218 height 72
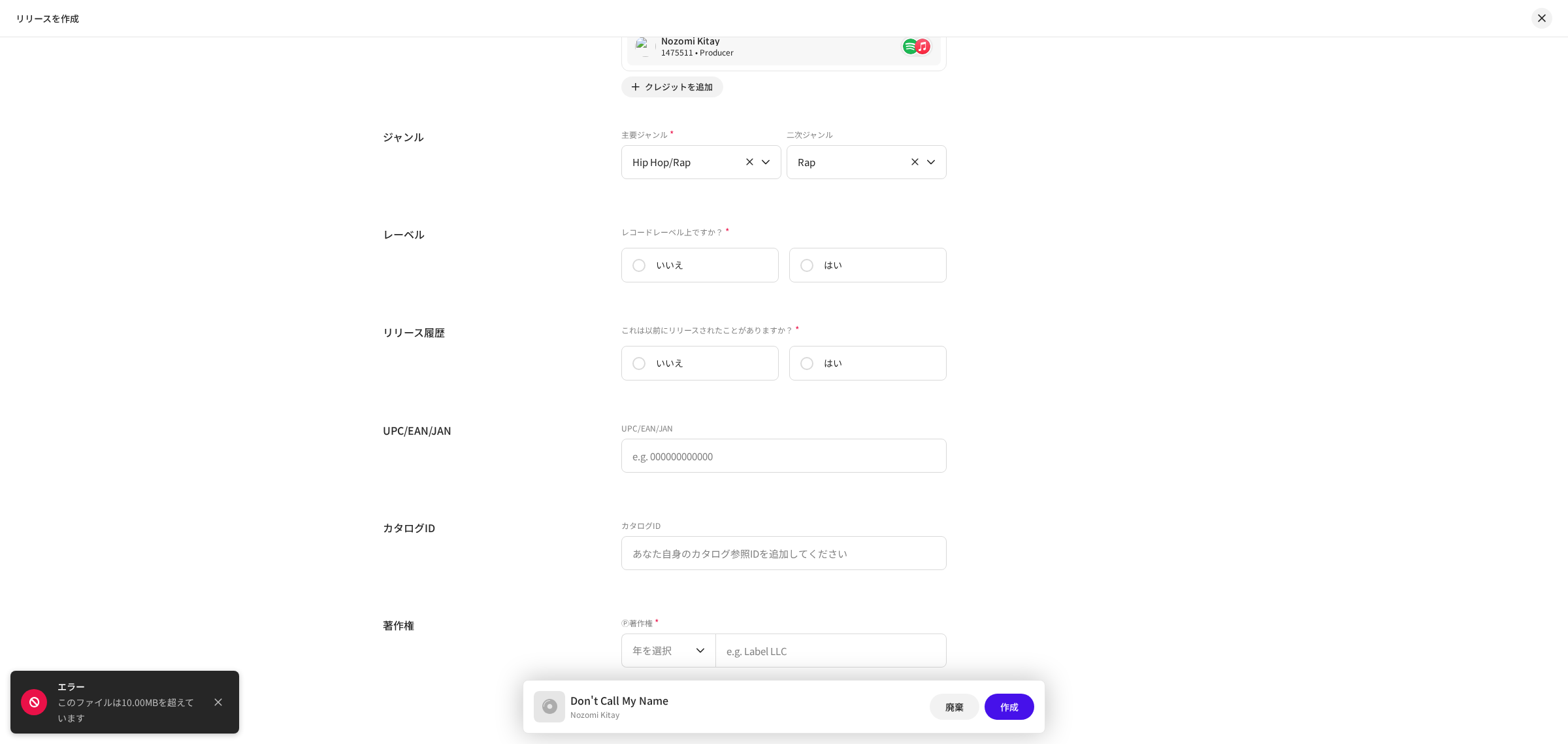
scroll to position [1864, 0]
click at [811, 268] on label "はい" at bounding box center [868, 264] width 157 height 35
click at [811, 268] on input "はい" at bounding box center [807, 264] width 13 height 13
radio input "true"
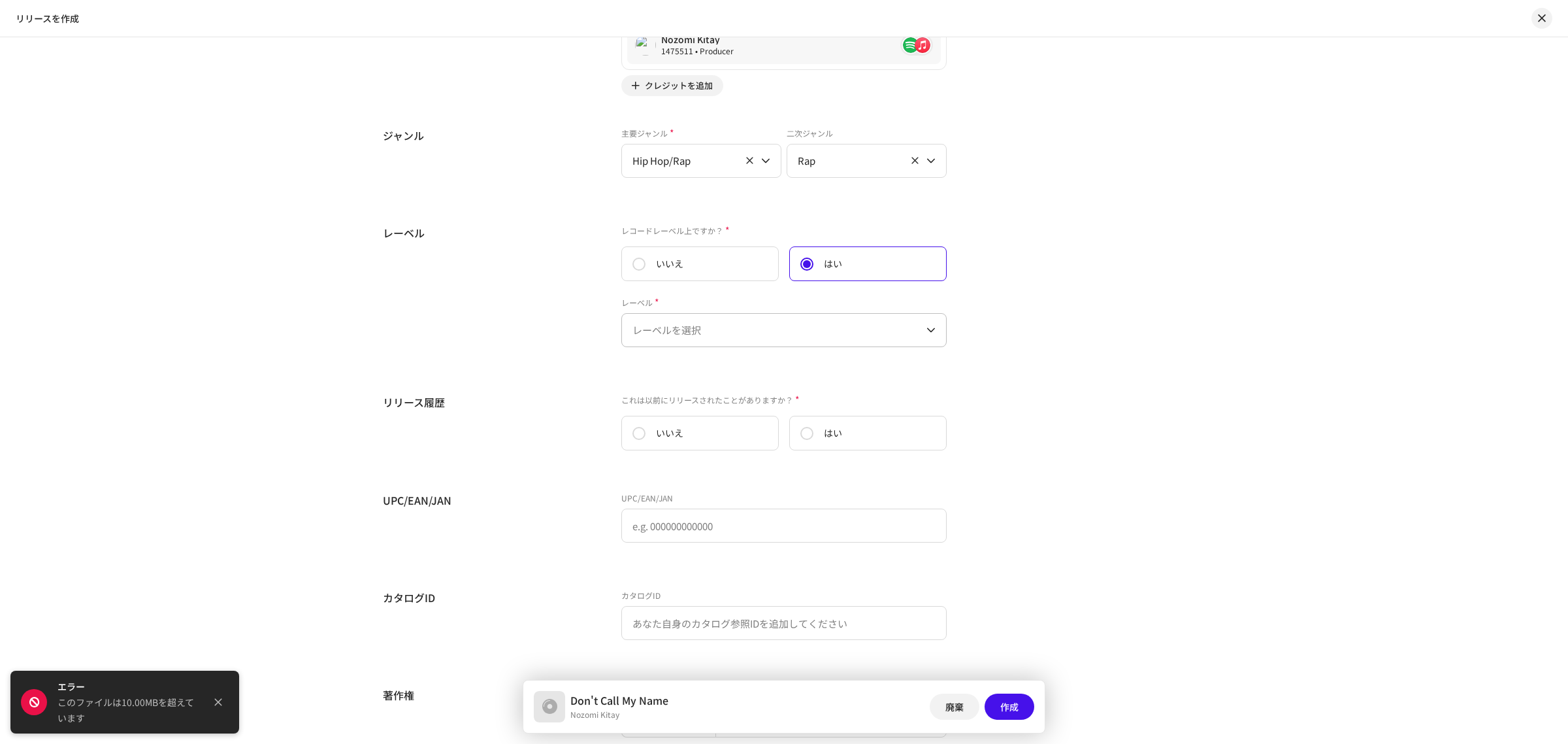
click at [763, 331] on span "レーベルを選択" at bounding box center [780, 330] width 294 height 33
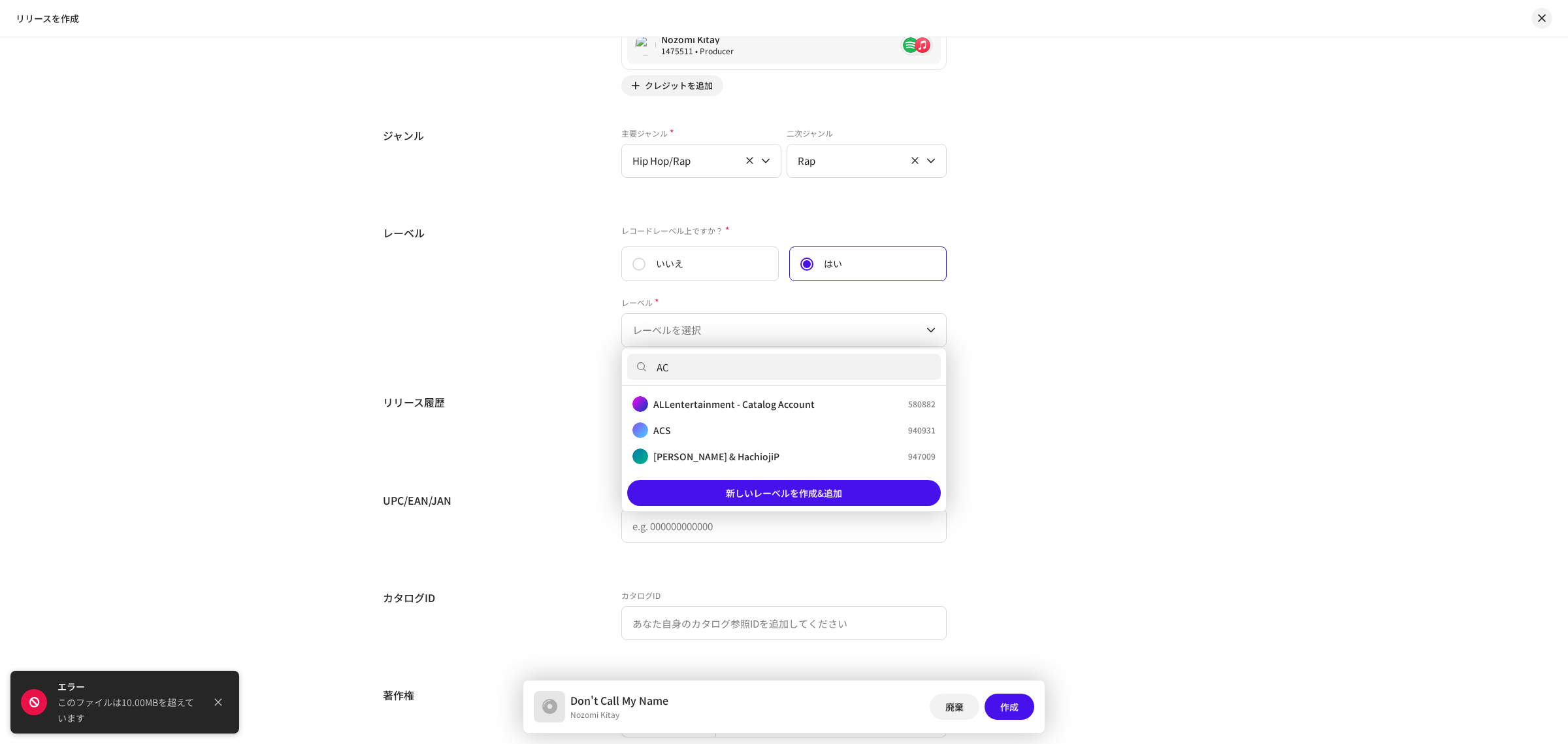
type input "AC"
click at [729, 427] on div "ACS 940931" at bounding box center [784, 430] width 303 height 16
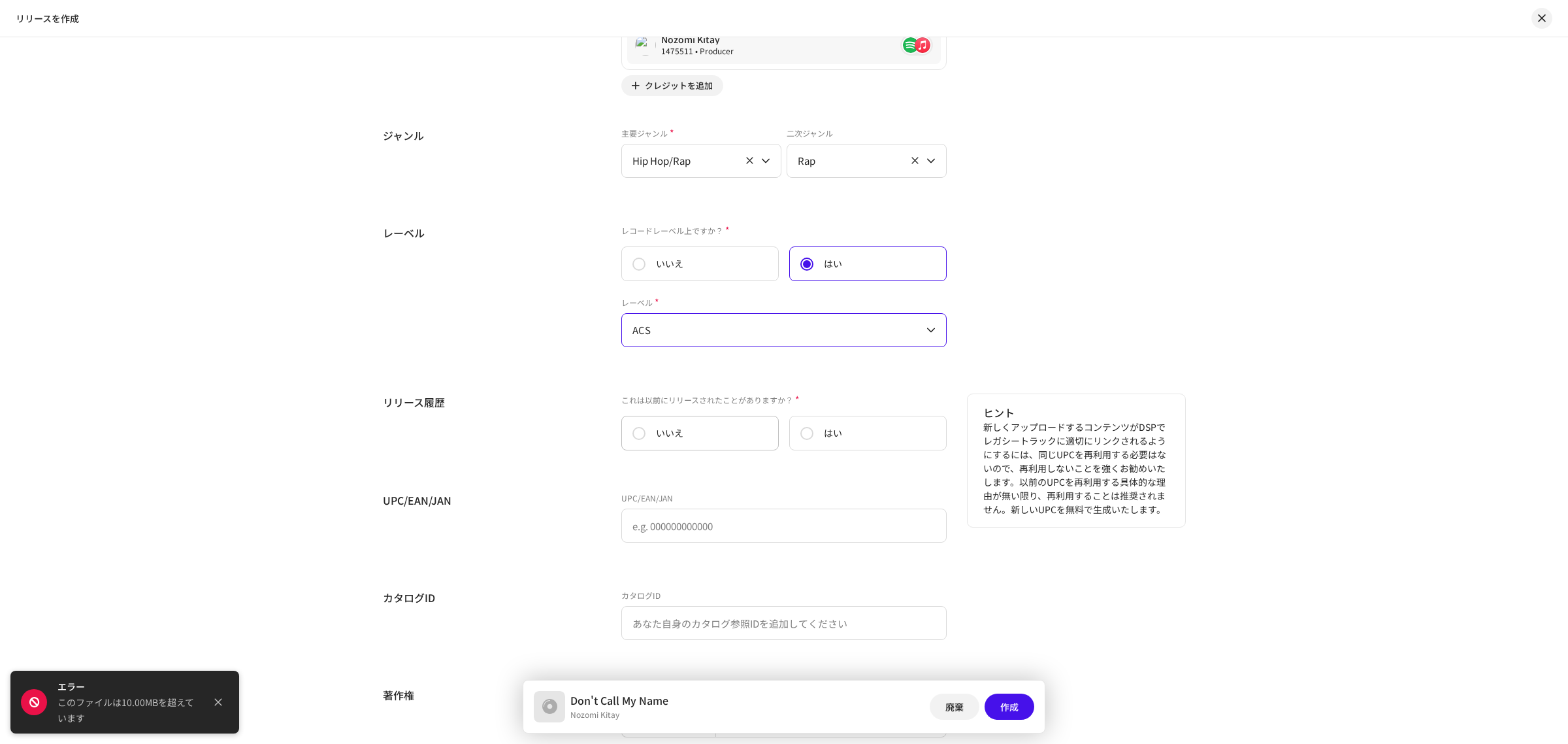
click at [742, 430] on label "いいえ" at bounding box center [700, 433] width 157 height 35
click at [646, 430] on input "いいえ" at bounding box center [639, 433] width 13 height 13
radio input "true"
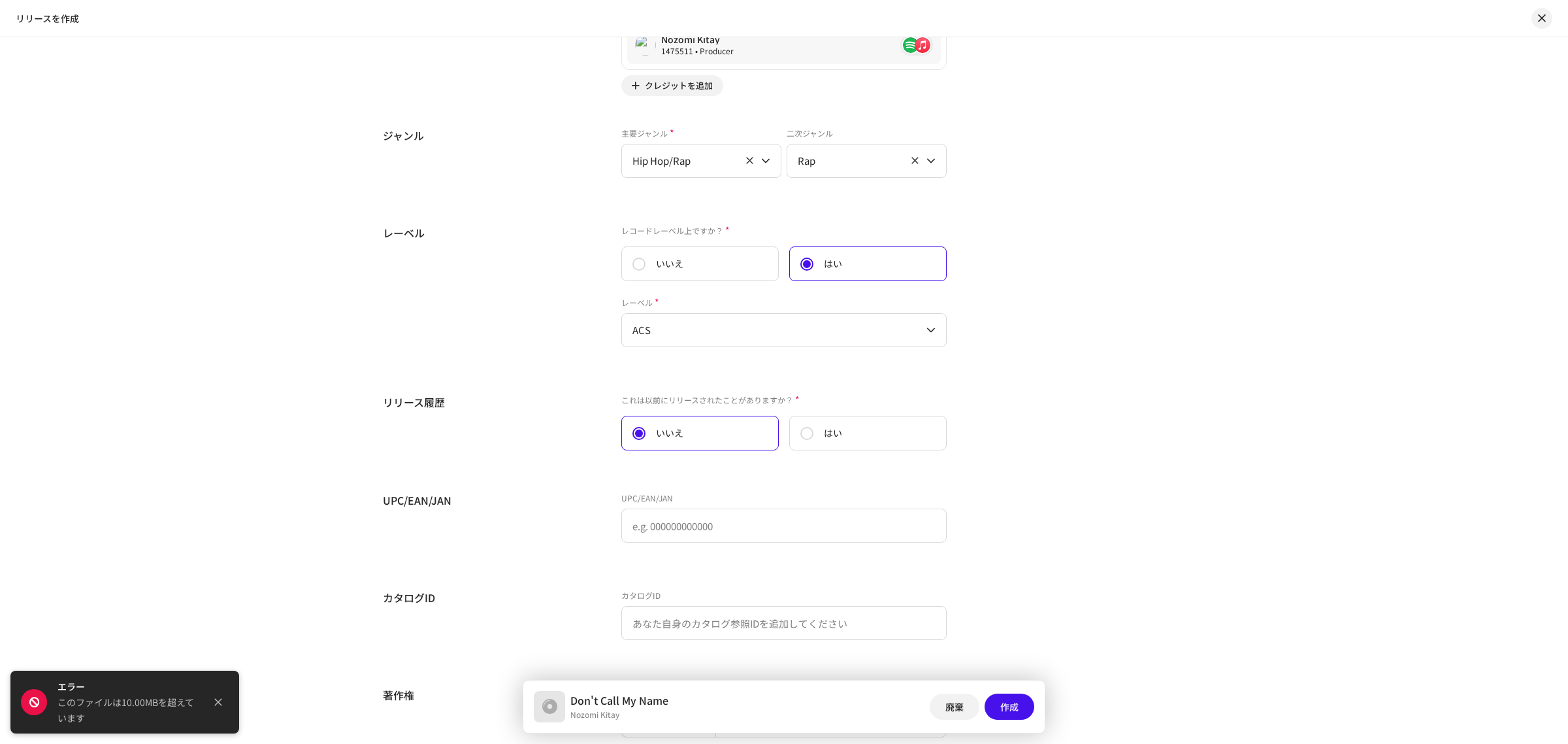
click at [585, 508] on h5 "UPC/EAN/JAN" at bounding box center [492, 500] width 218 height 16
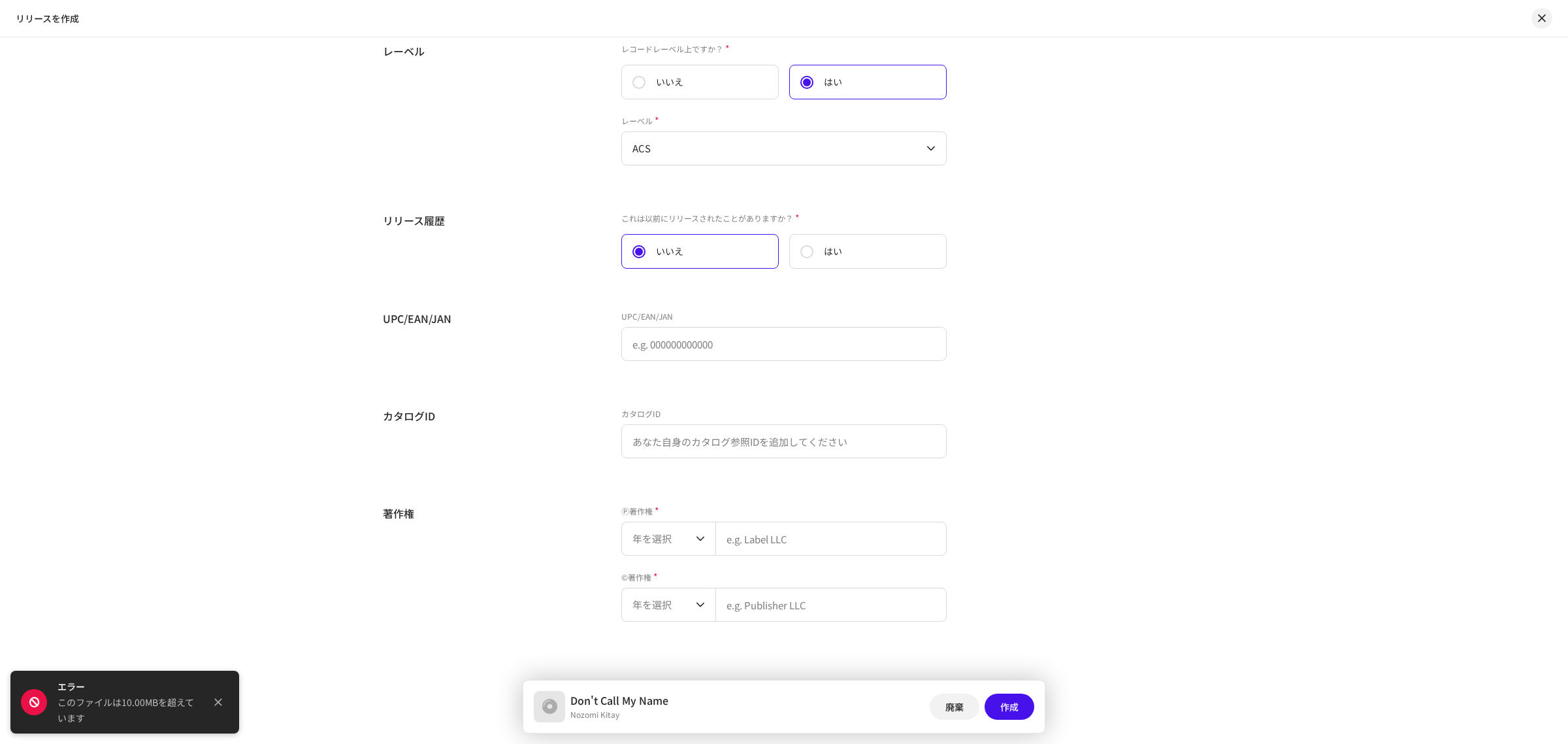
scroll to position [2070, 0]
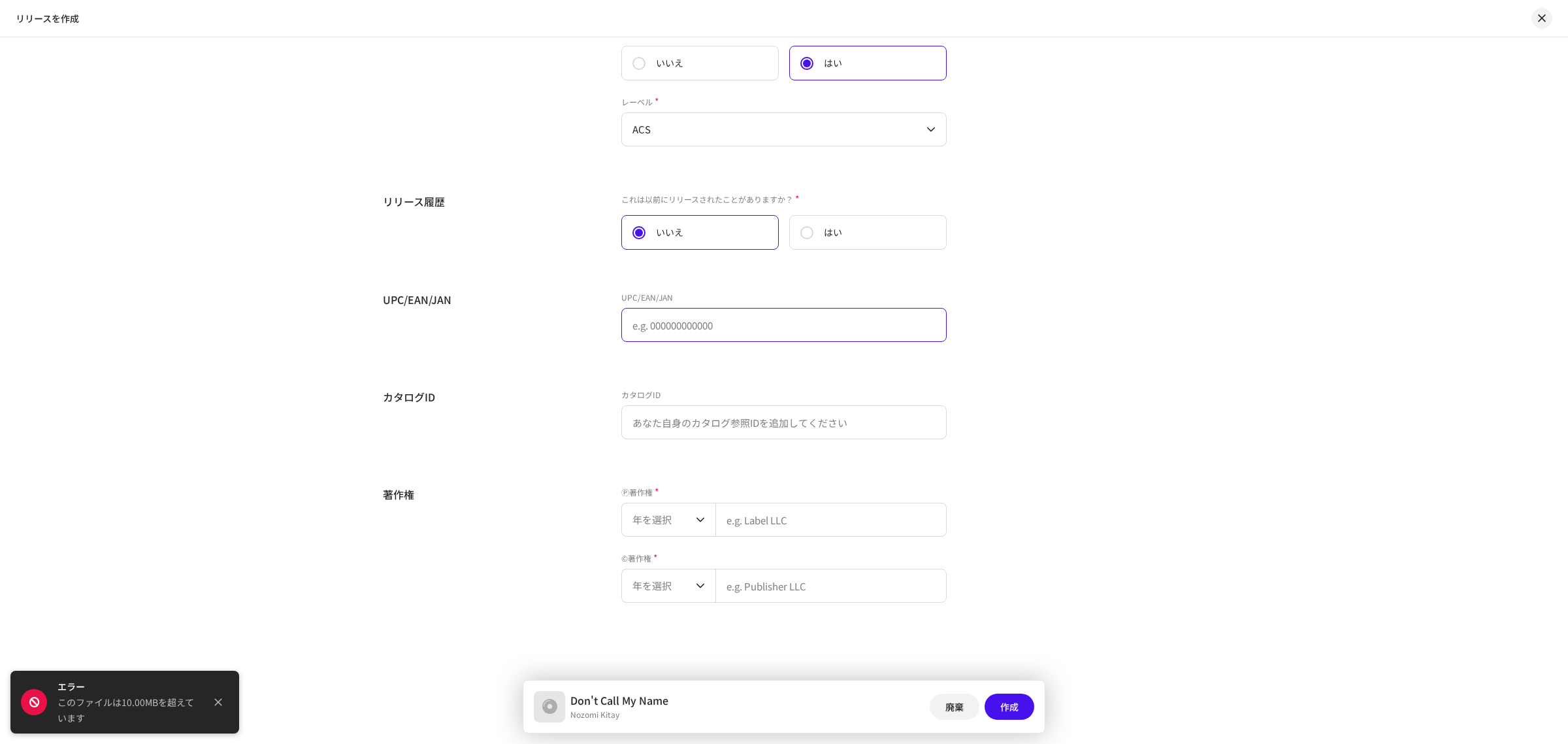
click at [658, 317] on input "text" at bounding box center [784, 325] width 326 height 34
paste input "4573623341134"
type input "4573623341134"
click at [651, 518] on span "年を選択" at bounding box center [664, 519] width 64 height 33
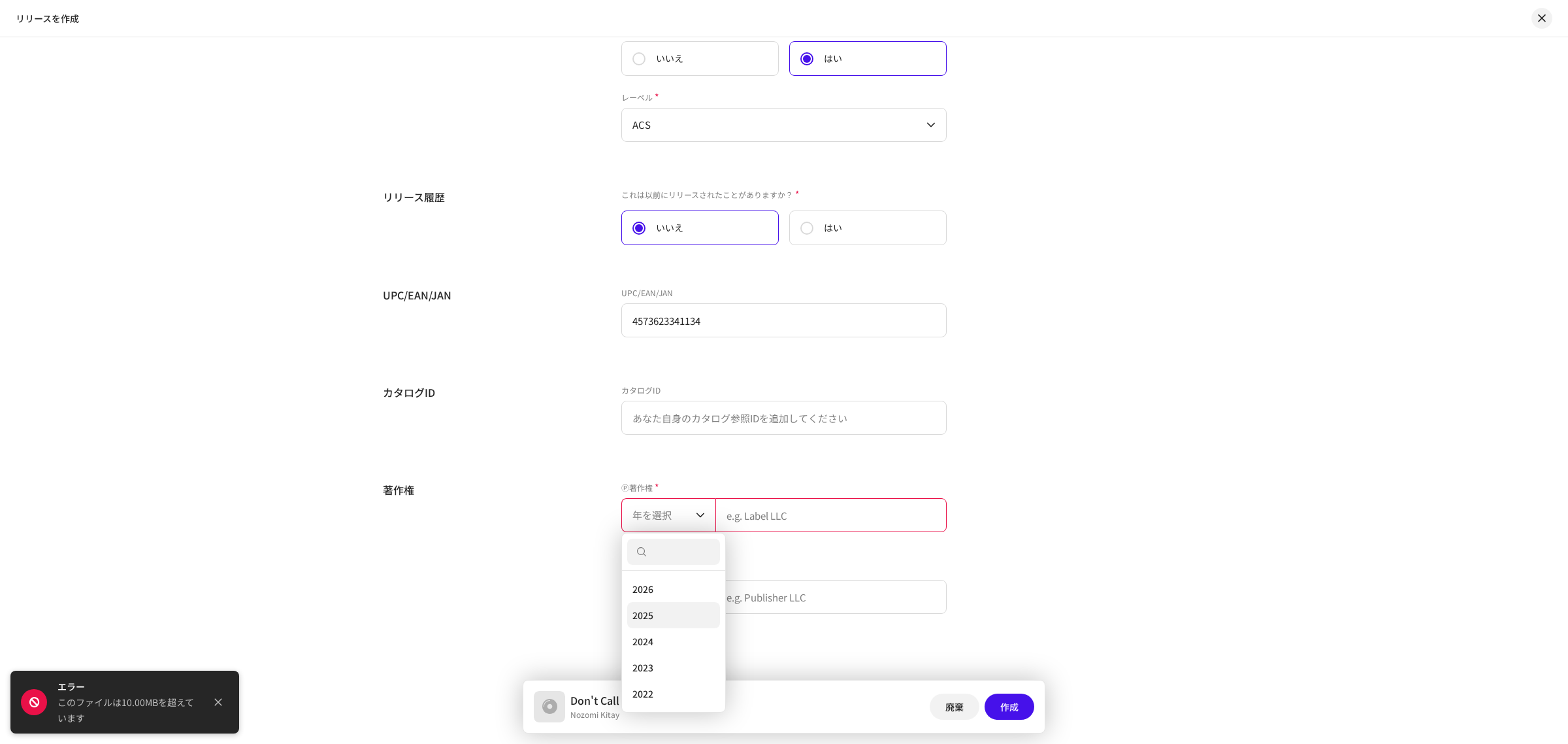
click at [666, 613] on li "2025" at bounding box center [674, 615] width 93 height 26
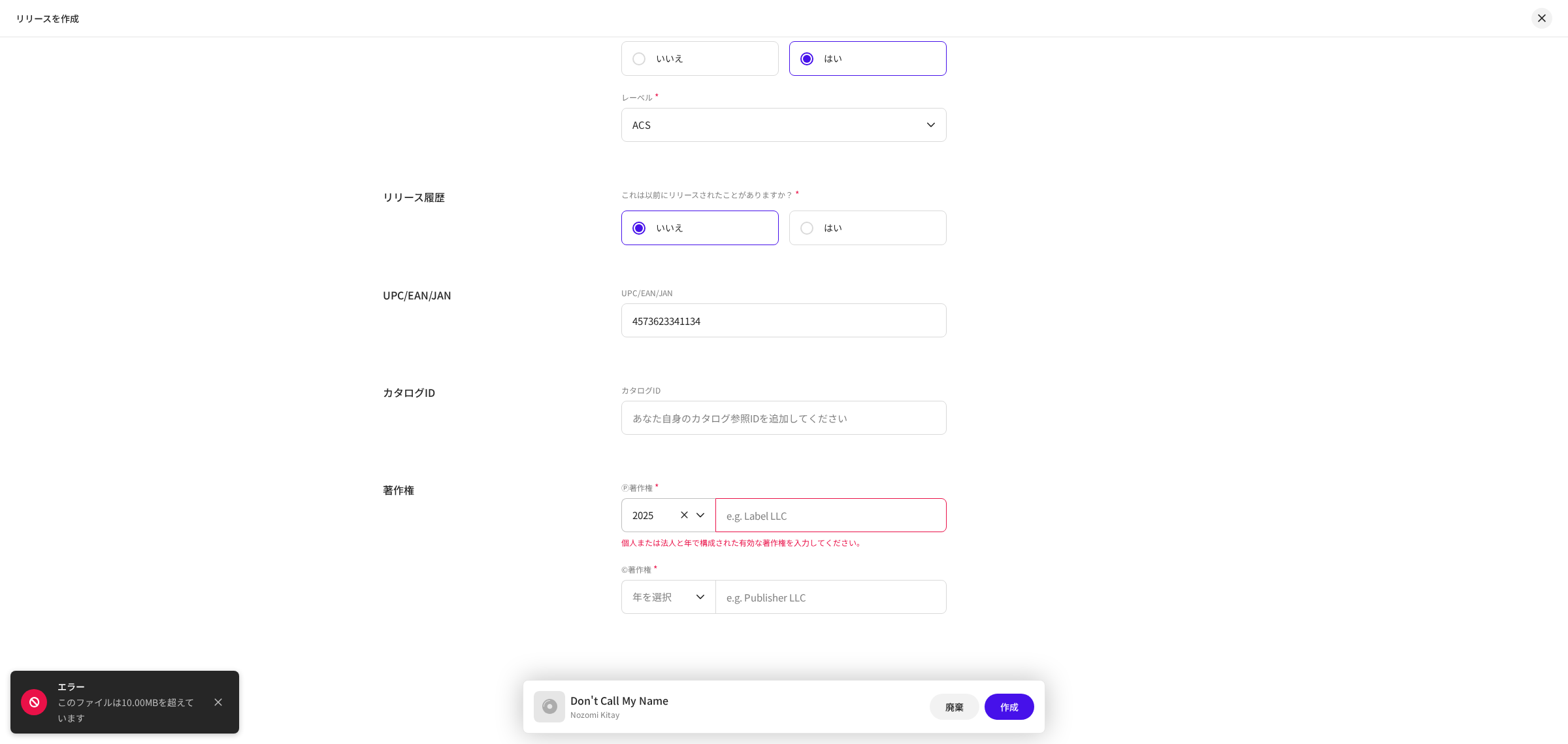
click at [772, 525] on input "text" at bounding box center [831, 515] width 231 height 34
type input "ACS"
click at [785, 580] on input "text" at bounding box center [831, 586] width 231 height 34
type input "ACS"
click at [663, 587] on span "年を選択" at bounding box center [664, 581] width 64 height 33
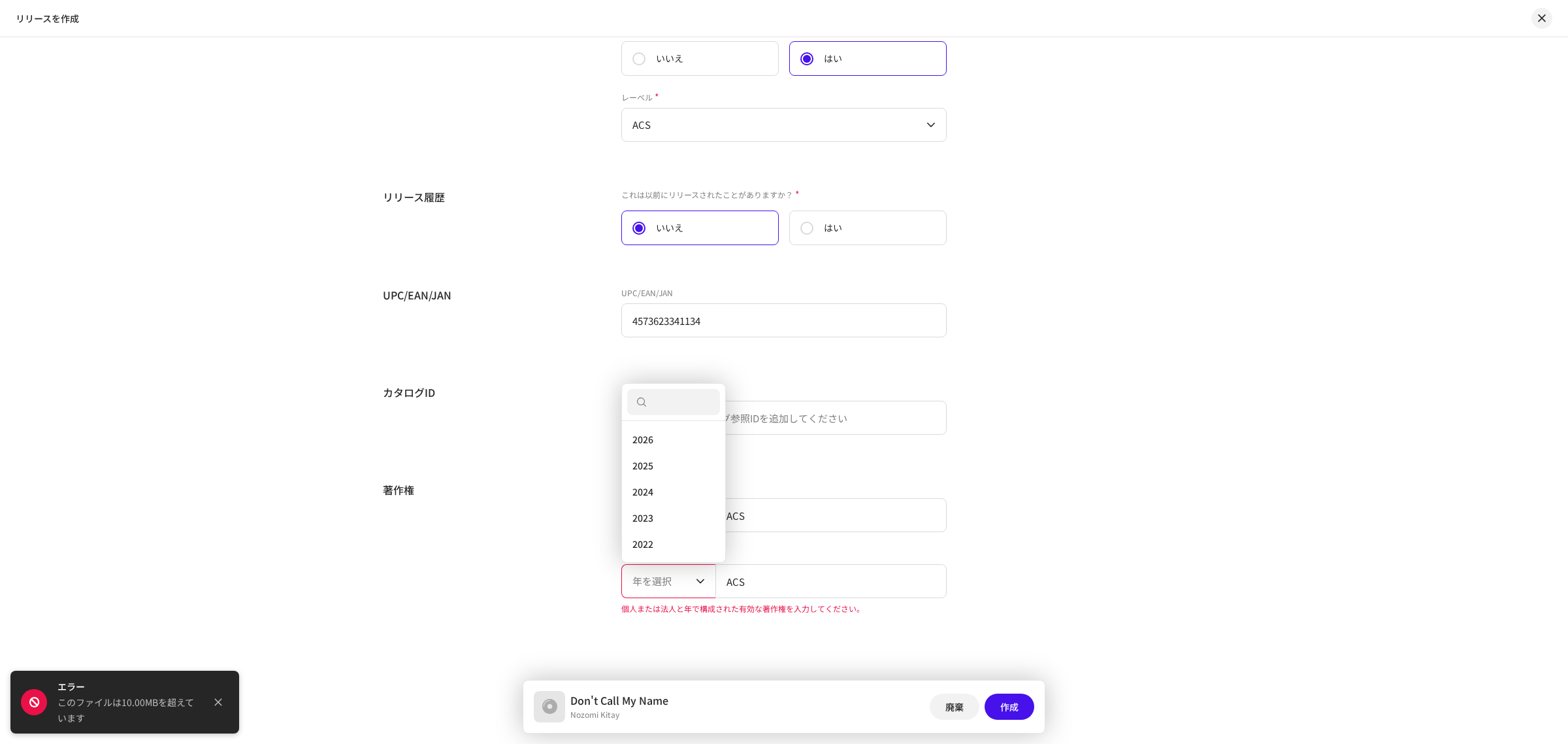
scroll to position [21, 0]
click at [681, 444] on li "2025" at bounding box center [674, 444] width 93 height 26
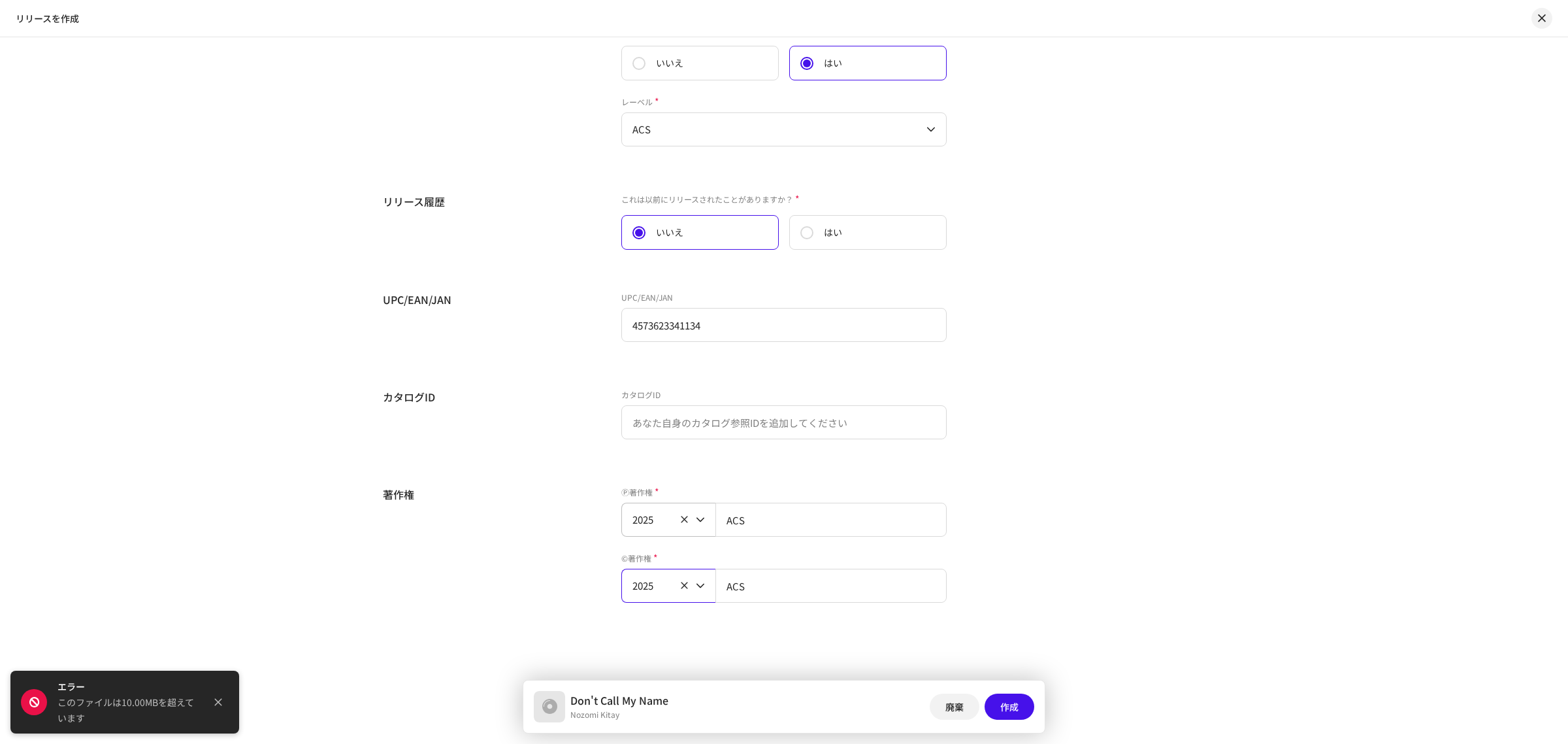
click at [541, 576] on div "著作権" at bounding box center [492, 552] width 218 height 132
click at [1024, 713] on button "作成" at bounding box center [1009, 706] width 50 height 26
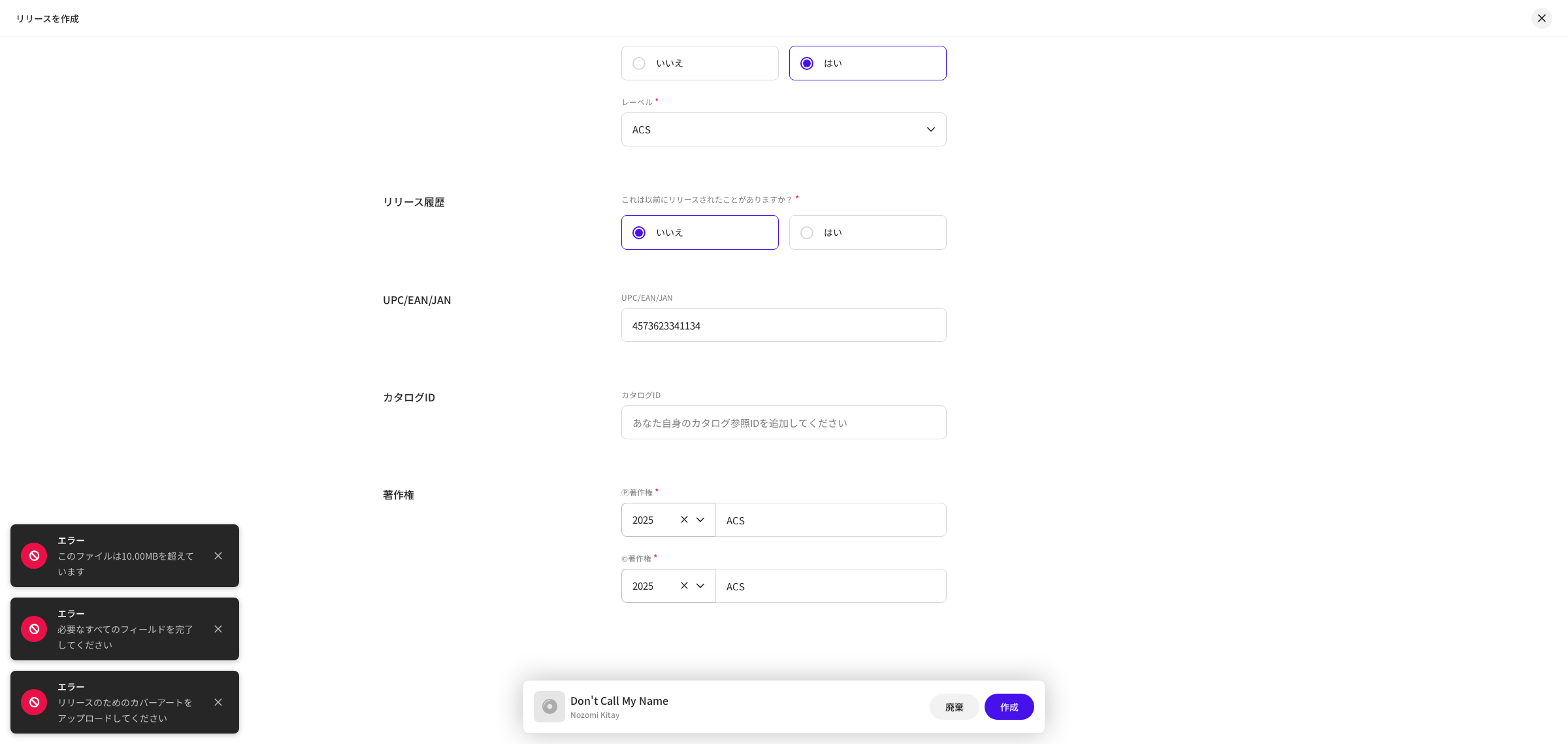
click at [1108, 320] on div "UPC/EAN/JAN UPC/EAN/JAN 4573623341134" at bounding box center [784, 324] width 802 height 66
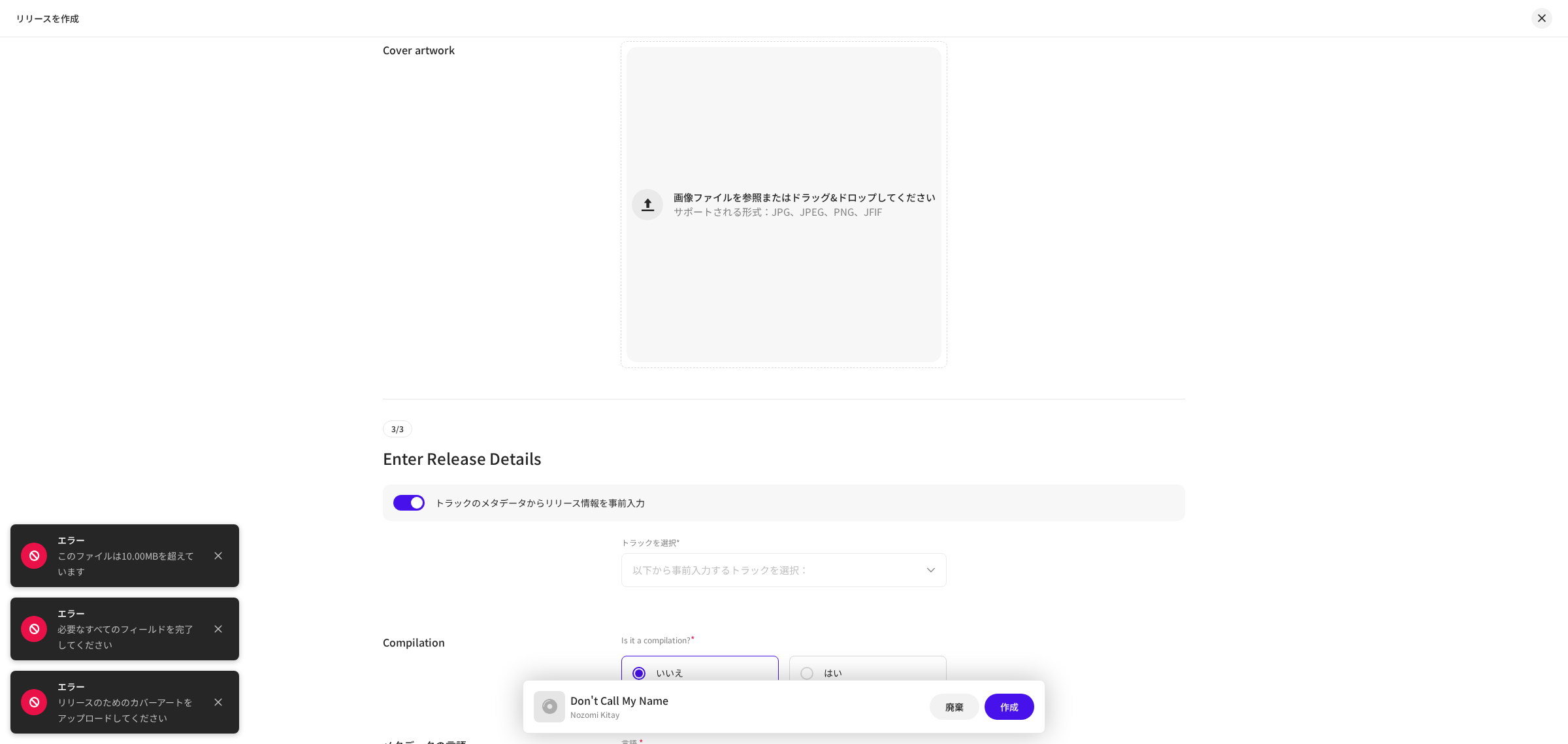
scroll to position [501, 0]
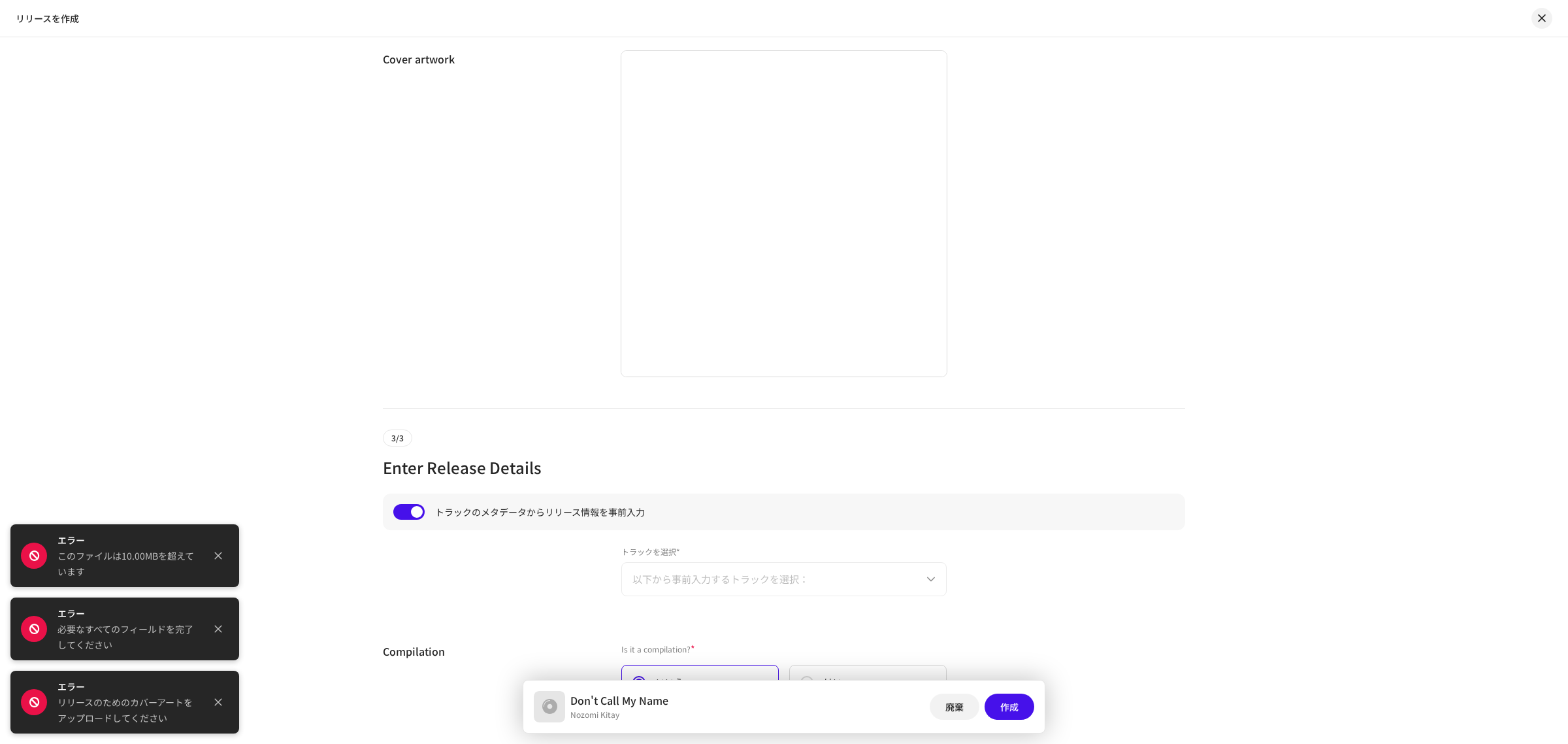
click at [1439, 409] on div "Create a new release We’ll guide you through everything — from track selection …" at bounding box center [784, 390] width 1568 height 706
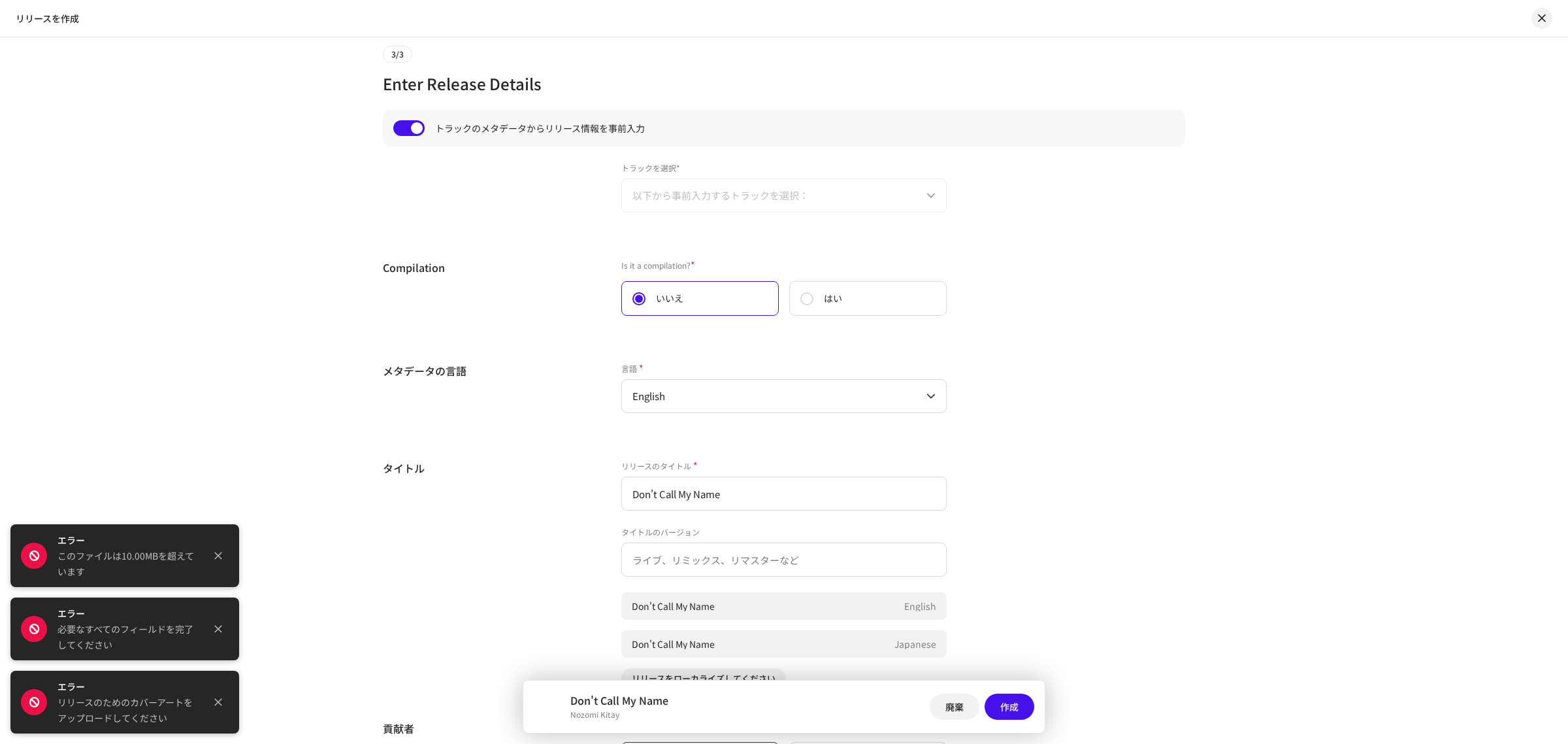
scroll to position [893, 0]
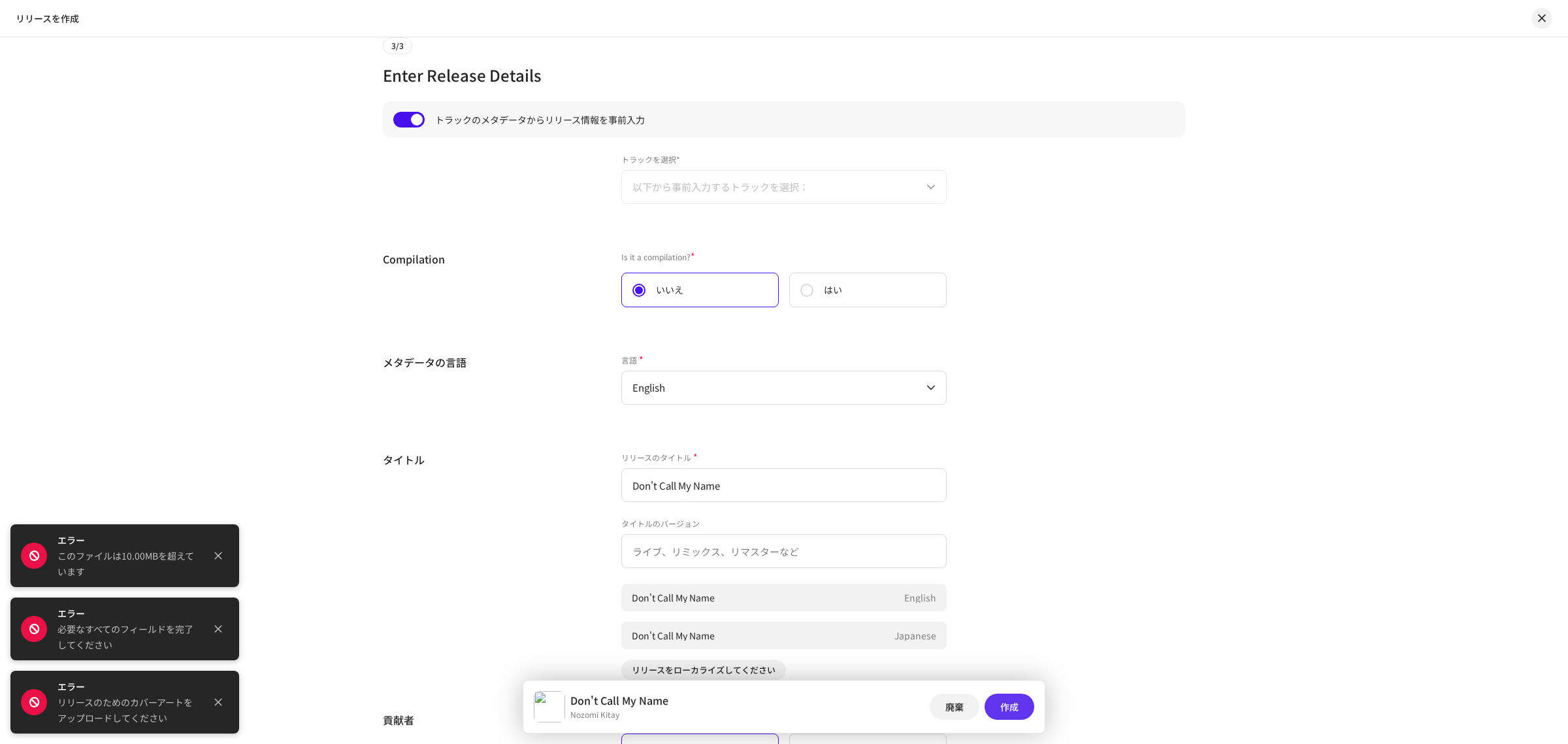
click at [1020, 708] on button "作成" at bounding box center [1009, 706] width 50 height 26
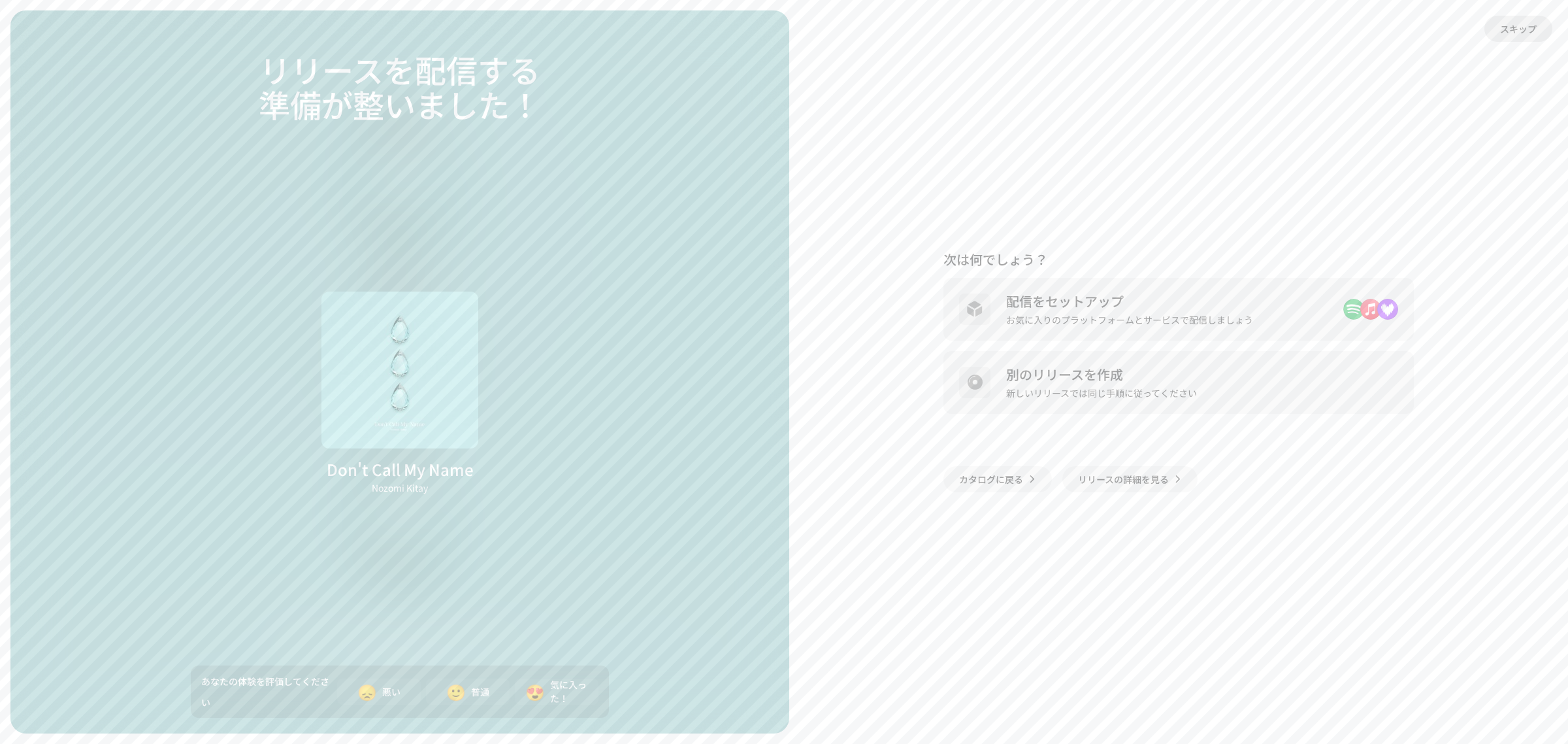
click at [1517, 27] on span "スキップ" at bounding box center [1518, 29] width 36 height 26
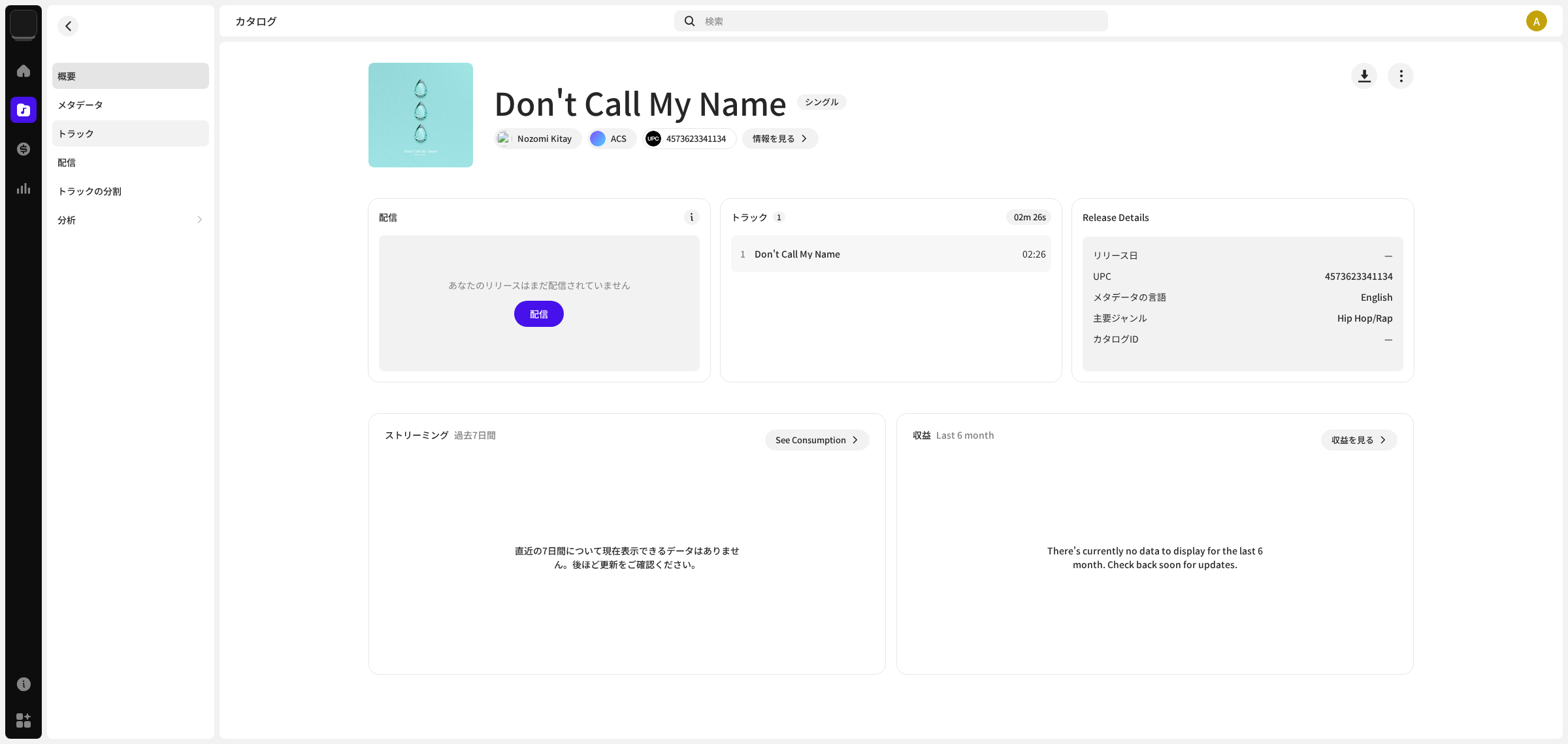
click at [131, 126] on div "トラック" at bounding box center [130, 133] width 157 height 26
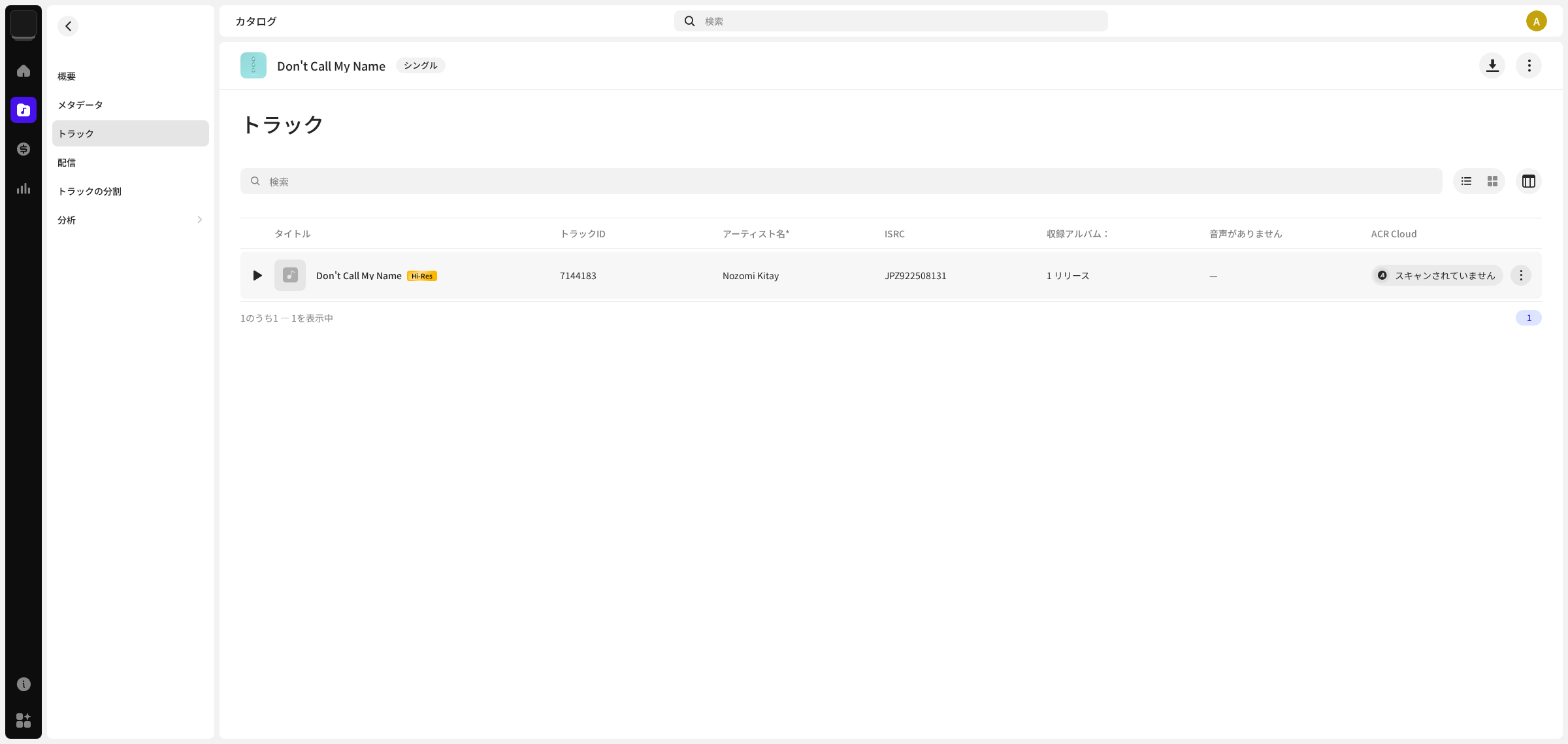
click at [1137, 266] on td "1 リリース" at bounding box center [1117, 275] width 162 height 47
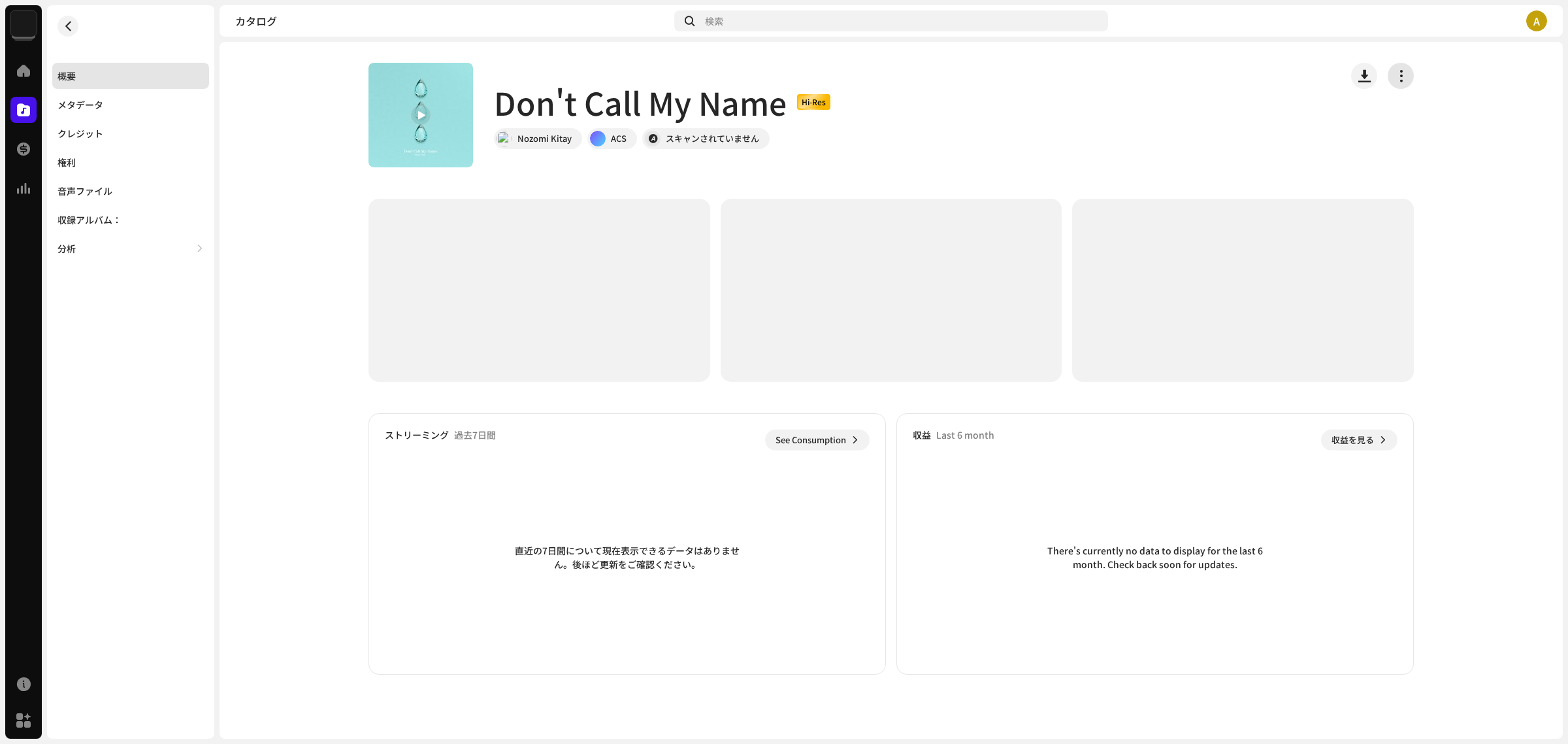
click at [1409, 77] on button "button" at bounding box center [1401, 76] width 26 height 26
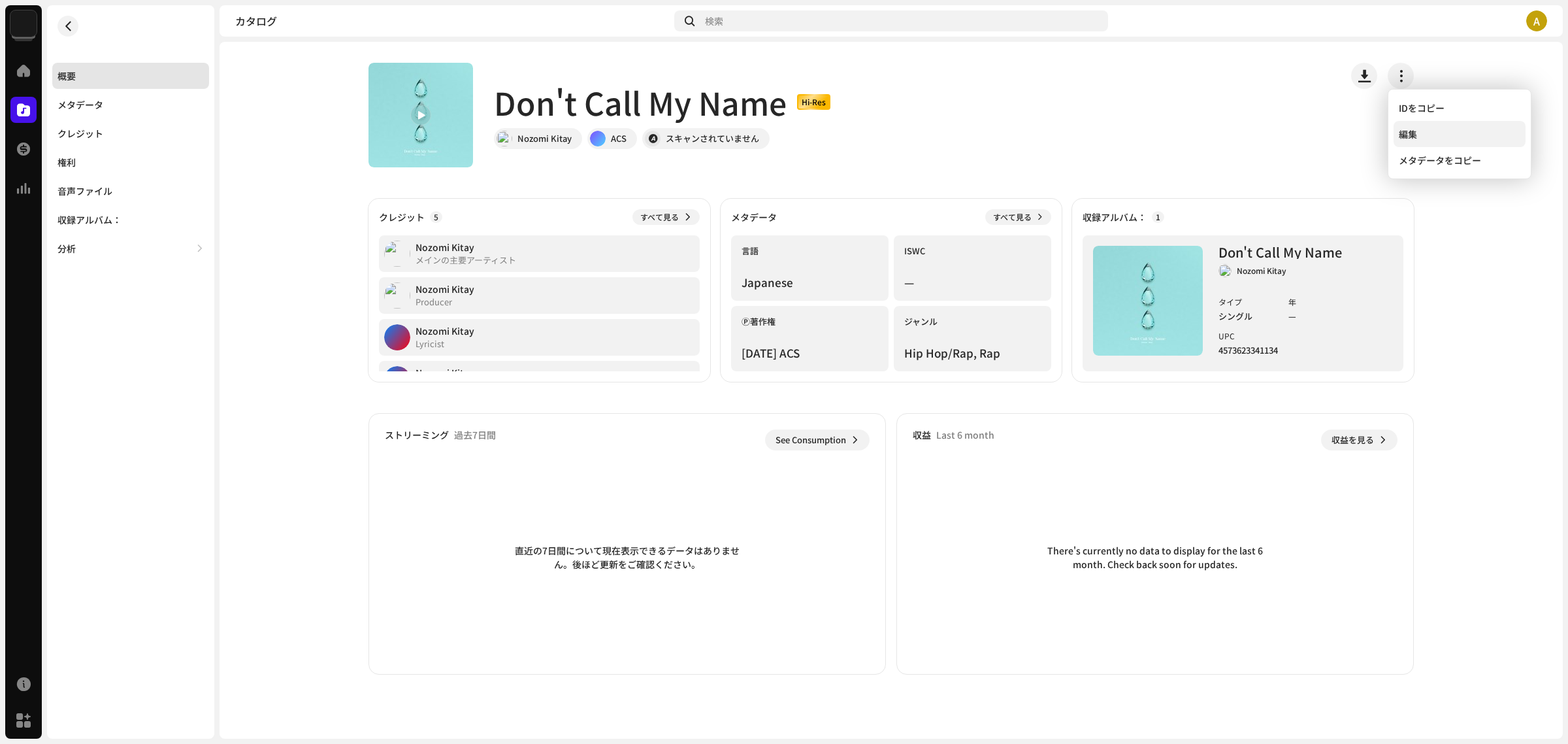
click at [1435, 138] on div "編集" at bounding box center [1460, 133] width 122 height 10
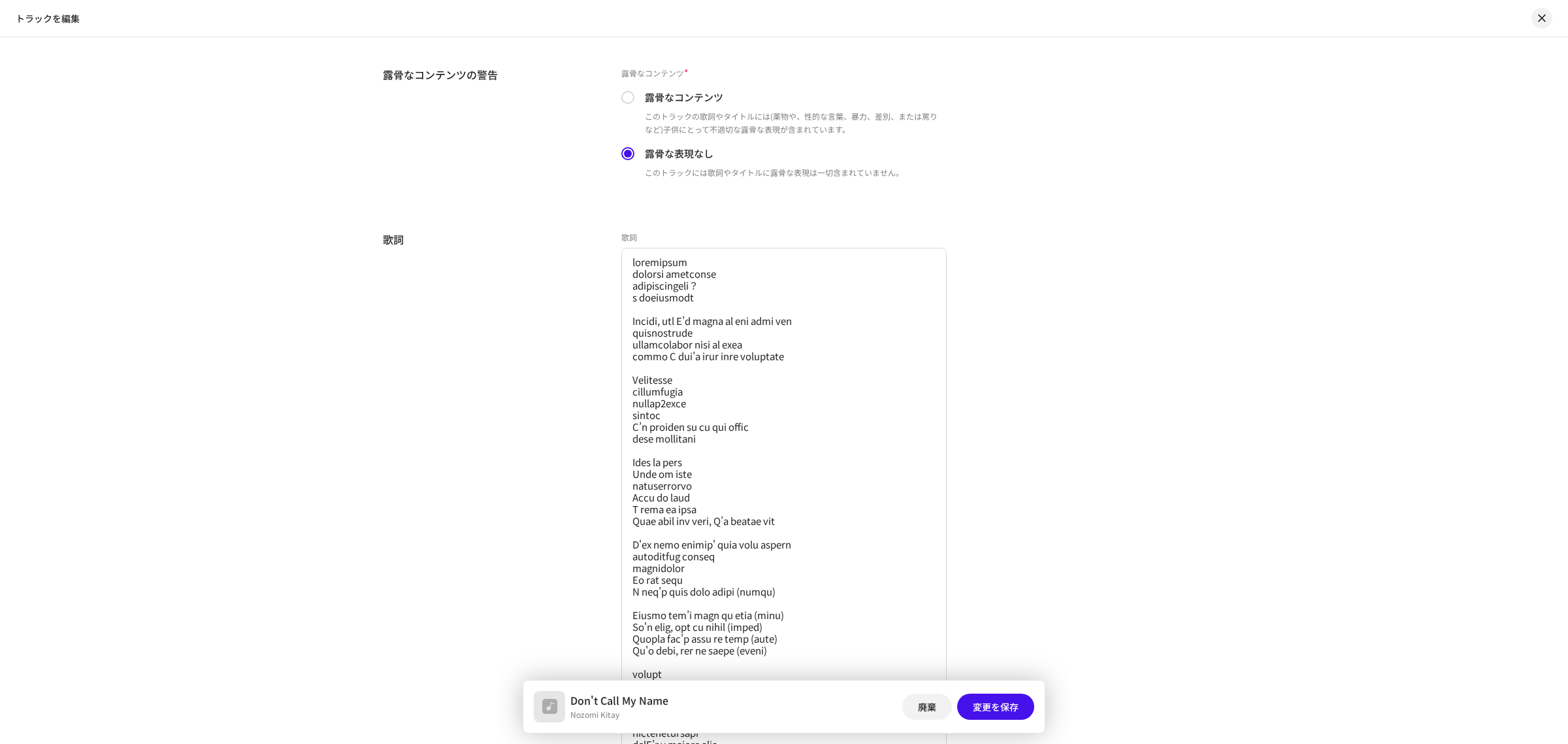
scroll to position [3470, 0]
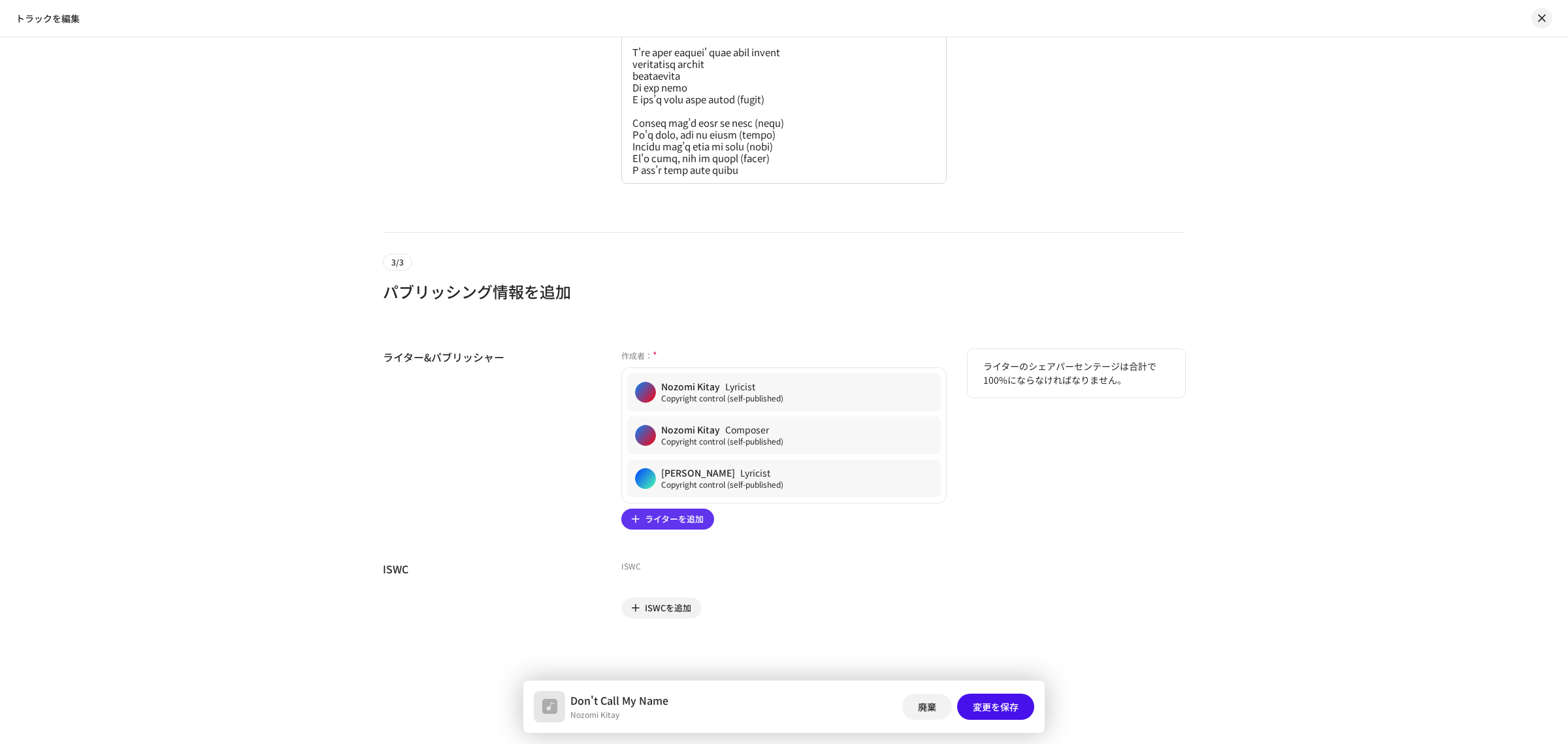
click at [688, 524] on span "ライターを追加" at bounding box center [675, 519] width 59 height 26
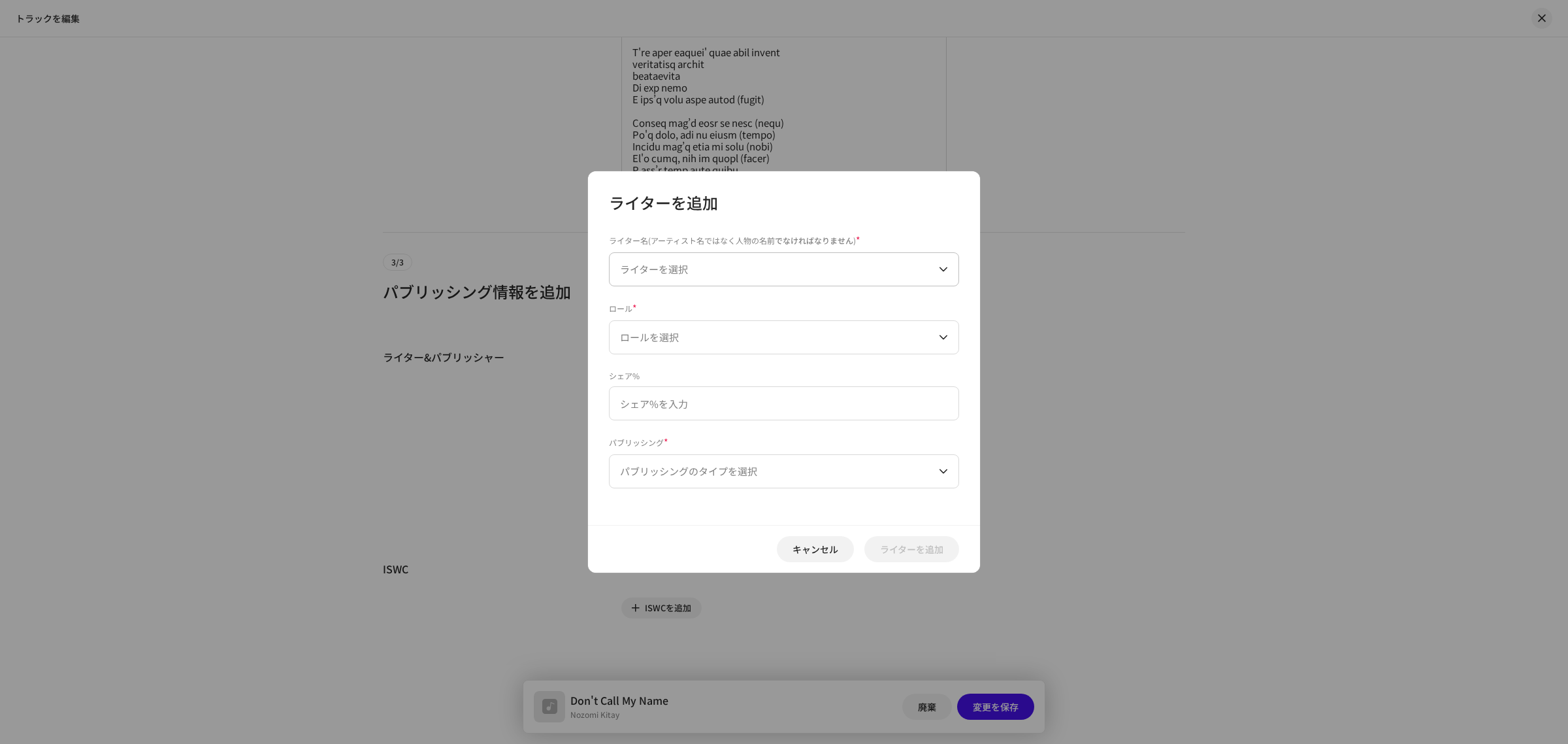
click at [644, 279] on span "ライターを選択" at bounding box center [779, 270] width 319 height 33
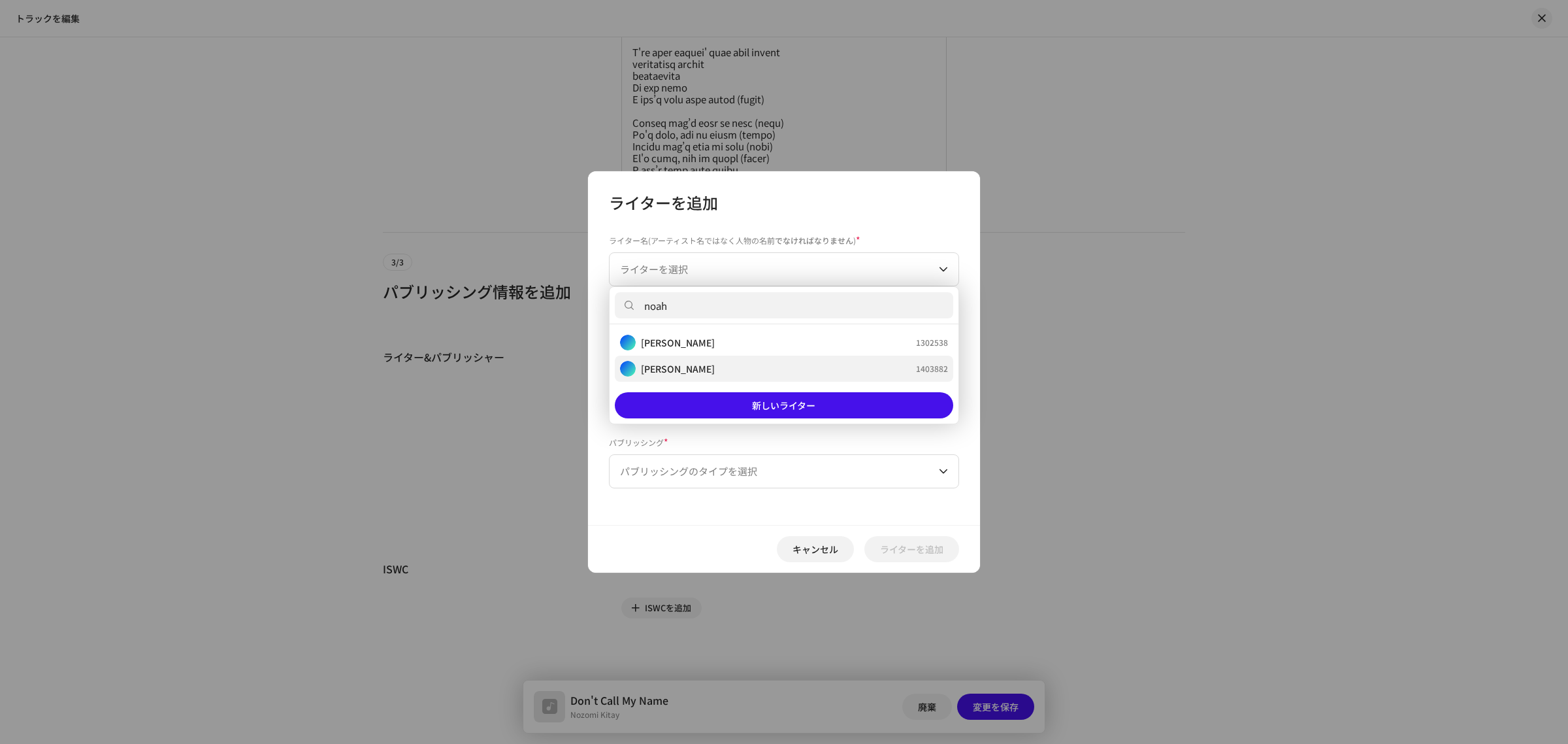
type input "noah"
click at [693, 368] on strong "[PERSON_NAME]" at bounding box center [678, 368] width 74 height 13
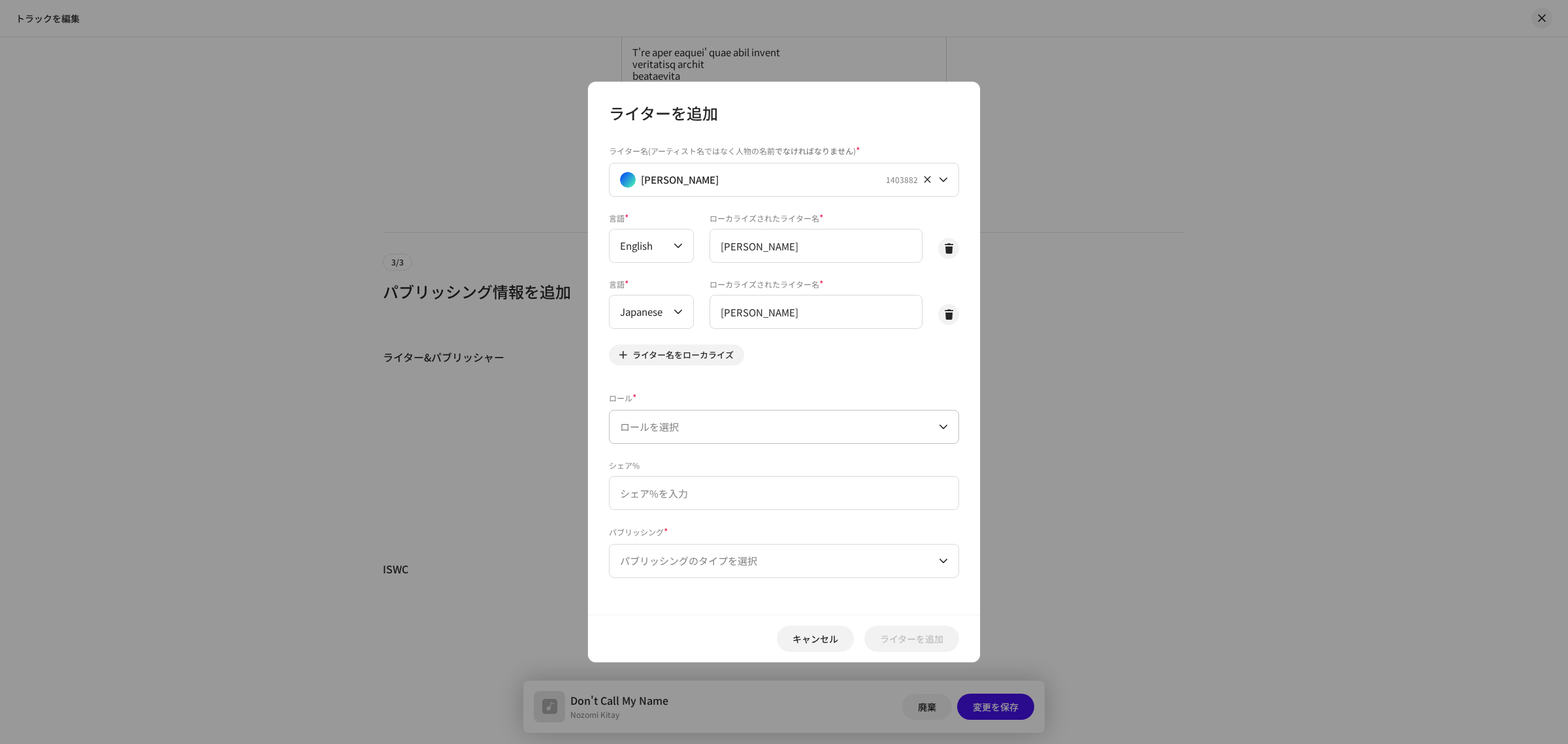
click at [789, 427] on span "ロールを選択" at bounding box center [779, 427] width 319 height 33
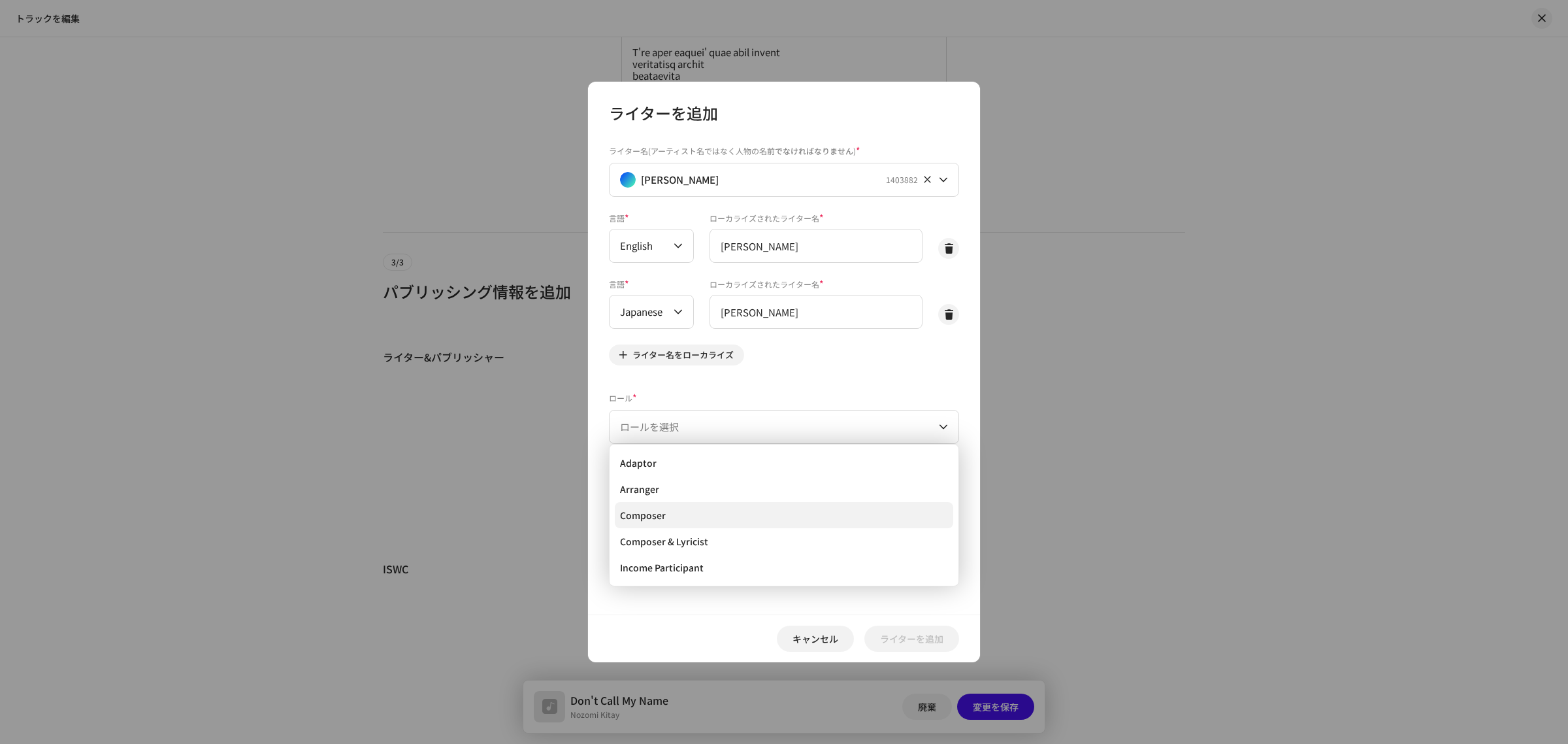
click at [770, 511] on li "Composer" at bounding box center [784, 515] width 339 height 26
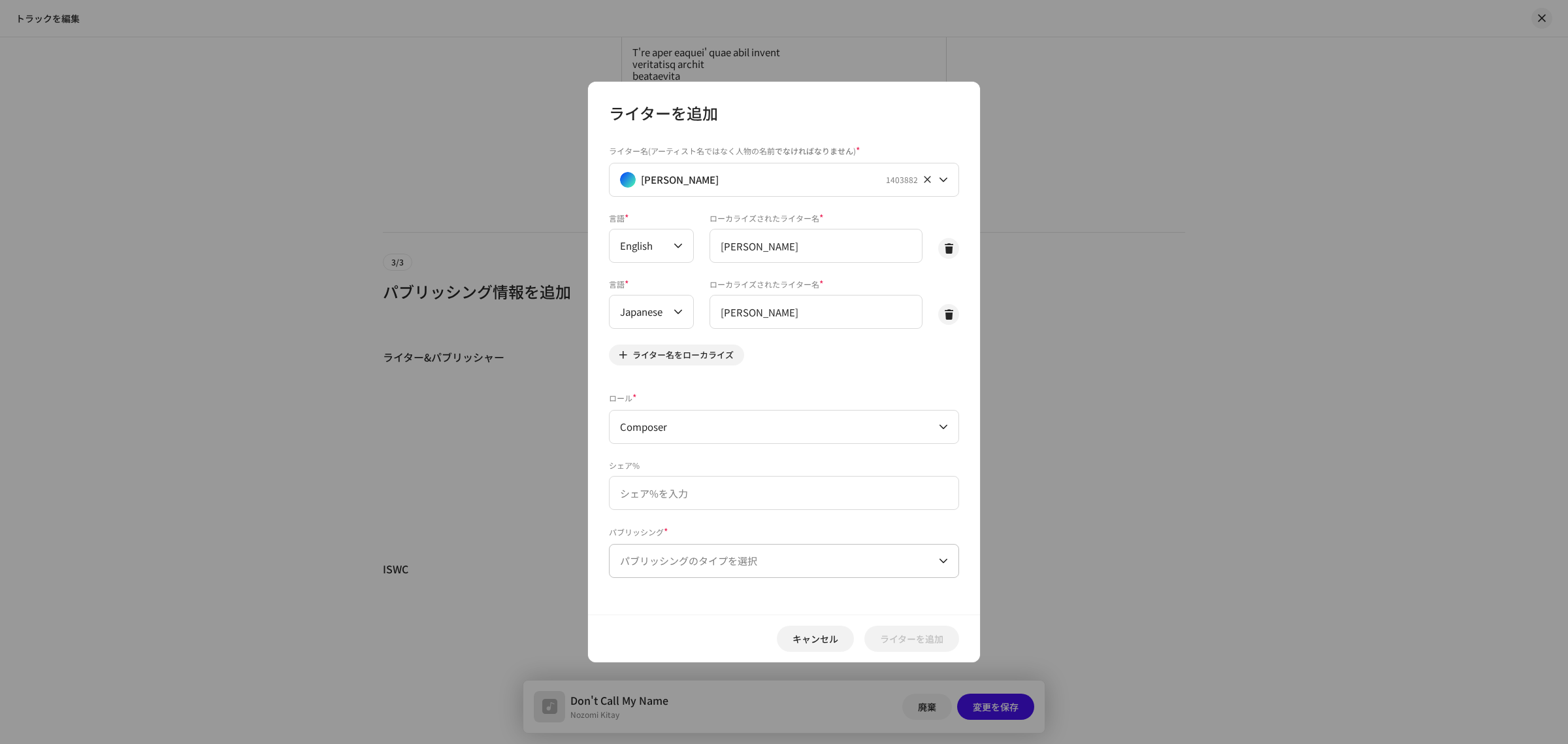
click at [785, 562] on span "パブリッシングのタイプを選択" at bounding box center [779, 561] width 319 height 33
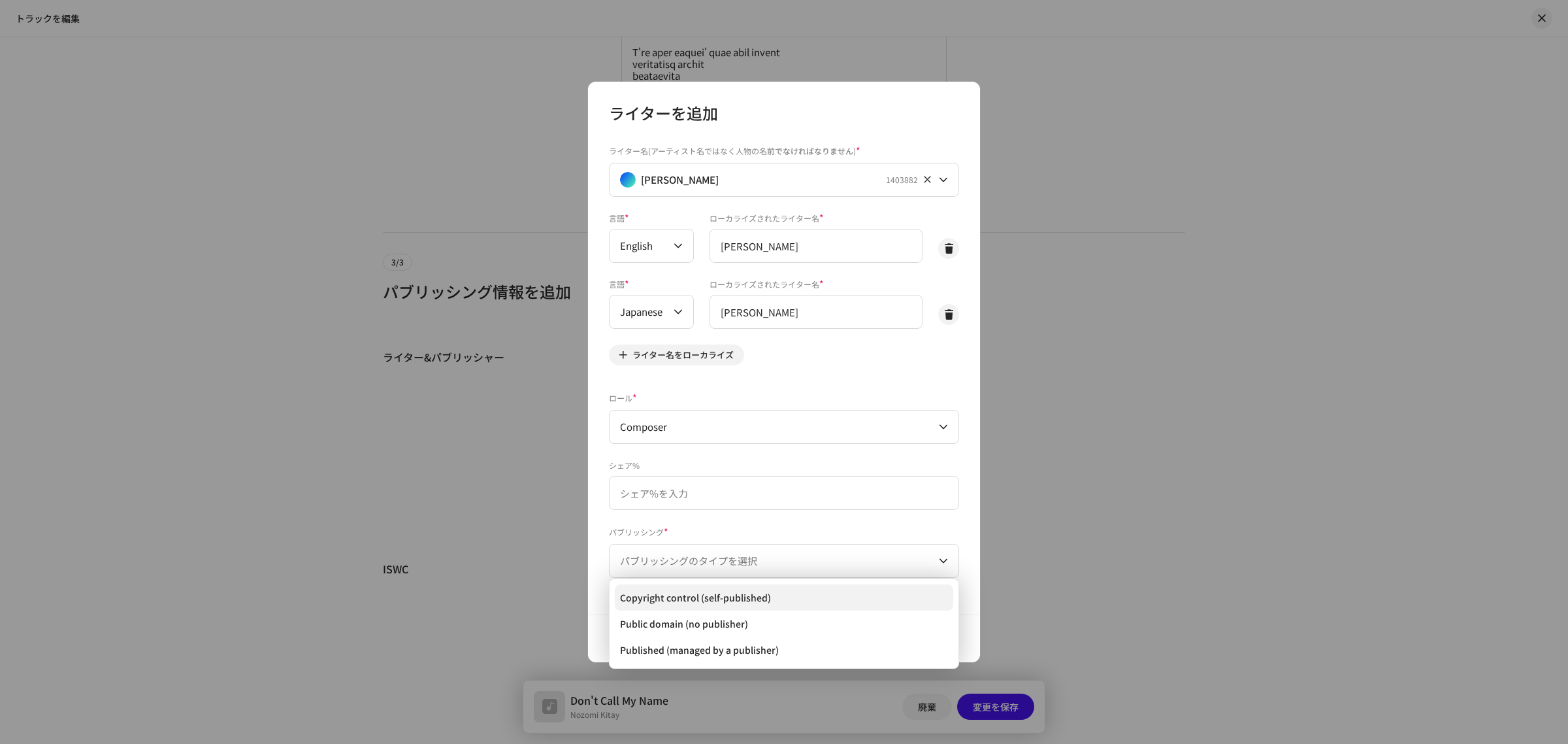
click at [787, 592] on li "Copyright control (self-published)" at bounding box center [784, 598] width 339 height 26
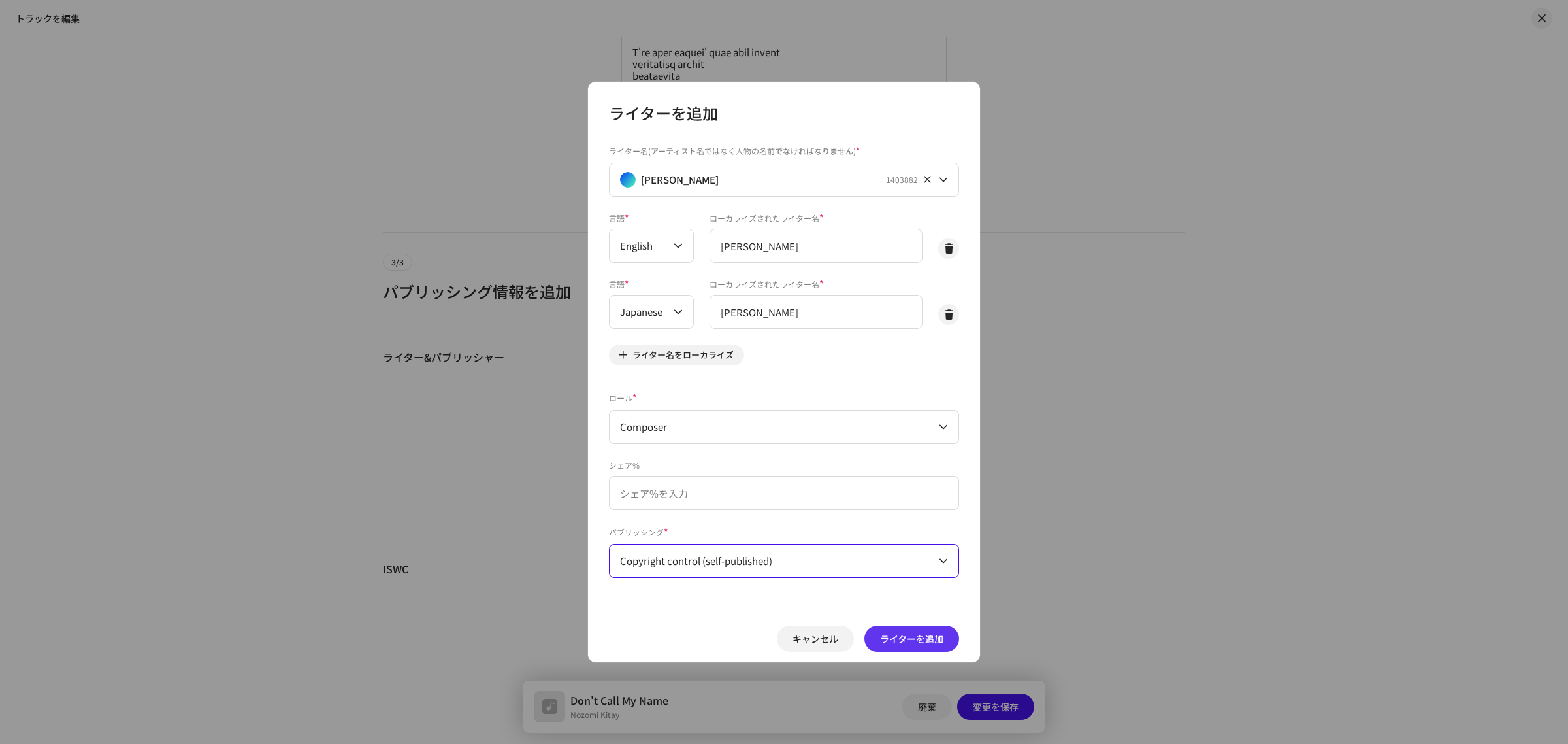
click at [893, 641] on span "ライターを追加" at bounding box center [912, 639] width 64 height 26
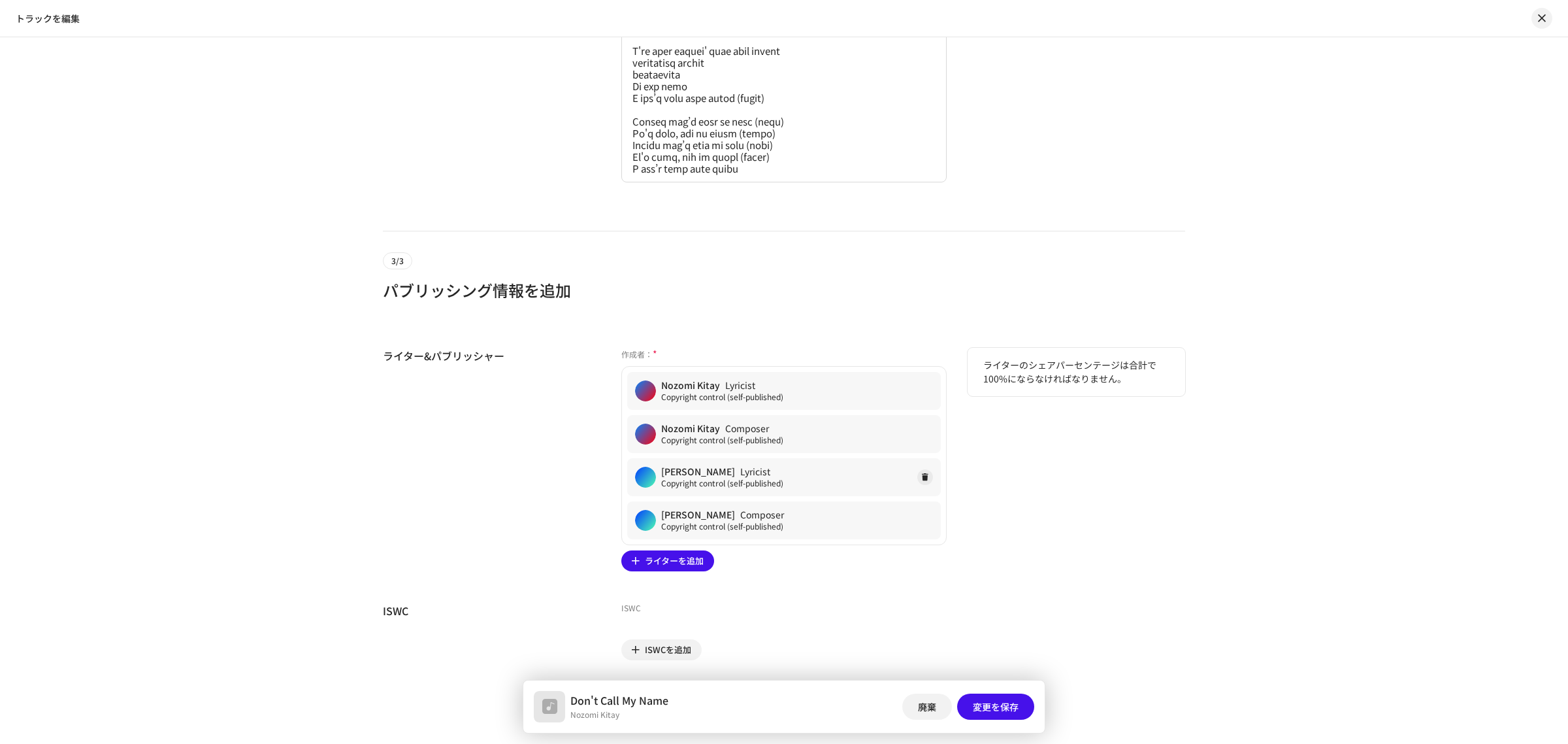
click at [802, 475] on div "[PERSON_NAME] Lyricist Copyright control (self-published)" at bounding box center [784, 477] width 313 height 38
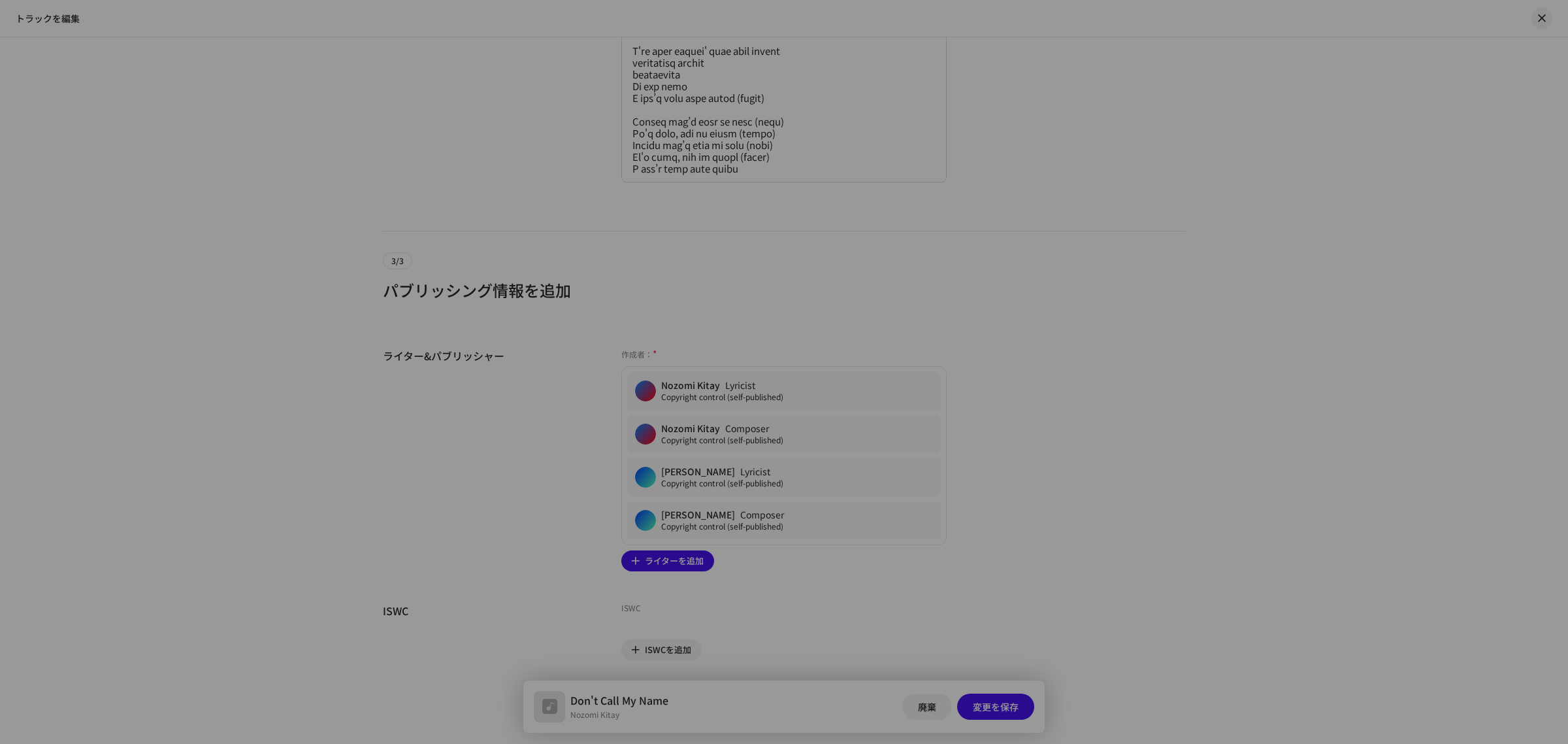
click at [1049, 468] on div "変更を保存 ライター名(アーティスト名ではなく人物の名前 でなければなりません ) * [PERSON_NAME] 1403882 言語 * English …" at bounding box center [784, 372] width 1568 height 744
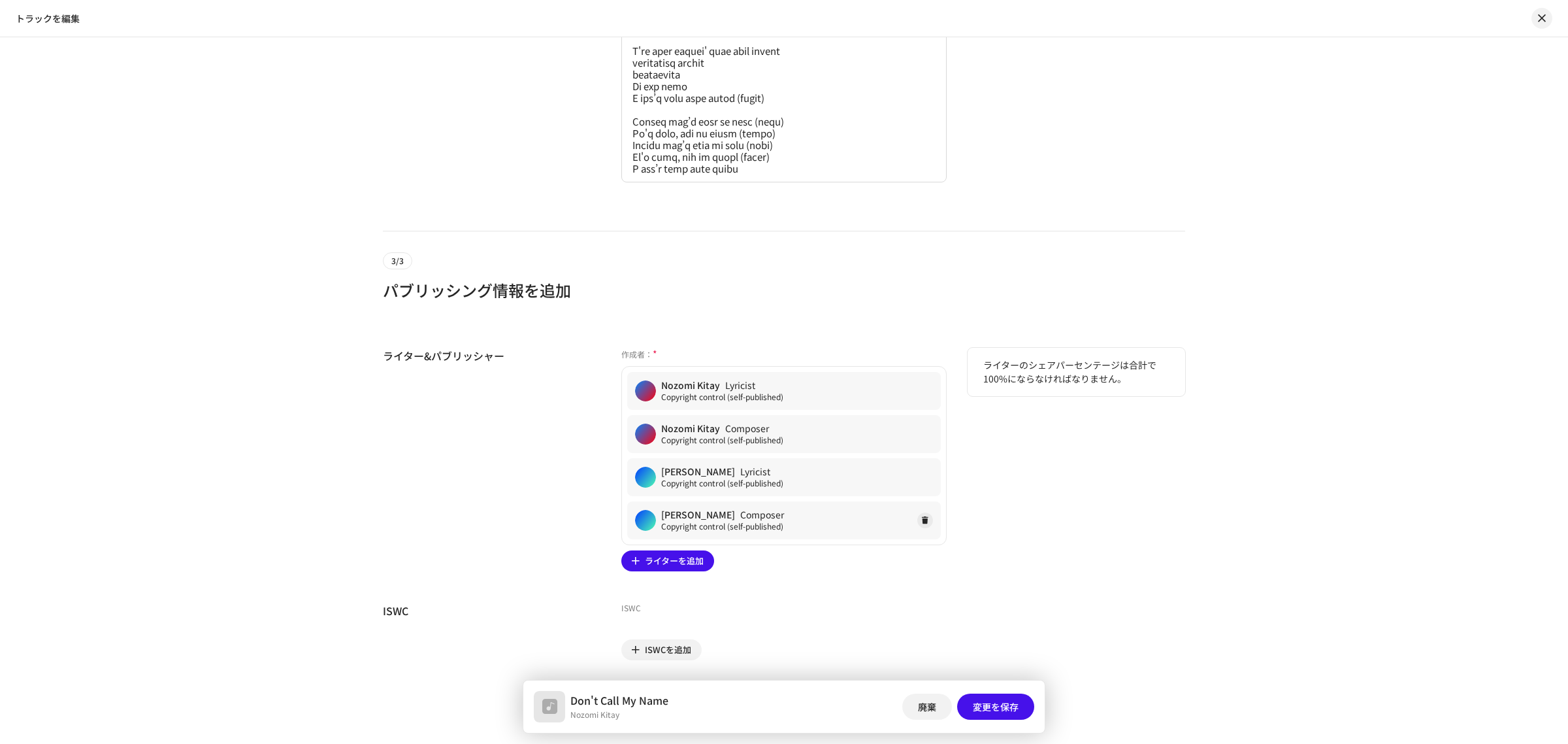
click at [826, 520] on div "[PERSON_NAME] Composer Copyright control (self-published)" at bounding box center [784, 520] width 313 height 38
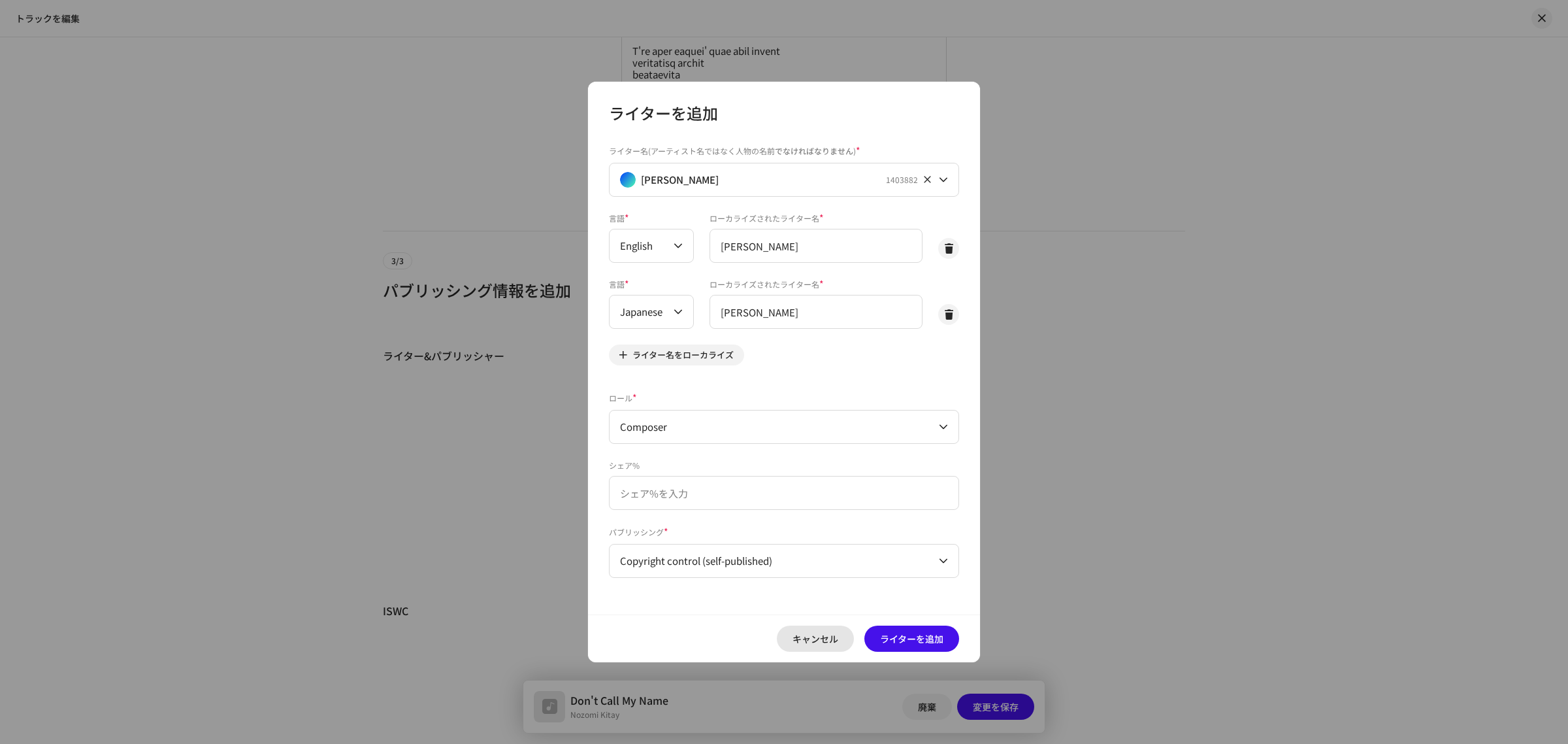
click at [822, 636] on span "キャンセル" at bounding box center [815, 639] width 46 height 26
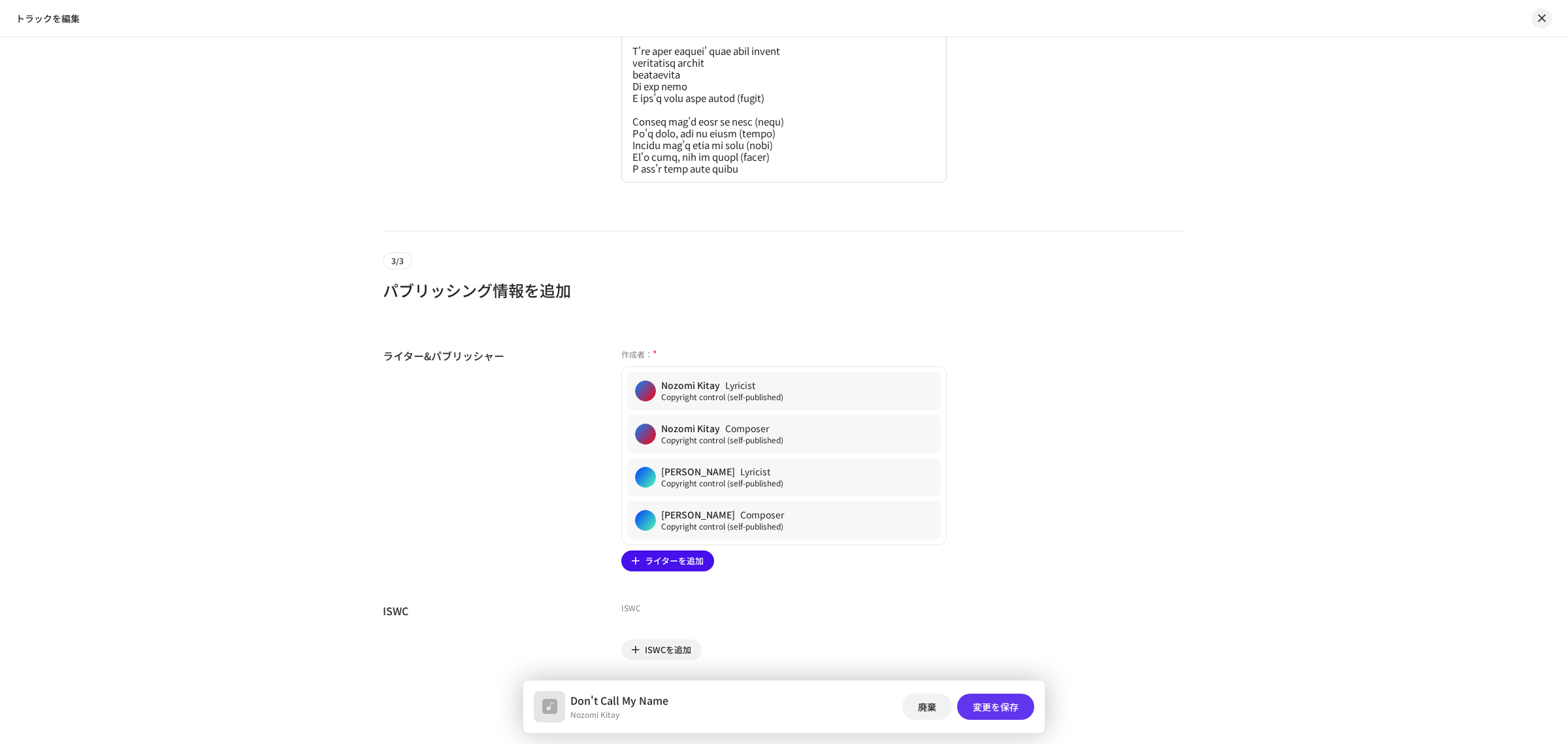
click at [990, 704] on span "変更を保存" at bounding box center [995, 706] width 46 height 26
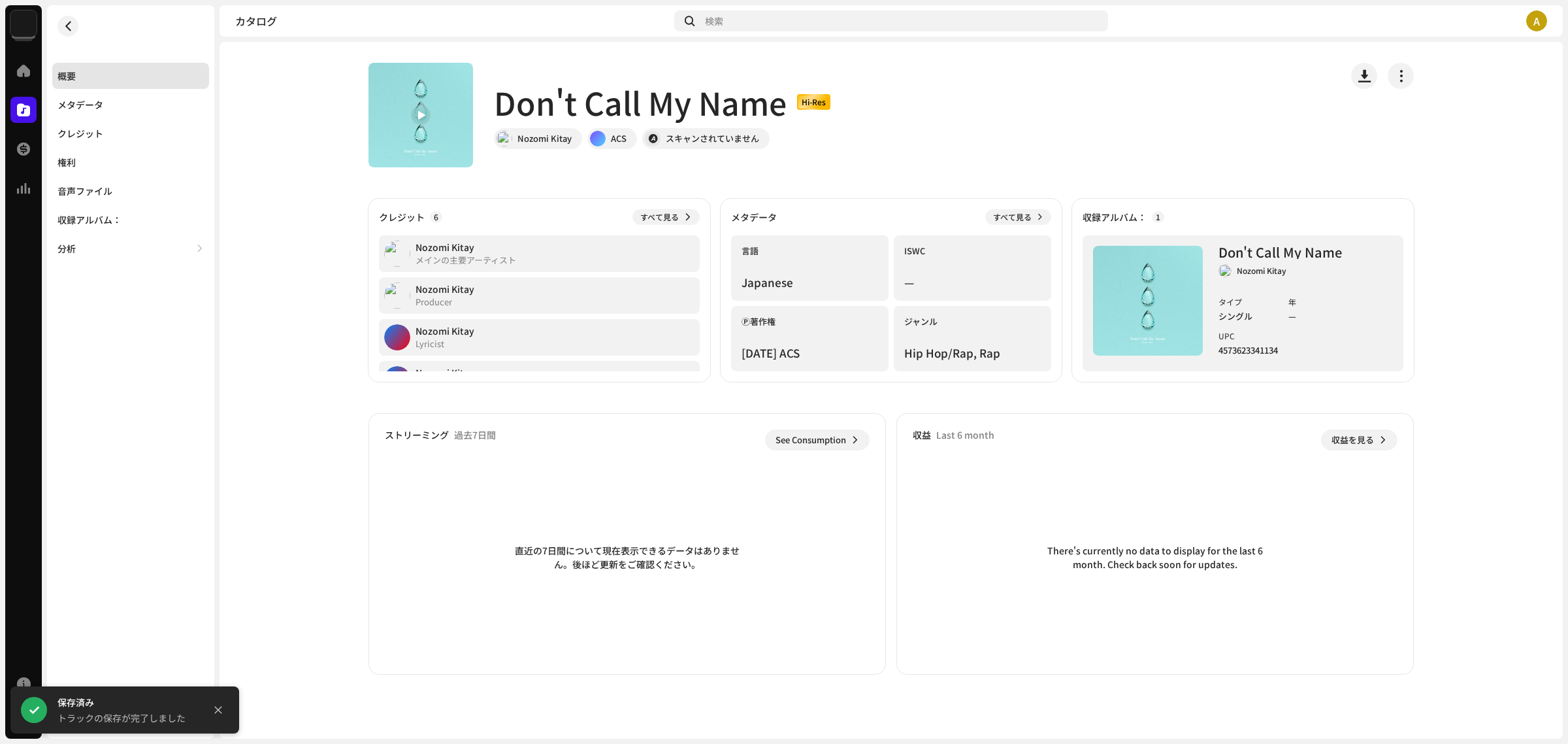
click at [425, 129] on img at bounding box center [421, 115] width 105 height 105
click at [418, 118] on span at bounding box center [420, 115] width 8 height 10
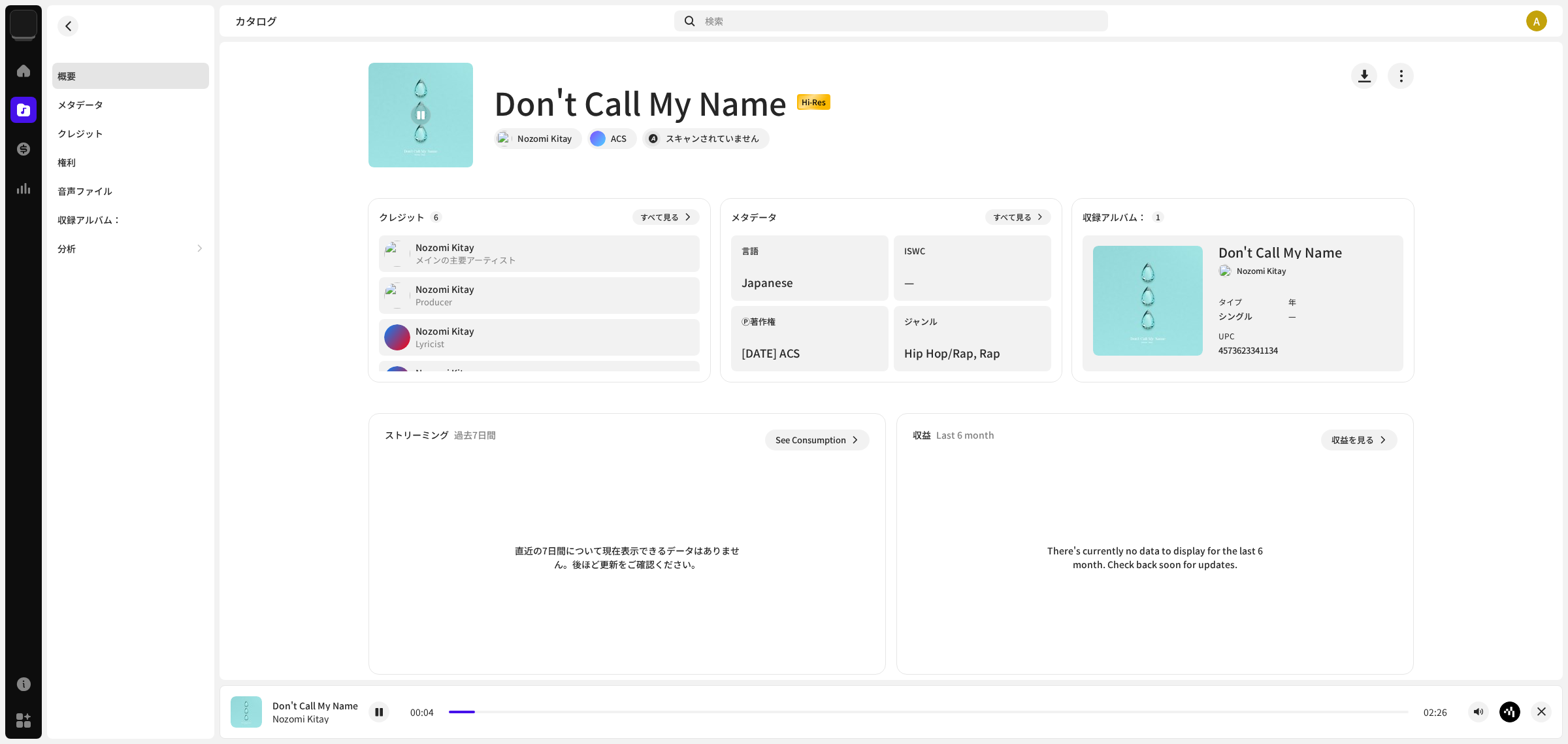
click at [418, 118] on span at bounding box center [420, 115] width 8 height 10
click at [20, 21] on img at bounding box center [23, 23] width 26 height 26
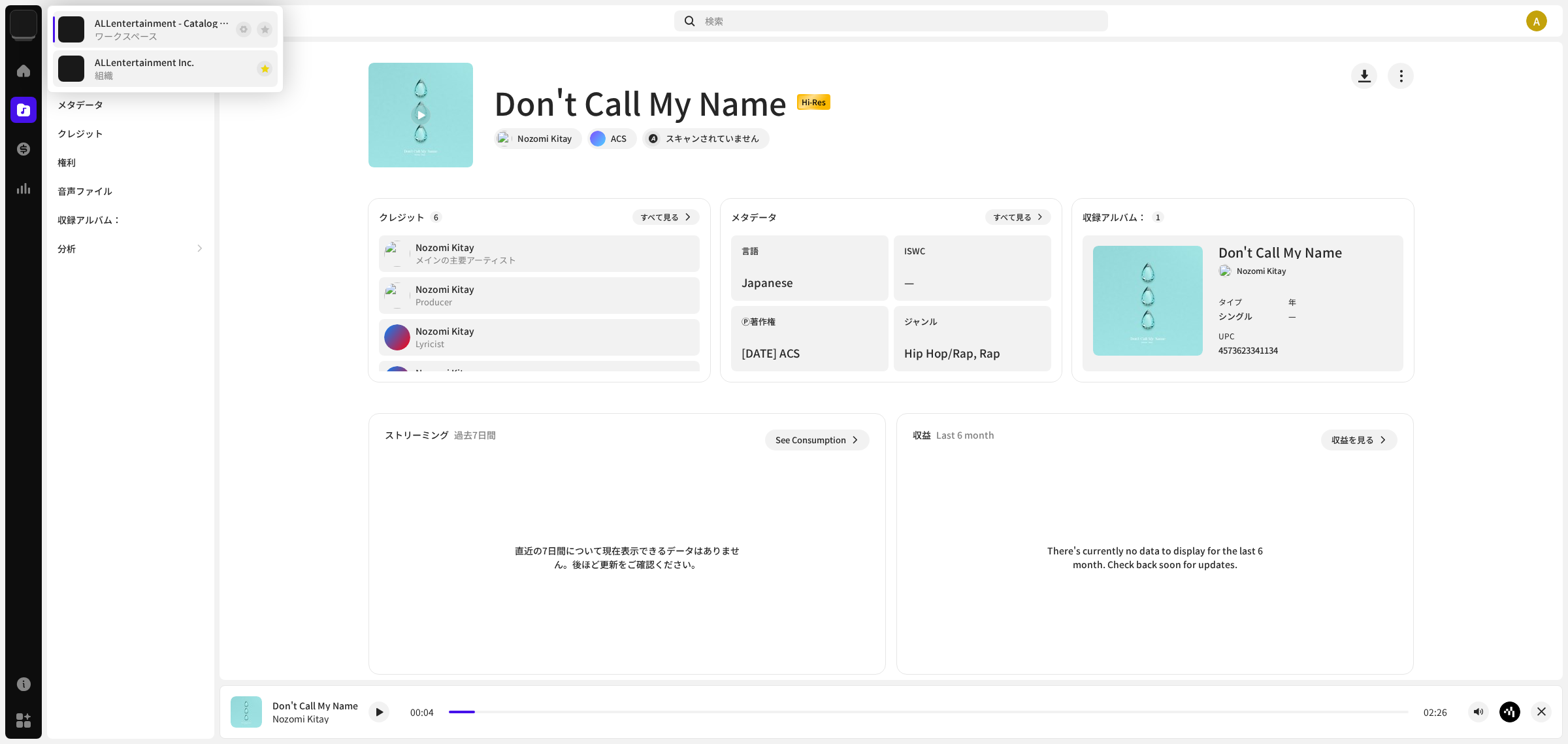
click at [138, 76] on div "ALLentertainment Inc. 組織" at bounding box center [144, 68] width 99 height 23
